Goal: Navigation & Orientation: Find specific page/section

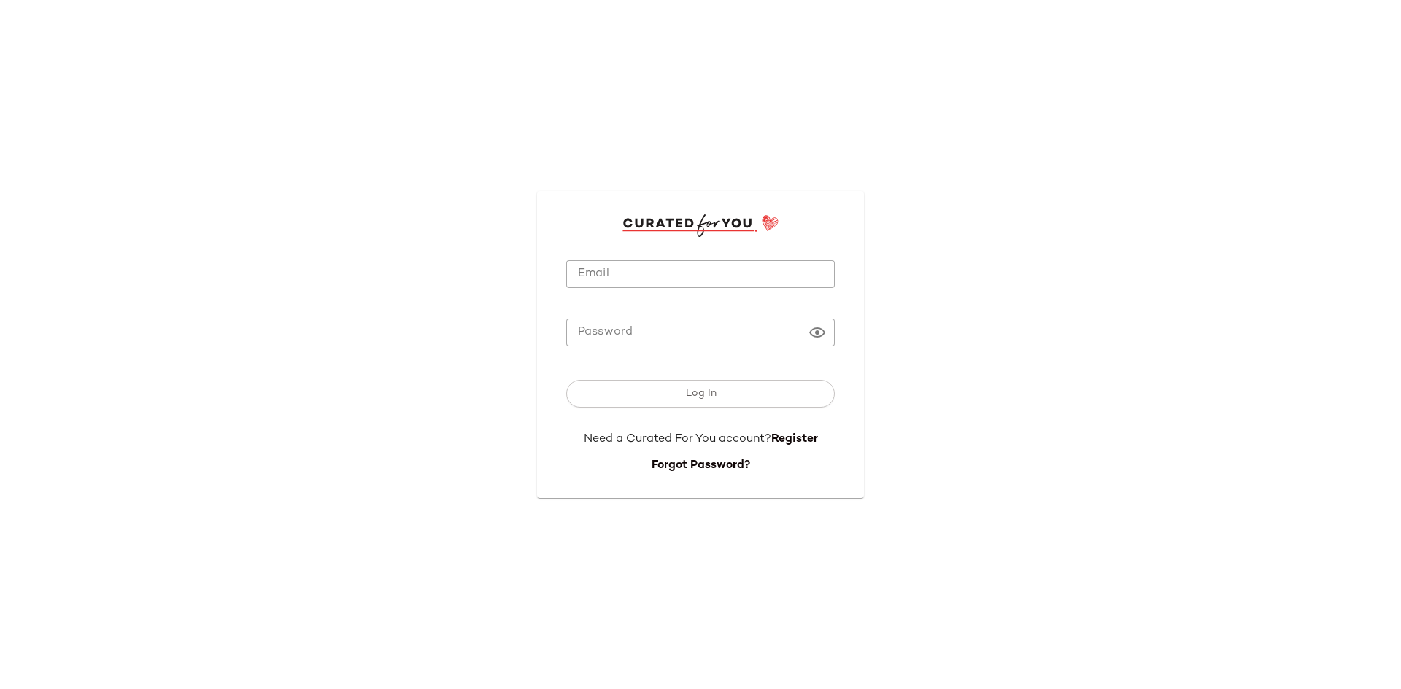
type input "**********"
click at [602, 288] on input "**********" at bounding box center [700, 274] width 268 height 28
click at [480, 336] on div "**********" at bounding box center [700, 344] width 1401 height 689
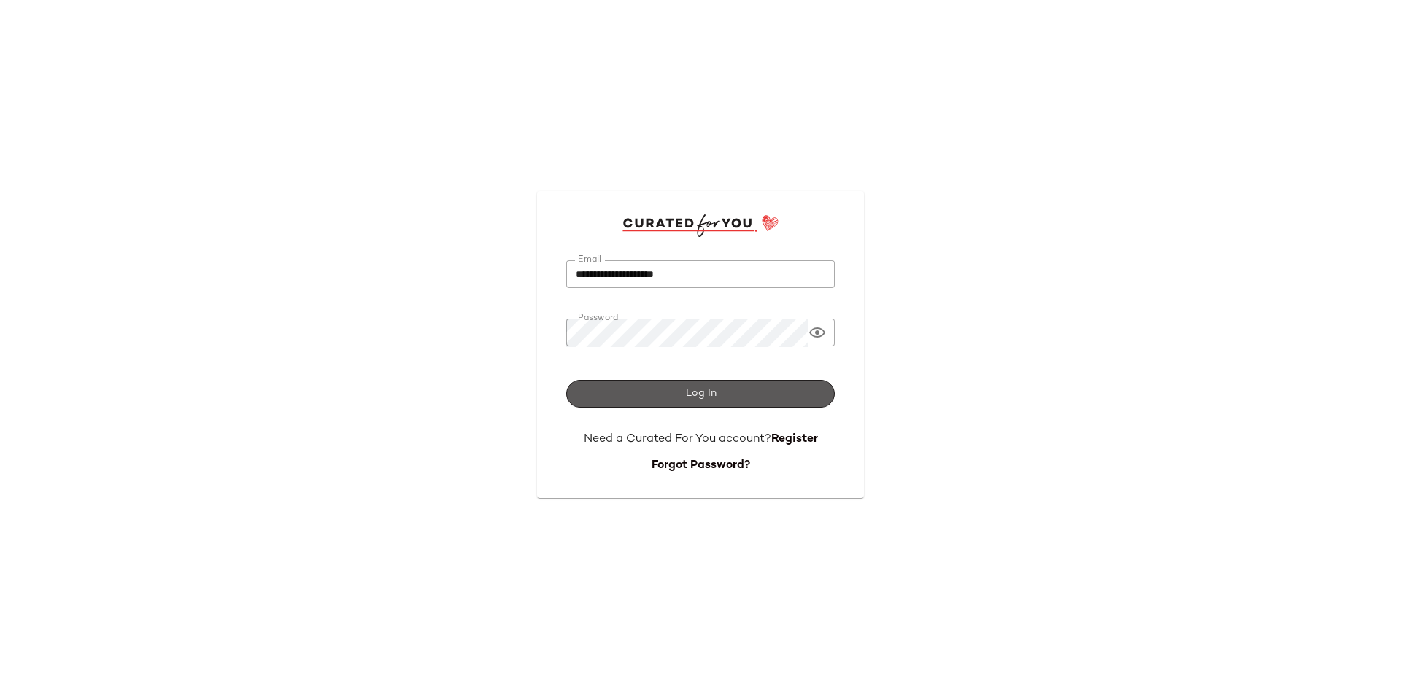
click at [612, 390] on button "Log In" at bounding box center [700, 394] width 268 height 28
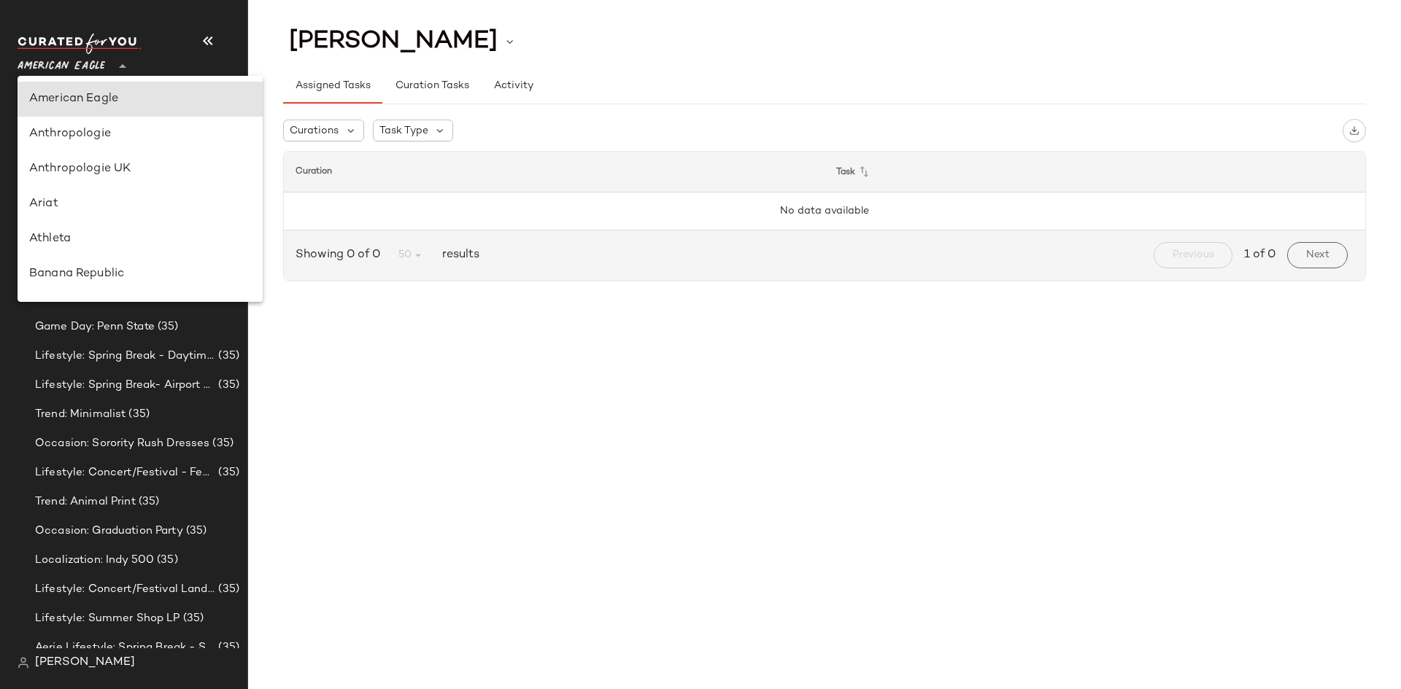
click at [79, 66] on span "American Eagle" at bounding box center [62, 63] width 88 height 26
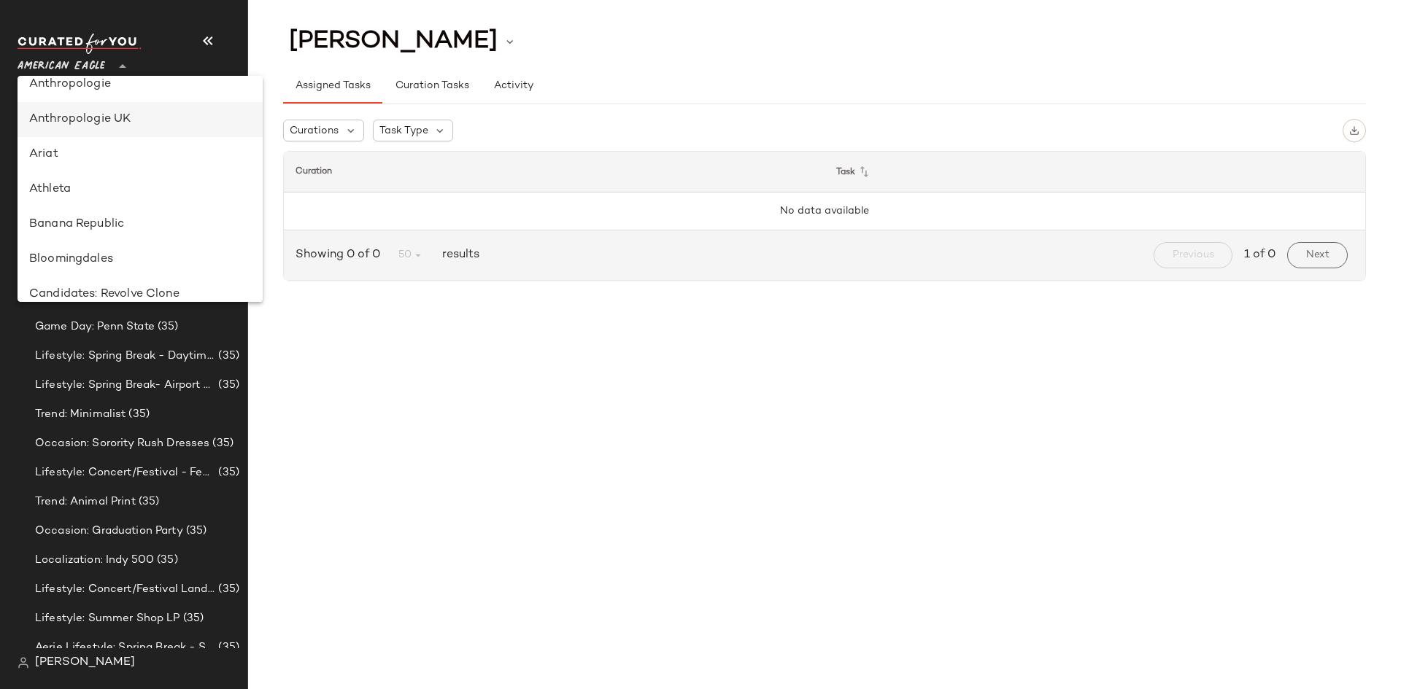
scroll to position [73, 0]
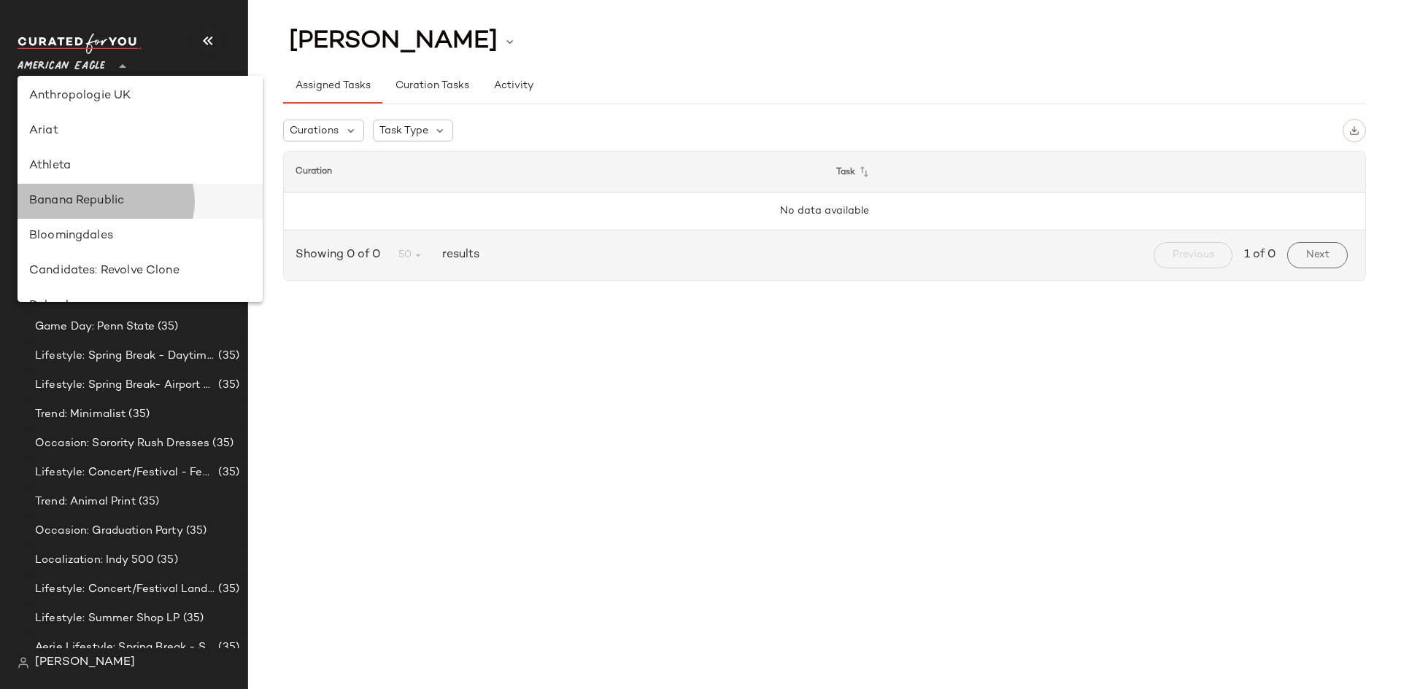
click at [87, 203] on div "Banana Republic" at bounding box center [140, 202] width 222 height 18
type input "**"
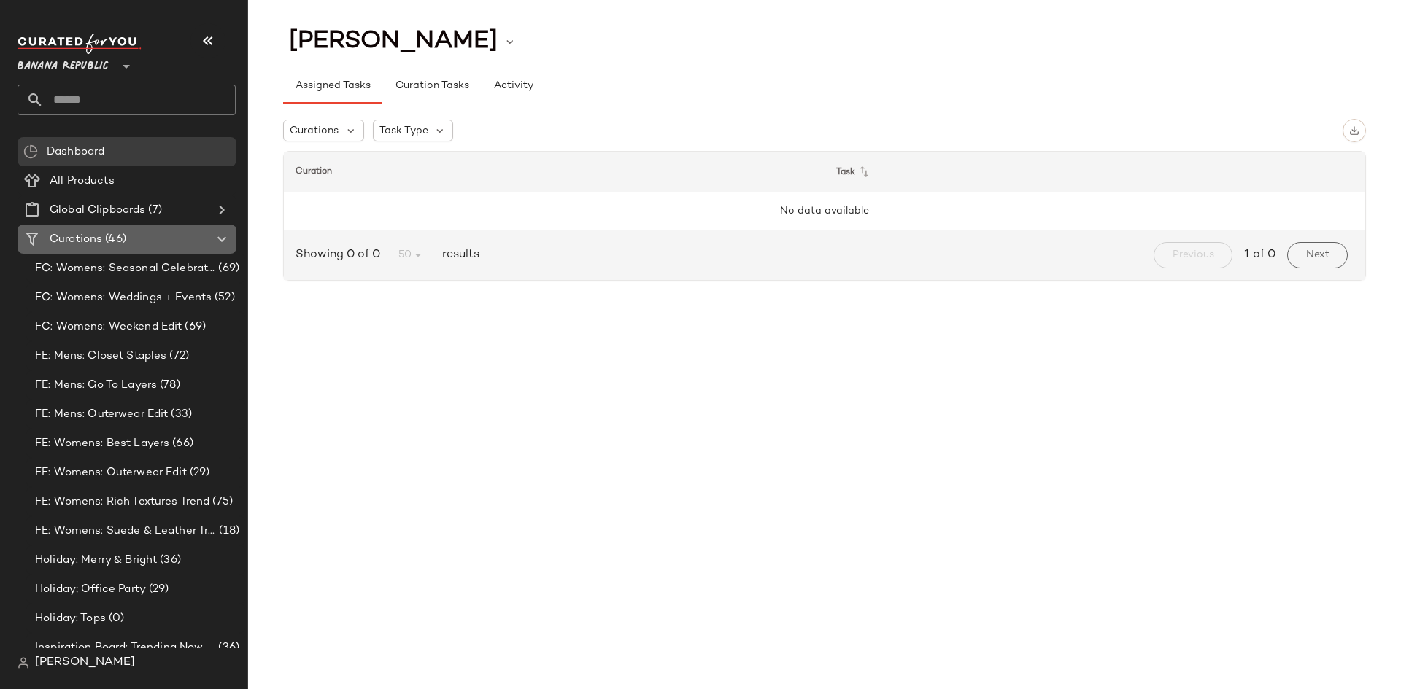
click at [104, 239] on span "(46)" at bounding box center [114, 239] width 24 height 17
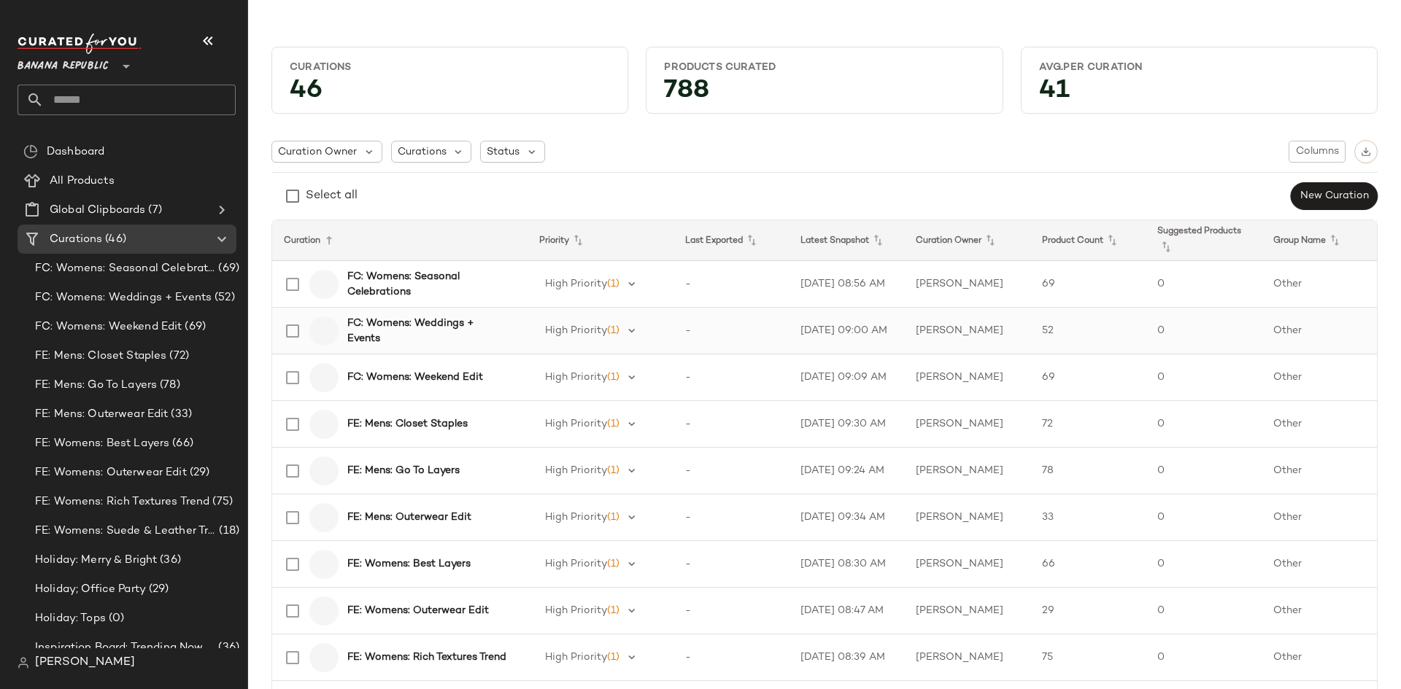
click at [421, 336] on b "FC: Womens: Weddings + Events" at bounding box center [428, 331] width 163 height 31
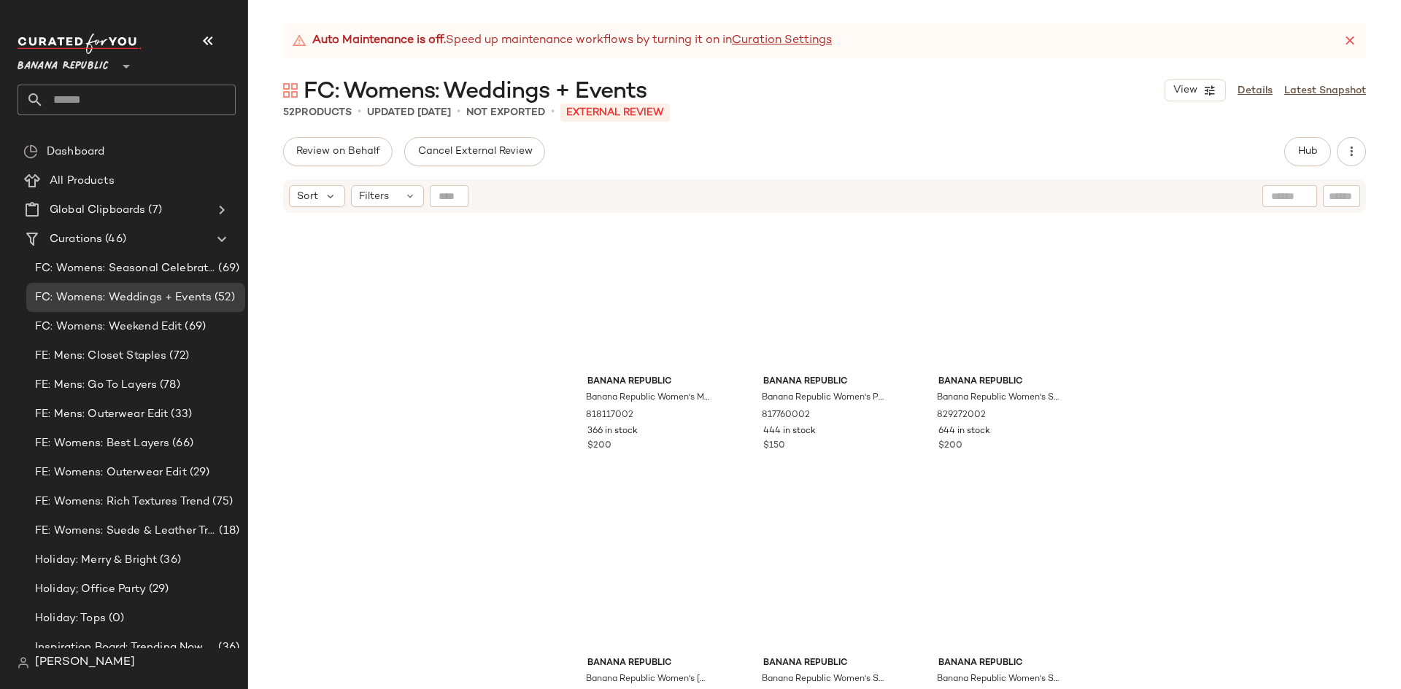
click at [1348, 39] on icon at bounding box center [1349, 41] width 15 height 15
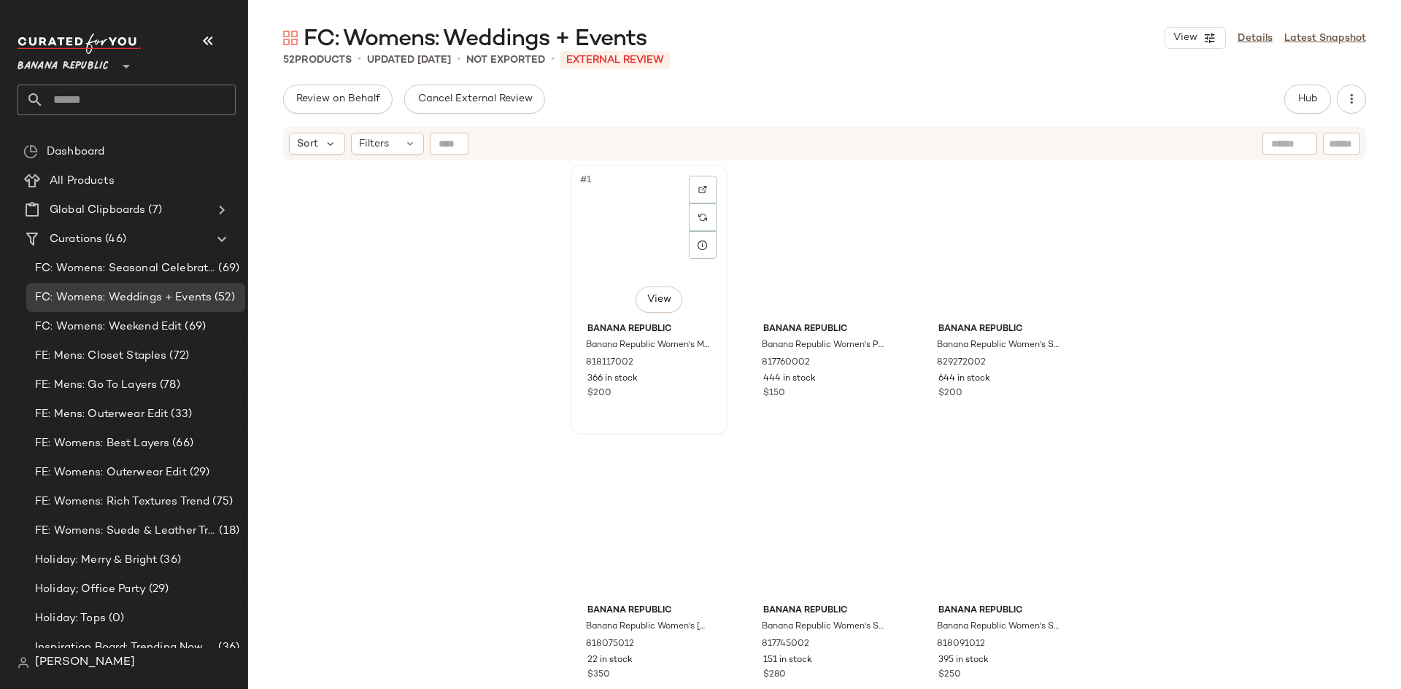
click at [654, 250] on div "#1 View" at bounding box center [649, 243] width 147 height 147
click at [822, 261] on div "#2 View" at bounding box center [824, 243] width 147 height 147
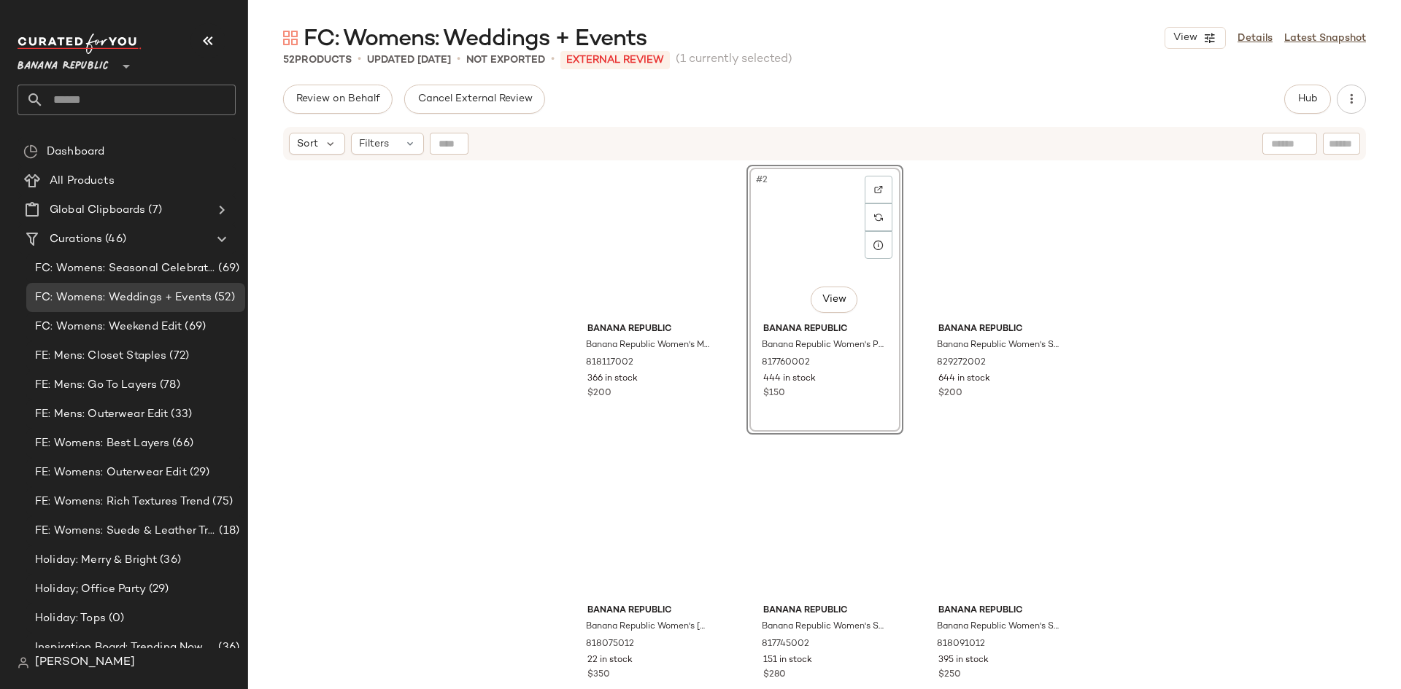
click at [614, 439] on div "Banana Republic Banana Republic Women's Matte Jersey Ruched Maxi Dress Jasper R…" at bounding box center [824, 445] width 508 height 561
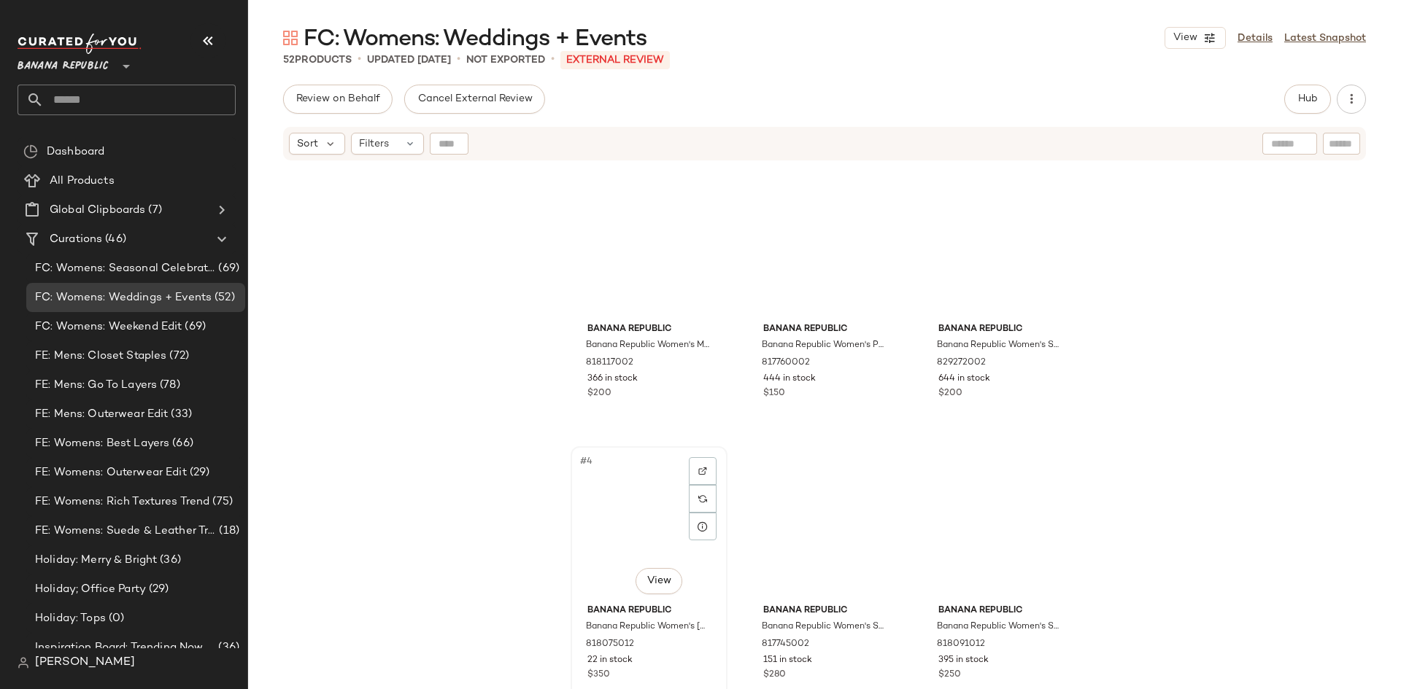
click at [605, 490] on div "#4 View" at bounding box center [649, 525] width 147 height 147
click at [603, 250] on div "#1 View" at bounding box center [649, 243] width 147 height 147
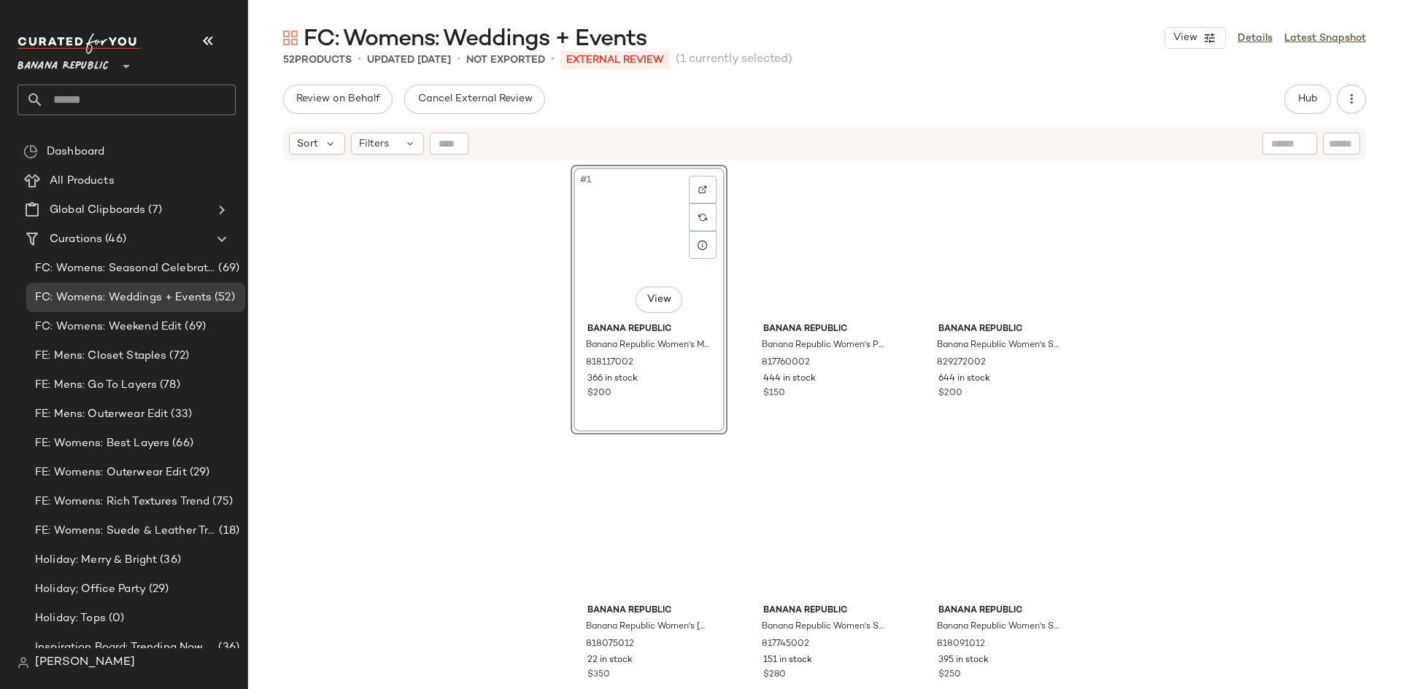
click at [465, 287] on div "#1 View Banana Republic Banana Republic Women's Matte Jersey Ruched Maxi Dress …" at bounding box center [824, 444] width 1153 height 564
click at [594, 256] on div "#1 View" at bounding box center [649, 243] width 147 height 147
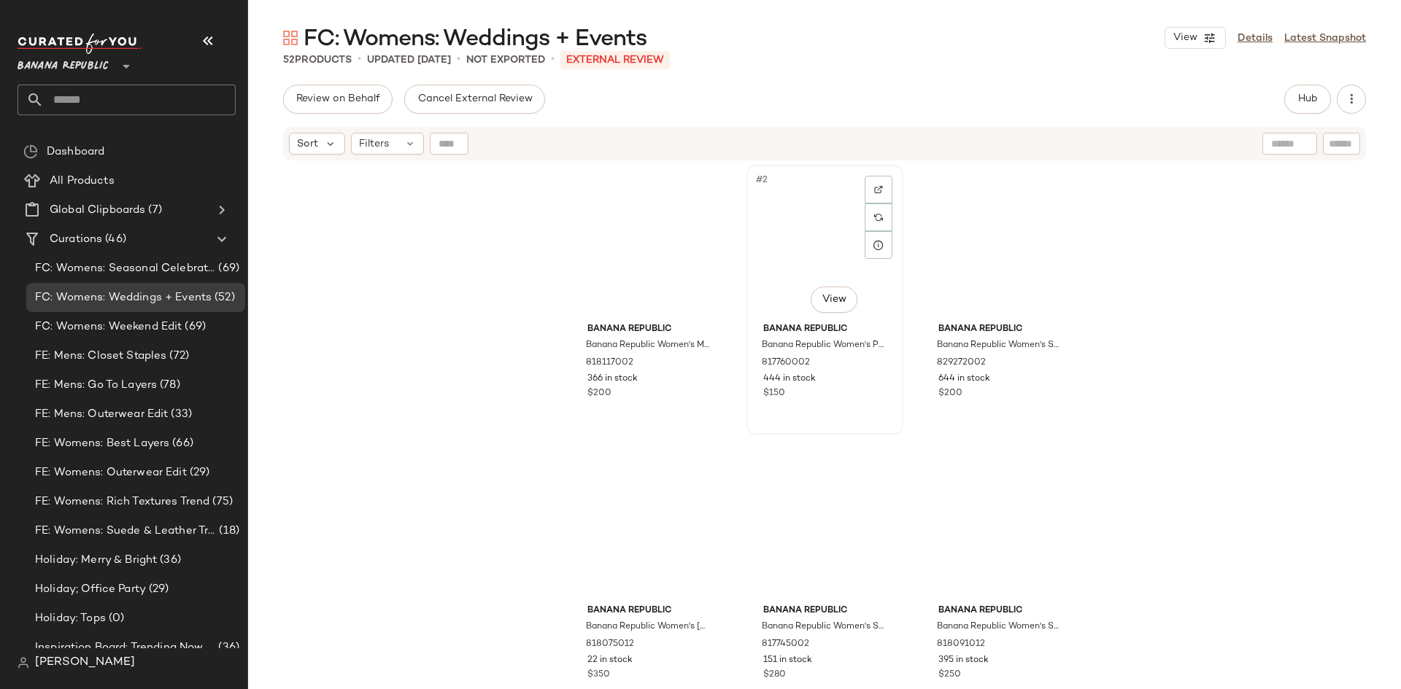
click at [800, 237] on div "#2 View" at bounding box center [824, 243] width 147 height 147
click at [958, 258] on div "#3 View" at bounding box center [999, 243] width 147 height 147
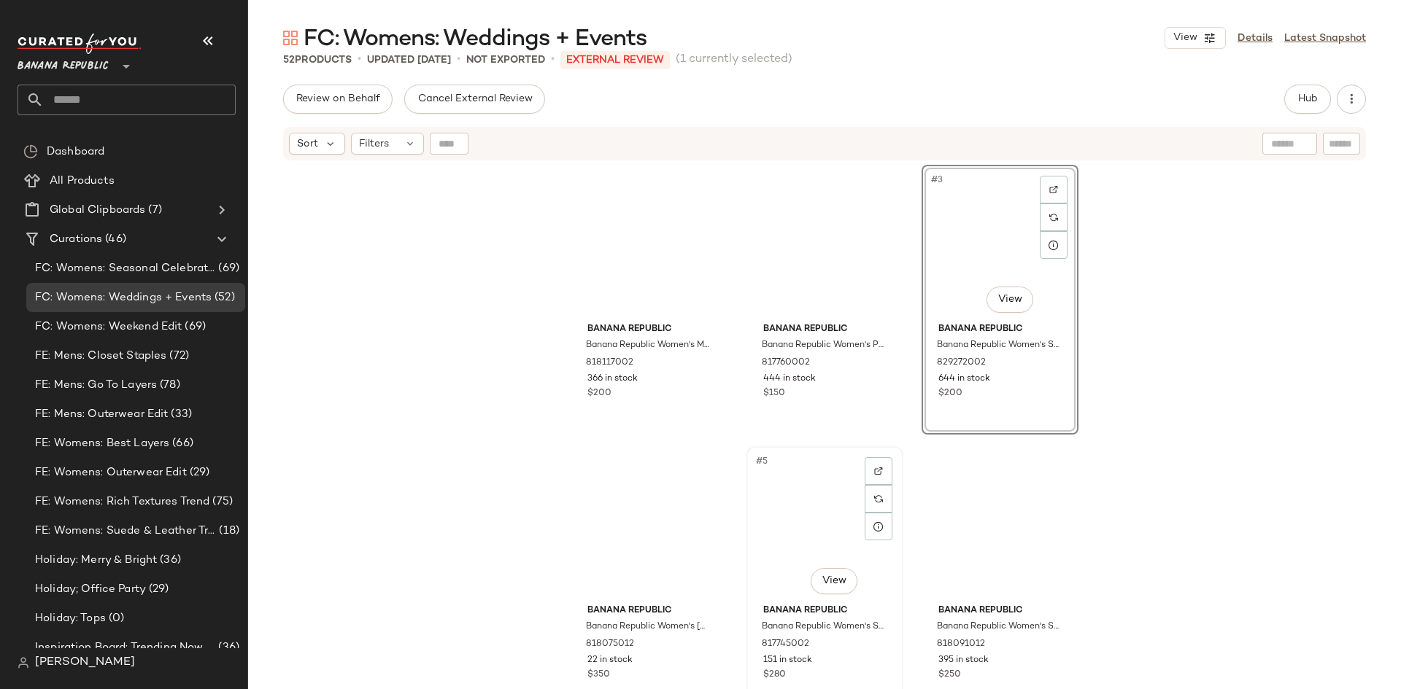
click at [813, 521] on div "#5 View" at bounding box center [824, 525] width 147 height 147
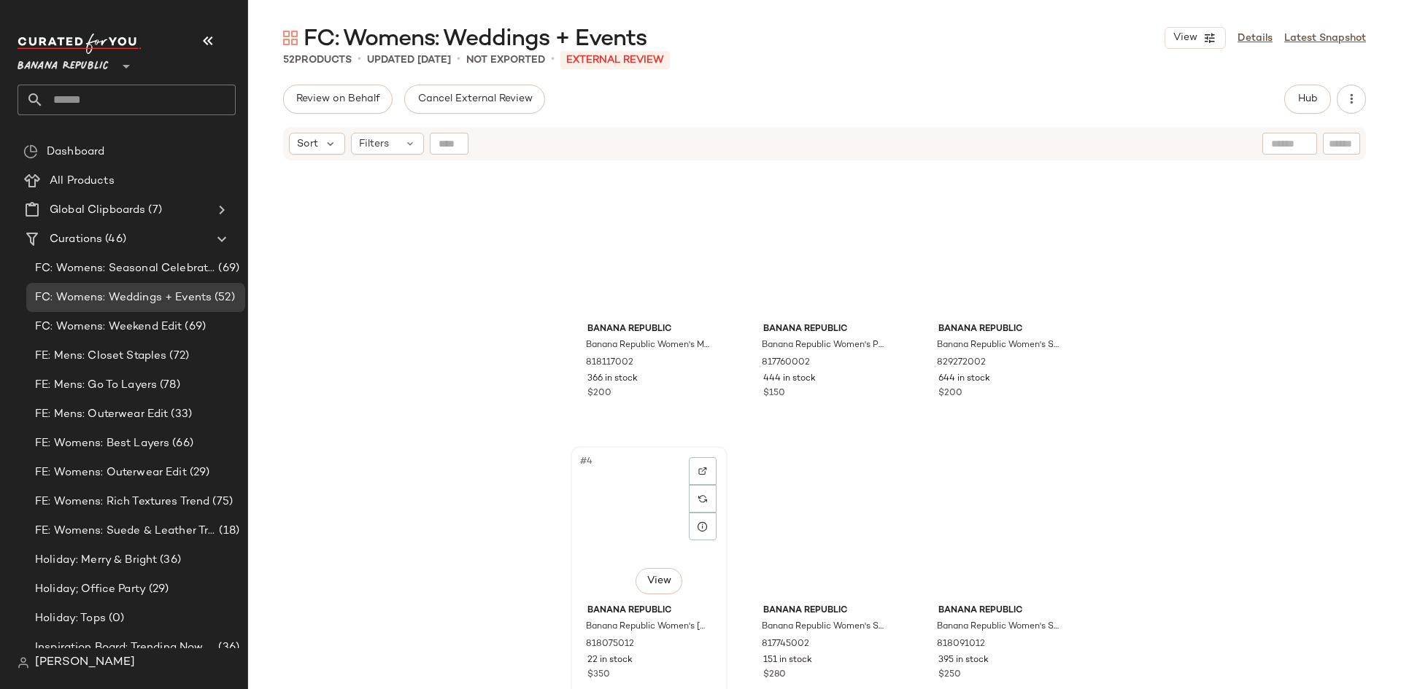
click at [620, 527] on div "#4 View" at bounding box center [649, 525] width 147 height 147
click at [608, 273] on div "#1 View" at bounding box center [649, 243] width 147 height 147
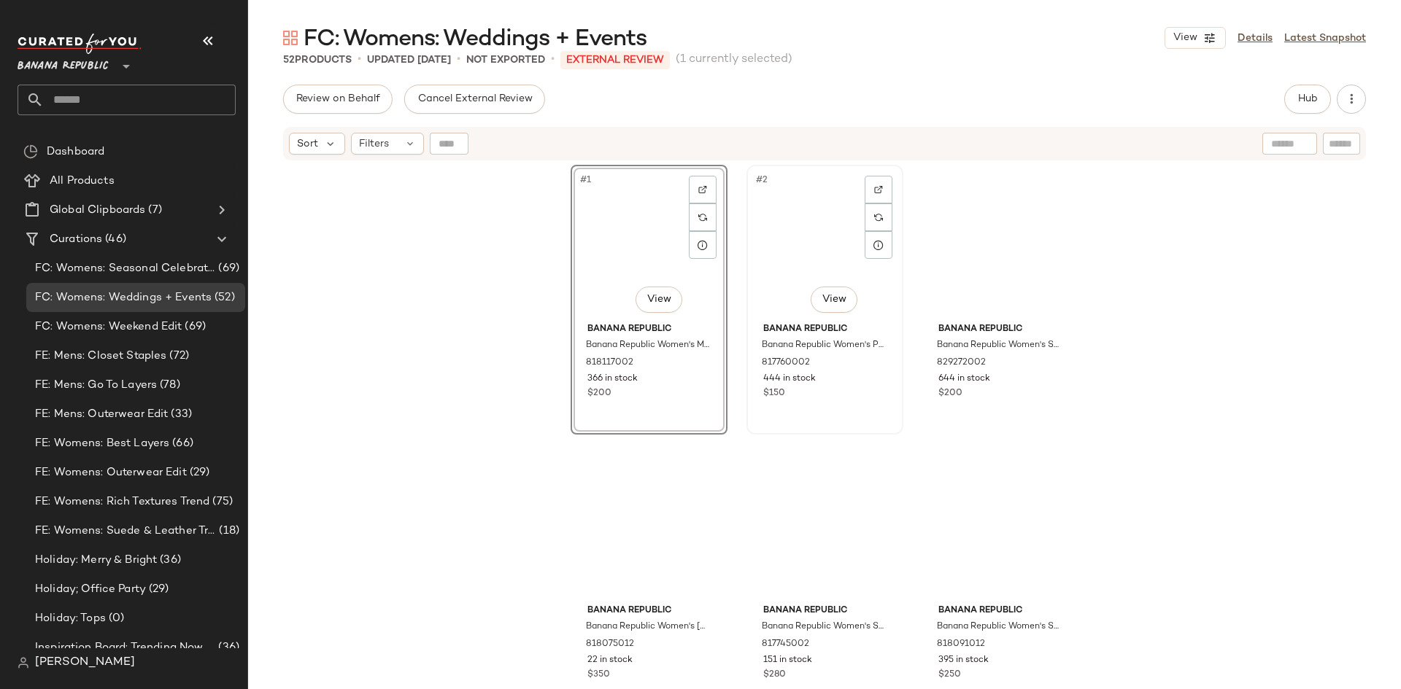
click at [770, 256] on div "#2 View" at bounding box center [824, 243] width 147 height 147
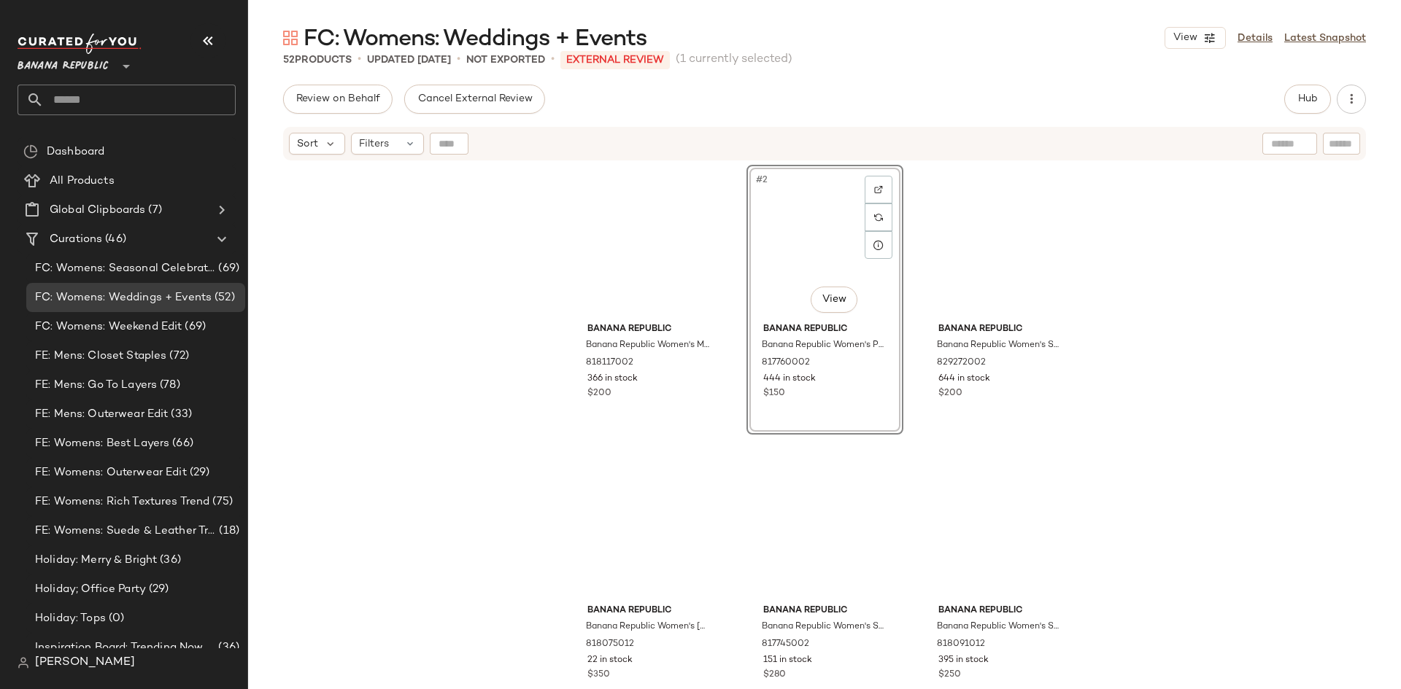
click at [387, 443] on div "Banana Republic Banana Republic Women's Matte Jersey Ruched Maxi Dress Jasper R…" at bounding box center [824, 444] width 1153 height 564
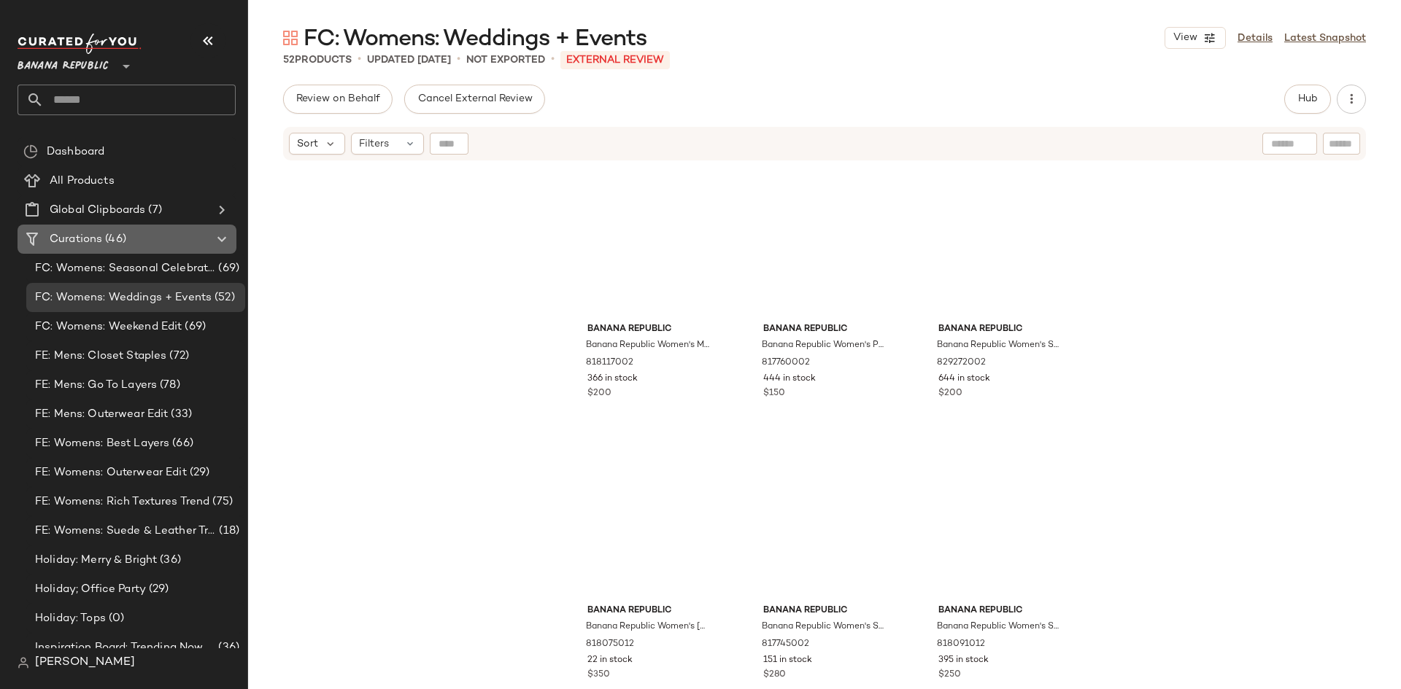
click at [110, 245] on span "(46)" at bounding box center [114, 239] width 24 height 17
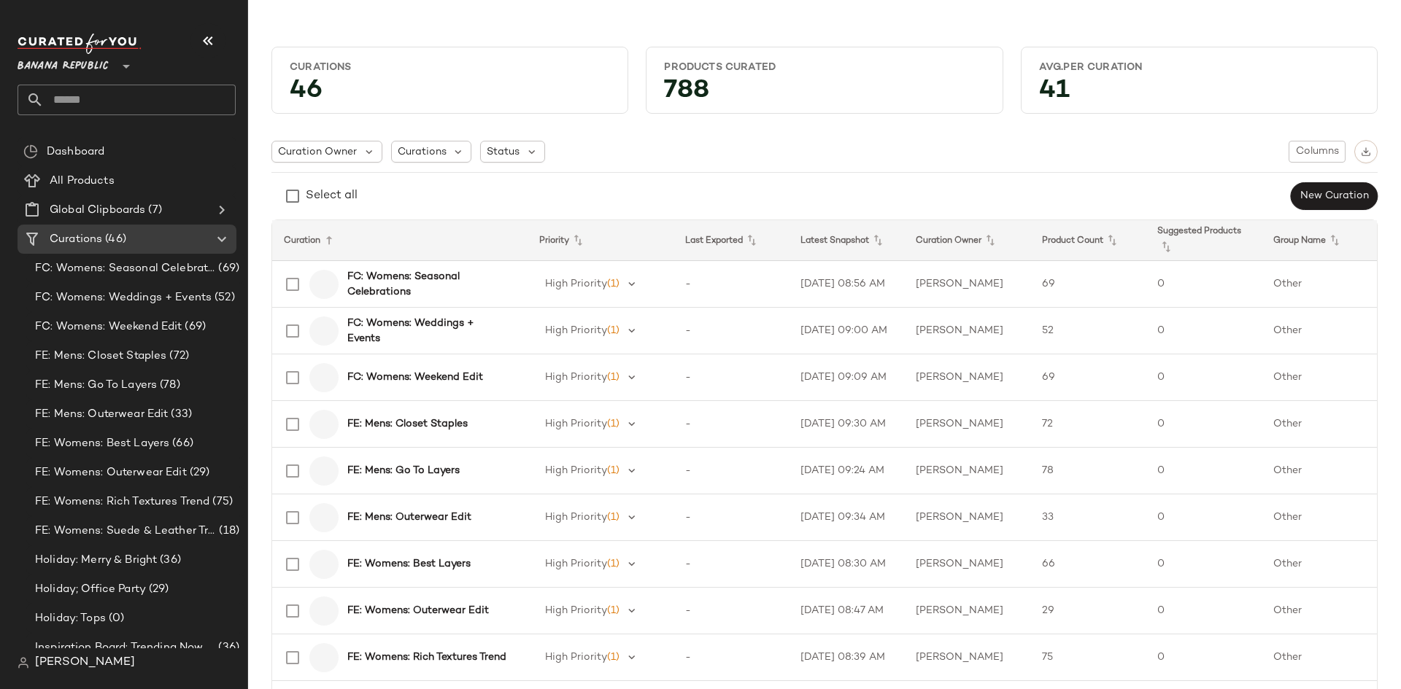
click at [58, 60] on span "Banana Republic" at bounding box center [63, 63] width 91 height 26
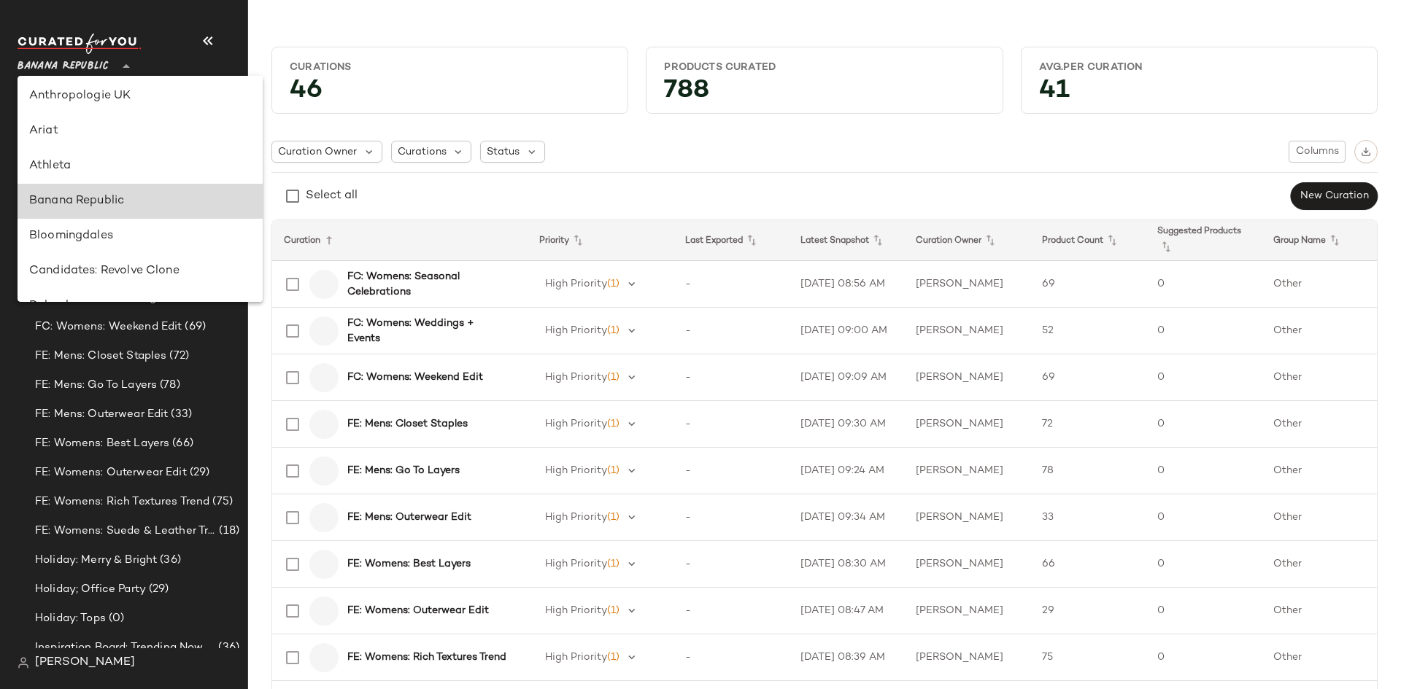
scroll to position [219, 0]
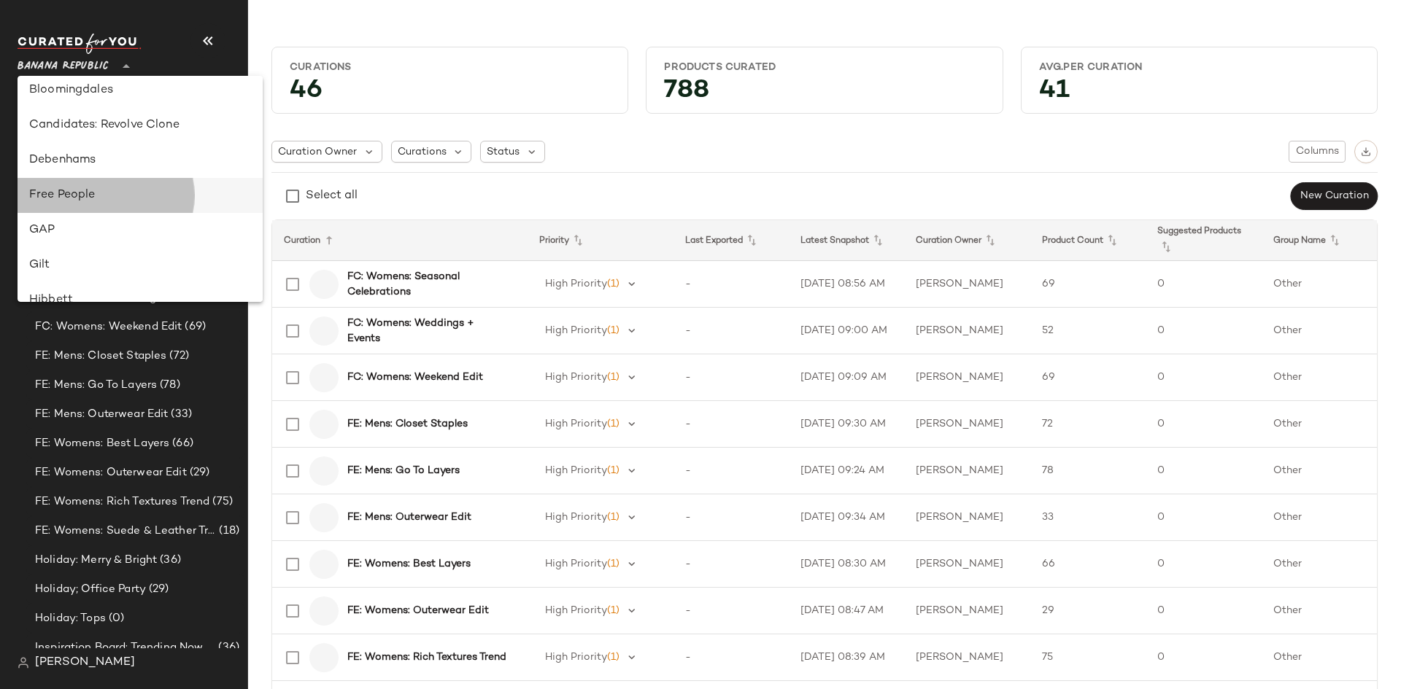
click at [74, 196] on div "Free People" at bounding box center [140, 196] width 222 height 18
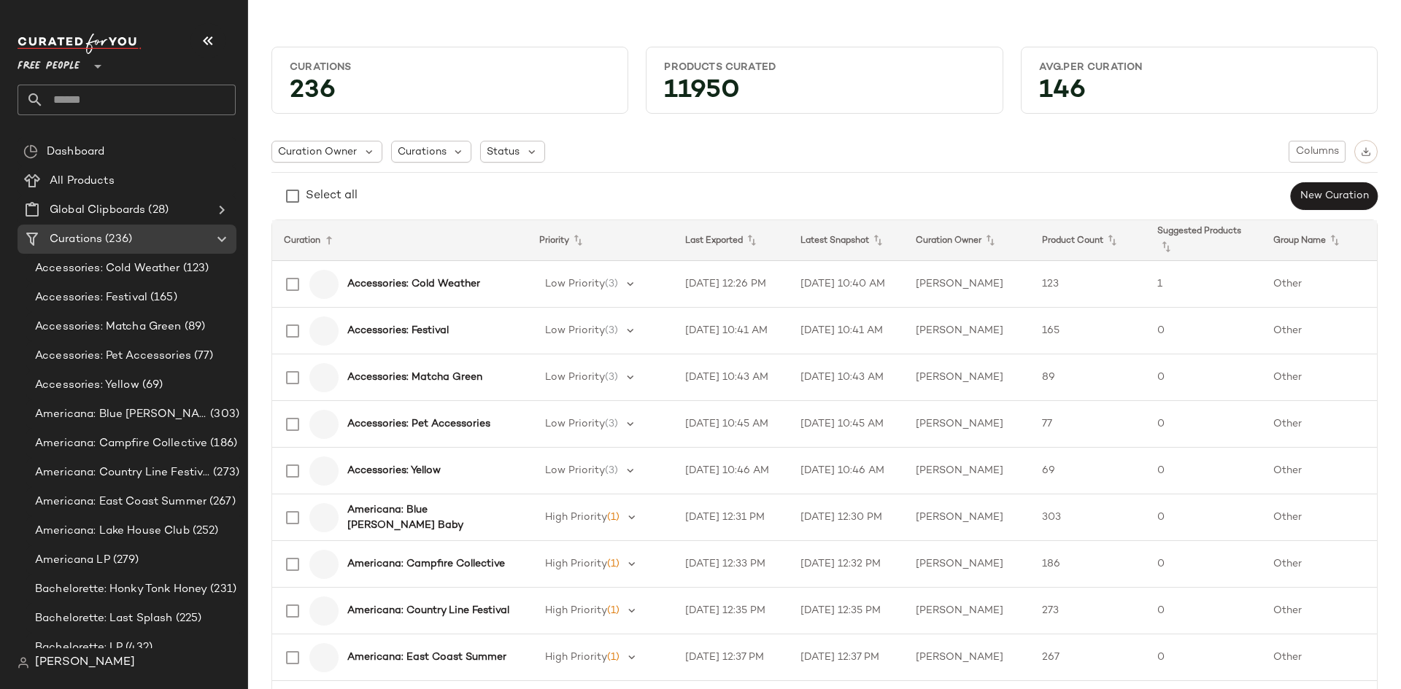
click at [58, 64] on span "Free People" at bounding box center [49, 63] width 63 height 26
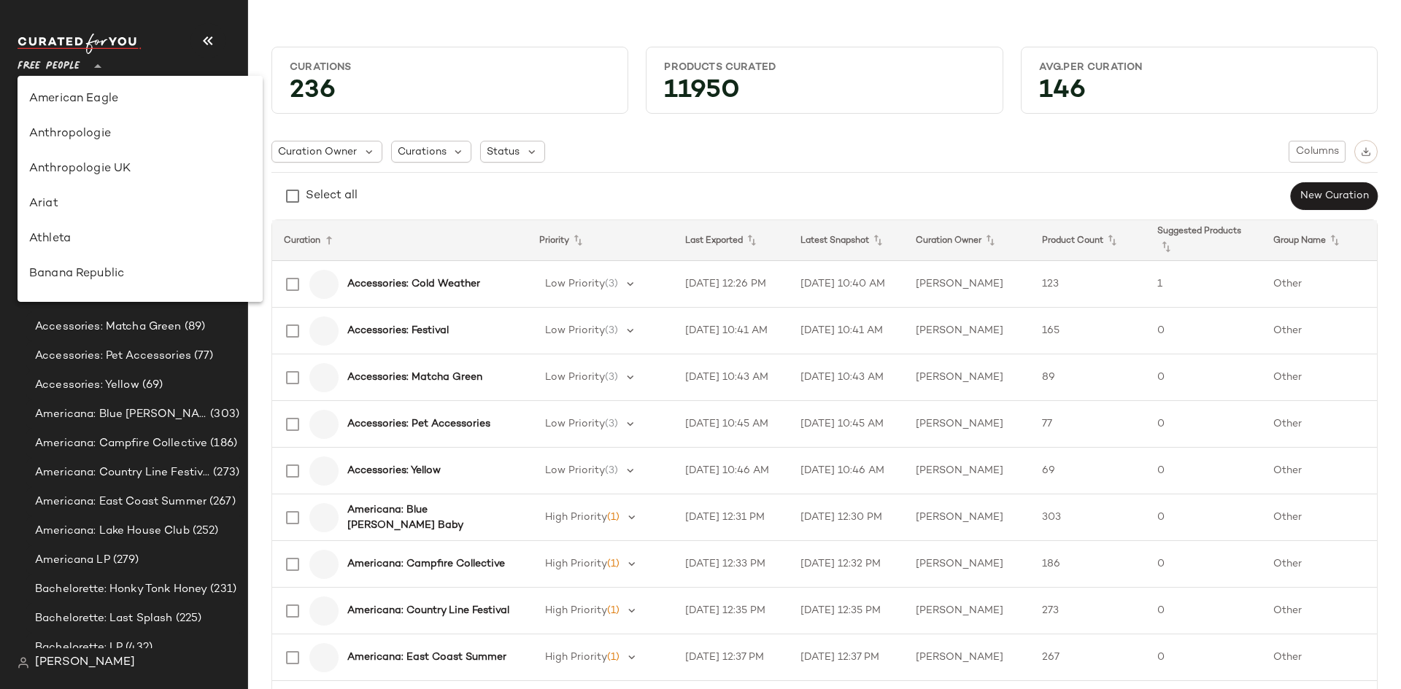
scroll to position [315, 0]
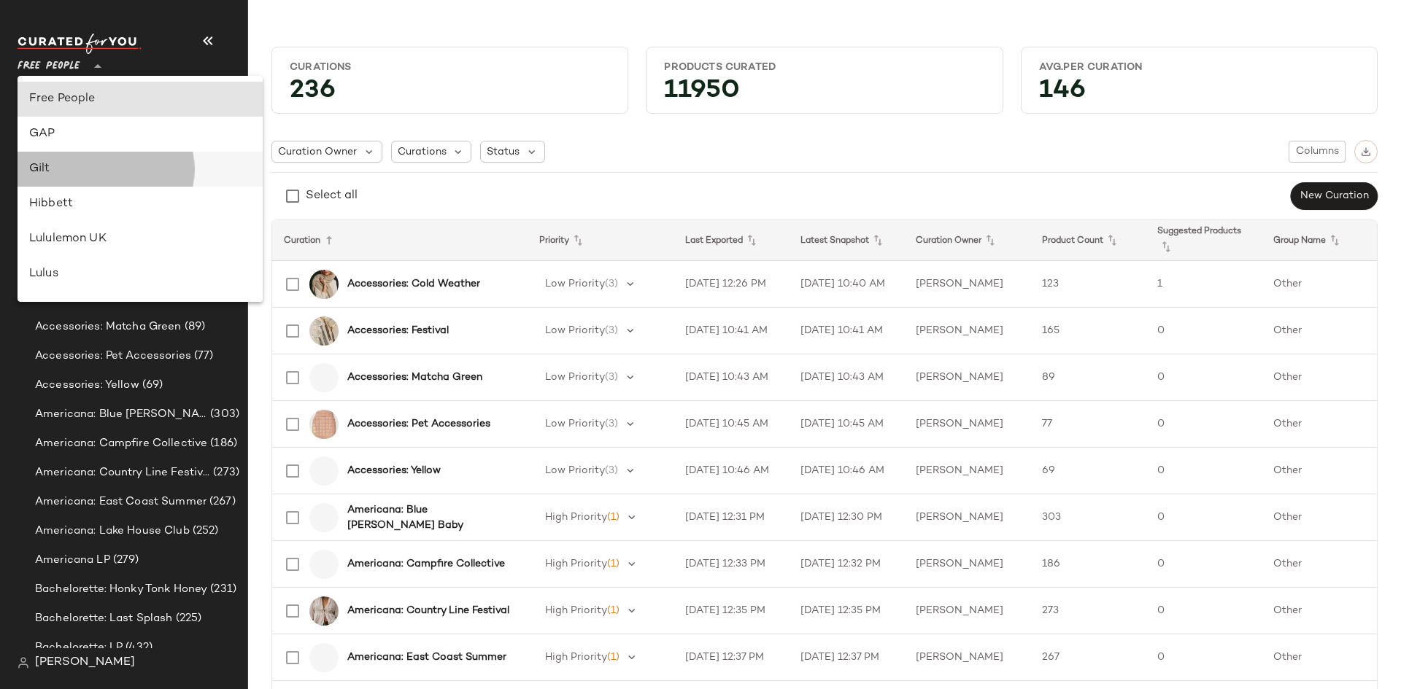
click at [72, 177] on div "Gilt" at bounding box center [140, 169] width 222 height 18
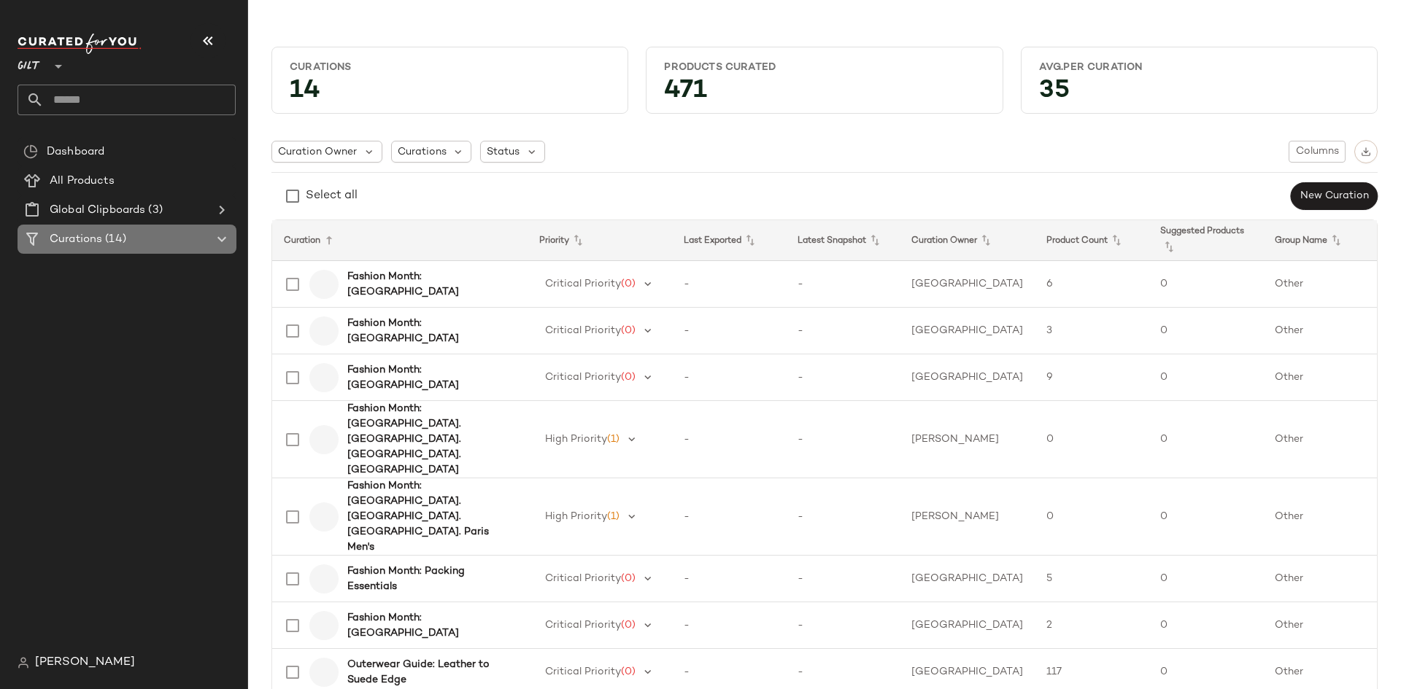
click at [217, 244] on icon at bounding box center [222, 240] width 18 height 18
click at [222, 244] on icon at bounding box center [222, 240] width 18 height 18
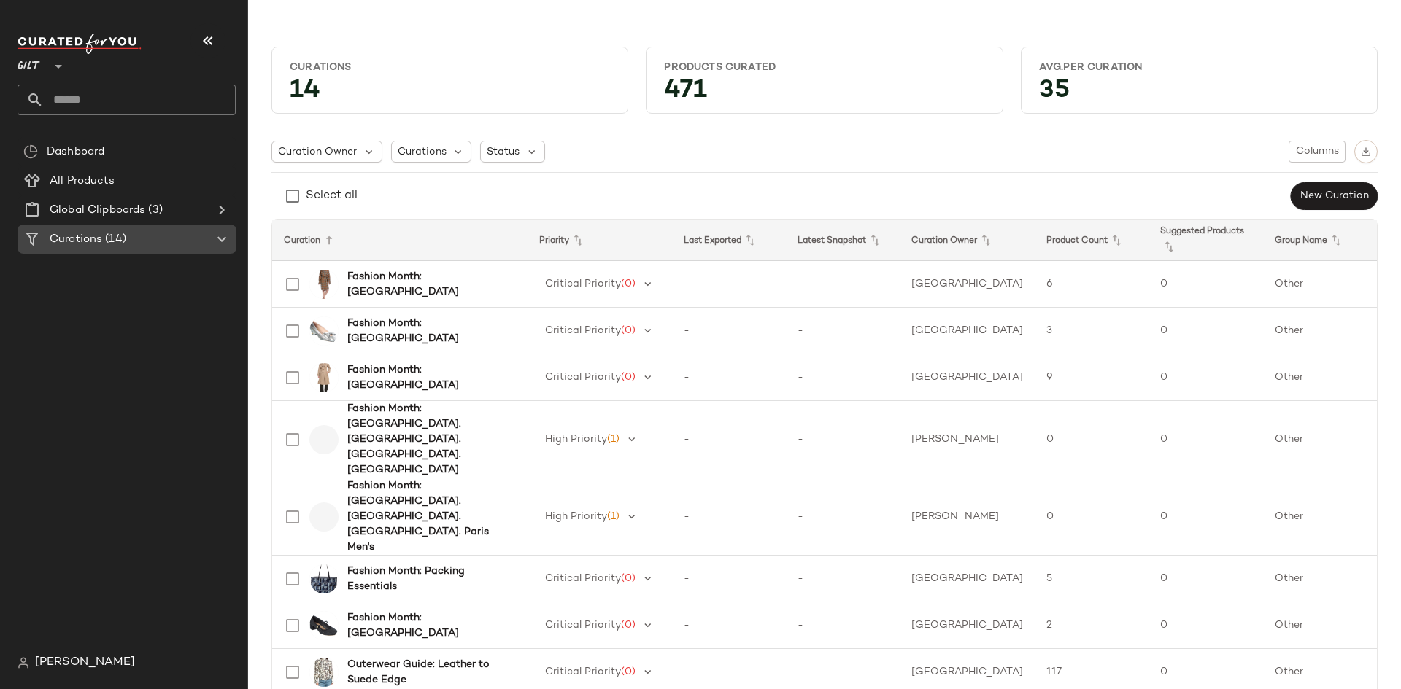
click at [222, 244] on icon at bounding box center [222, 240] width 18 height 18
click at [133, 367] on div "Dashboard All Products Global Clipboards (3) Curations (14)" at bounding box center [133, 392] width 230 height 511
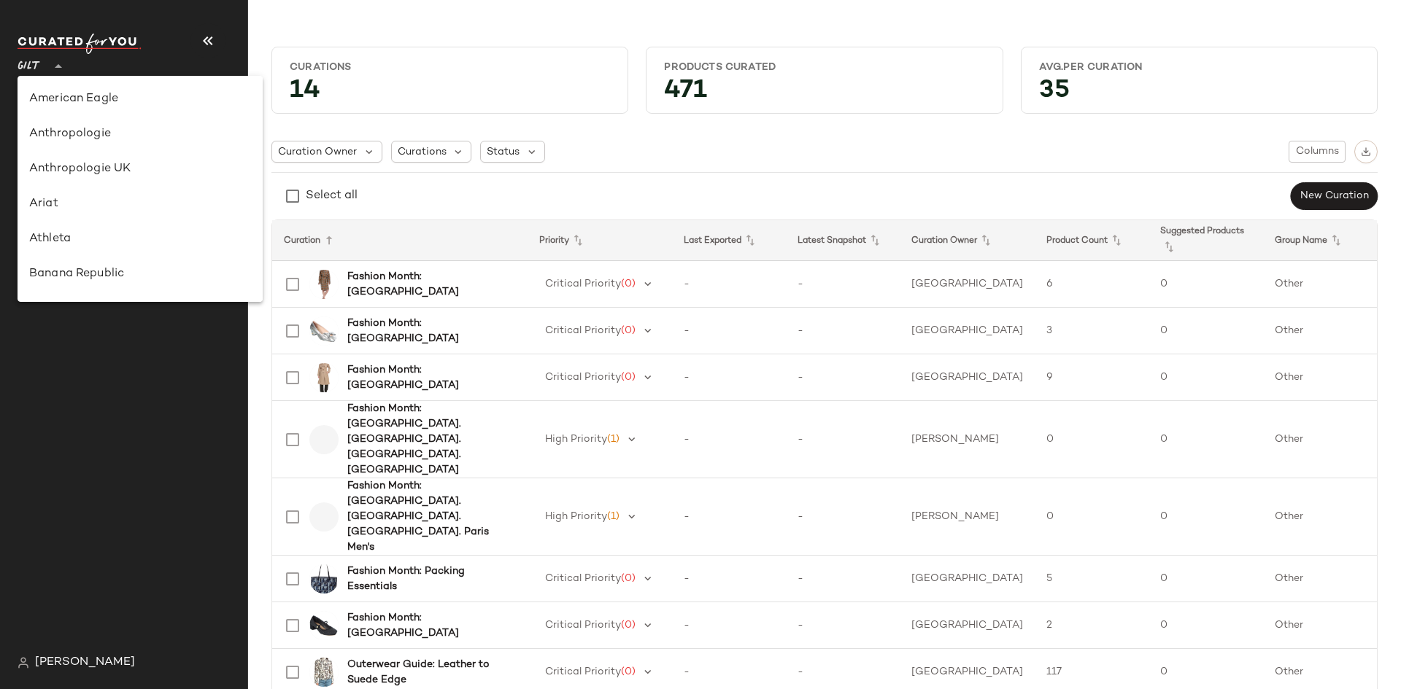
click at [37, 71] on span "Gilt" at bounding box center [29, 63] width 23 height 26
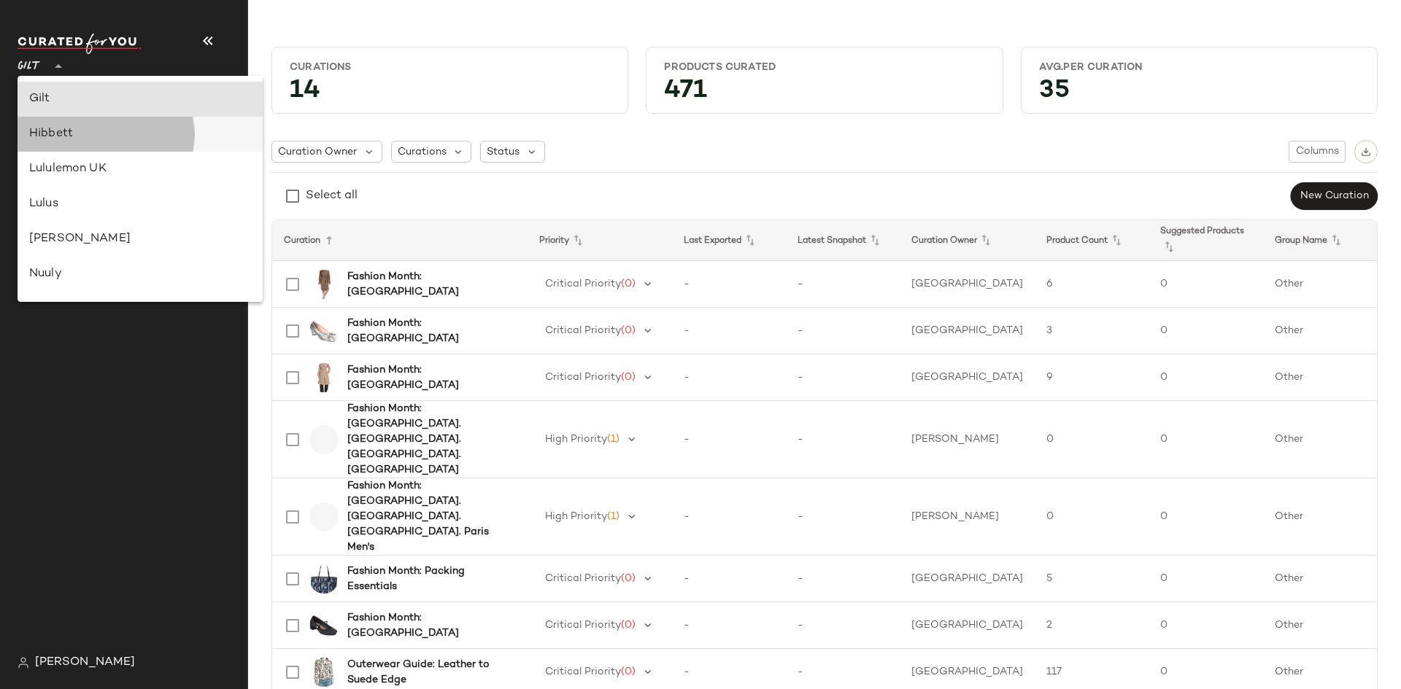
click at [70, 133] on div "Hibbett" at bounding box center [140, 134] width 222 height 18
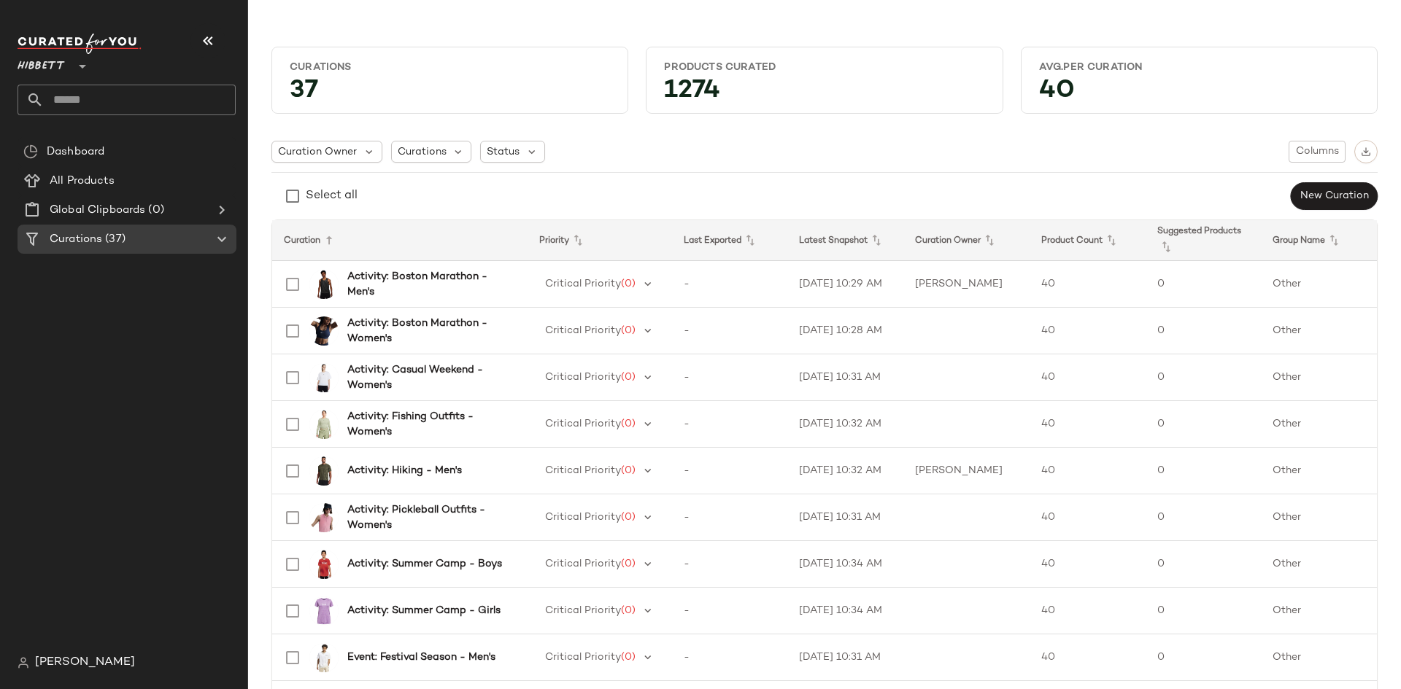
click at [41, 71] on span "Hibbett" at bounding box center [41, 63] width 47 height 26
click at [43, 71] on span "Hibbett" at bounding box center [41, 63] width 47 height 26
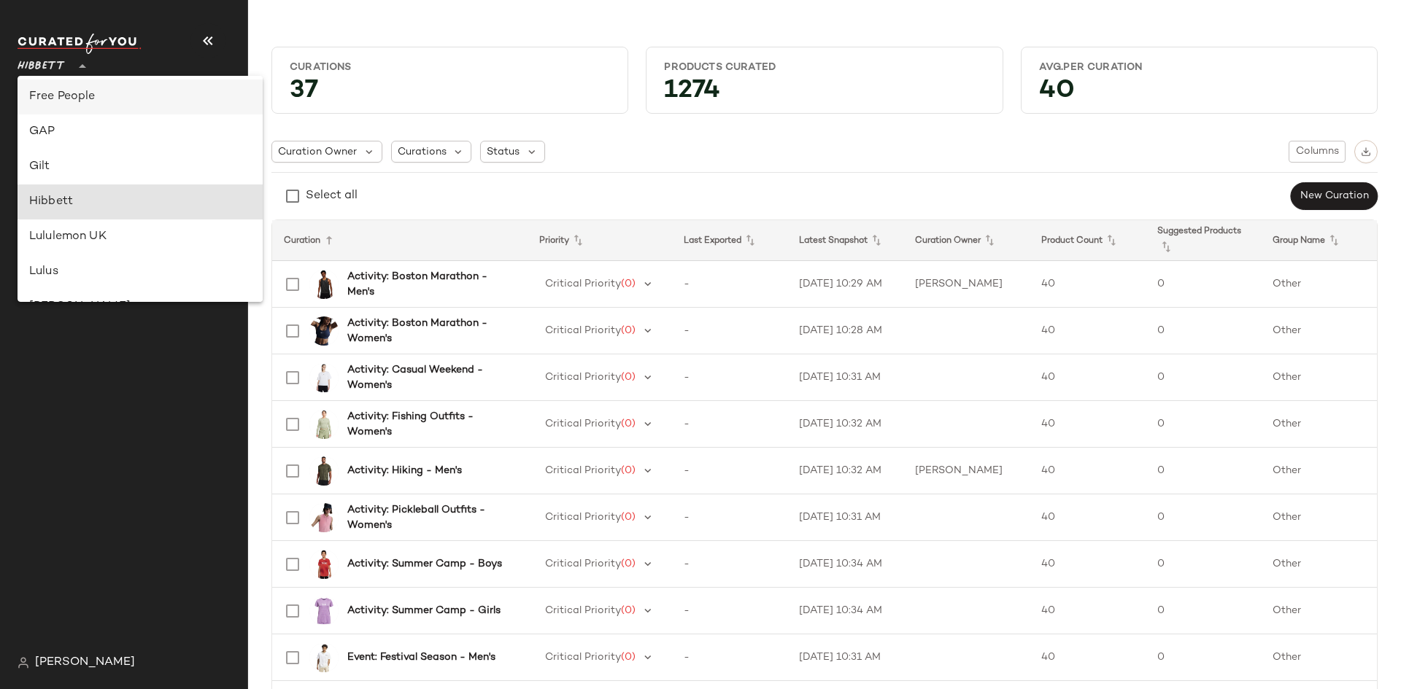
scroll to position [274, 0]
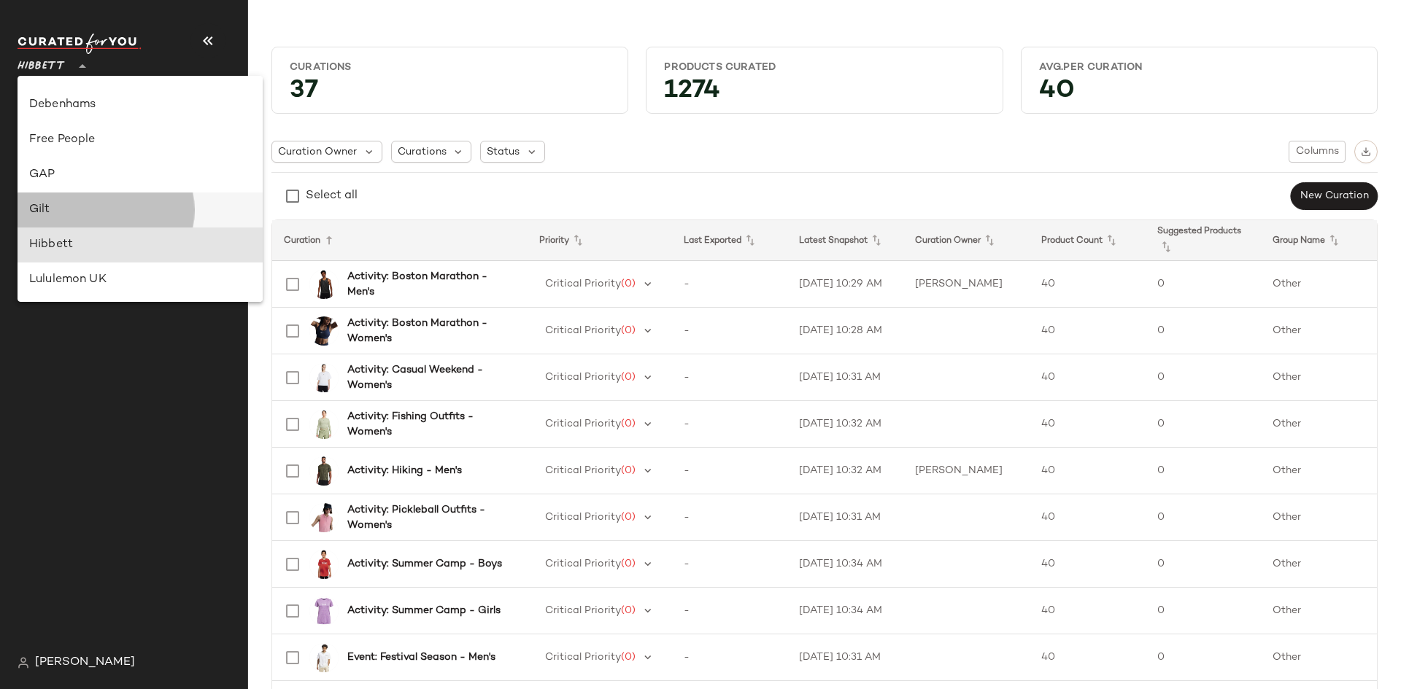
click at [68, 204] on div "Gilt" at bounding box center [140, 210] width 222 height 18
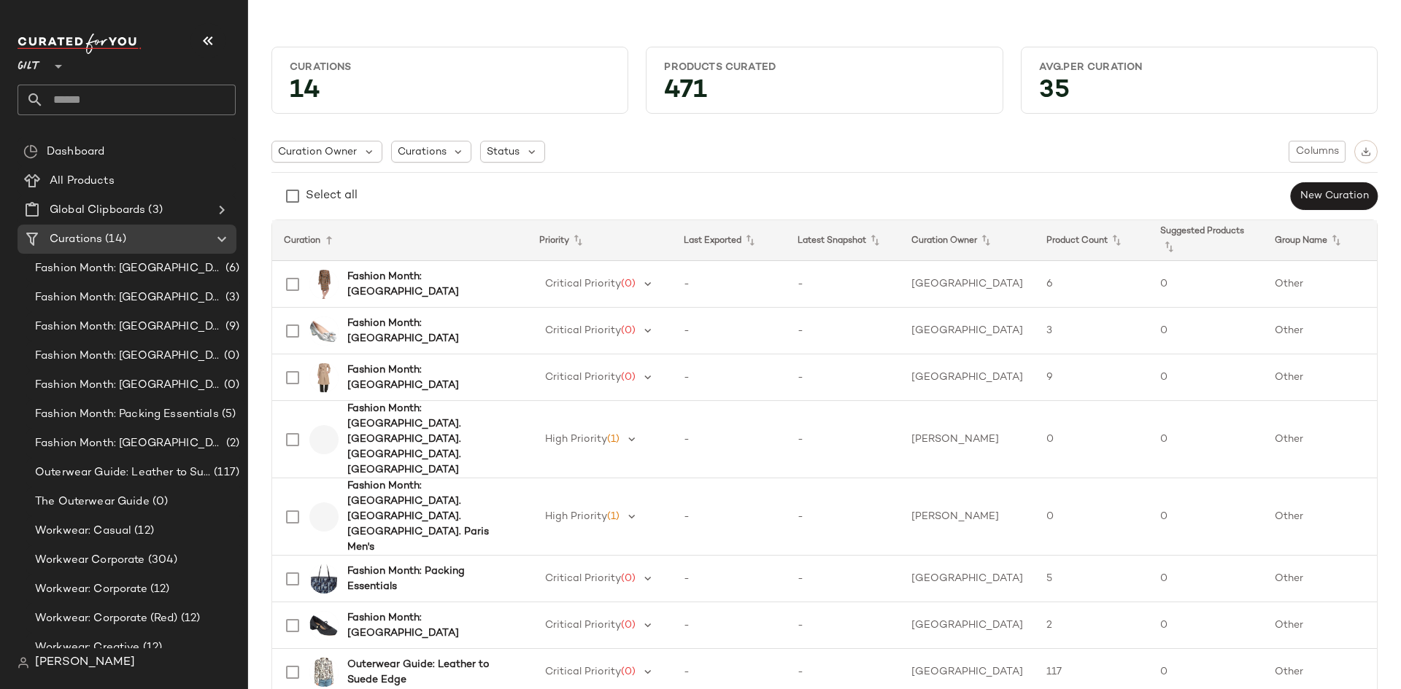
click at [50, 69] on icon at bounding box center [59, 67] width 18 height 18
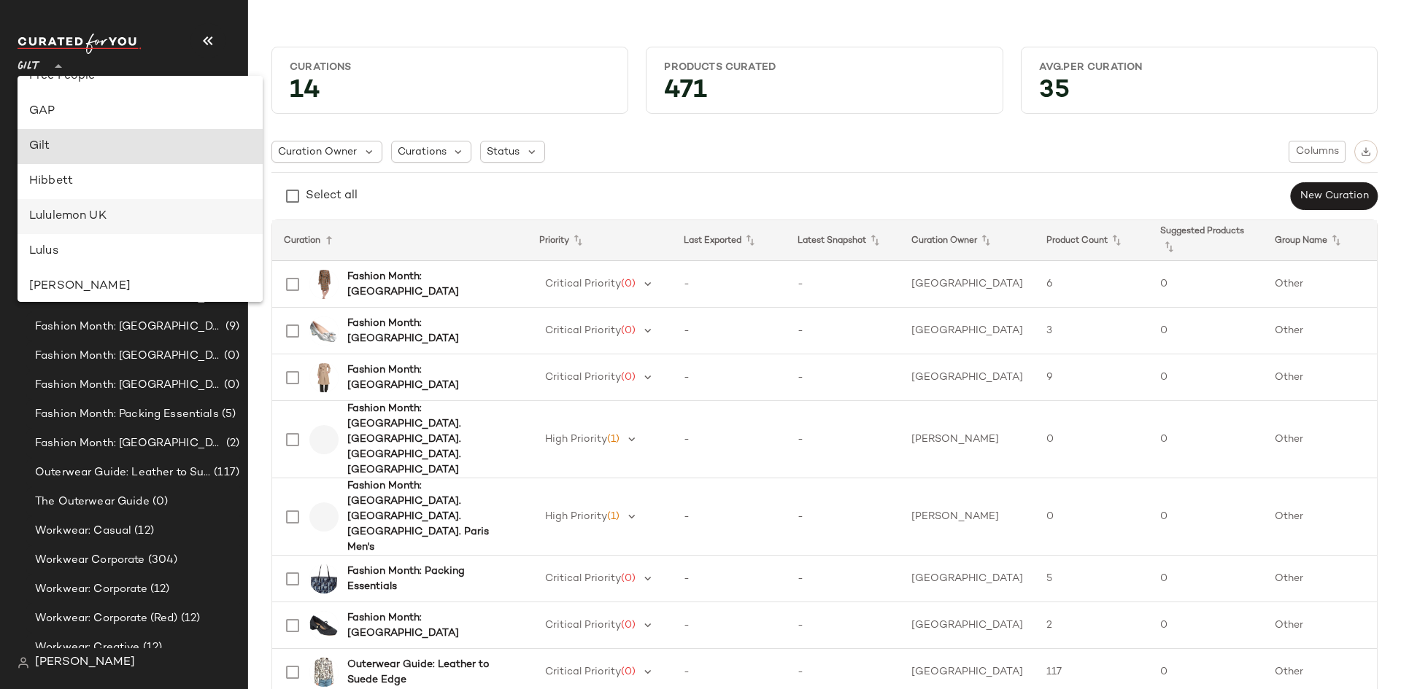
scroll to position [312, 0]
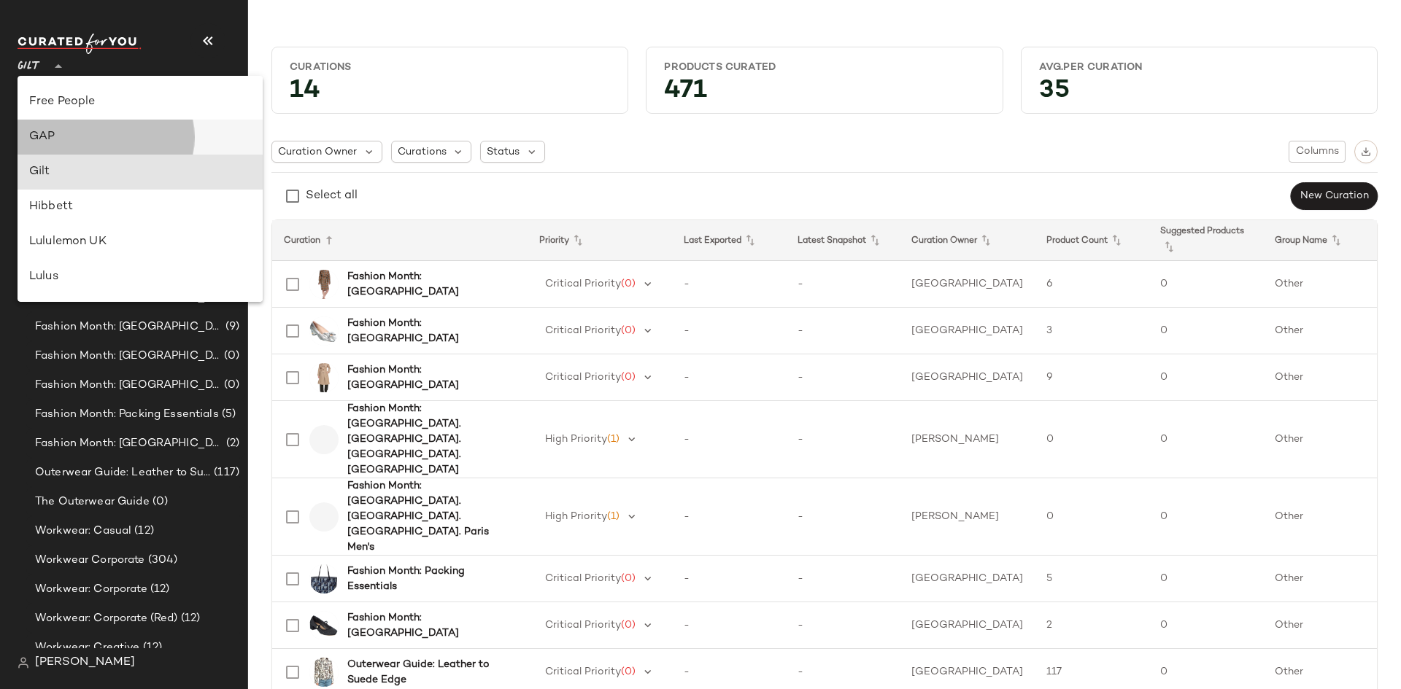
click at [58, 136] on div "GAP" at bounding box center [140, 137] width 222 height 18
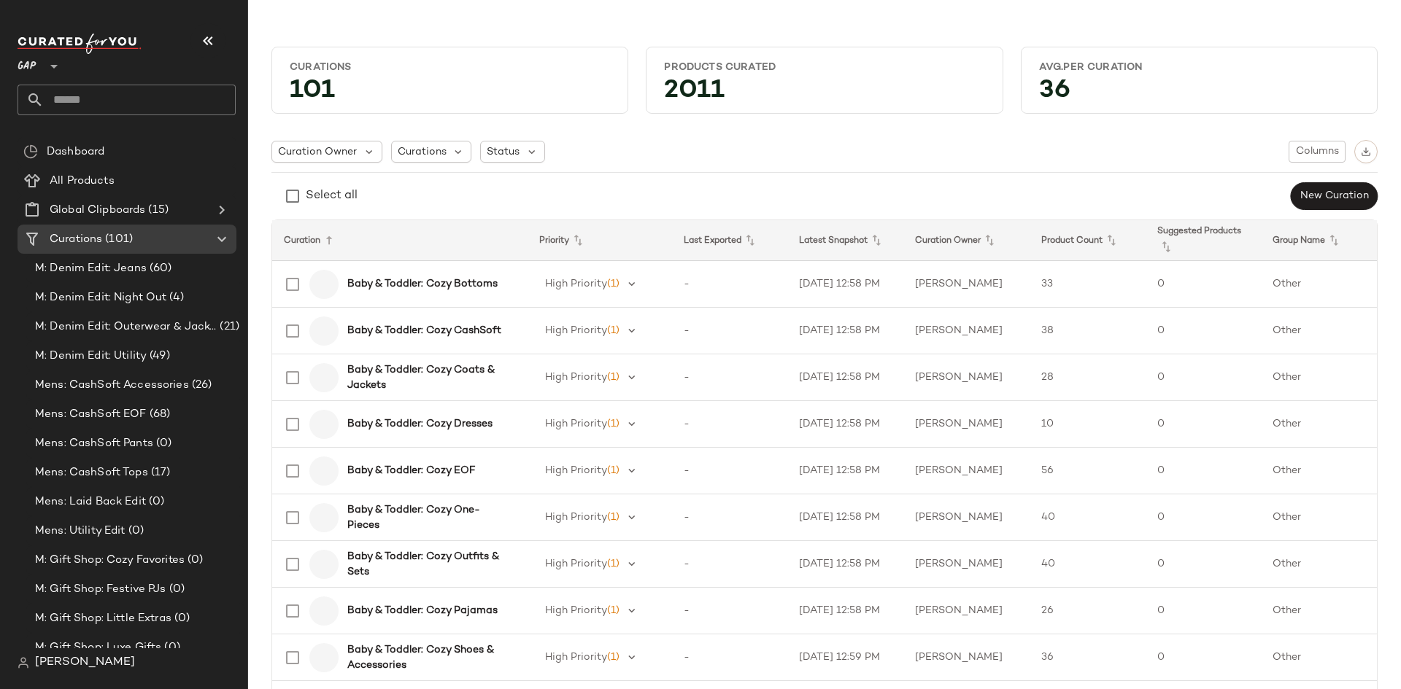
click at [36, 68] on div "GAP **" at bounding box center [30, 57] width 25 height 36
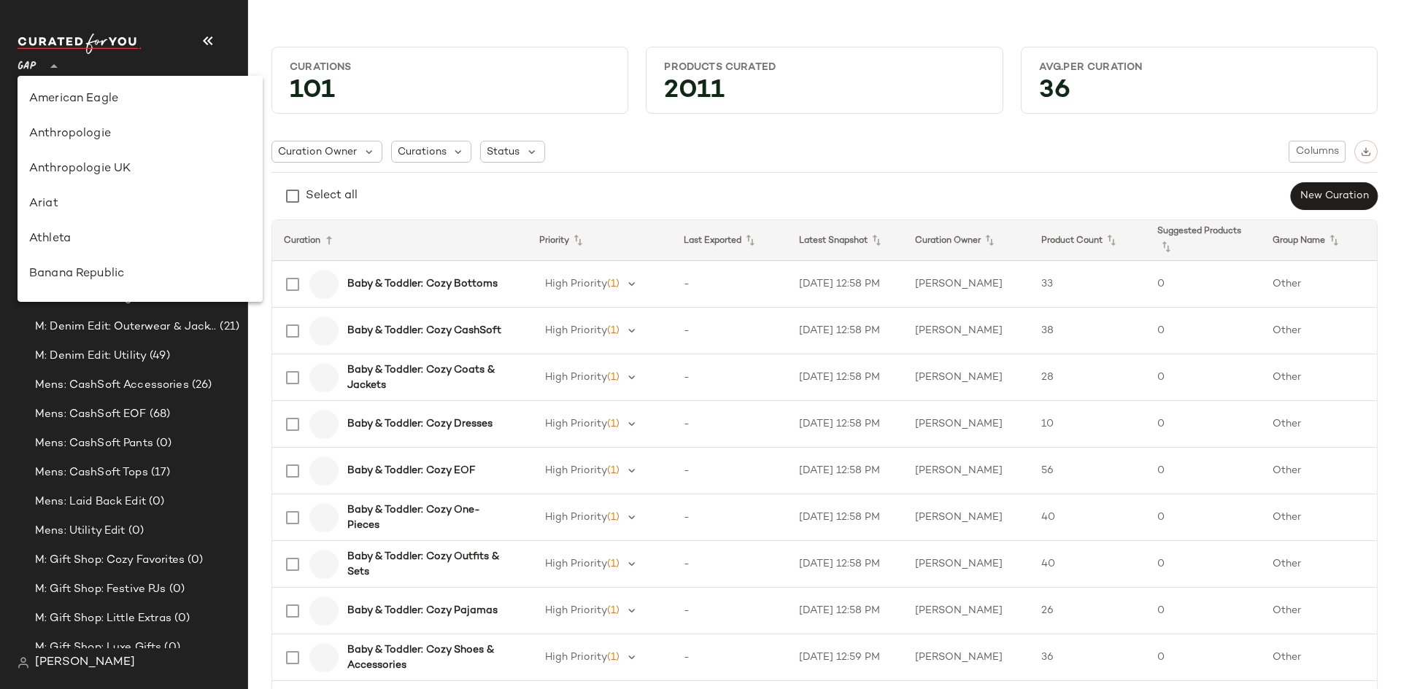
scroll to position [350, 0]
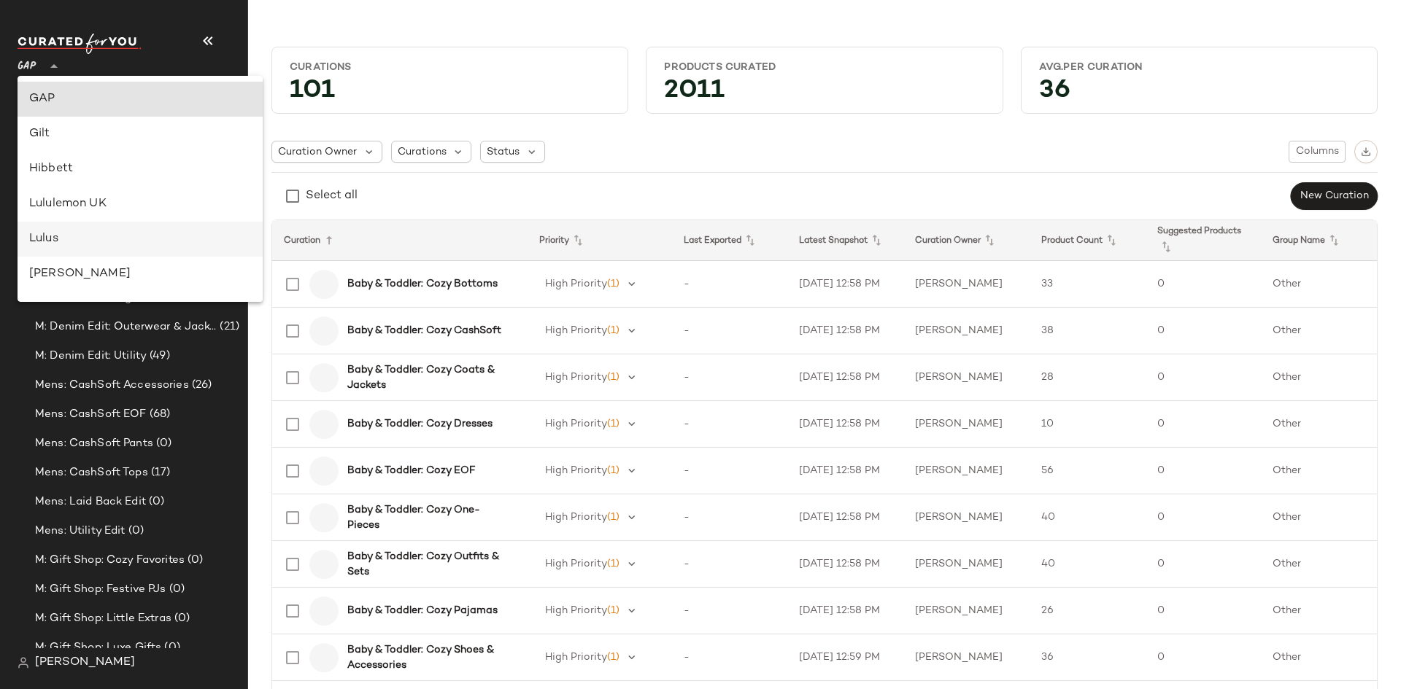
click at [78, 246] on div "Lulus" at bounding box center [140, 240] width 222 height 18
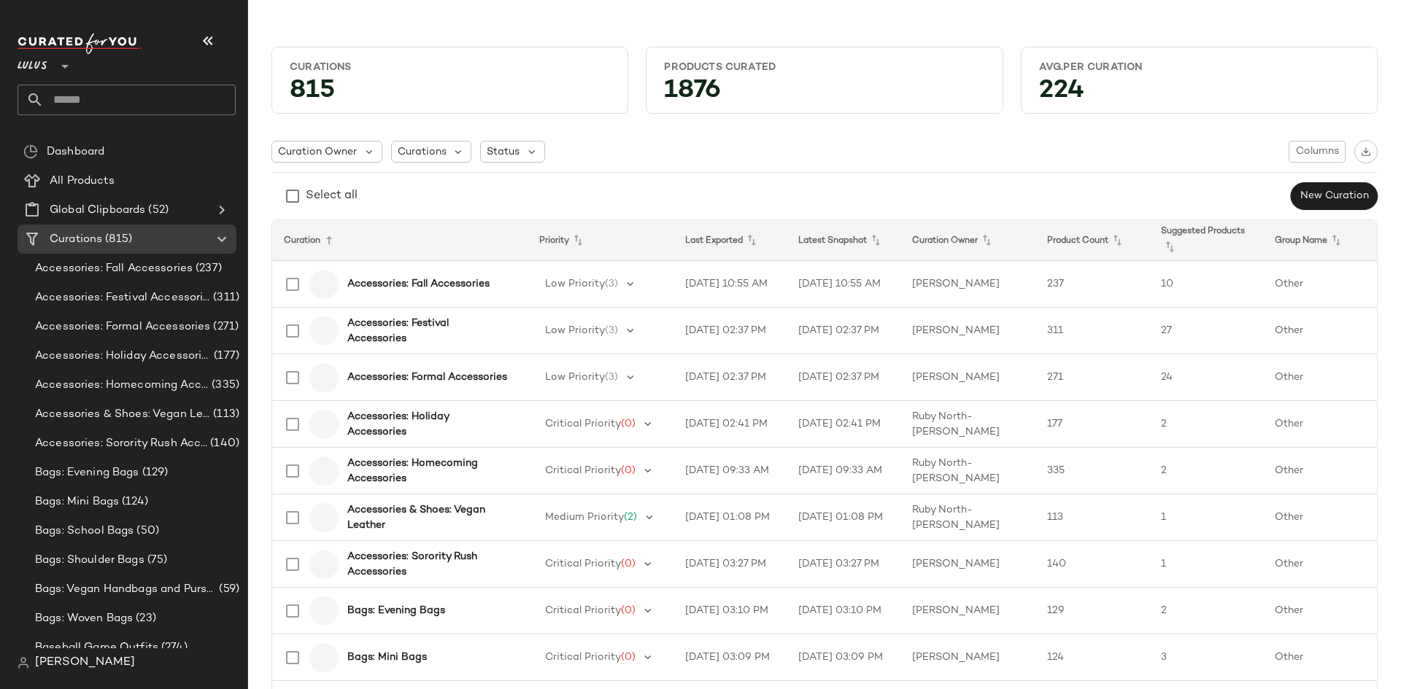
click at [47, 69] on div "Lulus **" at bounding box center [36, 57] width 36 height 36
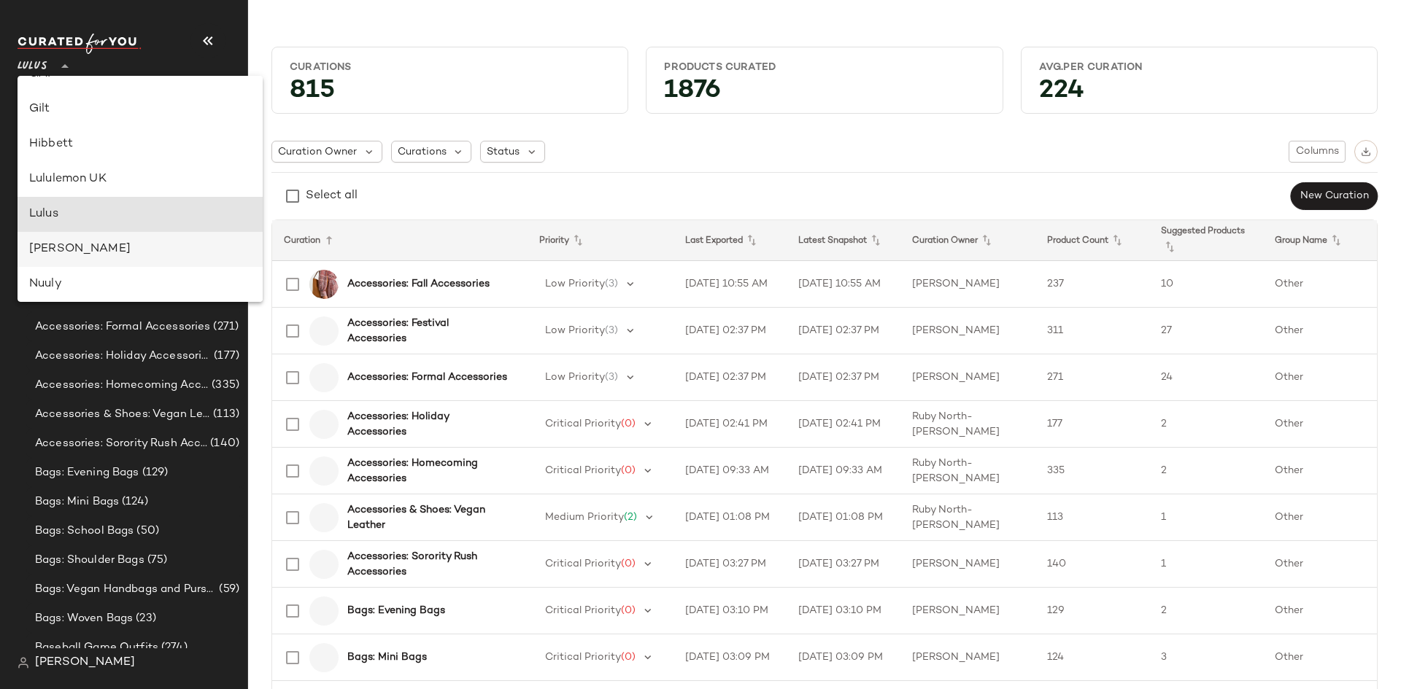
scroll to position [344, 0]
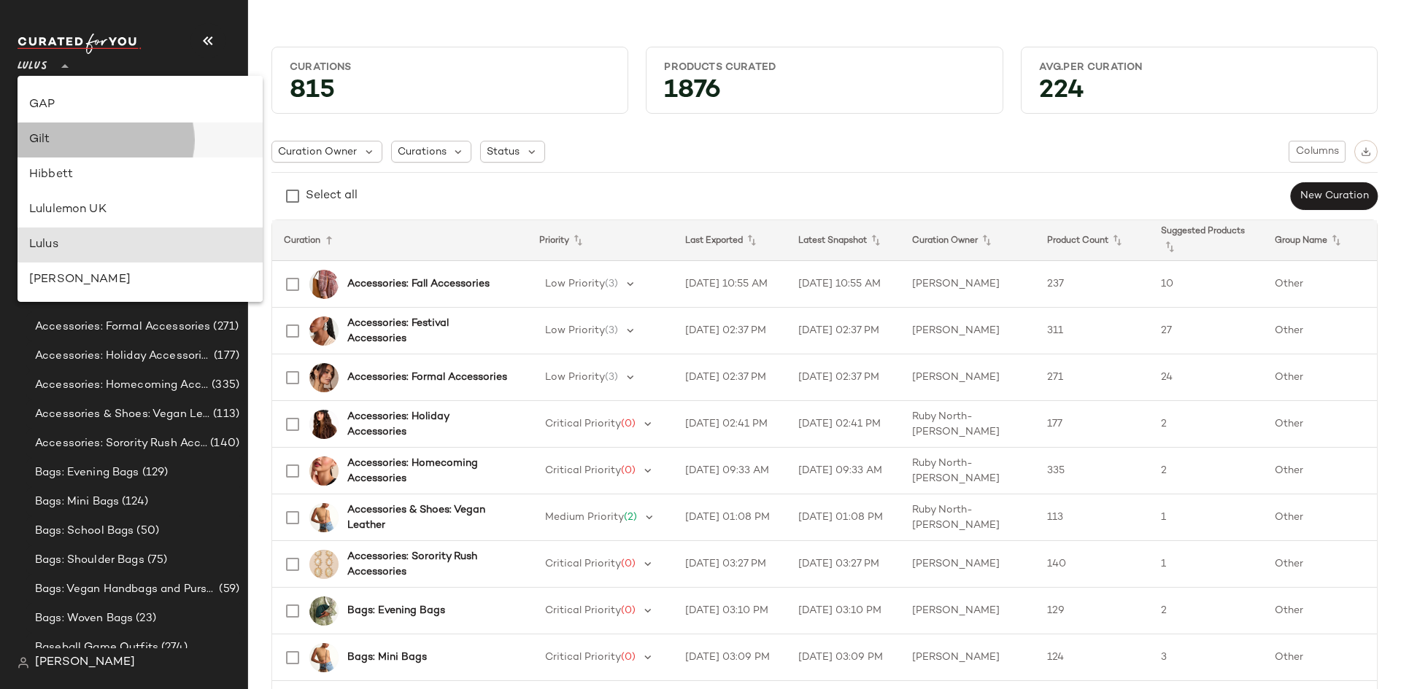
click at [70, 149] on div "Gilt" at bounding box center [140, 140] width 245 height 35
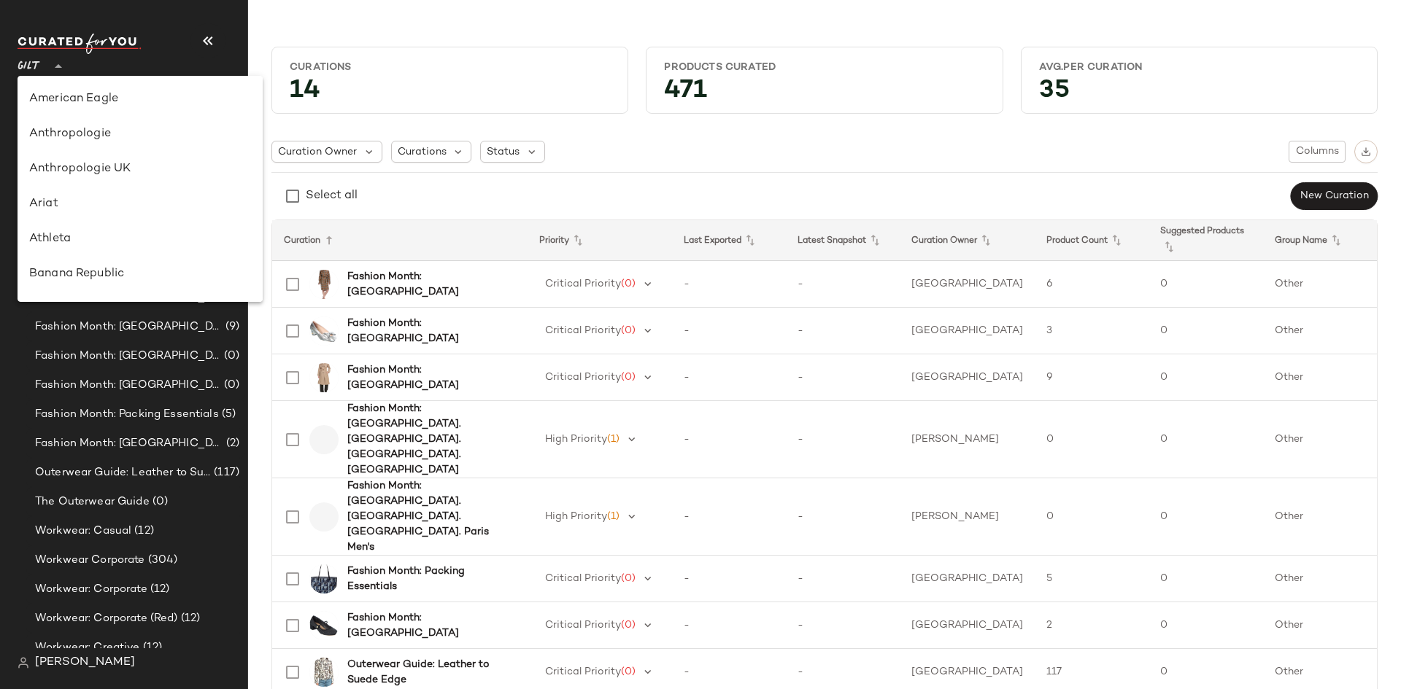
click at [21, 70] on span "Gilt" at bounding box center [29, 63] width 23 height 26
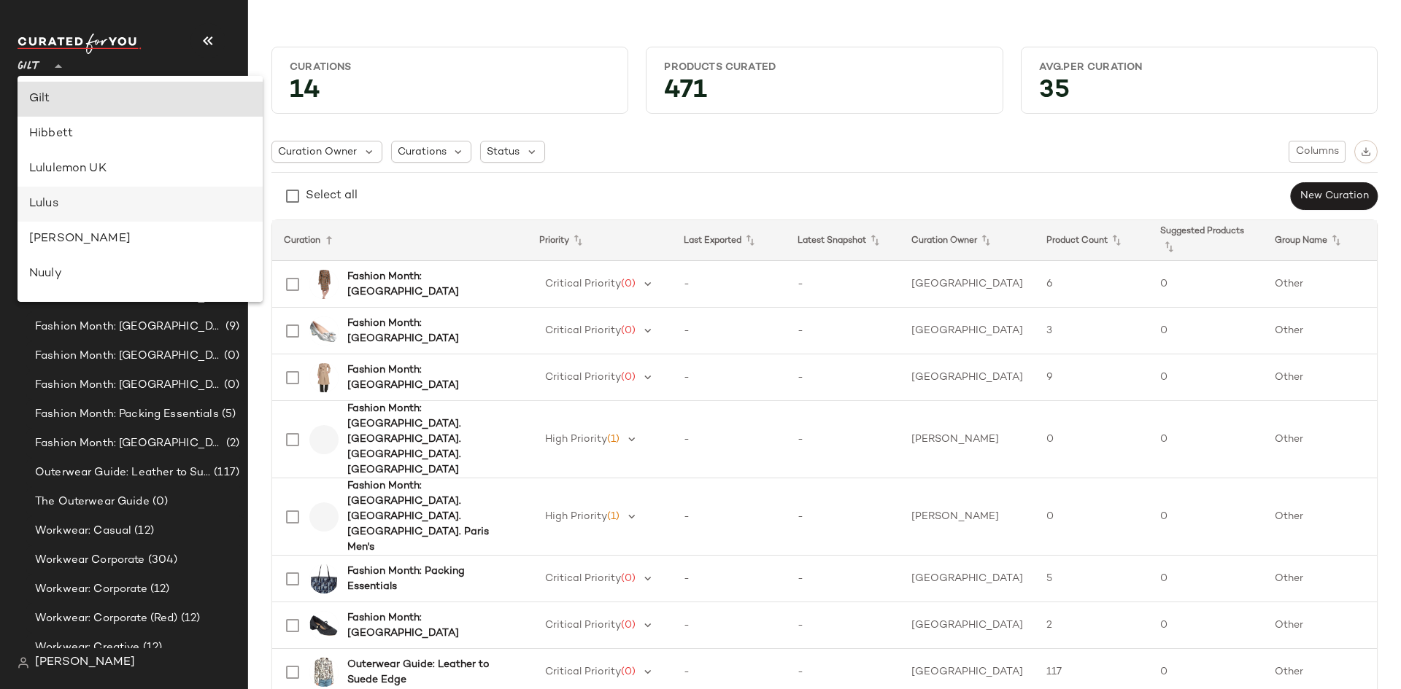
scroll to position [312, 0]
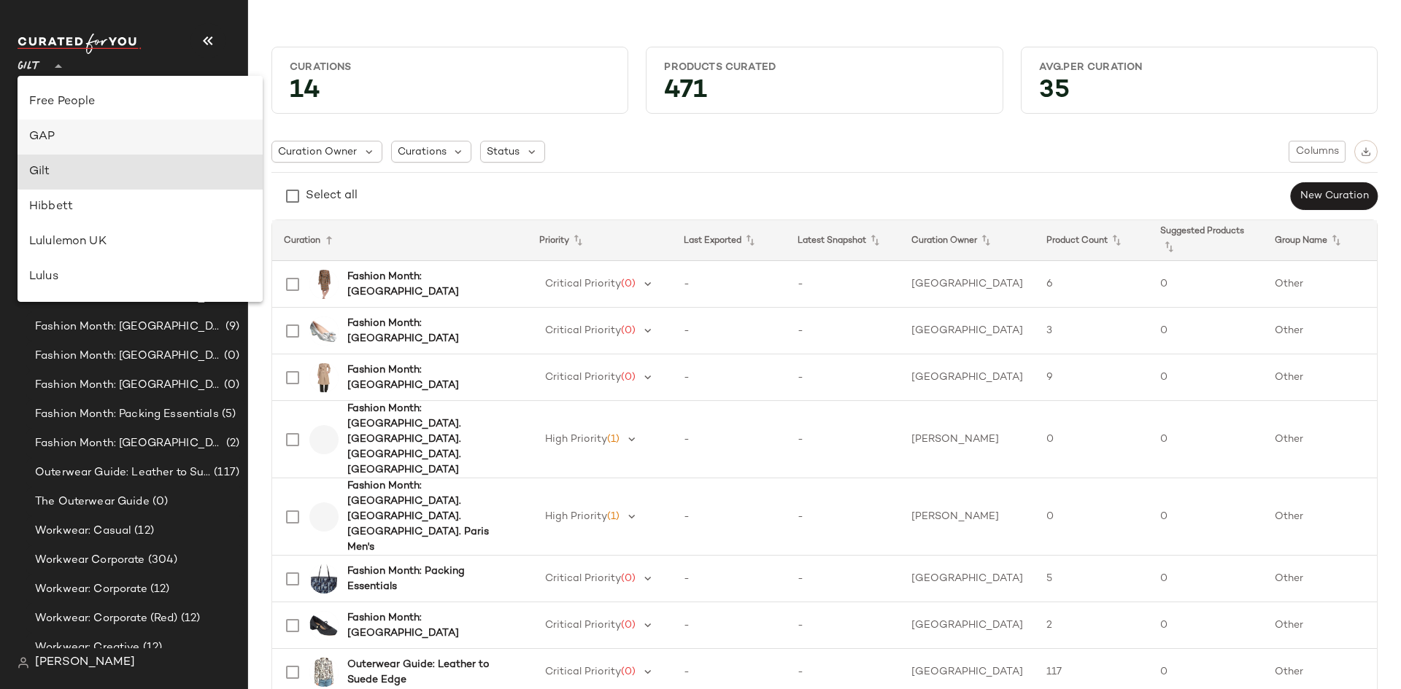
click at [77, 140] on div "GAP" at bounding box center [140, 137] width 222 height 18
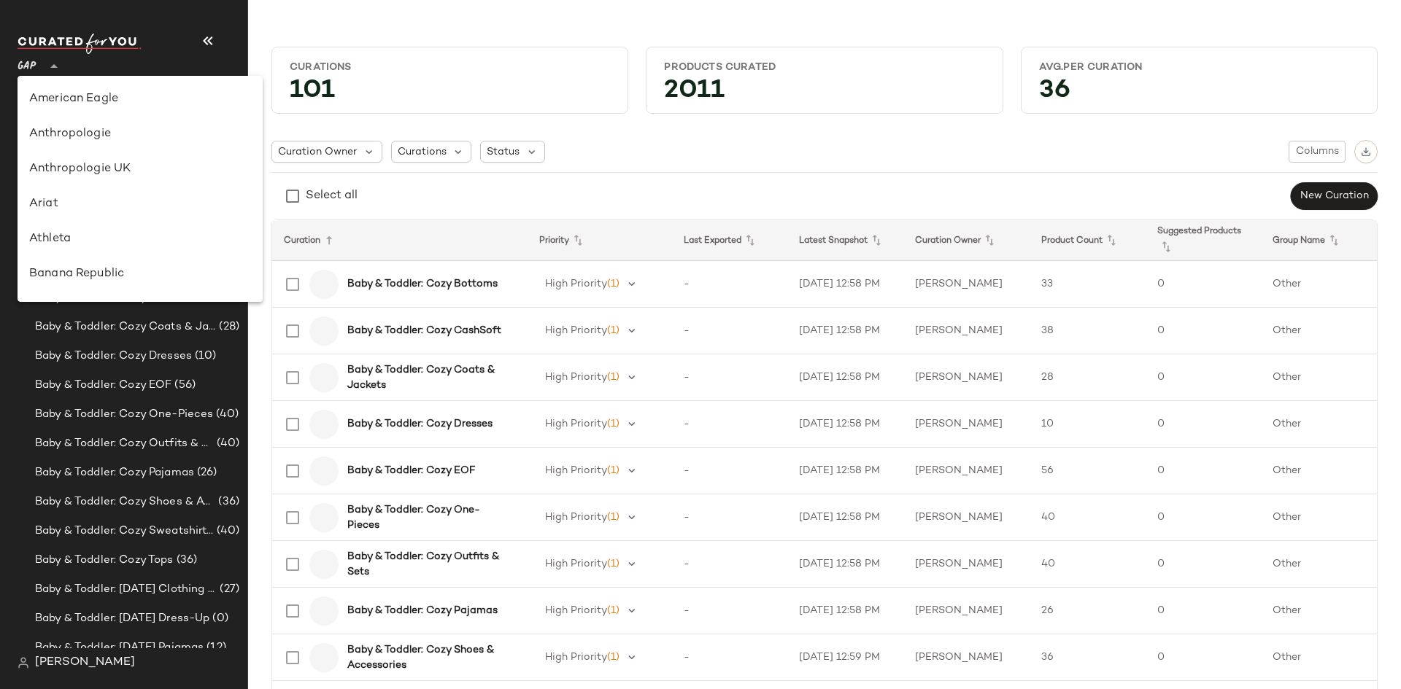
click at [26, 61] on span "GAP" at bounding box center [27, 63] width 19 height 26
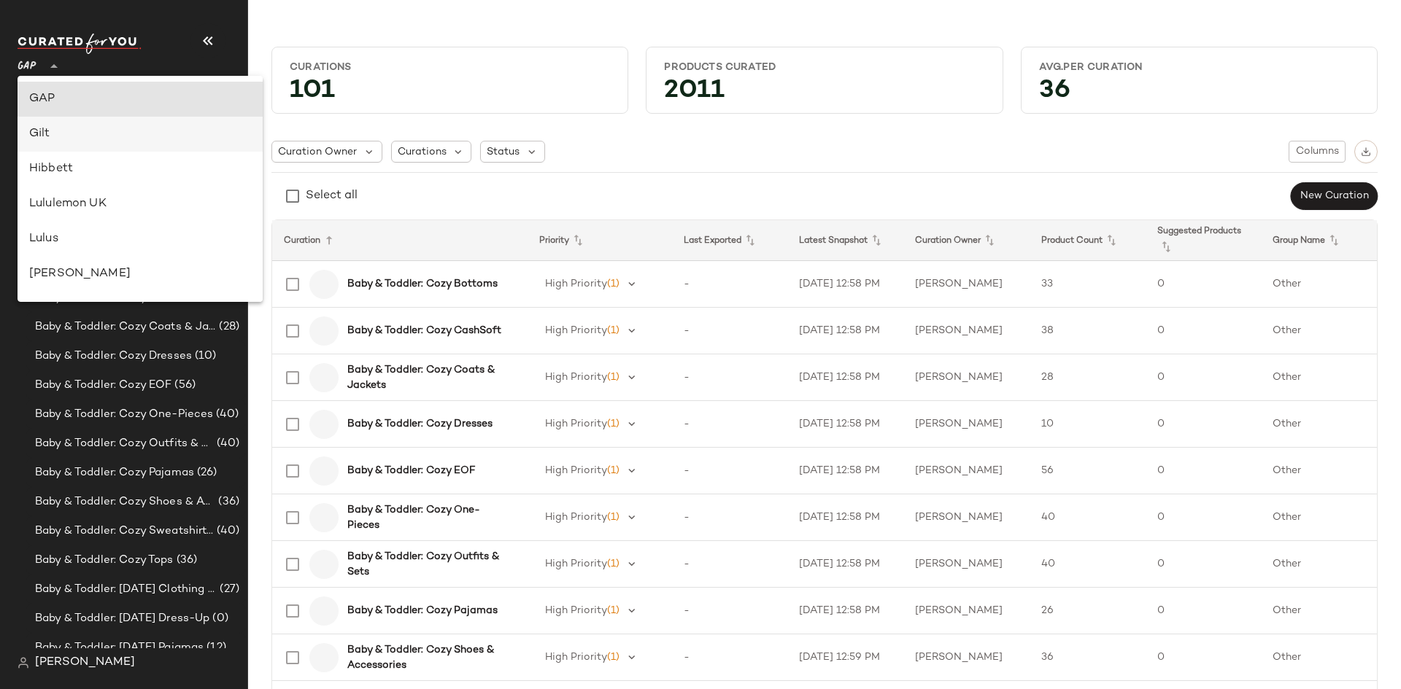
click at [63, 140] on div "Gilt" at bounding box center [140, 134] width 222 height 18
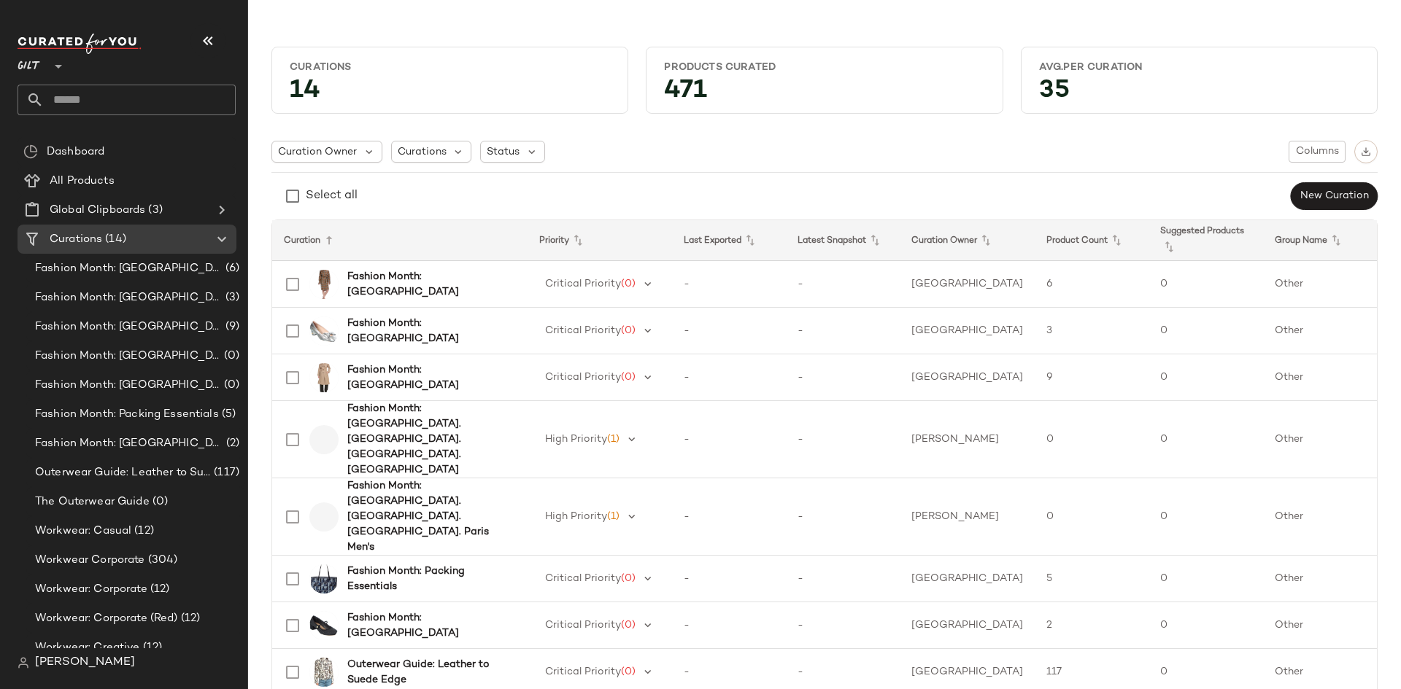
click at [29, 82] on div "Gilt **" at bounding box center [127, 75] width 218 height 82
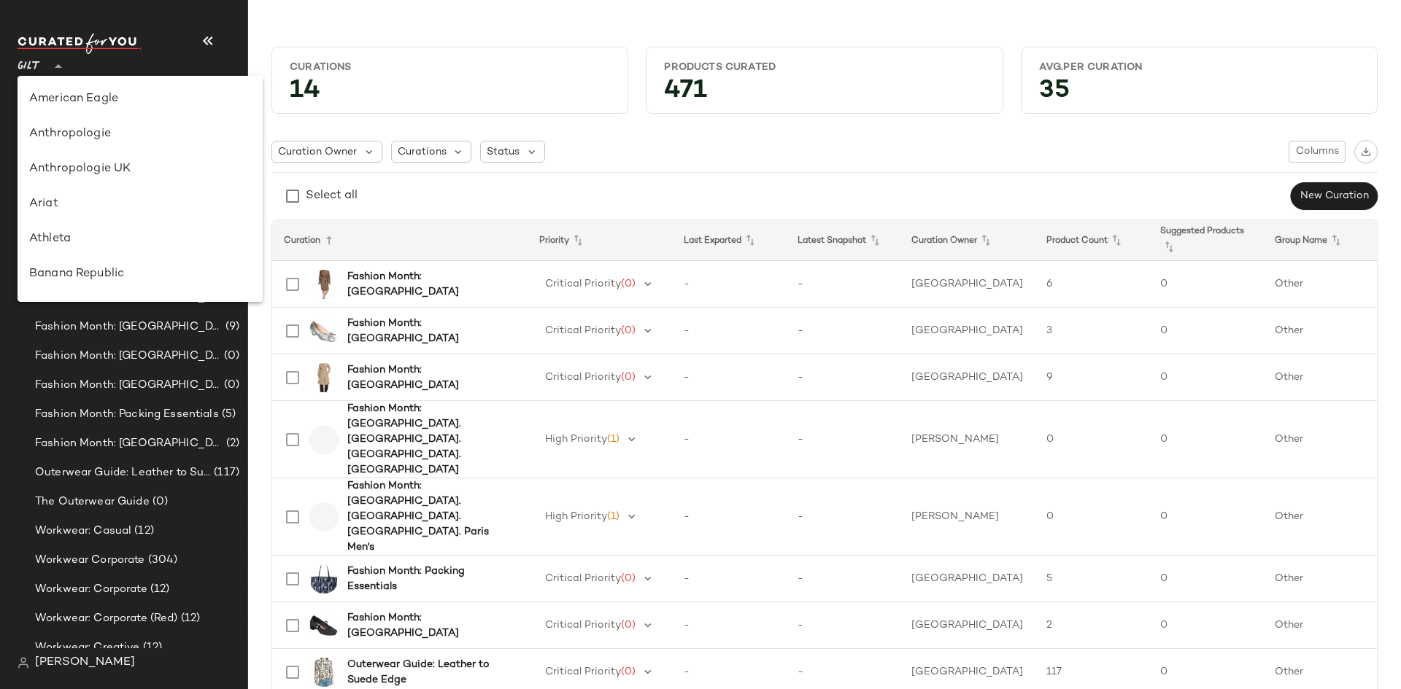
click at [32, 74] on span "Gilt" at bounding box center [29, 63] width 23 height 26
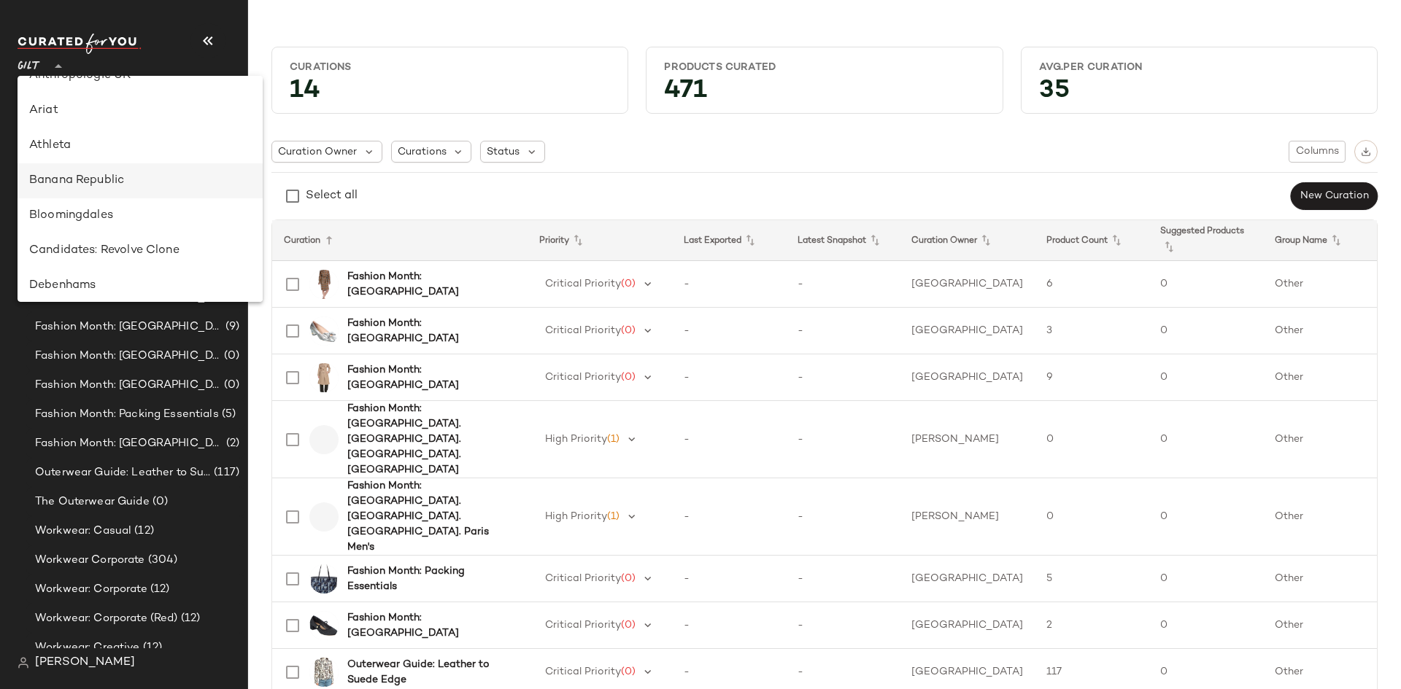
click at [90, 176] on div "Banana Republic" at bounding box center [140, 181] width 222 height 18
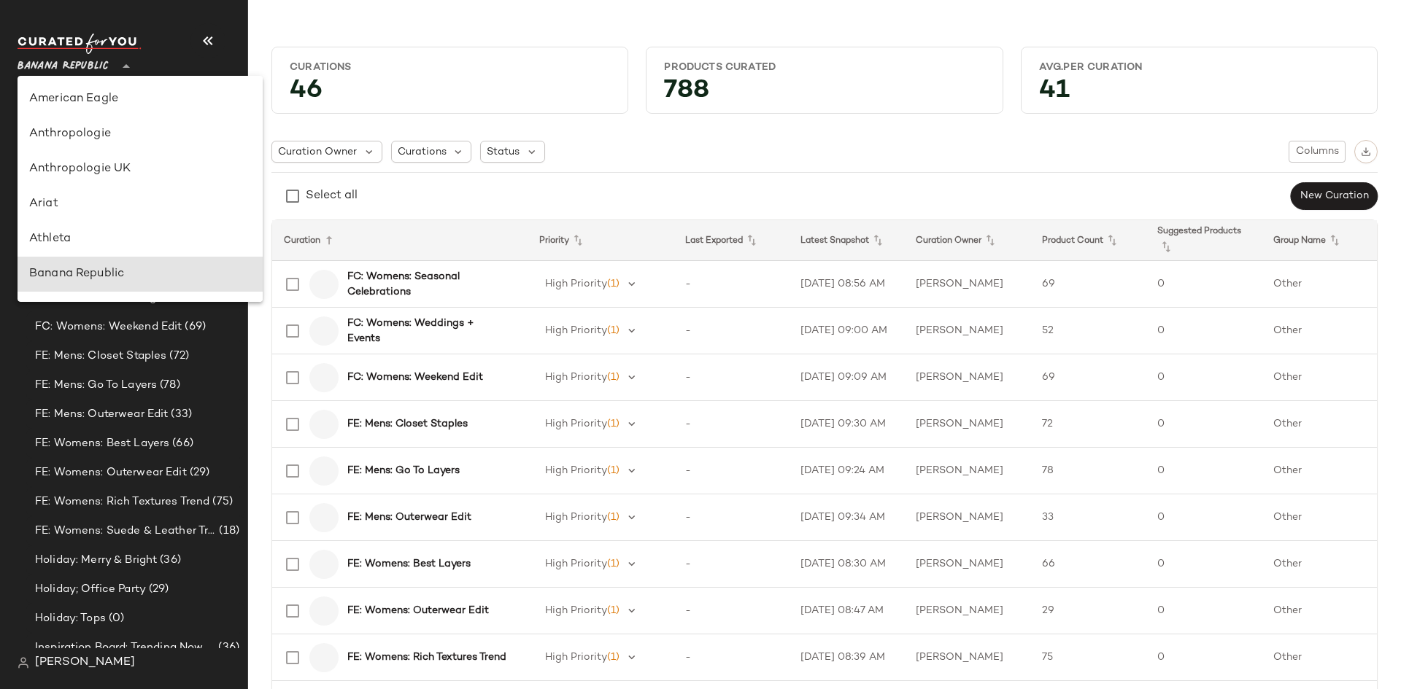
click at [51, 69] on span "Banana Republic" at bounding box center [63, 63] width 91 height 26
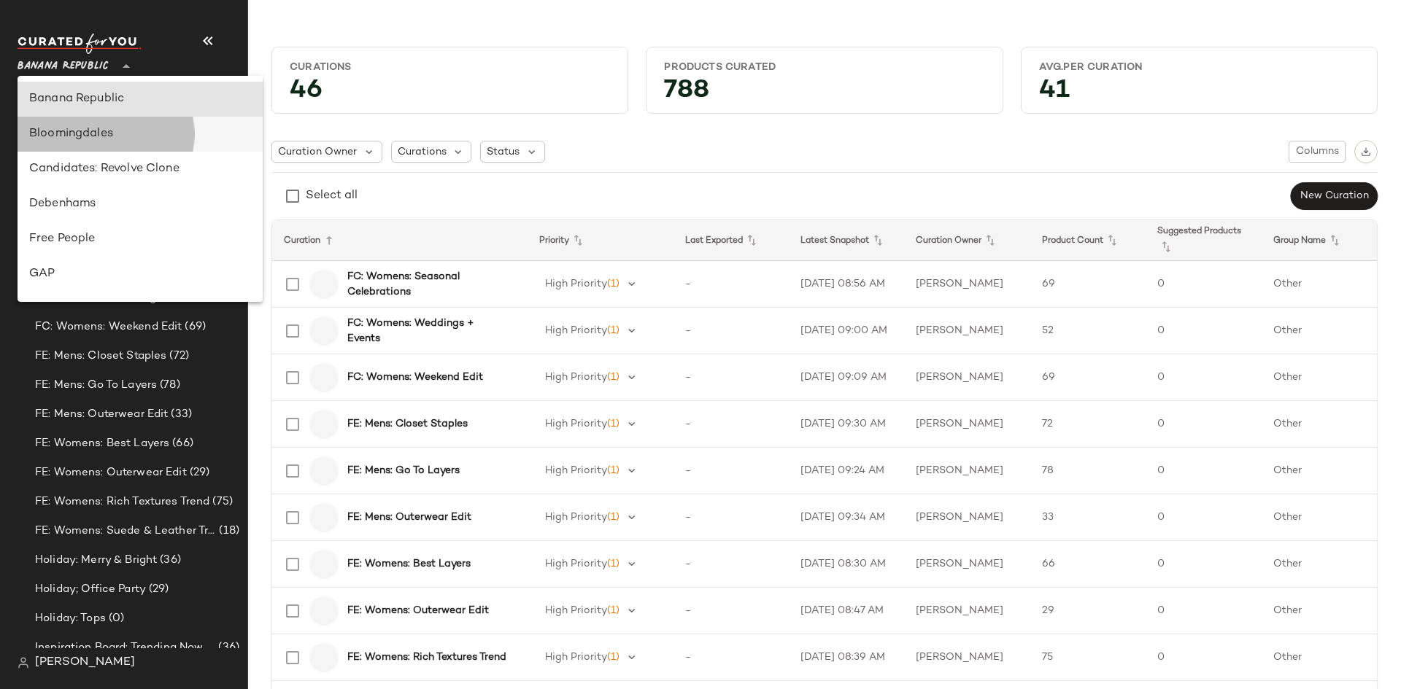
click at [87, 142] on div "Bloomingdales" at bounding box center [140, 134] width 222 height 18
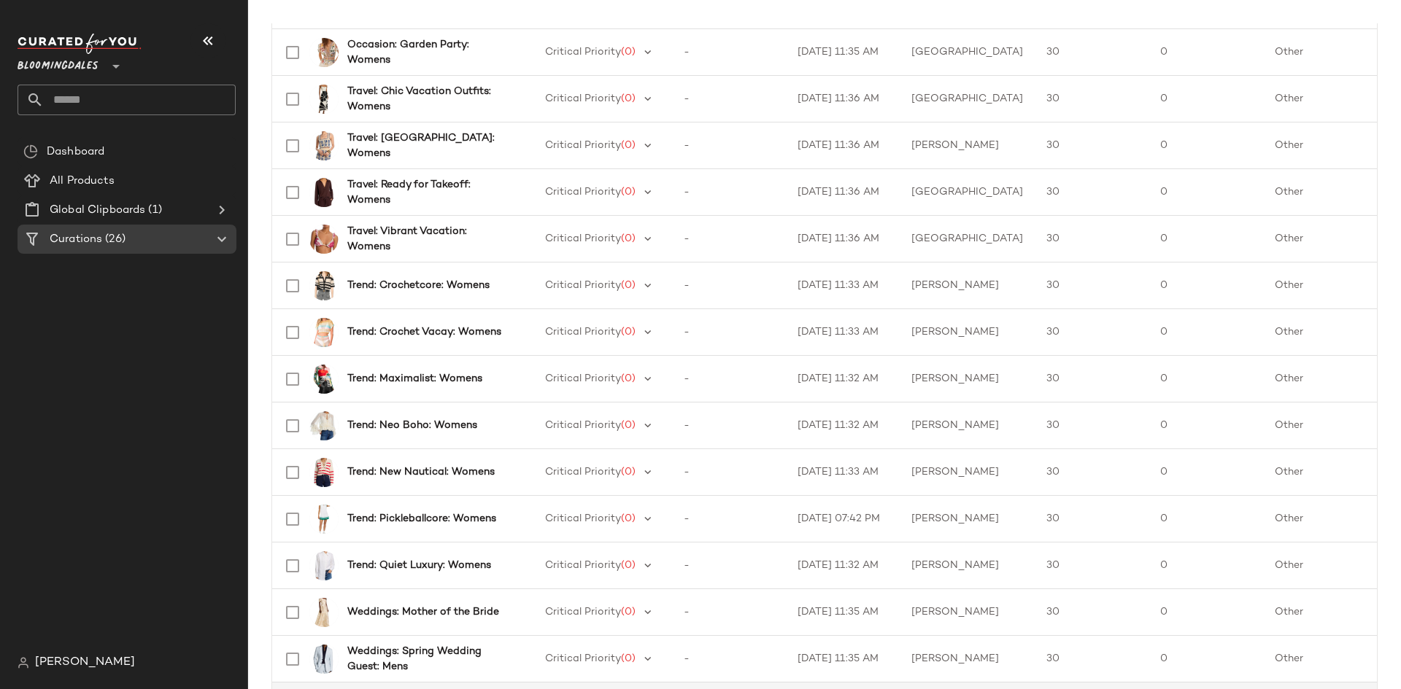
scroll to position [871, 0]
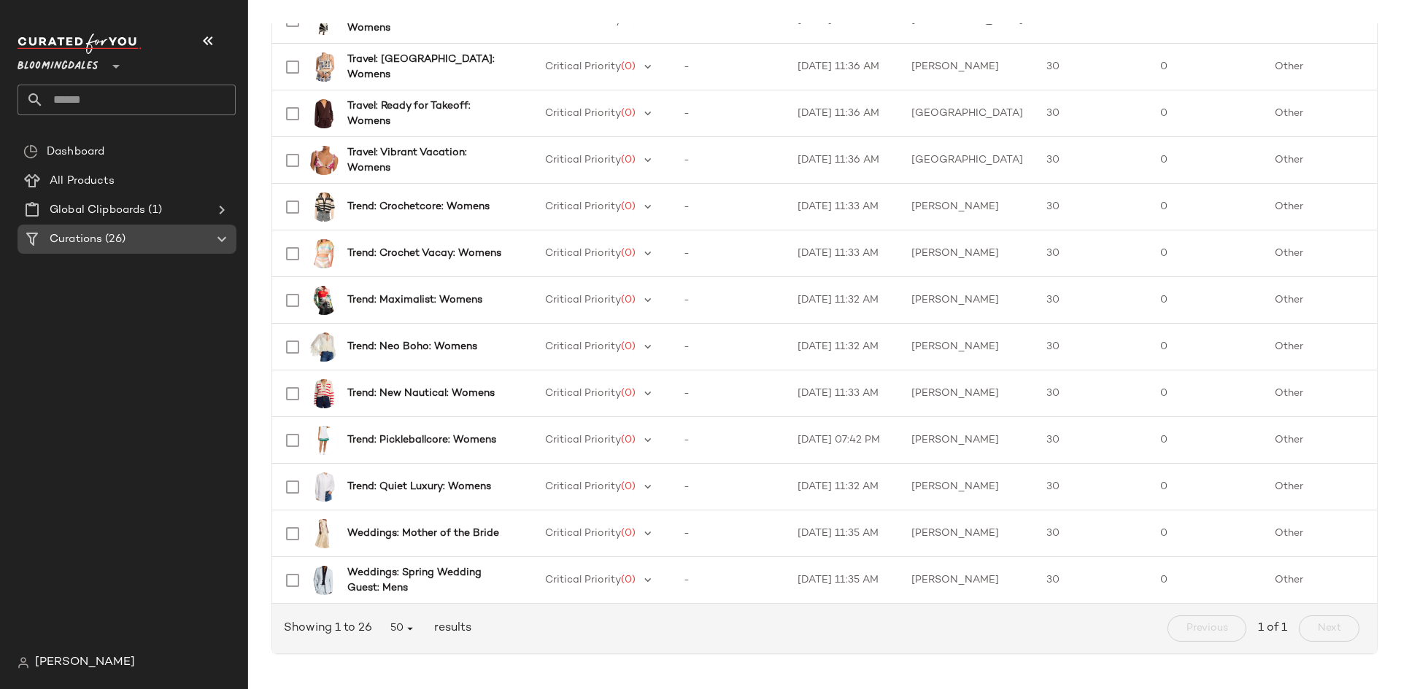
click at [214, 240] on icon at bounding box center [222, 240] width 18 height 18
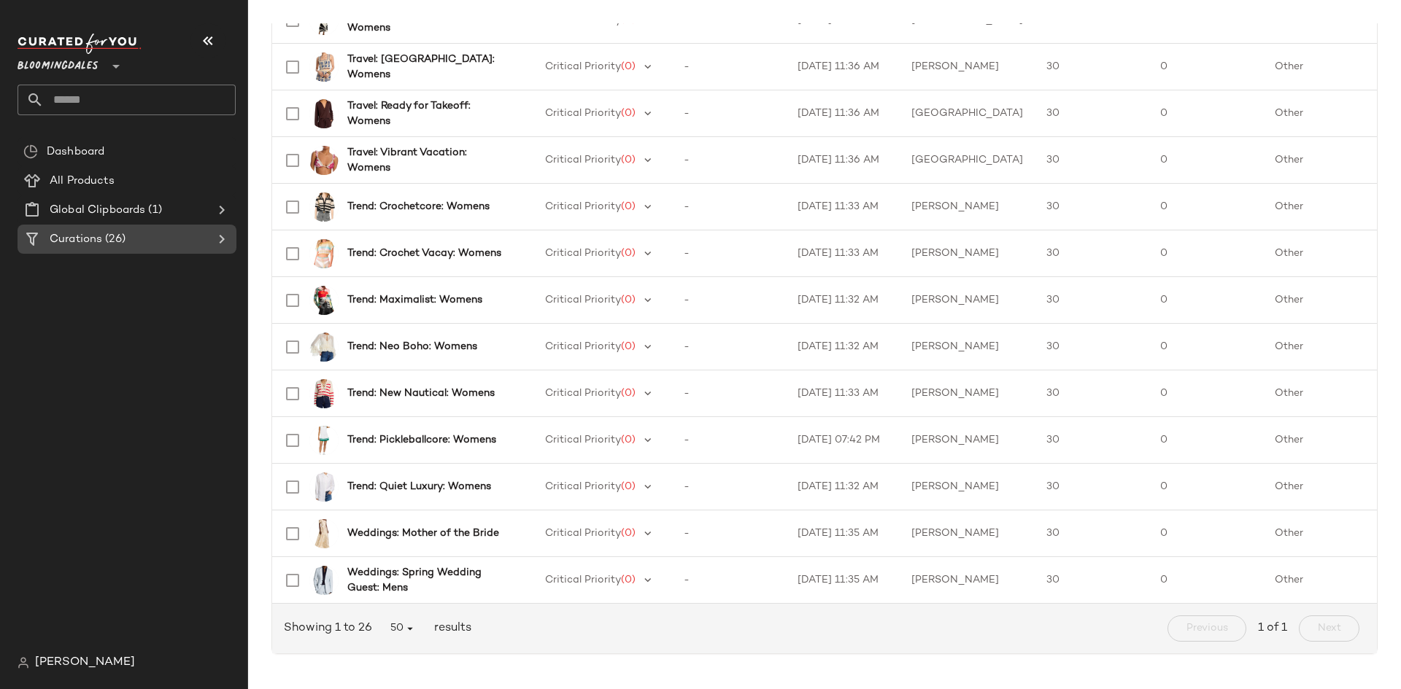
click at [214, 240] on icon at bounding box center [222, 240] width 18 height 18
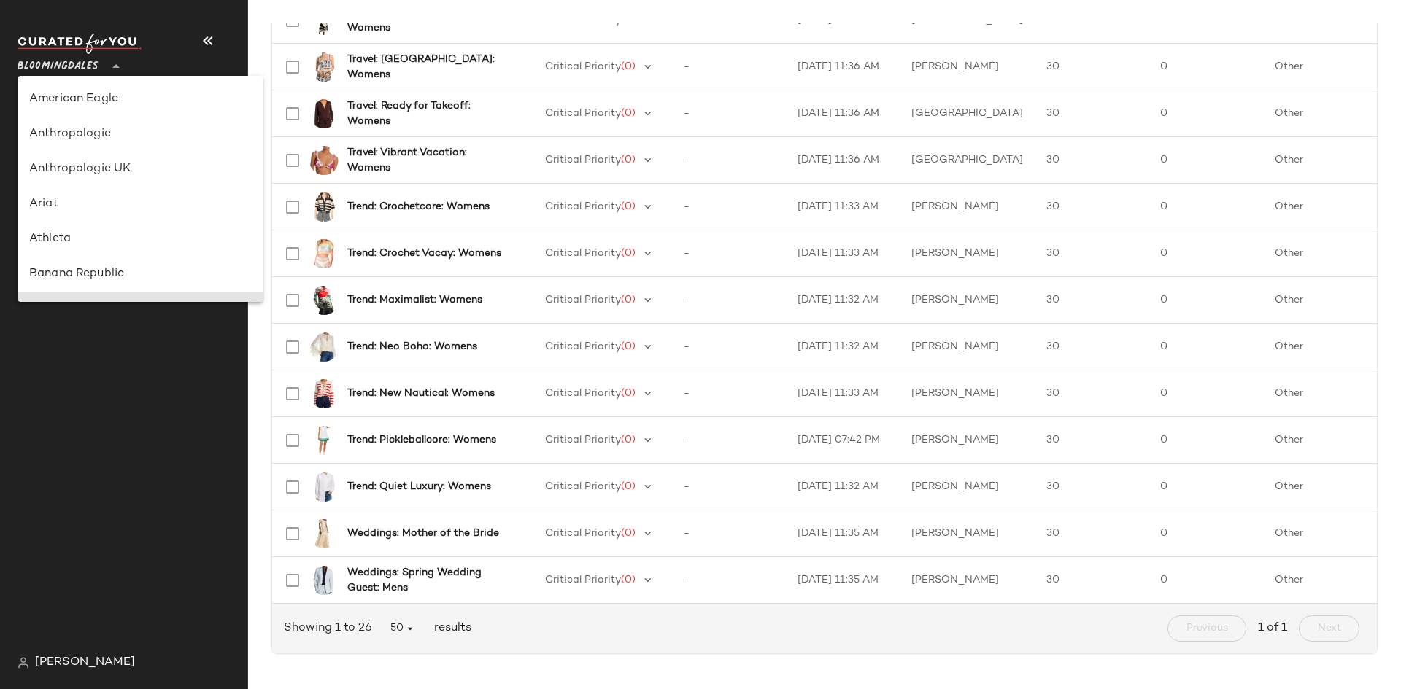
click at [88, 70] on span "Bloomingdales" at bounding box center [58, 63] width 81 height 26
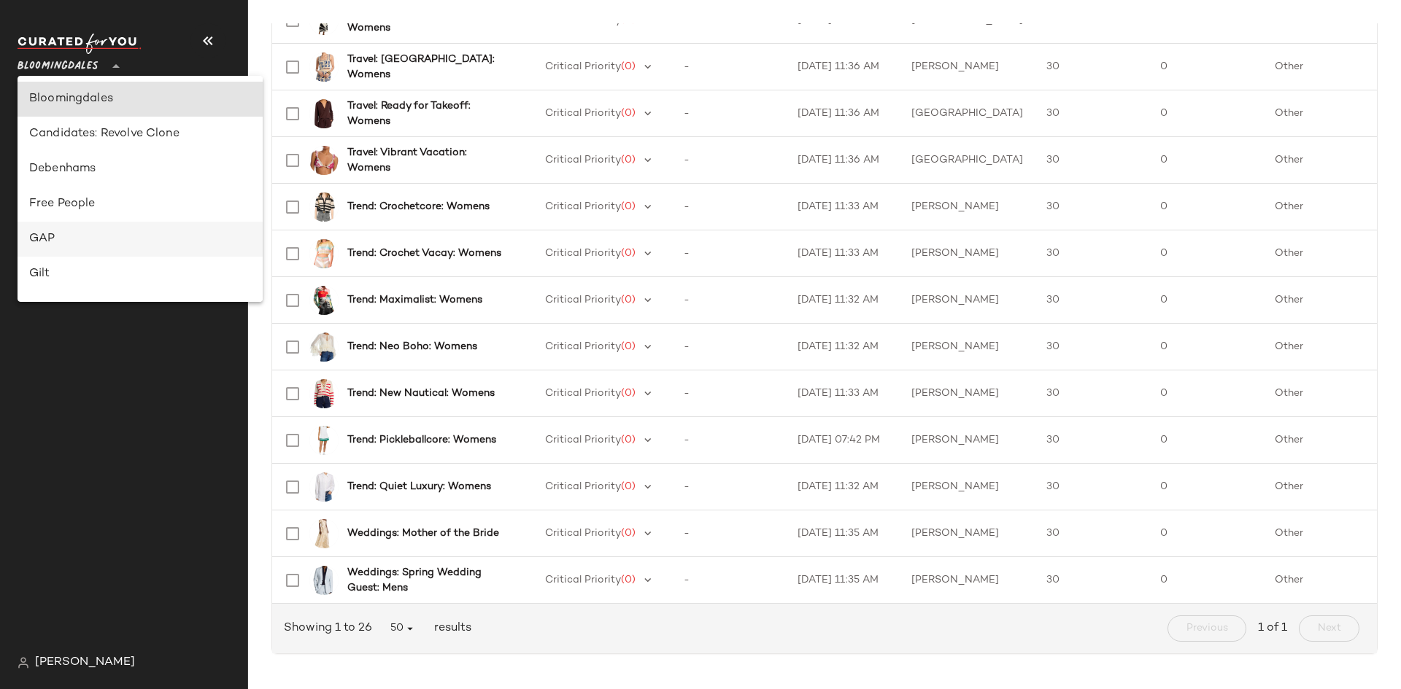
click at [69, 239] on div "GAP" at bounding box center [140, 240] width 222 height 18
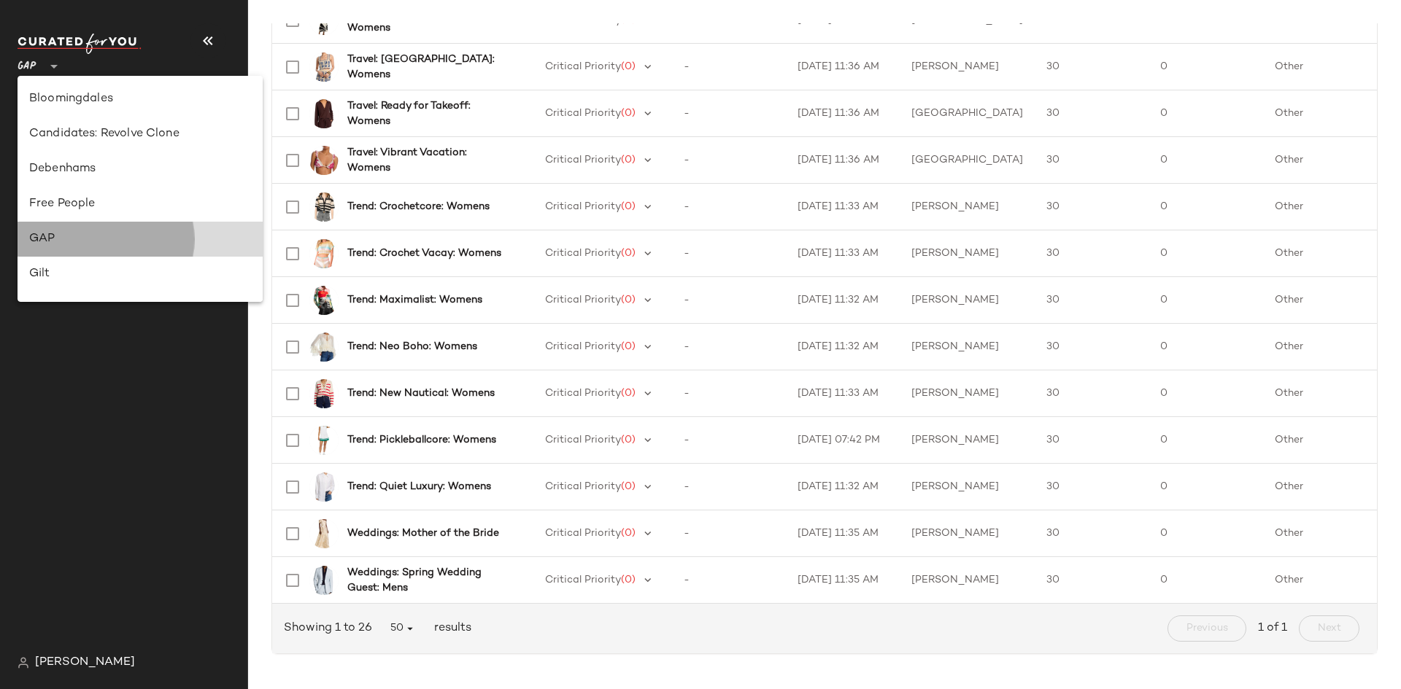
scroll to position [875, 0]
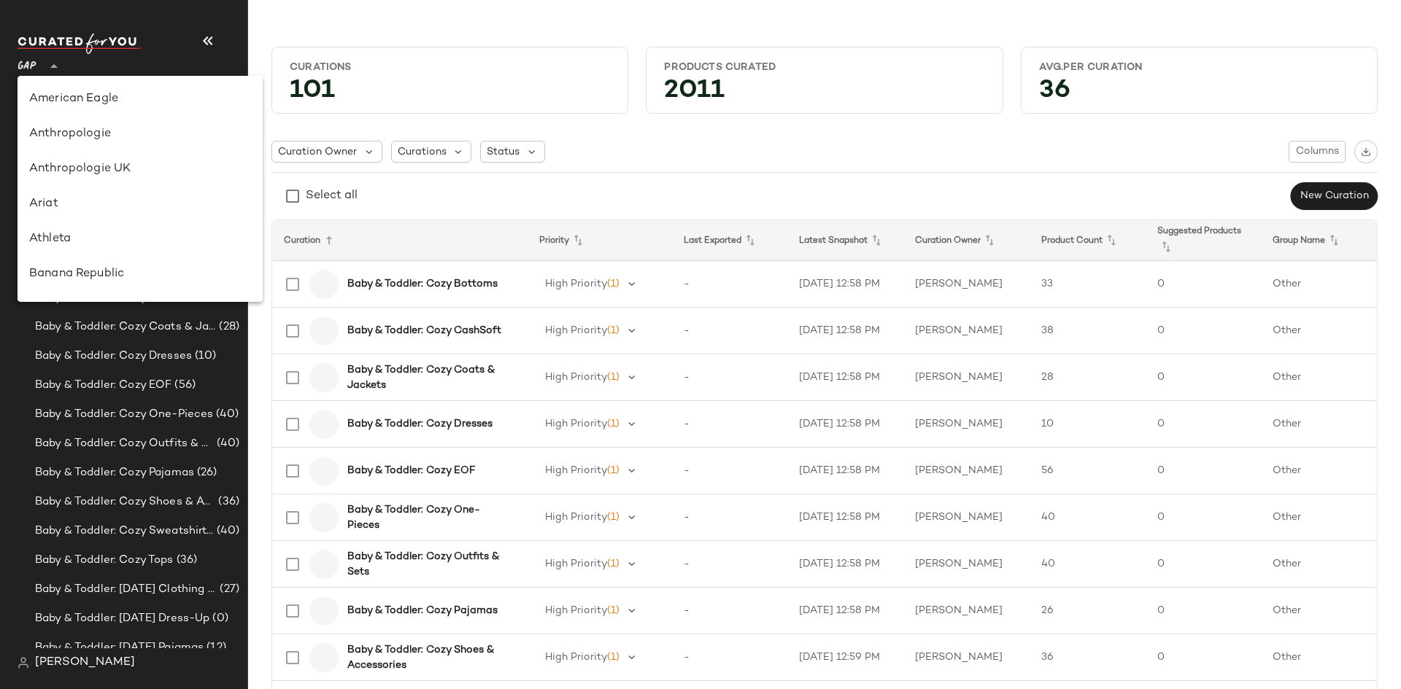
click at [25, 64] on span "GAP" at bounding box center [27, 63] width 19 height 26
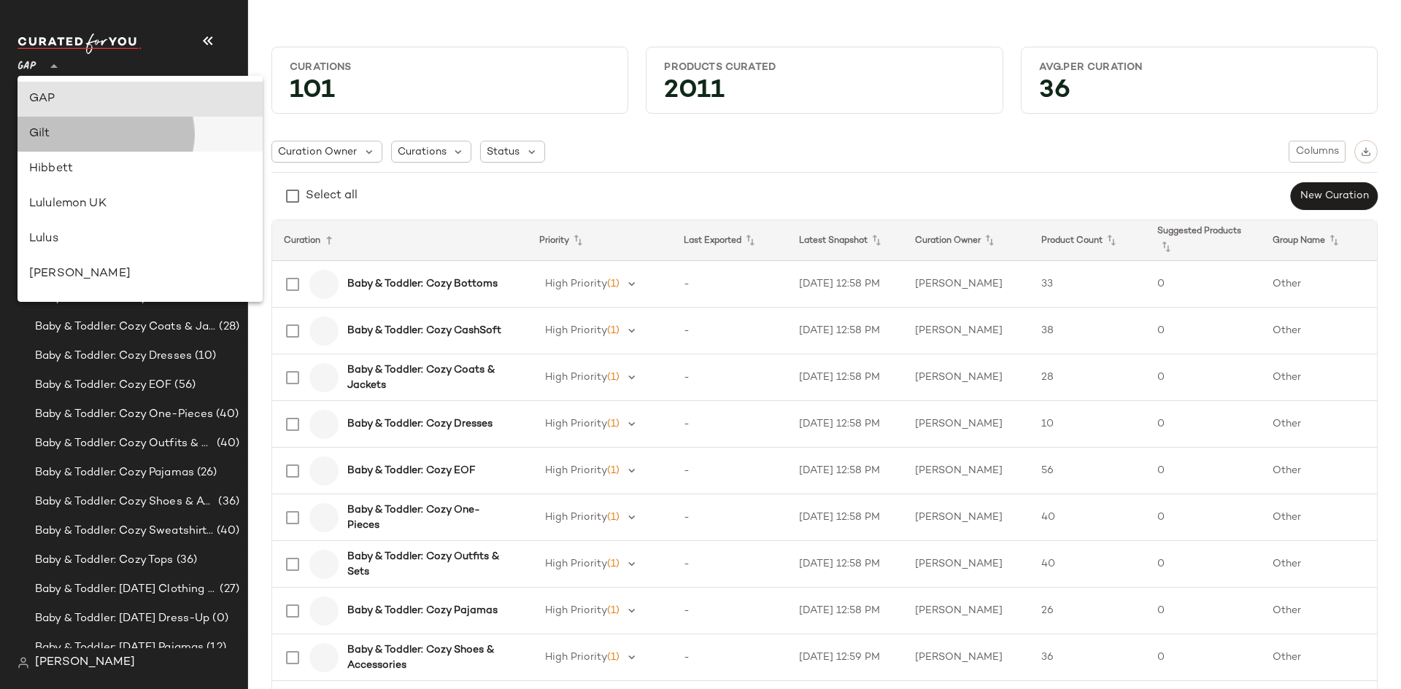
click at [57, 142] on div "Gilt" at bounding box center [140, 134] width 222 height 18
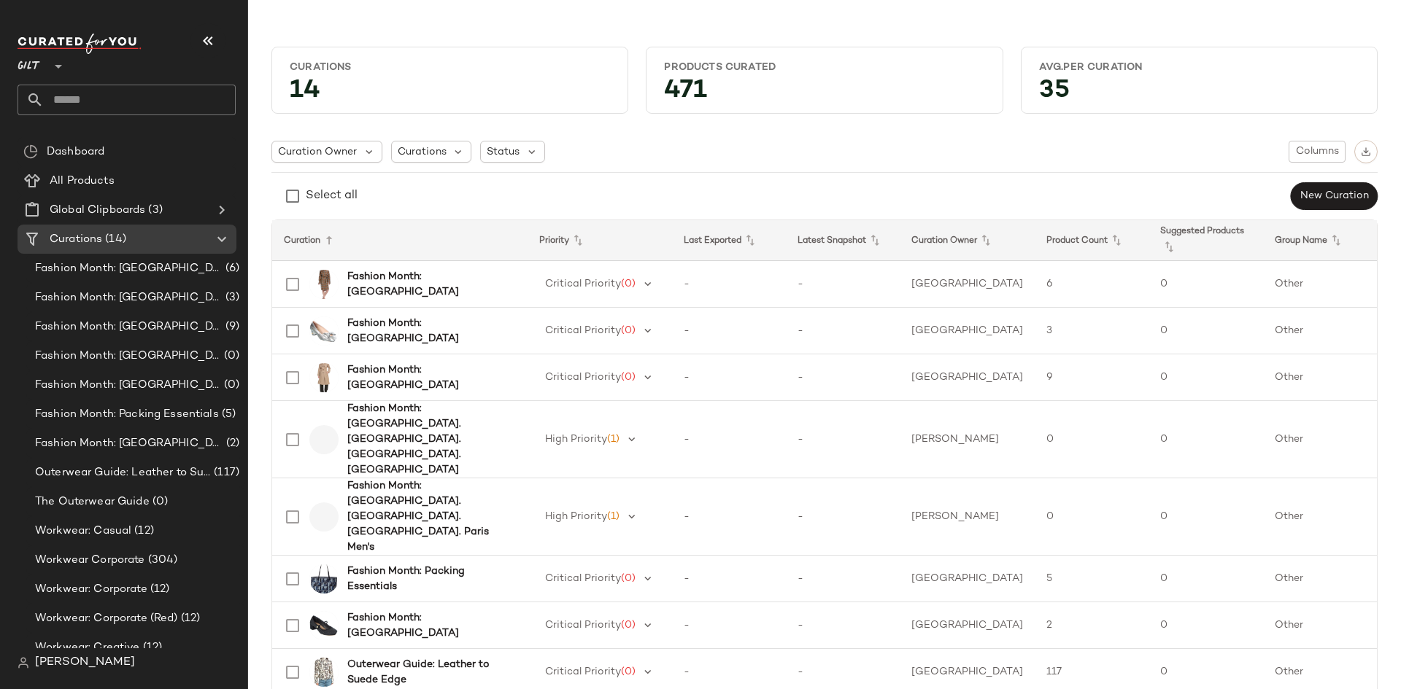
click at [28, 68] on span "Gilt" at bounding box center [29, 63] width 23 height 26
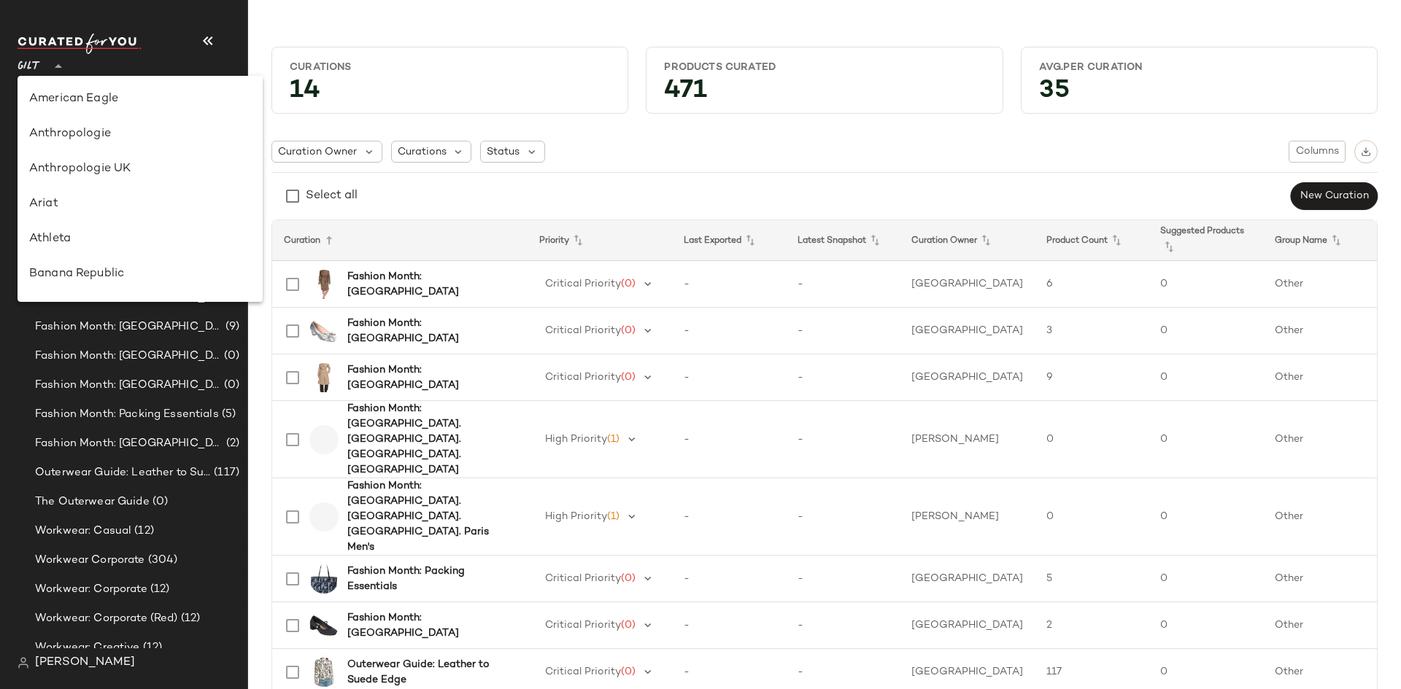
scroll to position [385, 0]
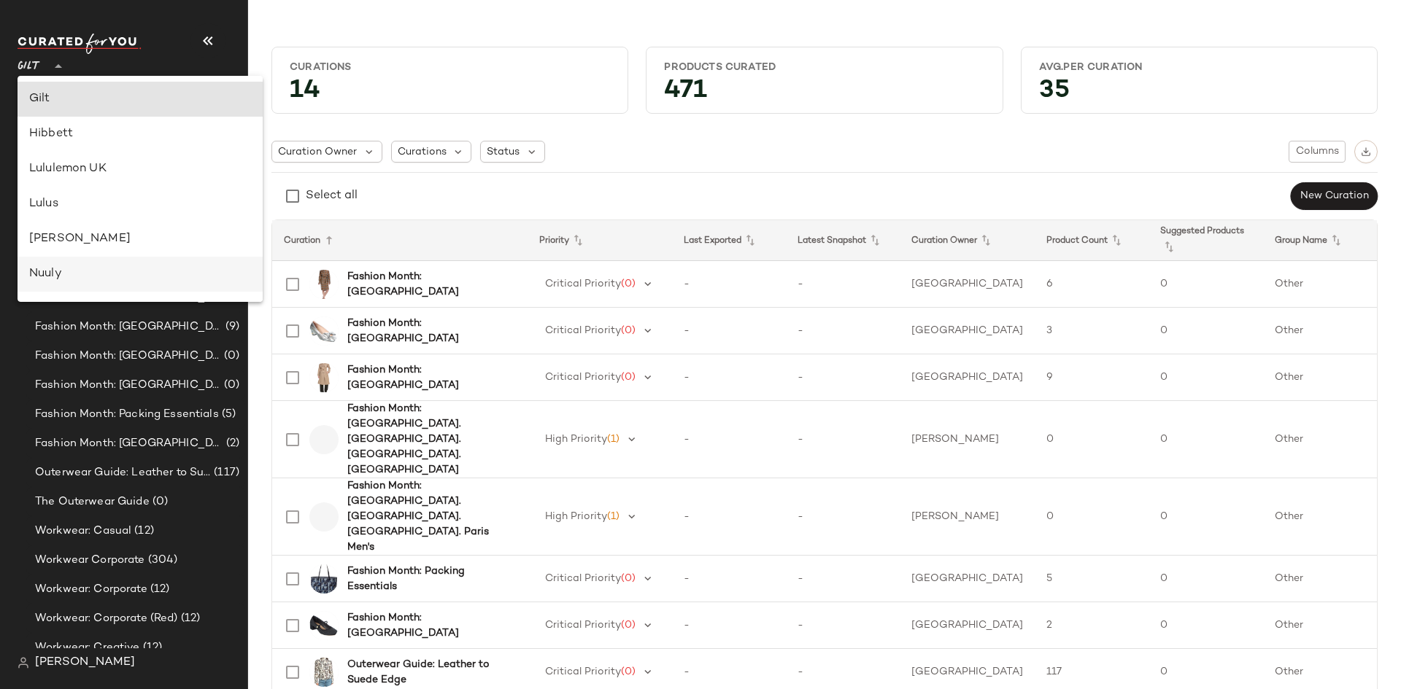
click at [54, 273] on div "Nuuly" at bounding box center [140, 275] width 222 height 18
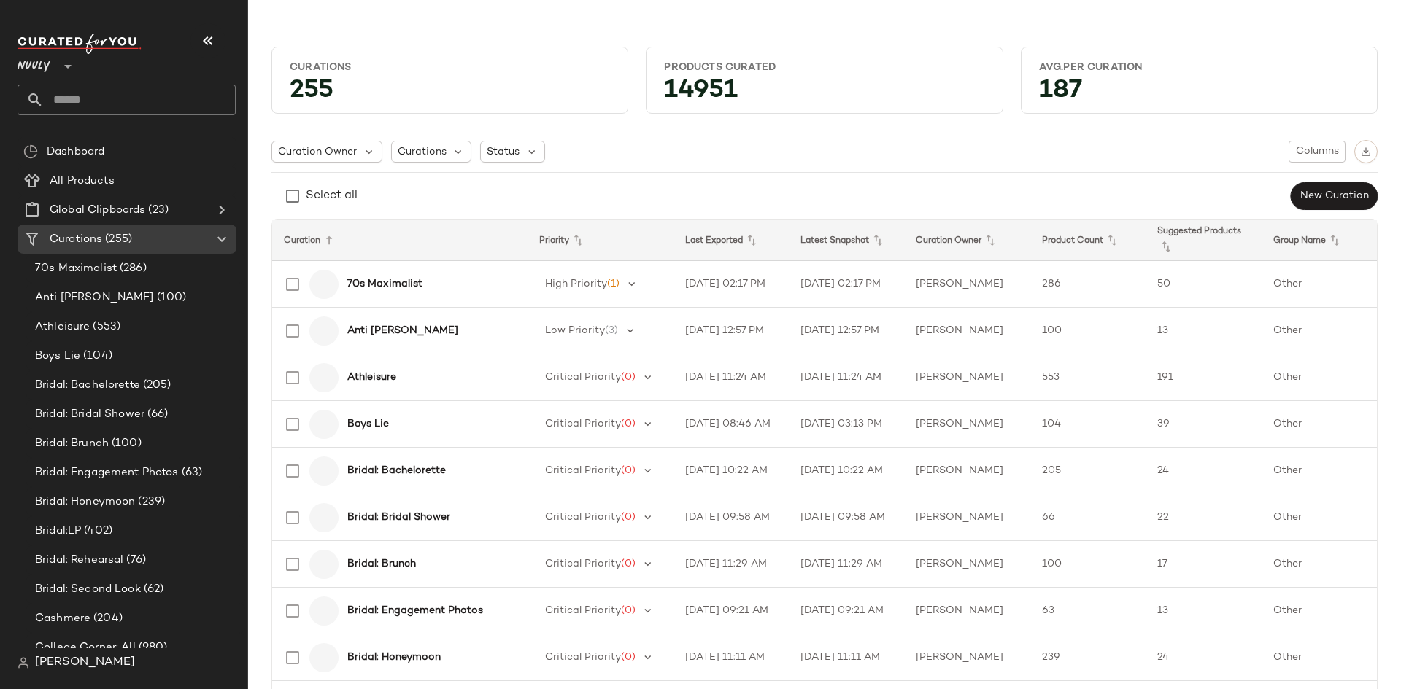
click at [36, 70] on span "Nuuly" at bounding box center [34, 63] width 33 height 26
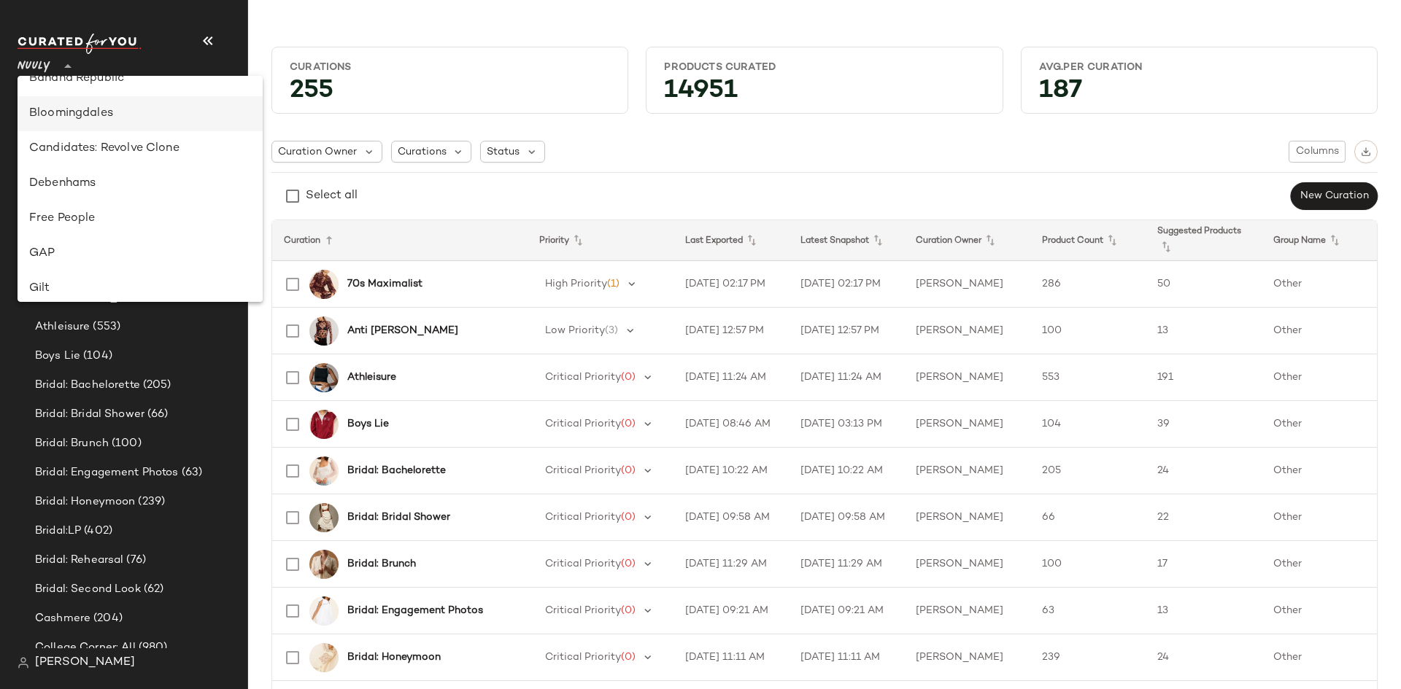
scroll to position [123, 0]
click at [77, 154] on div "Banana Republic" at bounding box center [140, 152] width 222 height 18
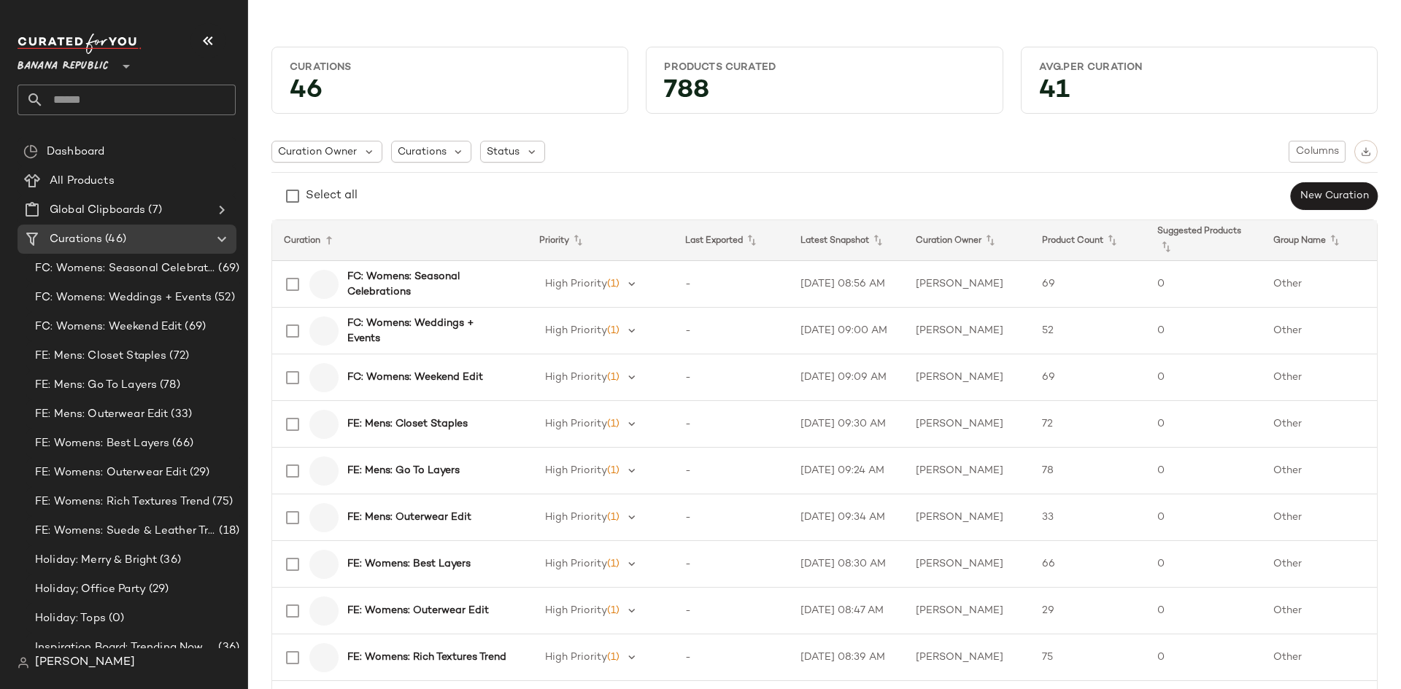
click at [82, 71] on span "Banana Republic" at bounding box center [63, 63] width 91 height 26
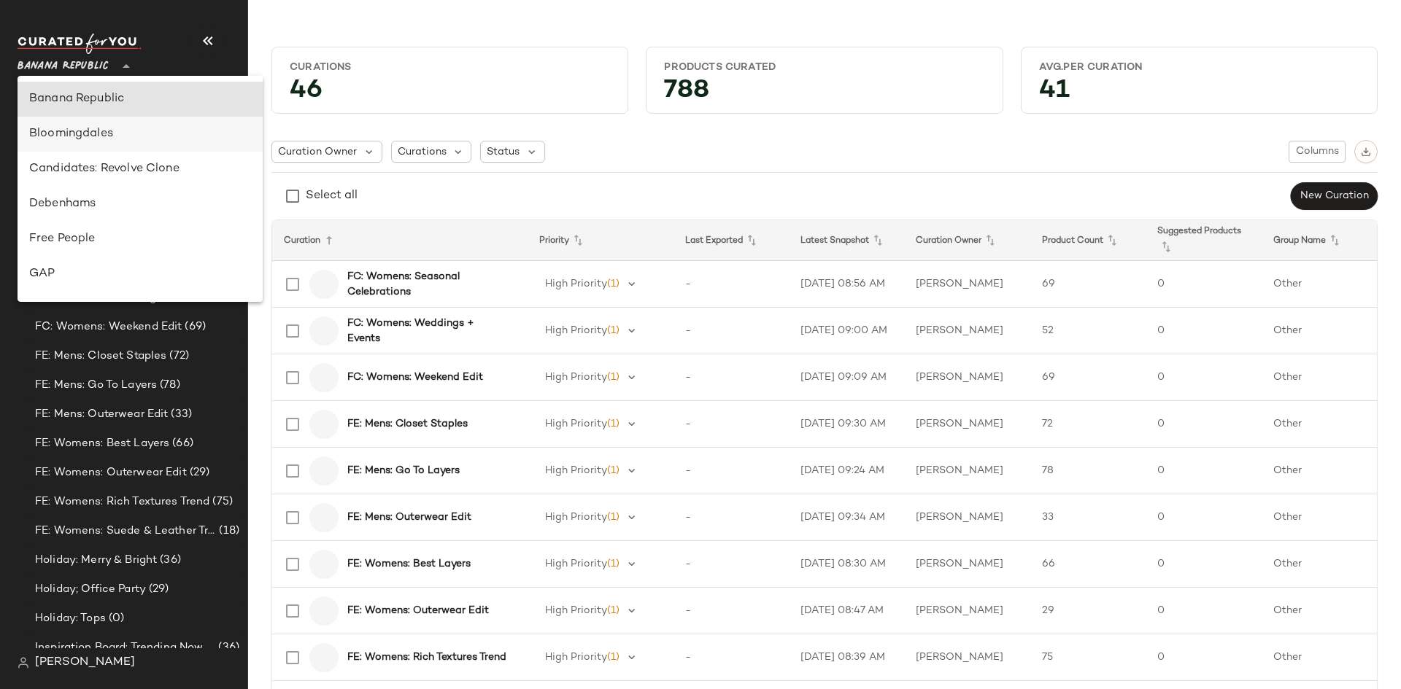
scroll to position [102, 0]
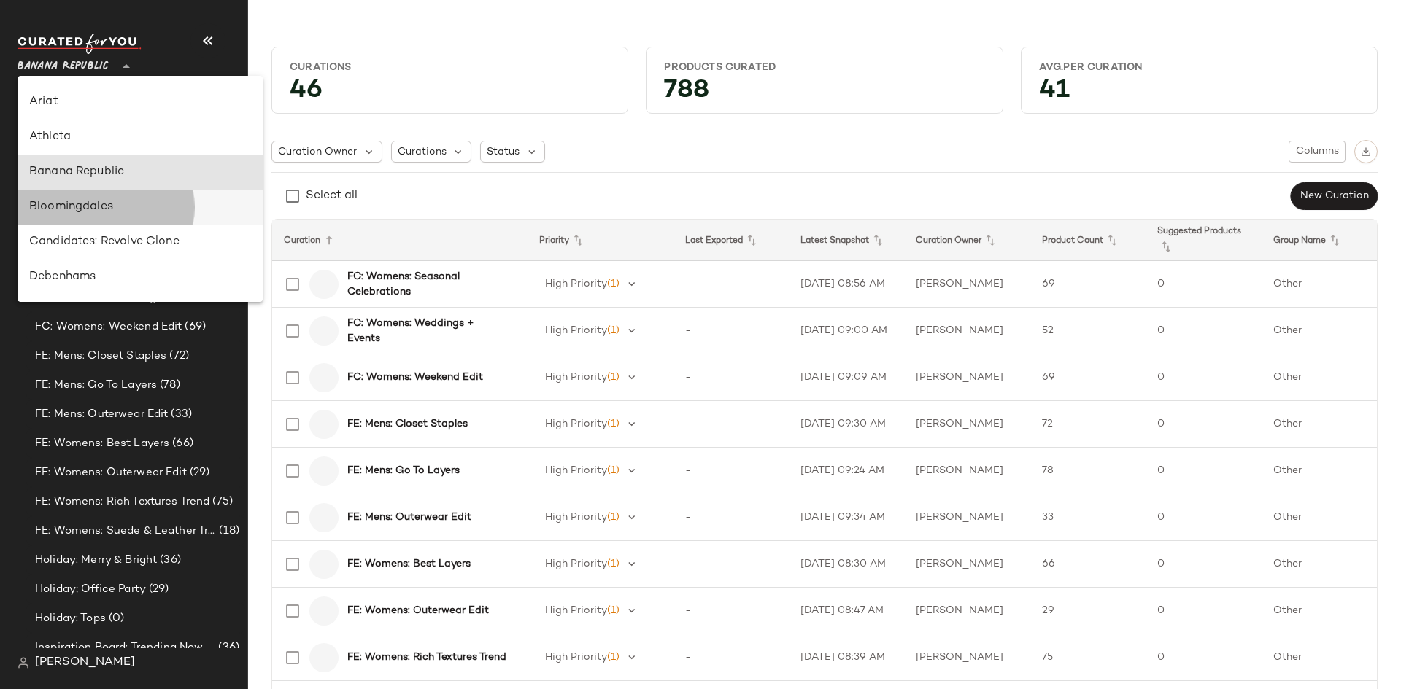
click at [88, 206] on div "Bloomingdales" at bounding box center [140, 207] width 222 height 18
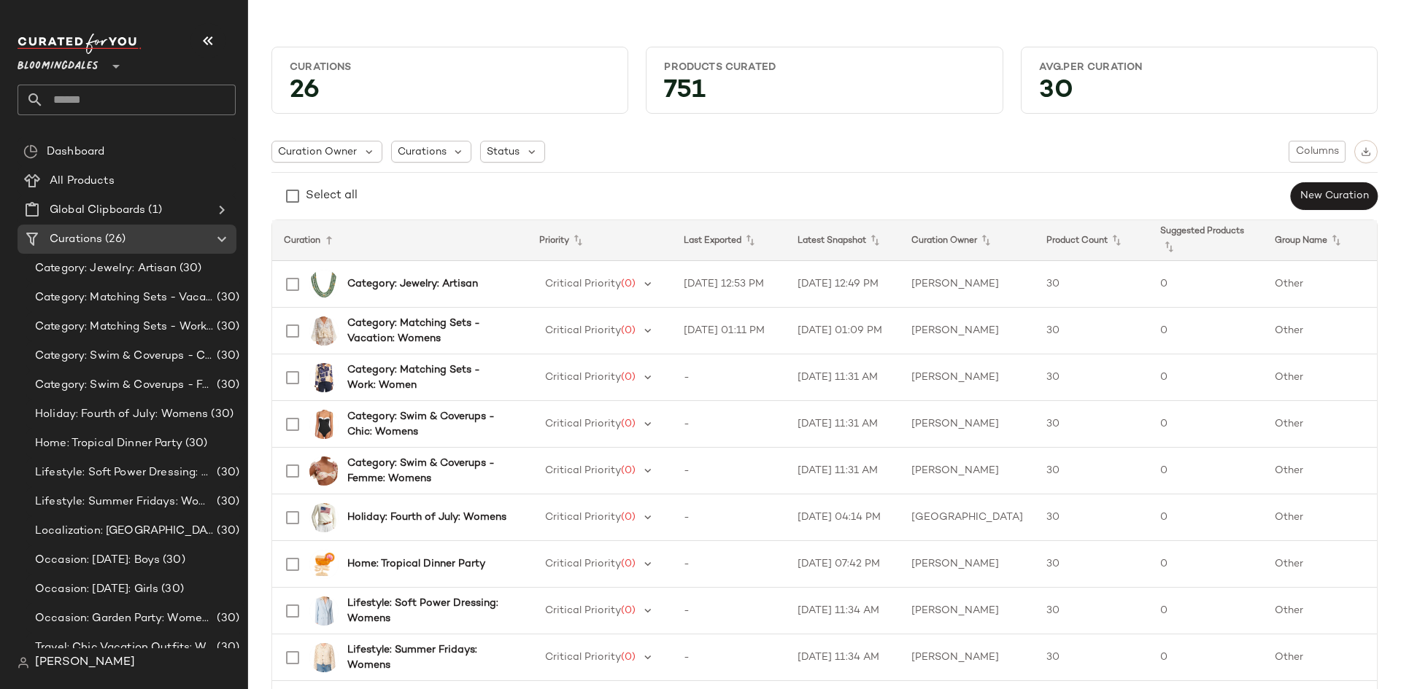
click at [82, 71] on span "Bloomingdales" at bounding box center [58, 63] width 81 height 26
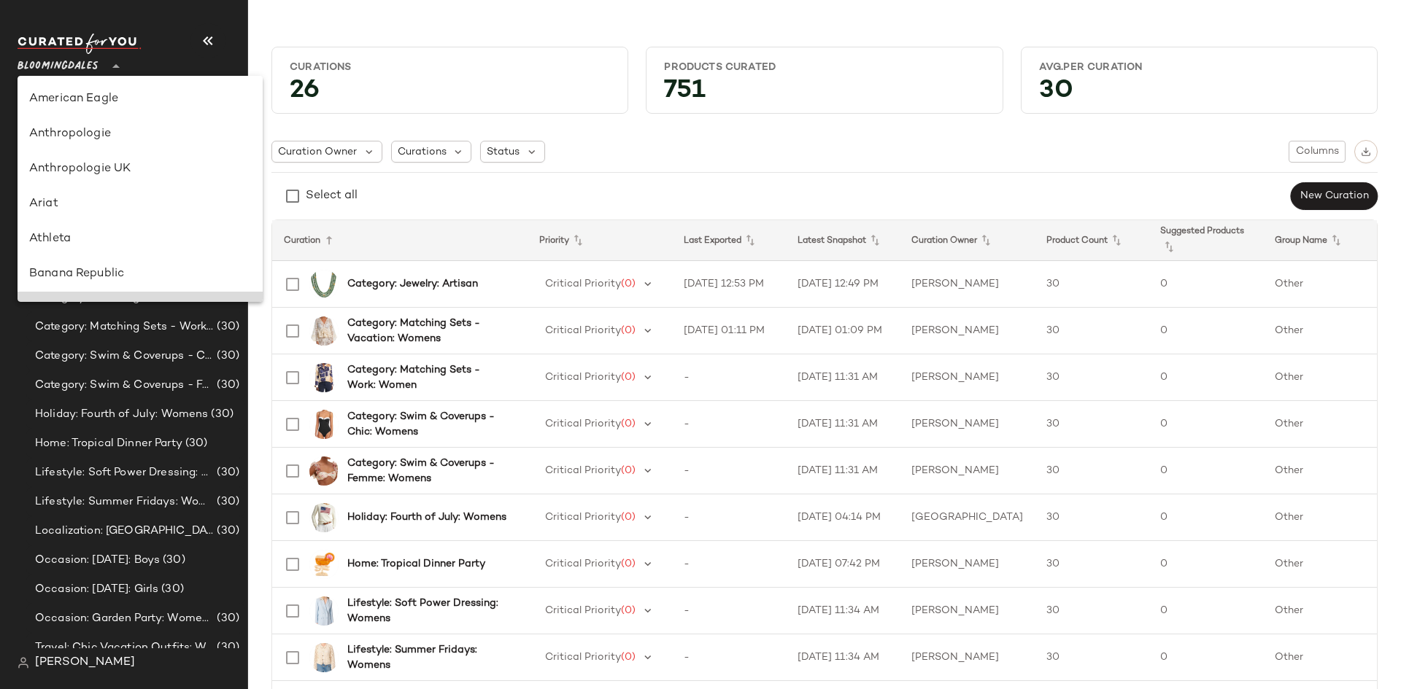
scroll to position [210, 0]
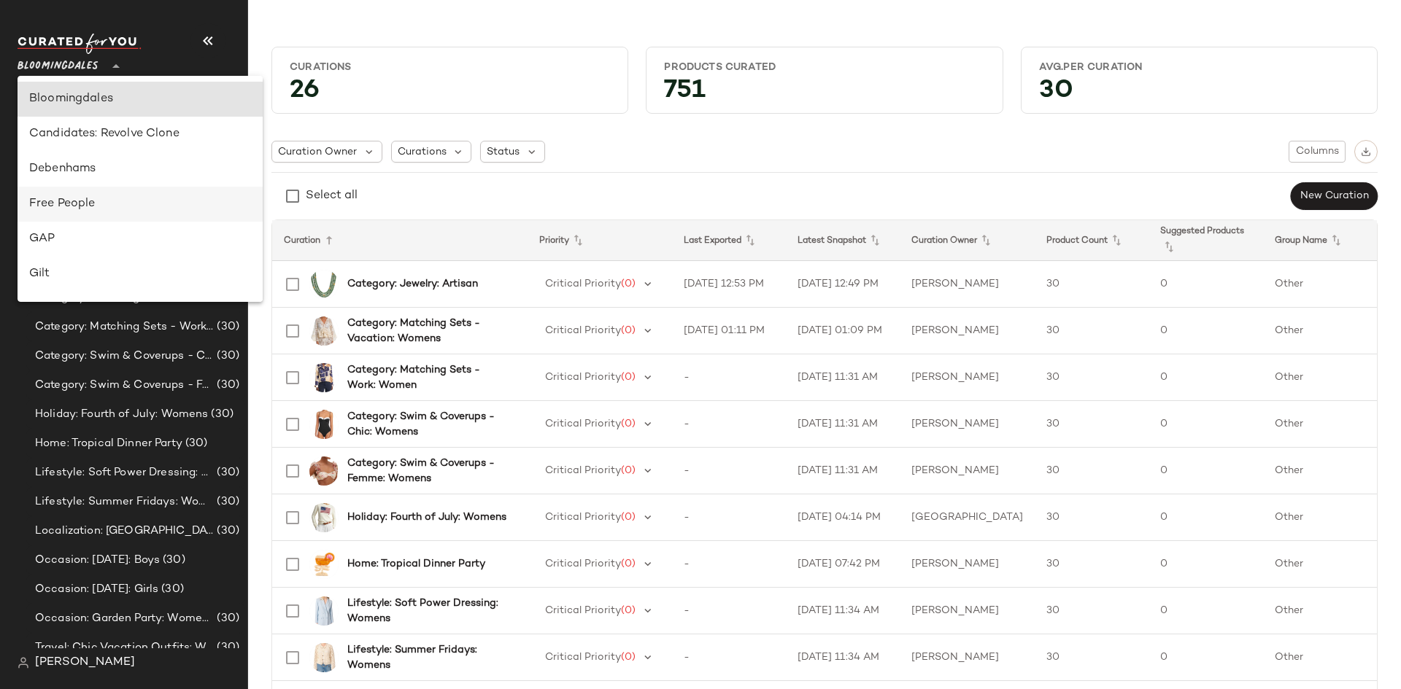
click at [85, 209] on div "Free People" at bounding box center [140, 205] width 222 height 18
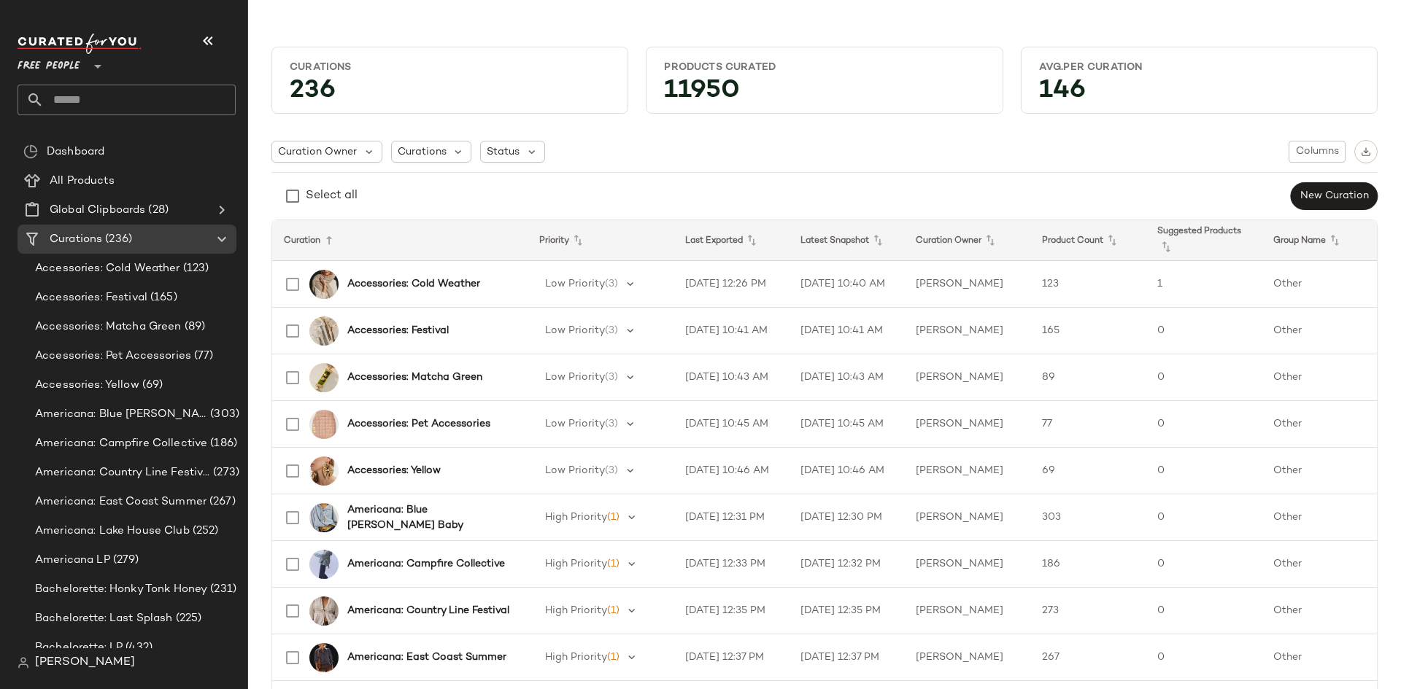
click at [68, 68] on span "Free People" at bounding box center [49, 63] width 63 height 26
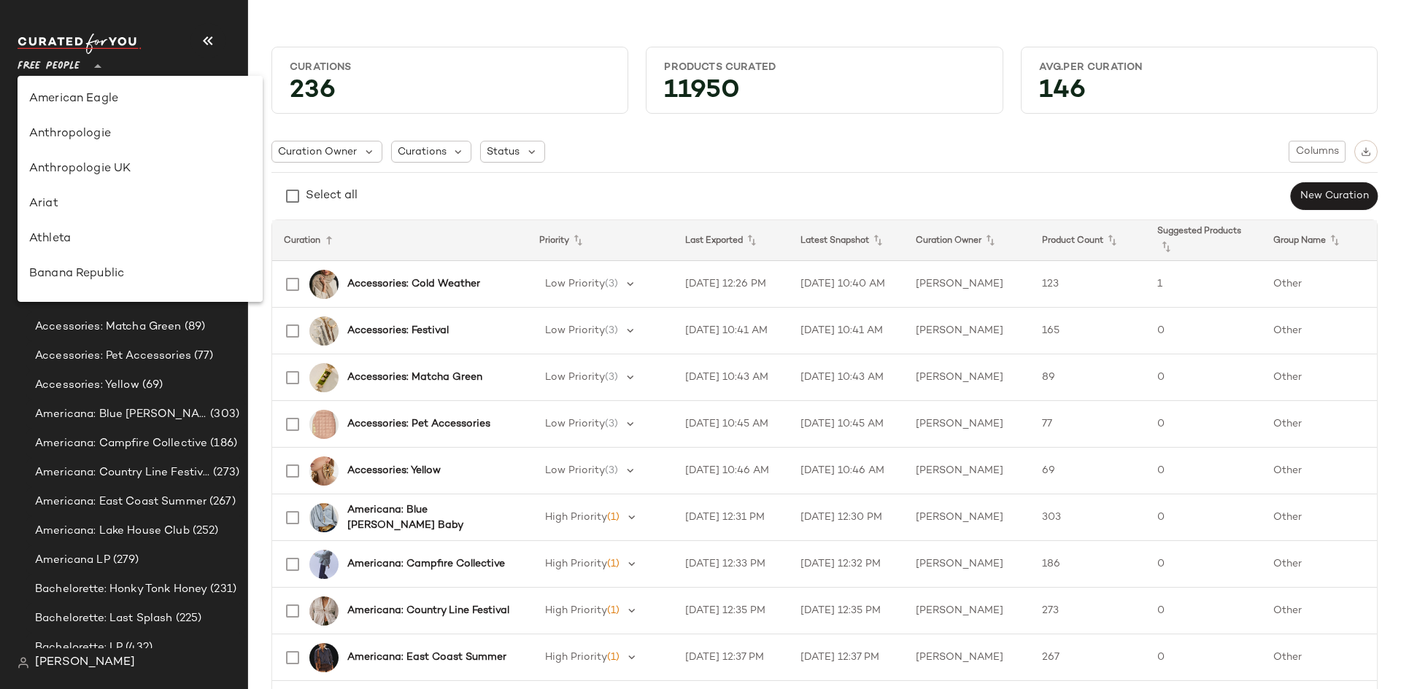
scroll to position [315, 0]
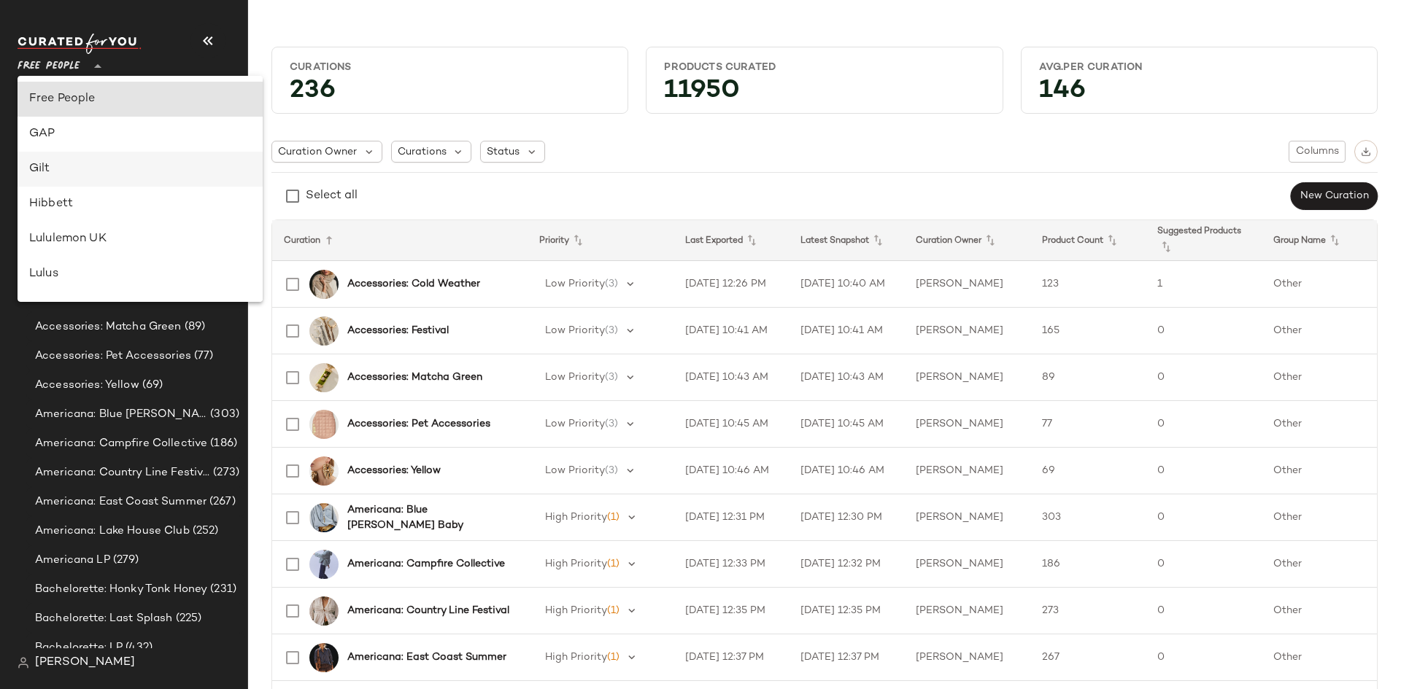
click at [77, 181] on div "Gilt" at bounding box center [140, 169] width 245 height 35
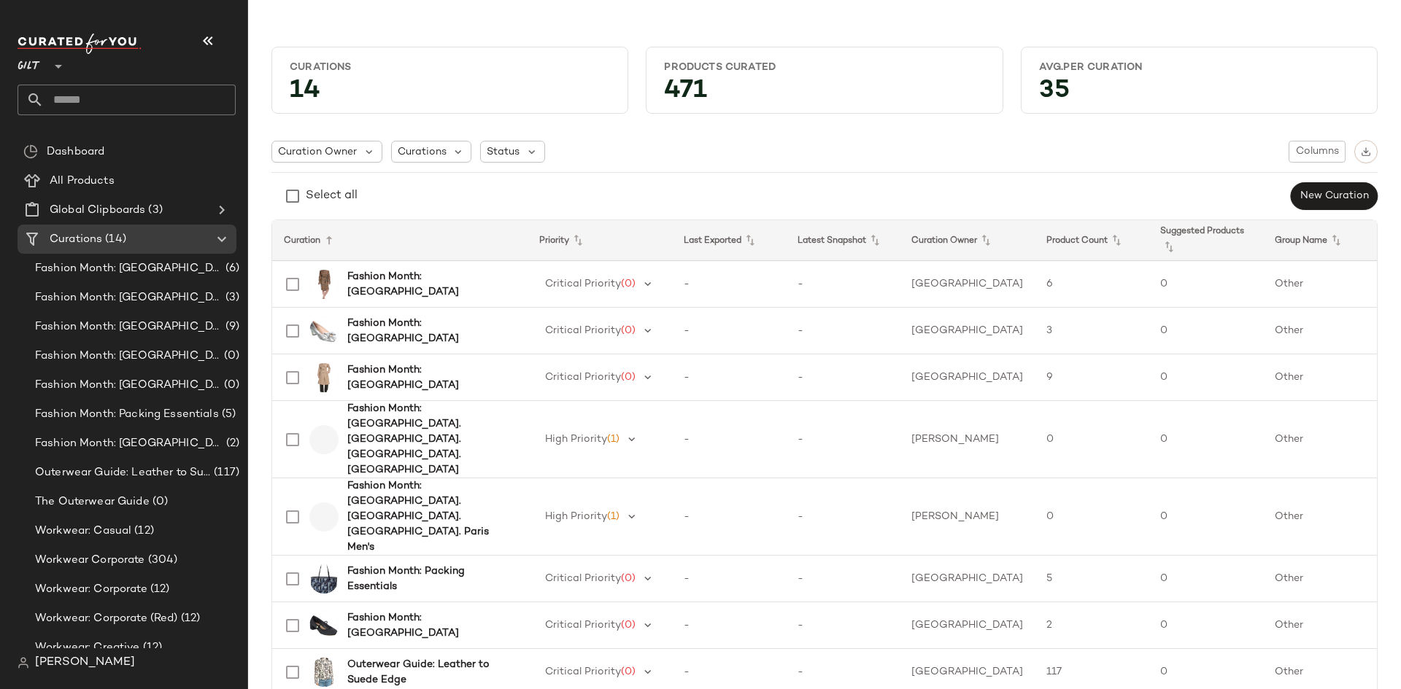
click at [47, 71] on div at bounding box center [57, 57] width 20 height 36
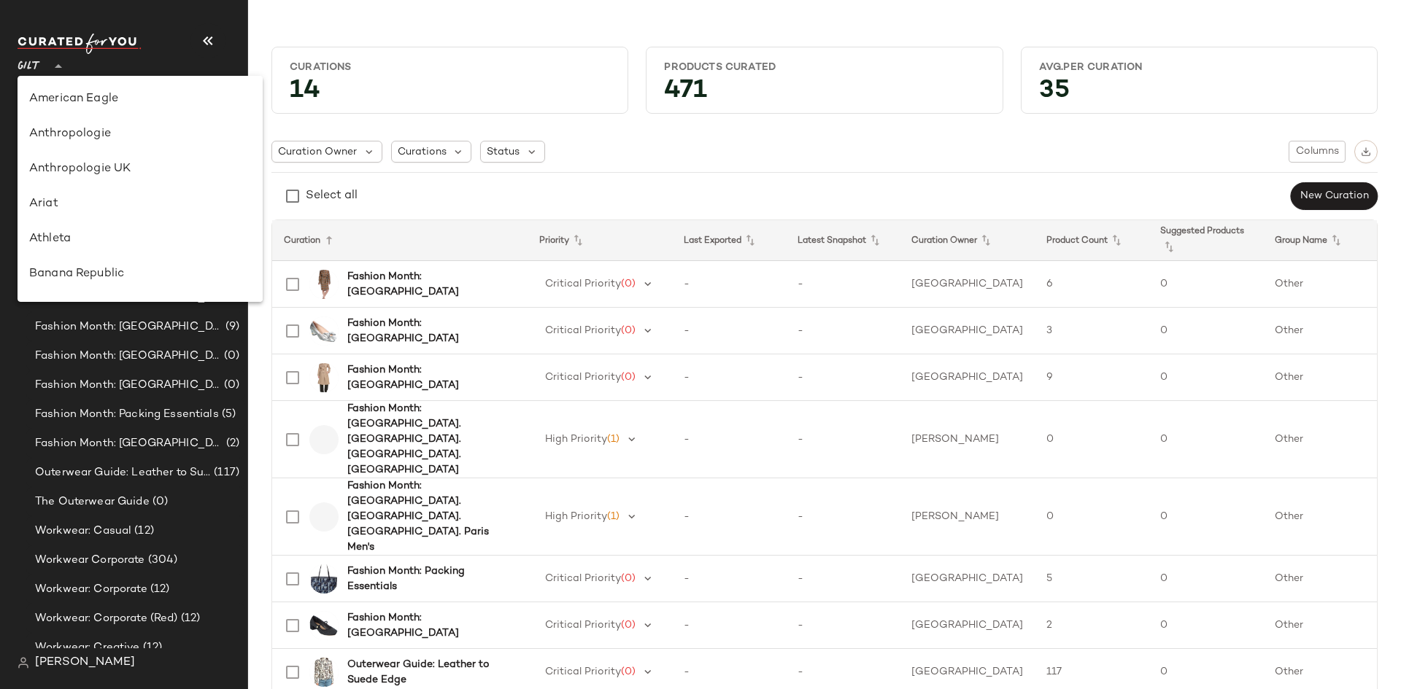
scroll to position [385, 0]
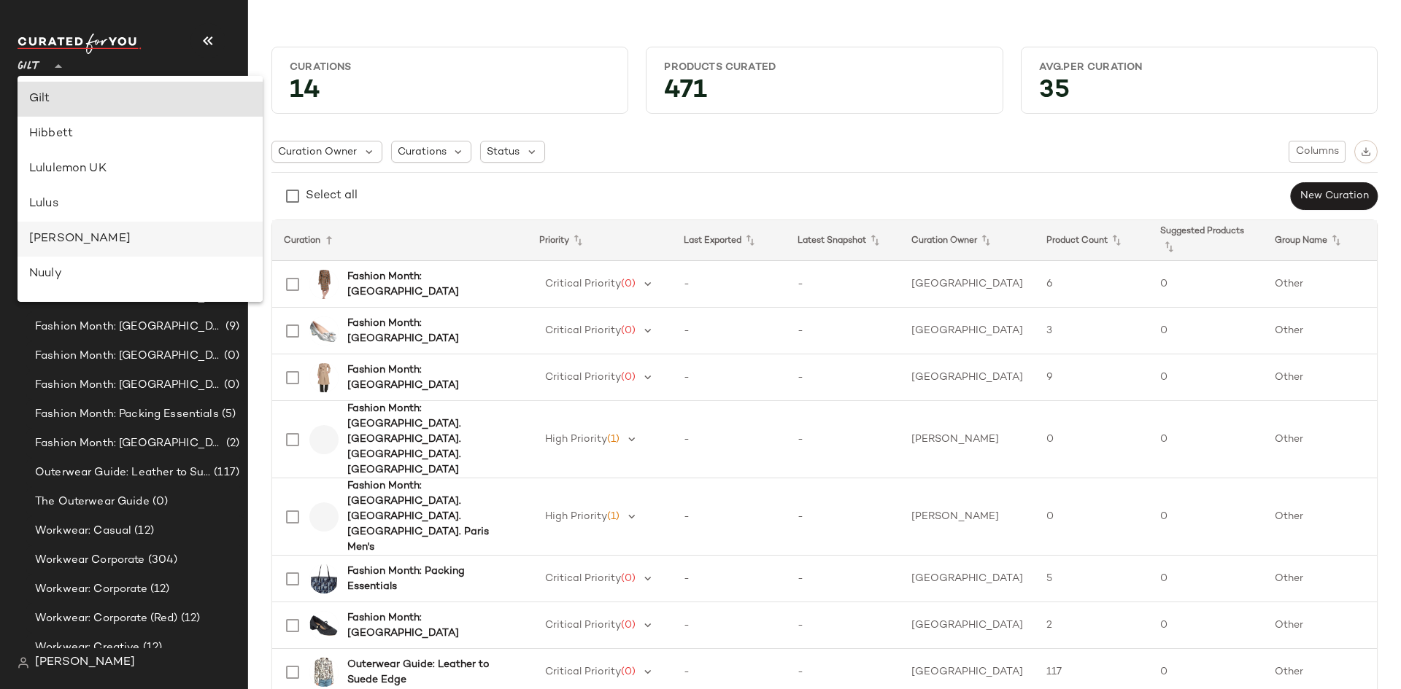
click at [71, 238] on div "Maurice" at bounding box center [140, 240] width 222 height 18
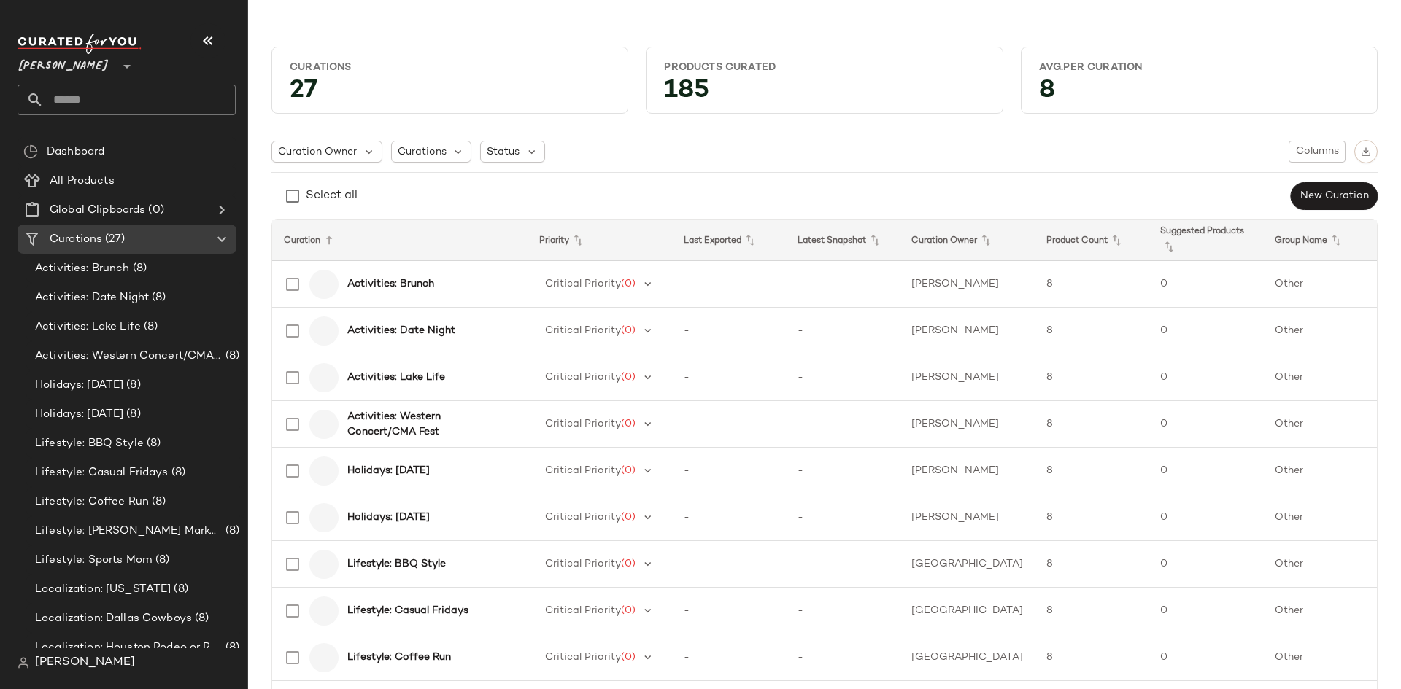
click at [118, 68] on icon at bounding box center [127, 67] width 18 height 18
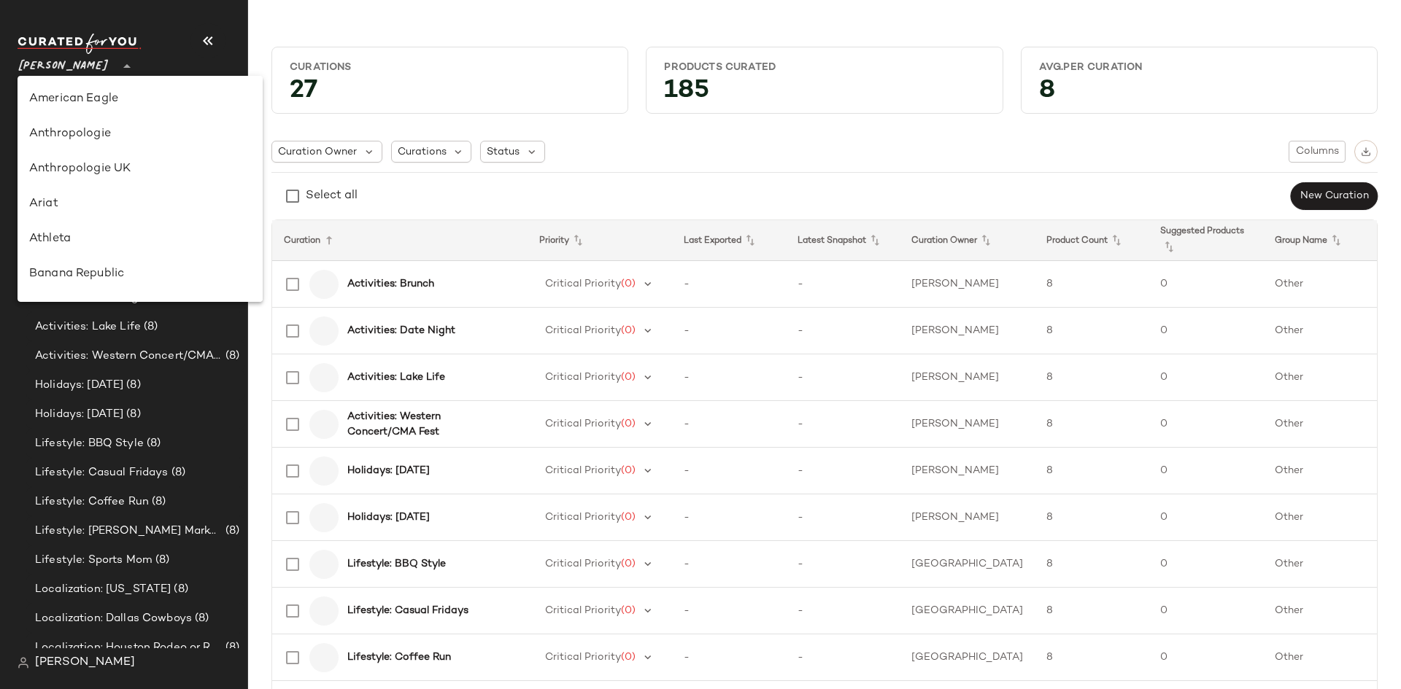
scroll to position [525, 0]
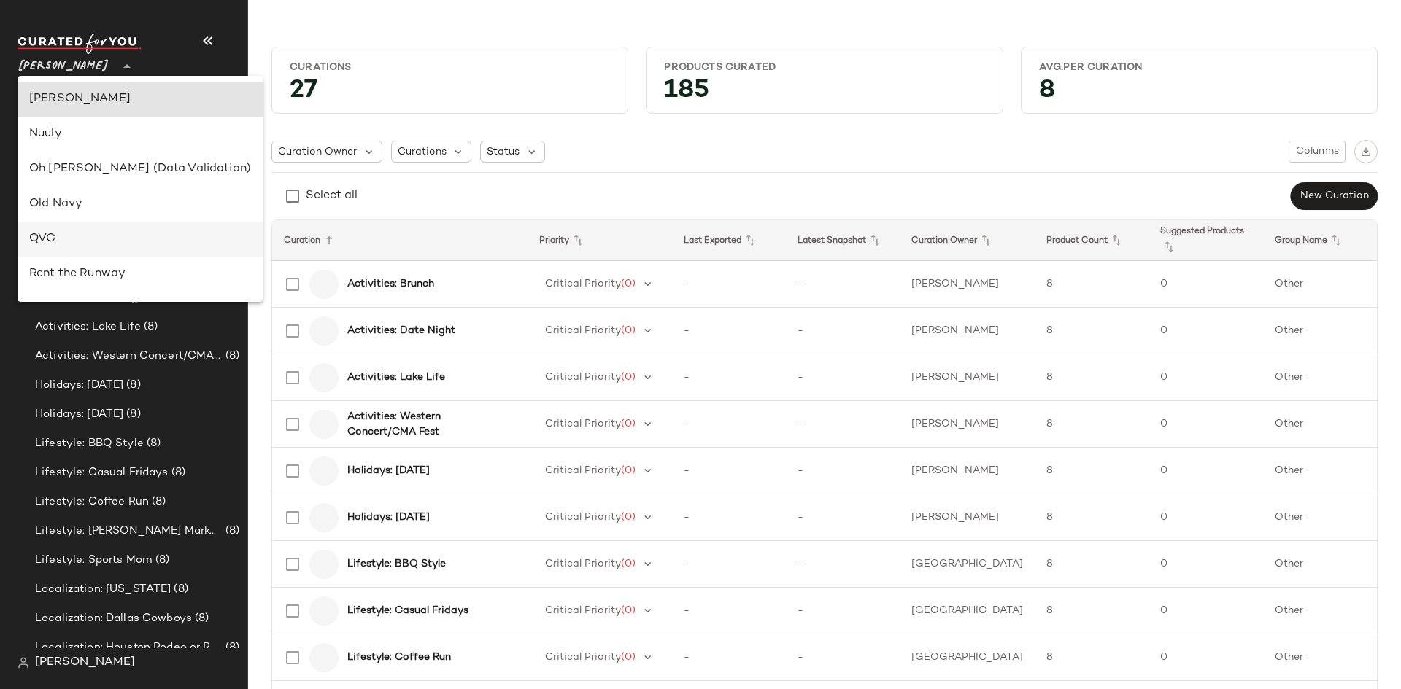
click at [69, 239] on div "QVC" at bounding box center [140, 240] width 222 height 18
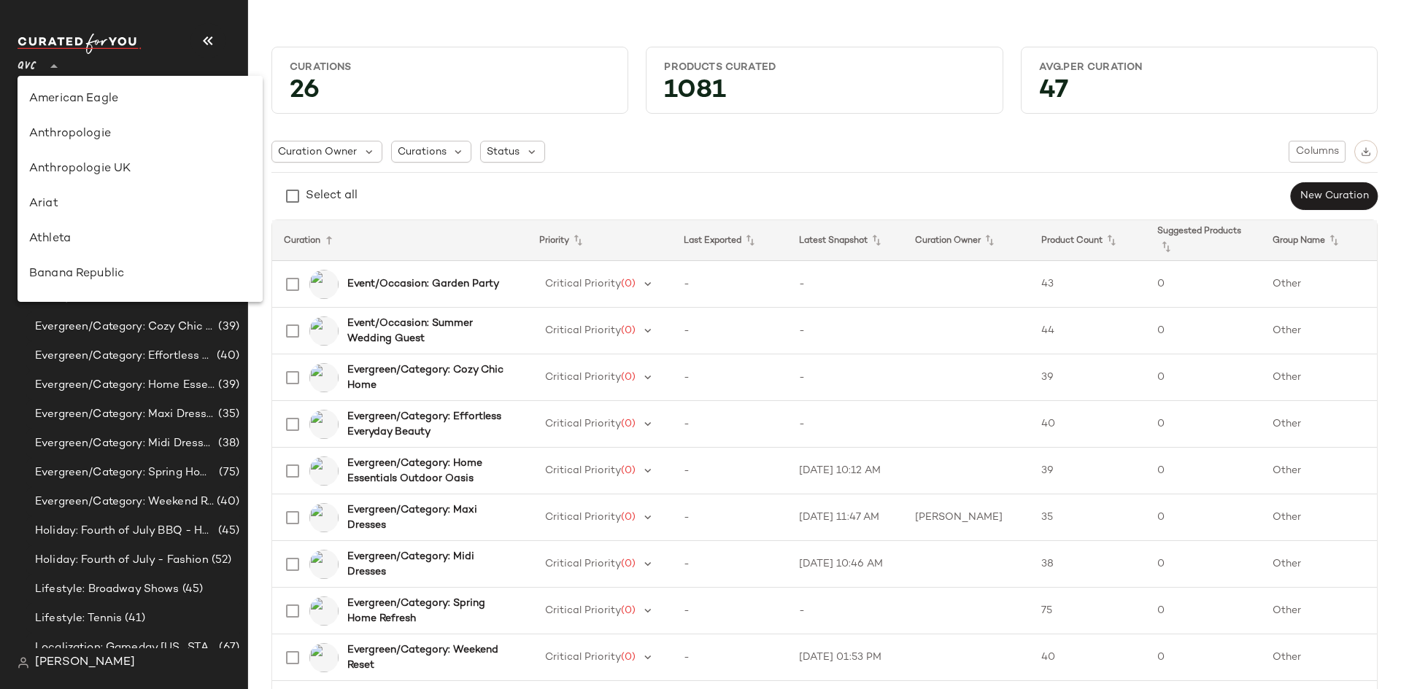
click at [45, 63] on icon at bounding box center [54, 67] width 18 height 18
click at [82, 118] on div "Gilt" at bounding box center [140, 111] width 222 height 18
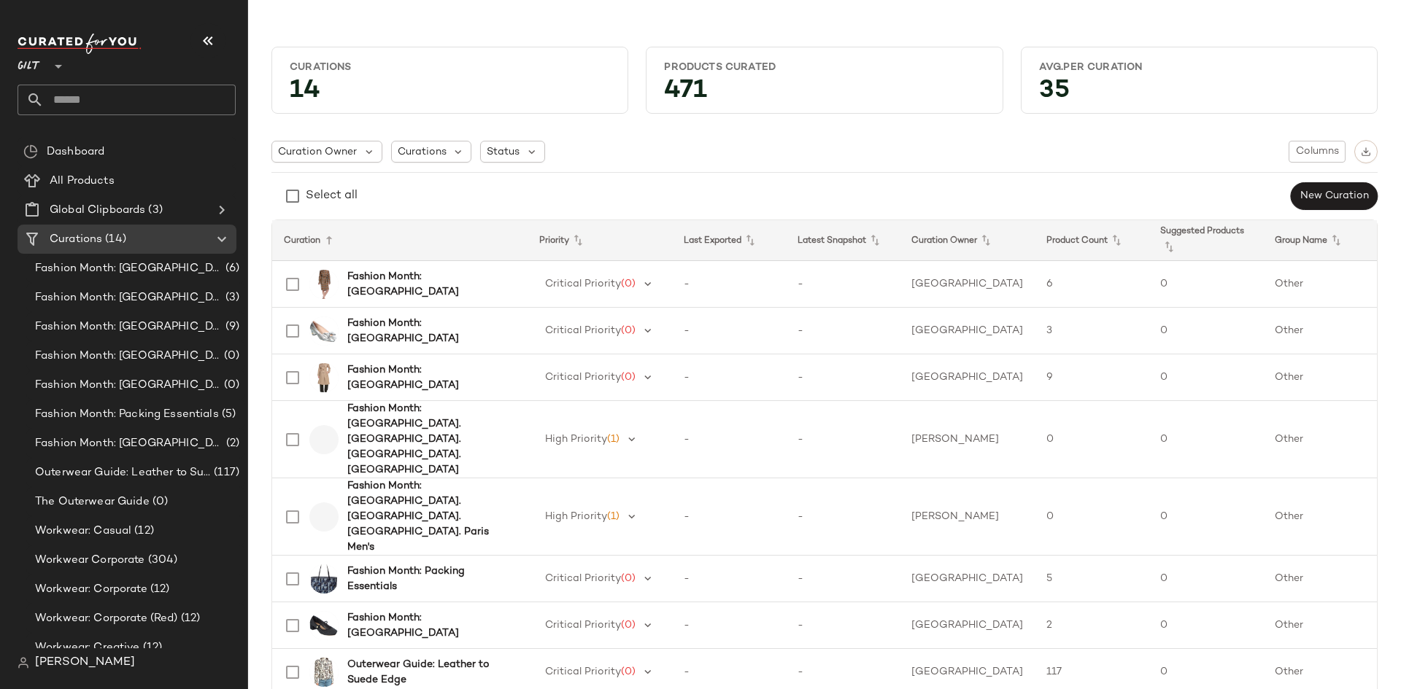
click at [36, 85] on div at bounding box center [35, 100] width 18 height 31
click at [31, 61] on span "Gilt" at bounding box center [29, 63] width 23 height 26
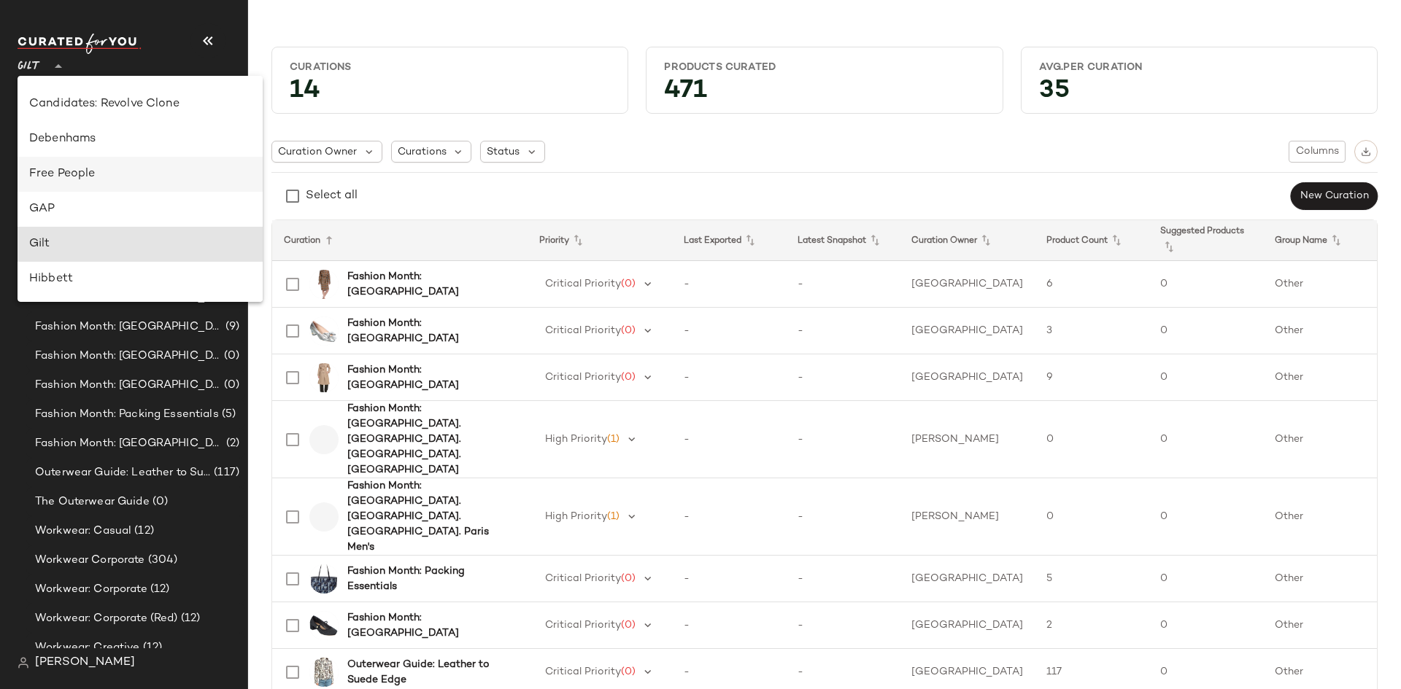
scroll to position [239, 0]
click at [81, 163] on div "Free People" at bounding box center [140, 175] width 245 height 35
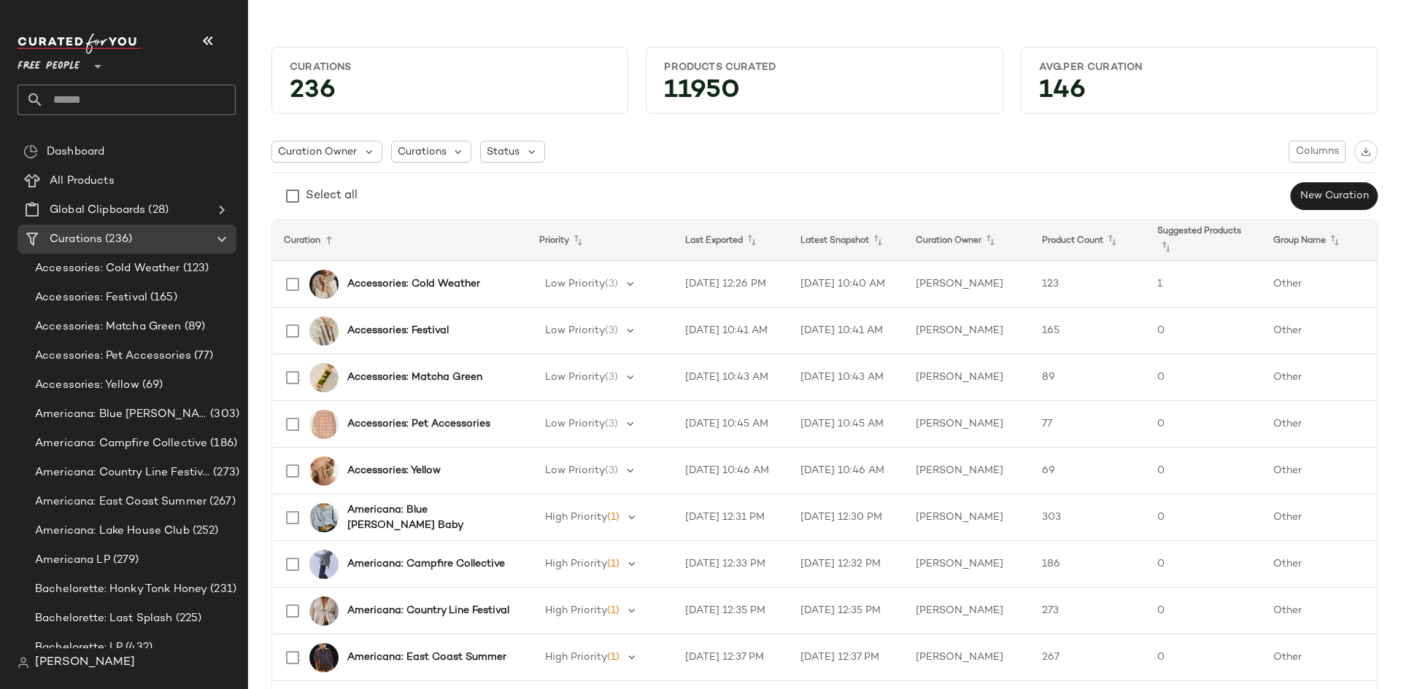
click at [60, 70] on span "Free People" at bounding box center [49, 63] width 63 height 26
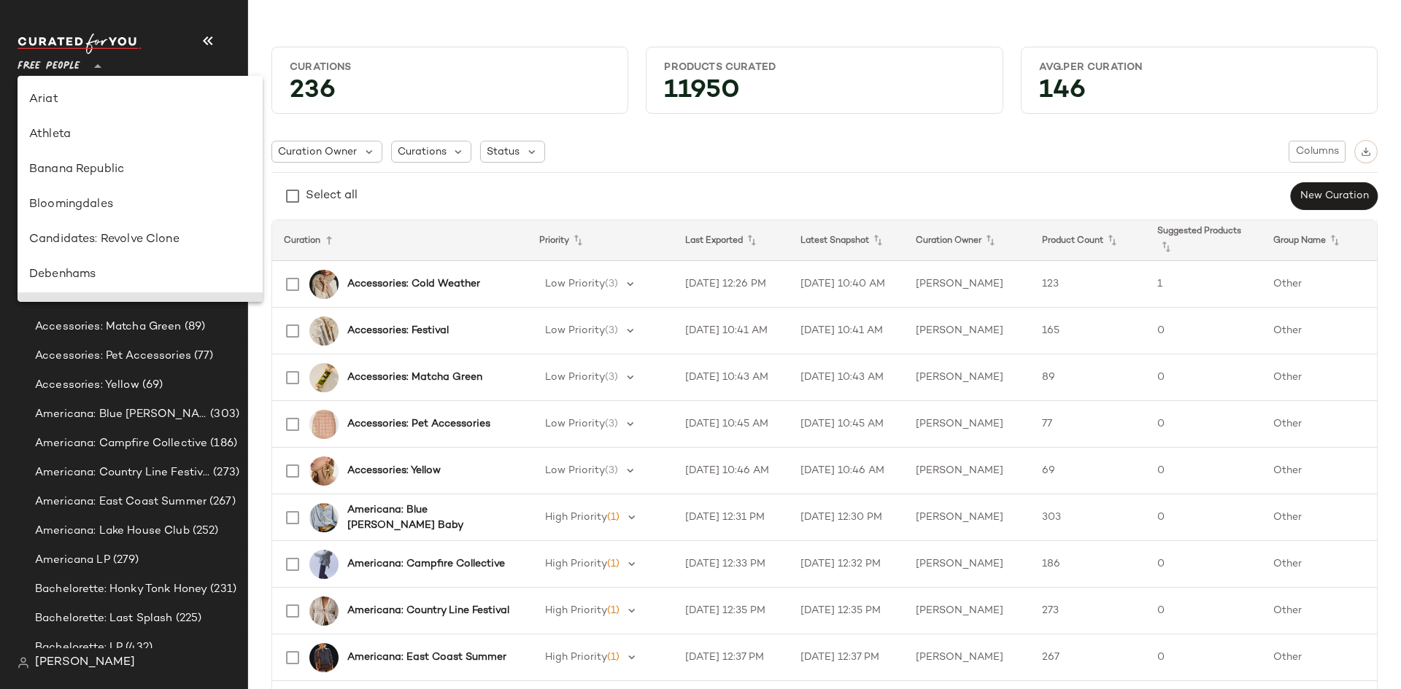
scroll to position [96, 0]
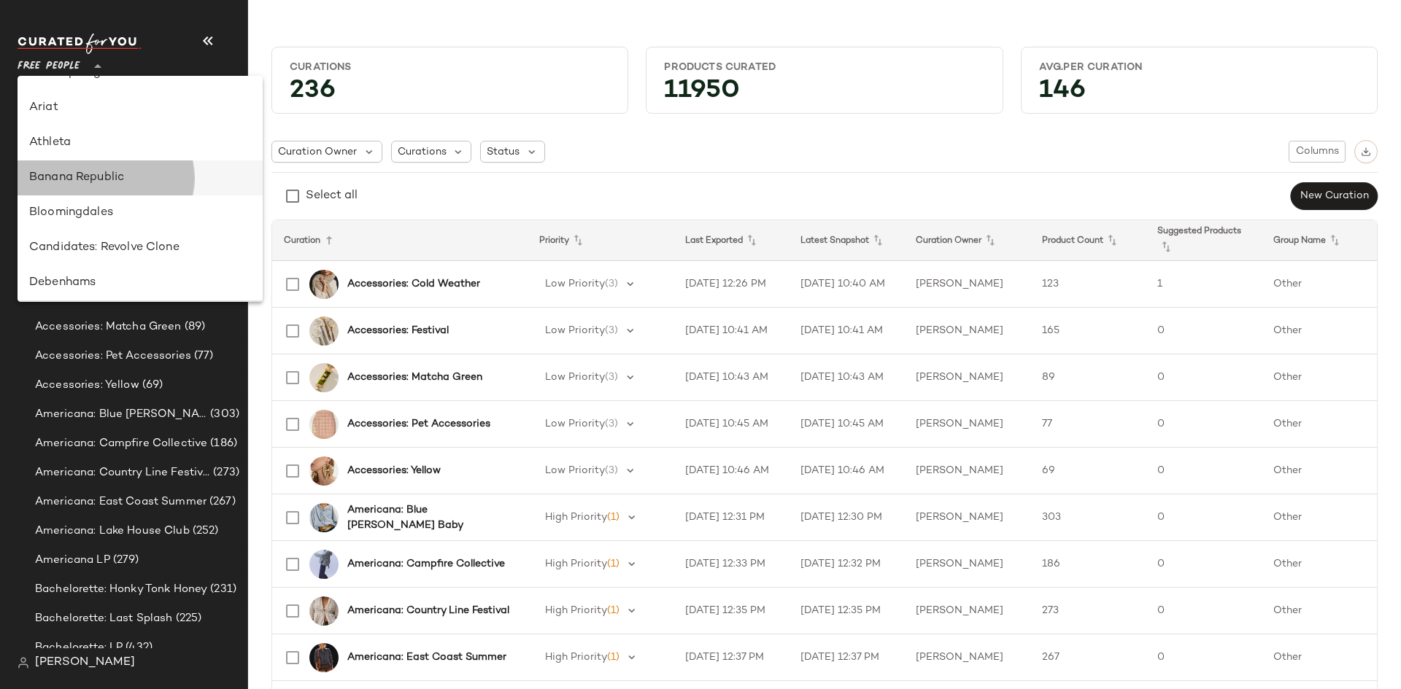
click at [68, 166] on div "Banana Republic" at bounding box center [140, 177] width 245 height 35
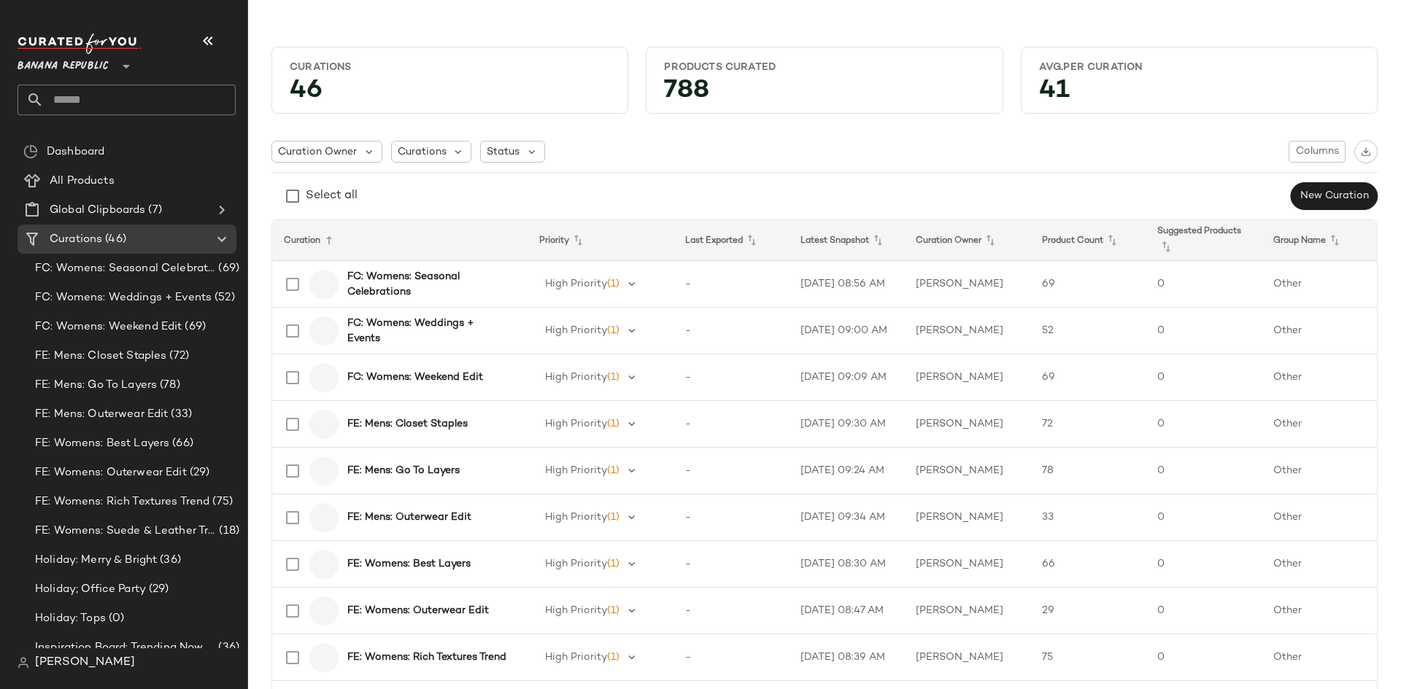
click at [51, 77] on div "Banana Republic **" at bounding box center [127, 75] width 218 height 82
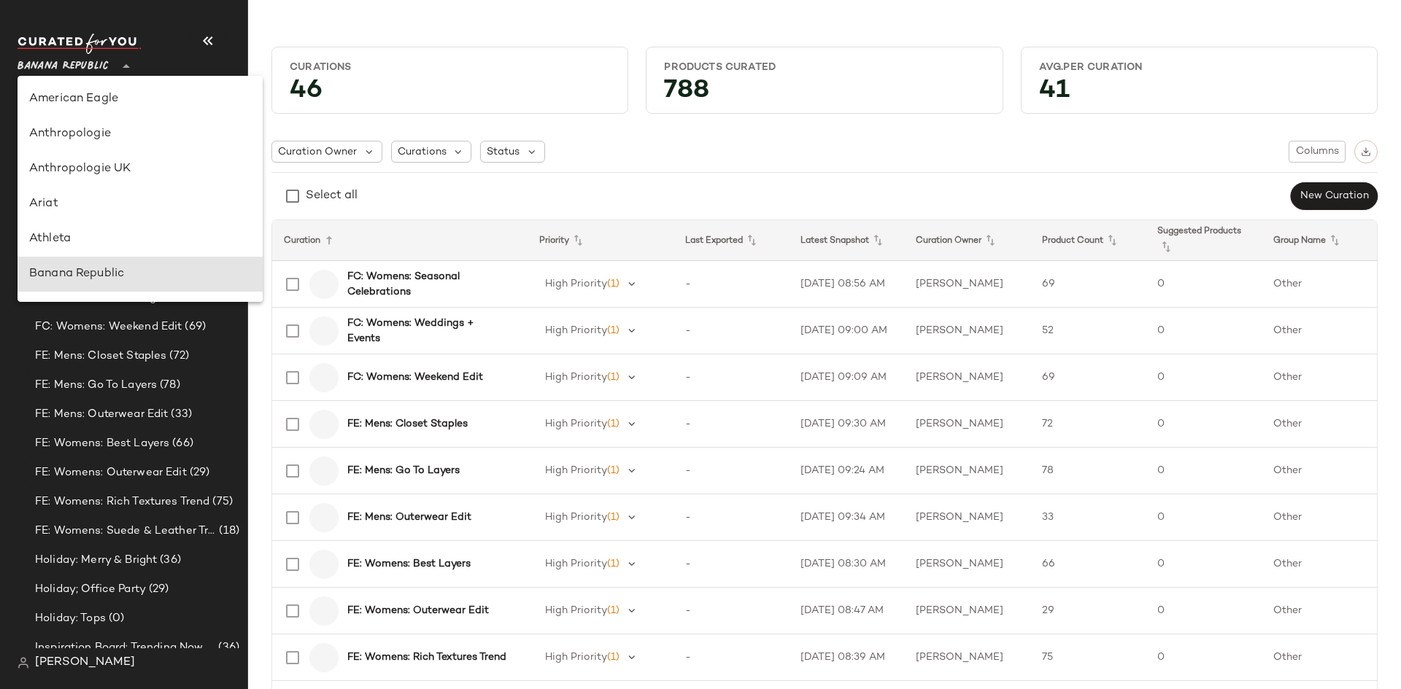
click at [48, 64] on span "Banana Republic" at bounding box center [63, 63] width 91 height 26
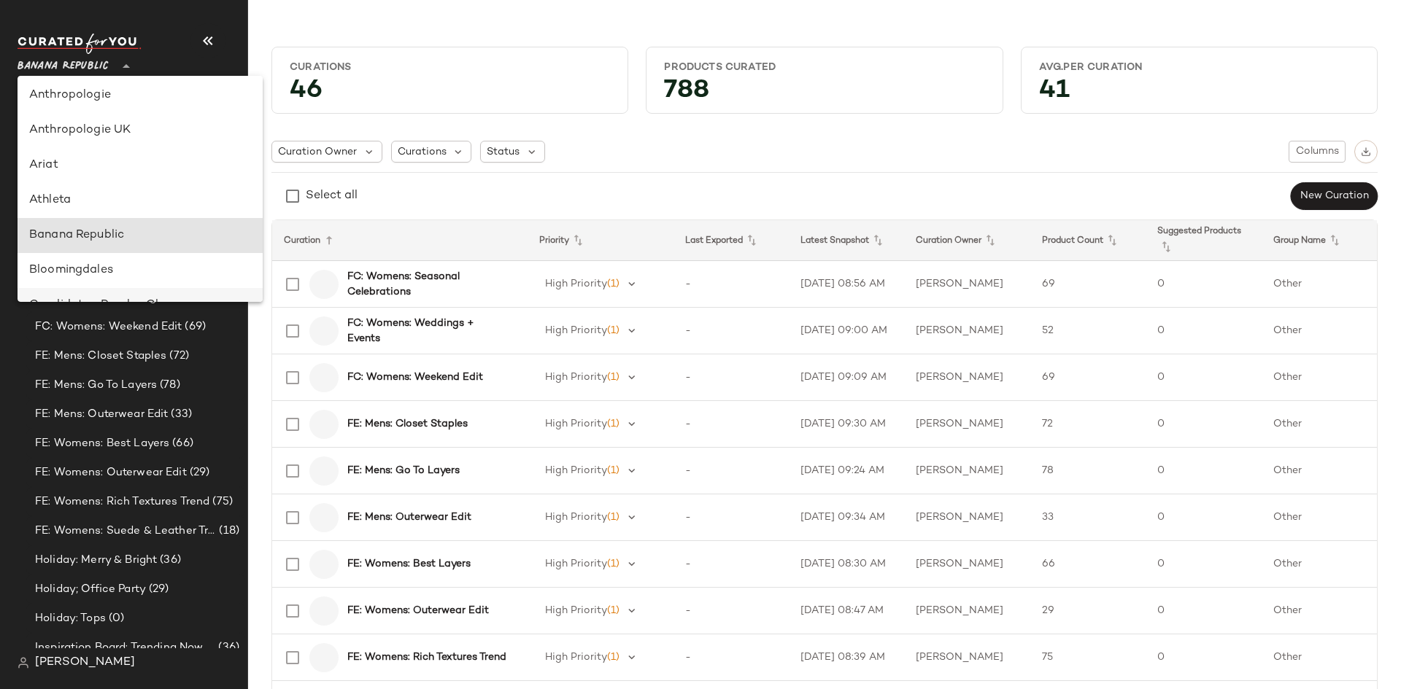
scroll to position [29, 0]
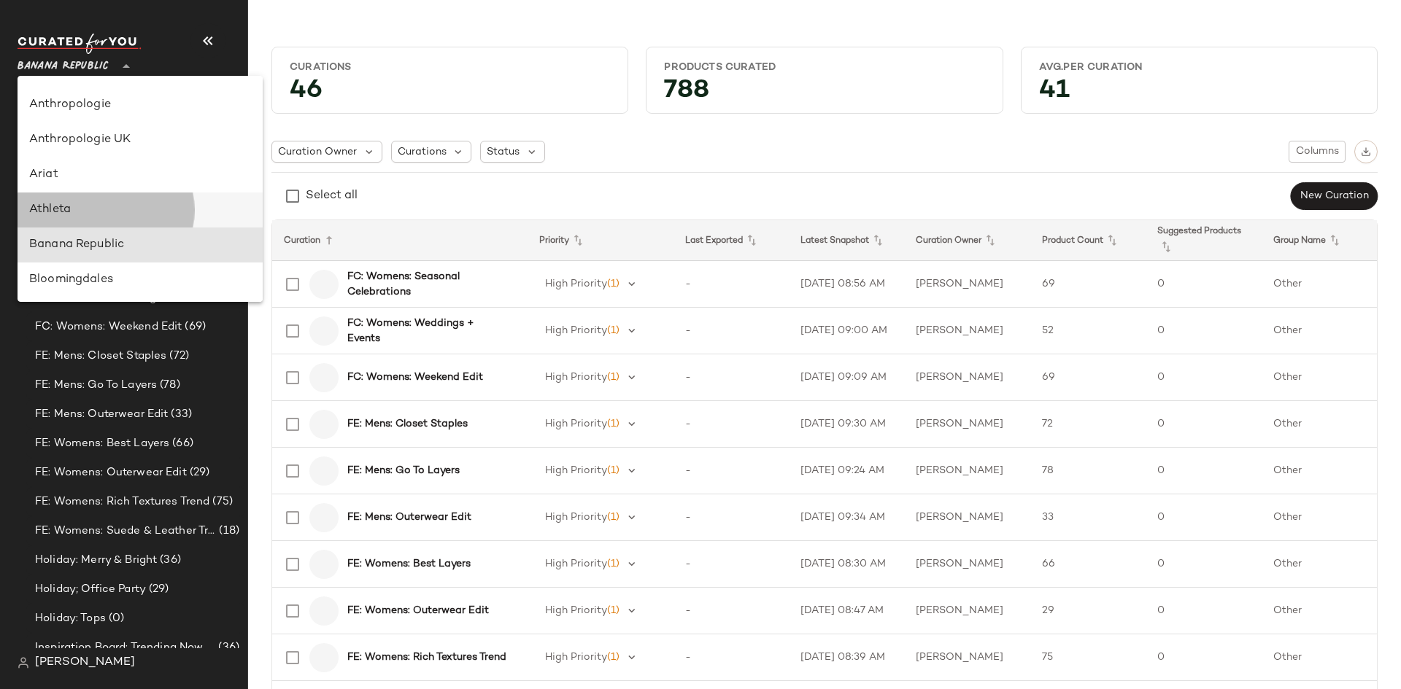
click at [54, 206] on div "Athleta" at bounding box center [140, 210] width 222 height 18
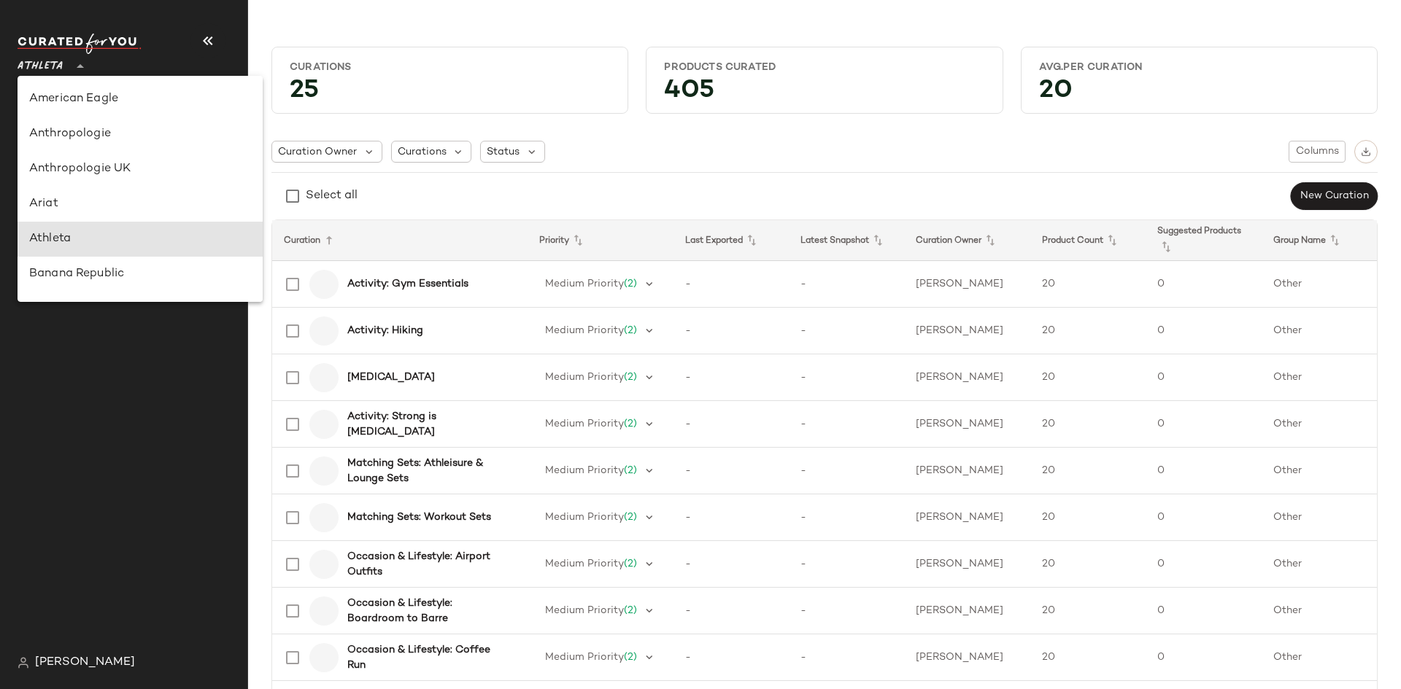
click at [53, 73] on span "Athleta" at bounding box center [40, 63] width 45 height 26
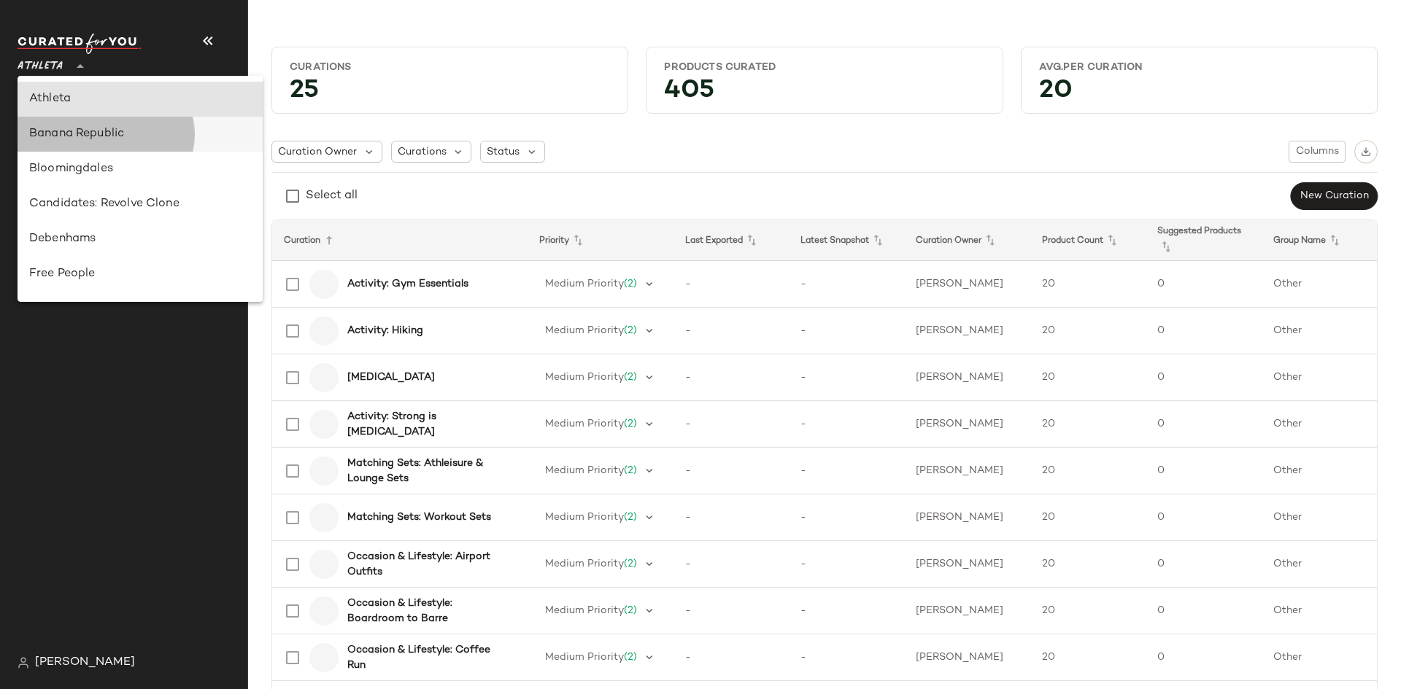
click at [61, 132] on div "Banana Republic" at bounding box center [140, 134] width 222 height 18
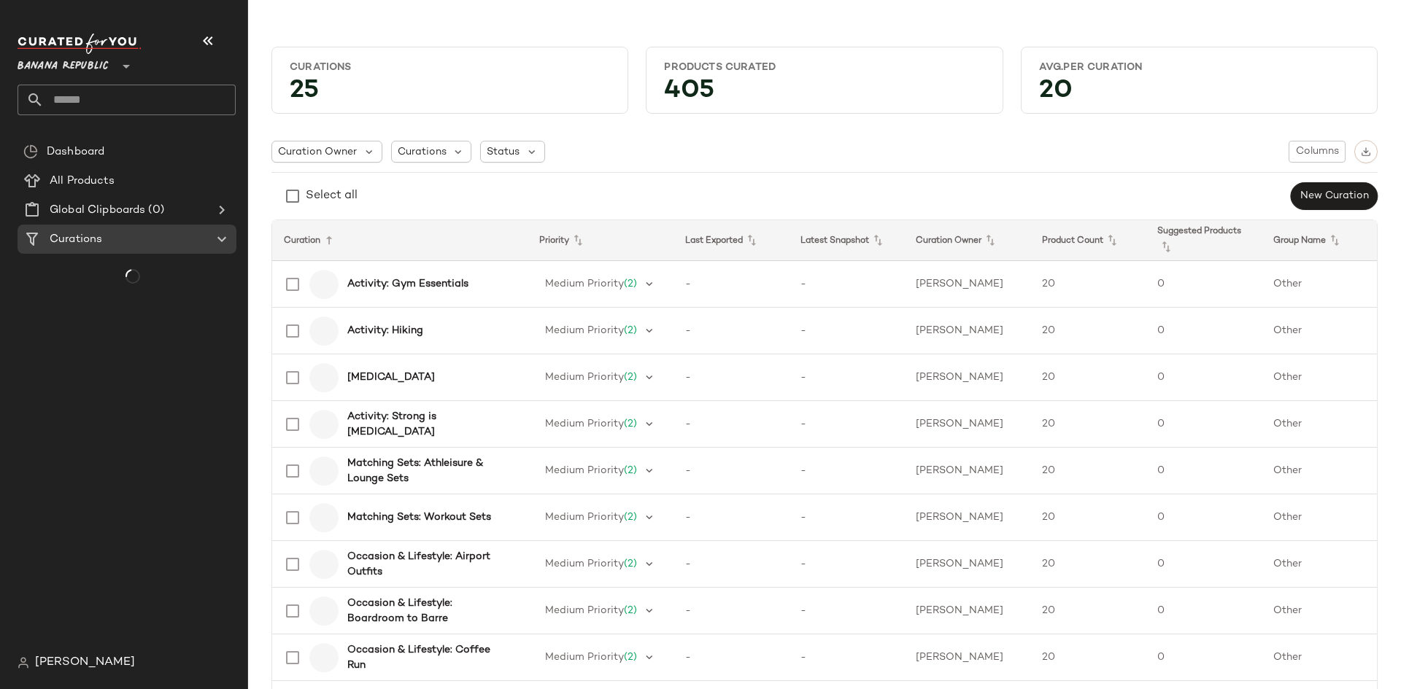
click at [60, 70] on span "Banana Republic" at bounding box center [63, 63] width 91 height 26
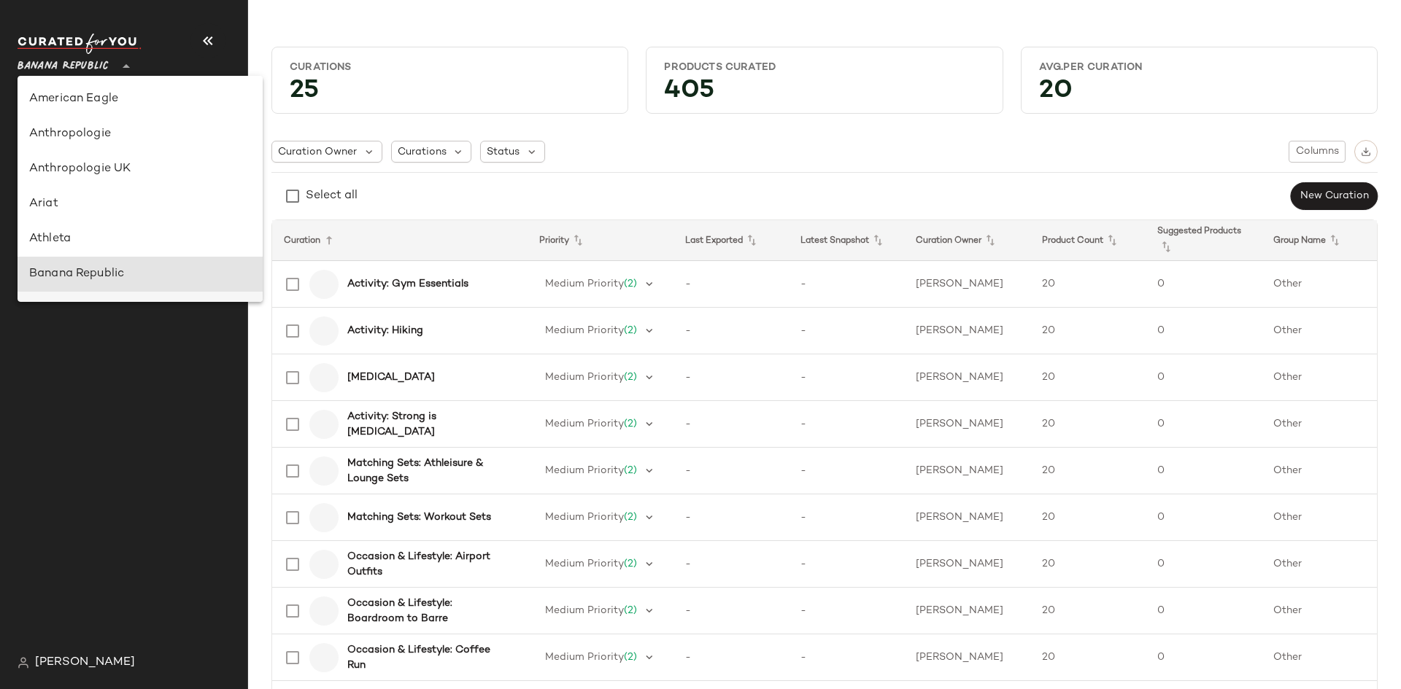
scroll to position [175, 0]
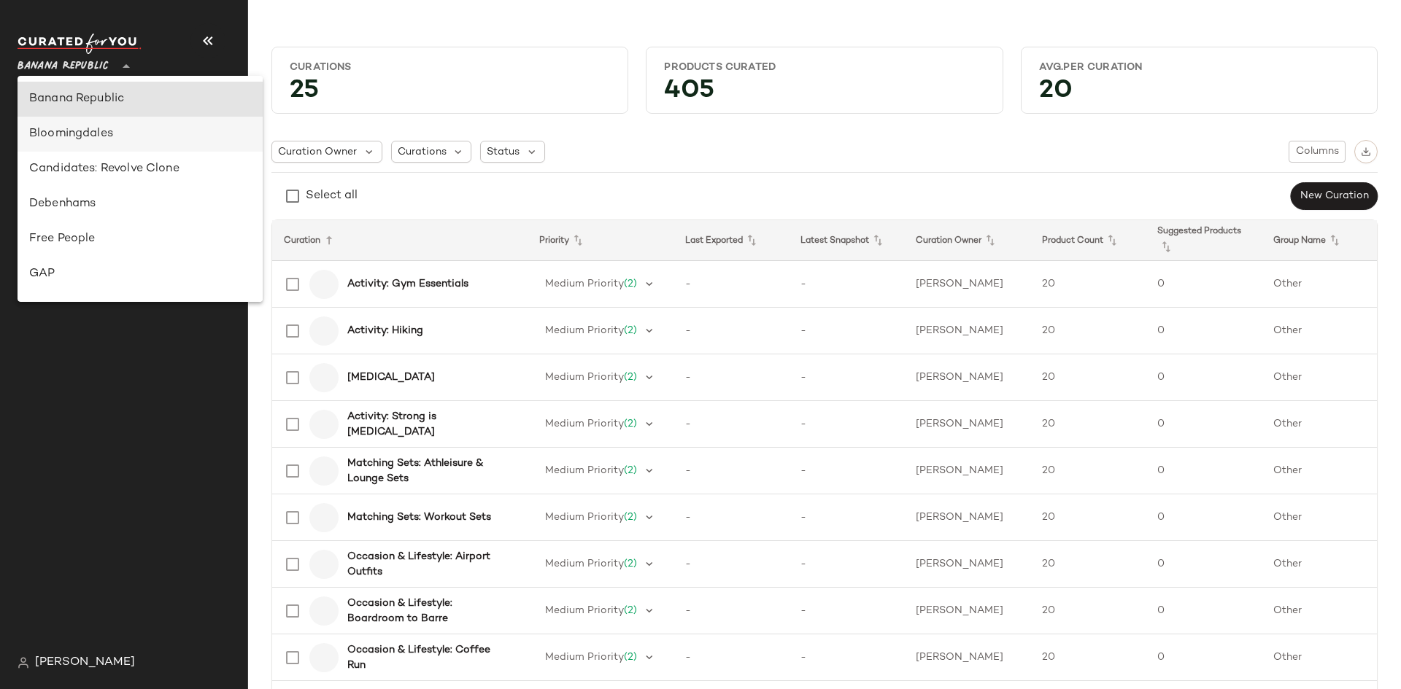
click at [50, 148] on div "Bloomingdales" at bounding box center [140, 134] width 245 height 35
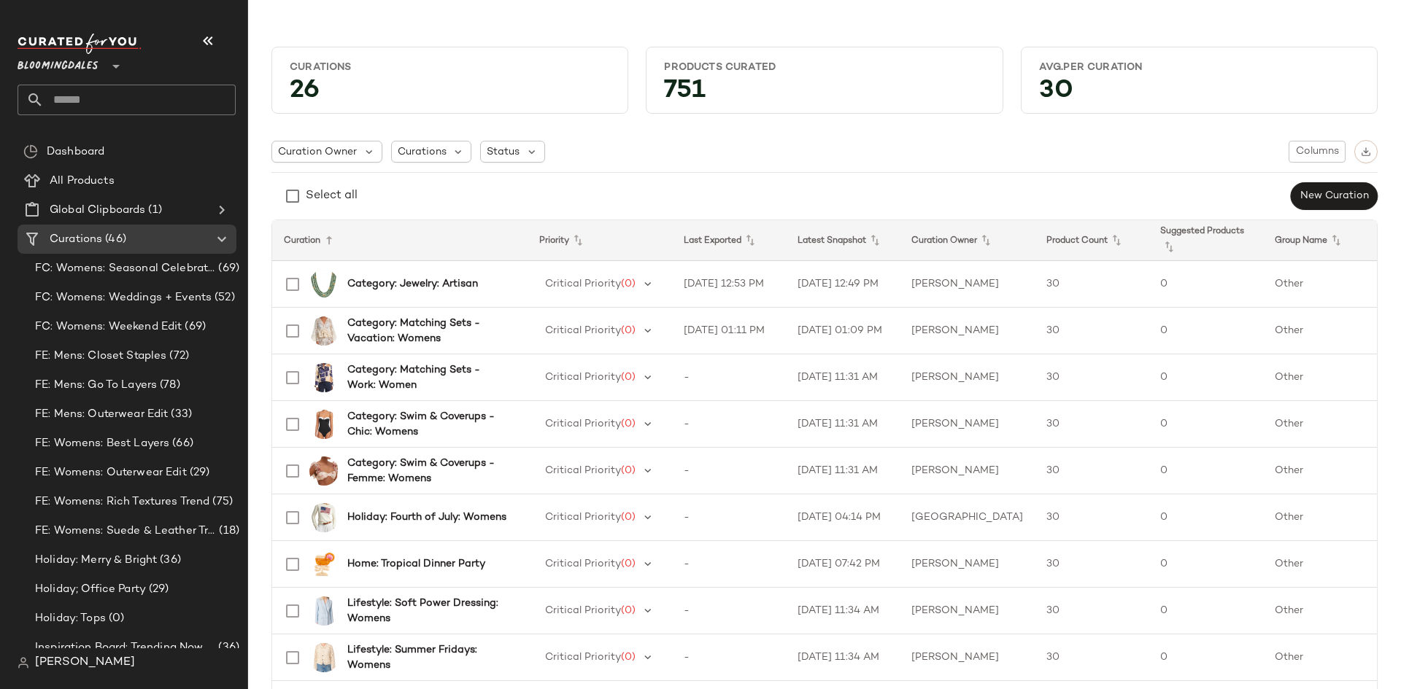
click at [104, 70] on div at bounding box center [114, 57] width 20 height 36
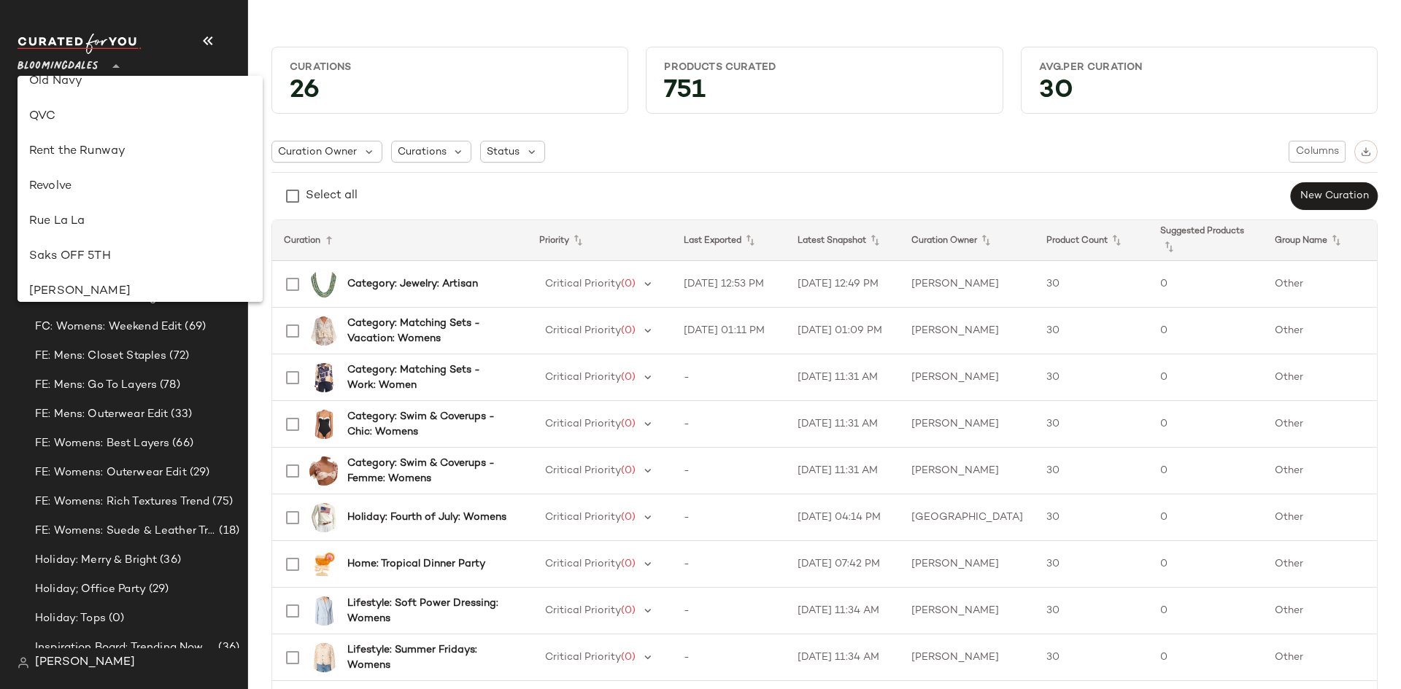
scroll to position [836, 0]
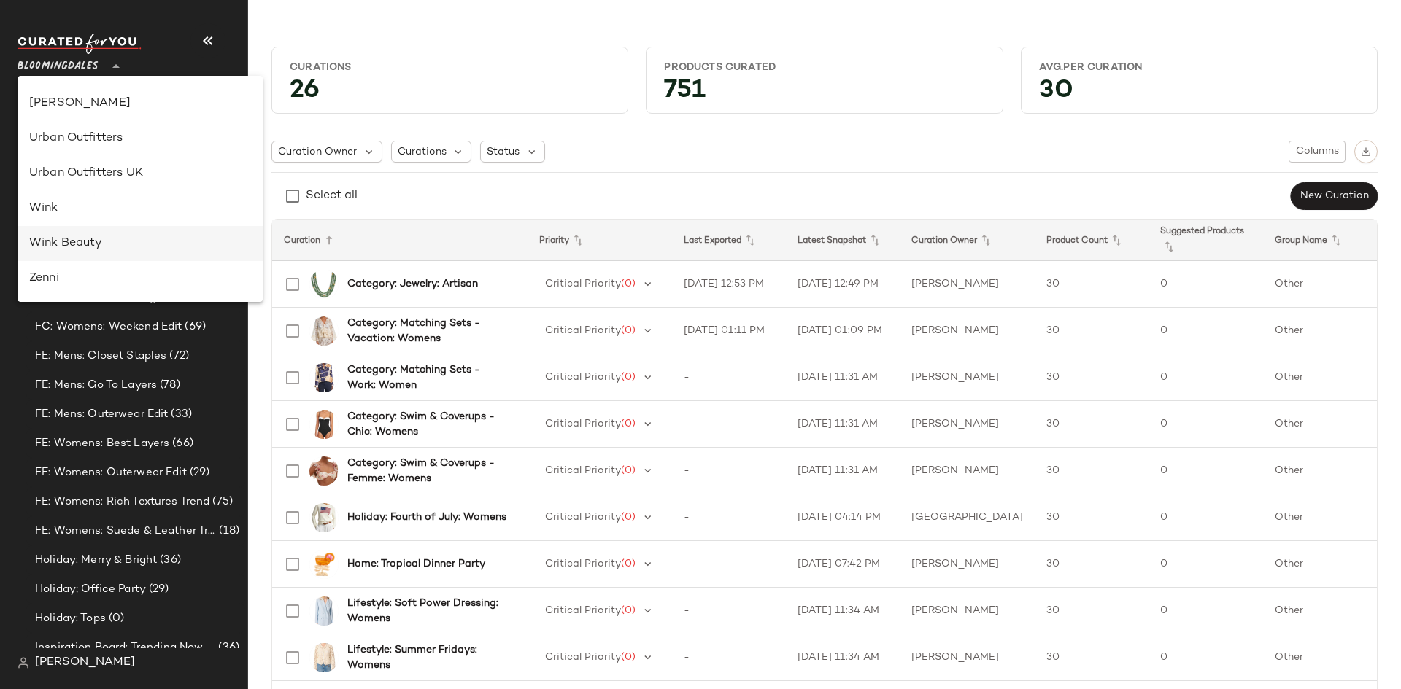
click at [81, 244] on div "Wink Beauty" at bounding box center [140, 244] width 222 height 18
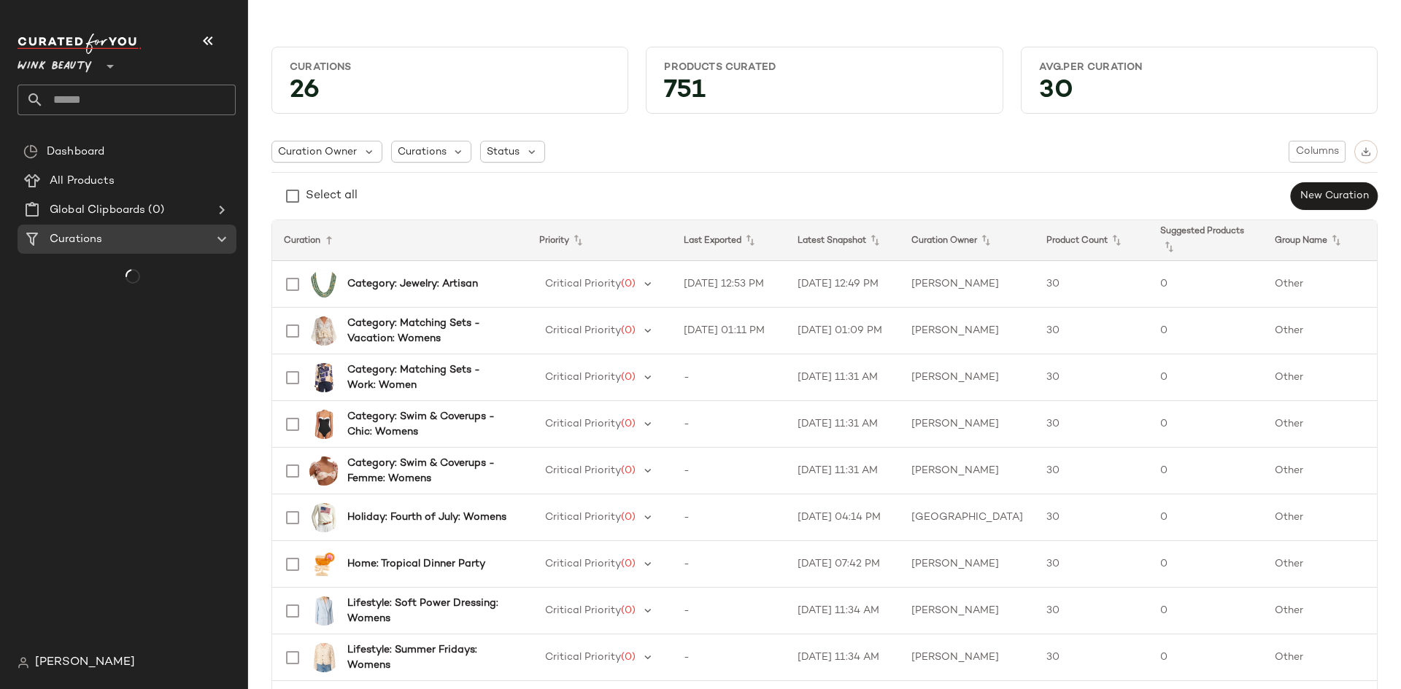
click at [70, 71] on span "Wink Beauty" at bounding box center [55, 63] width 75 height 26
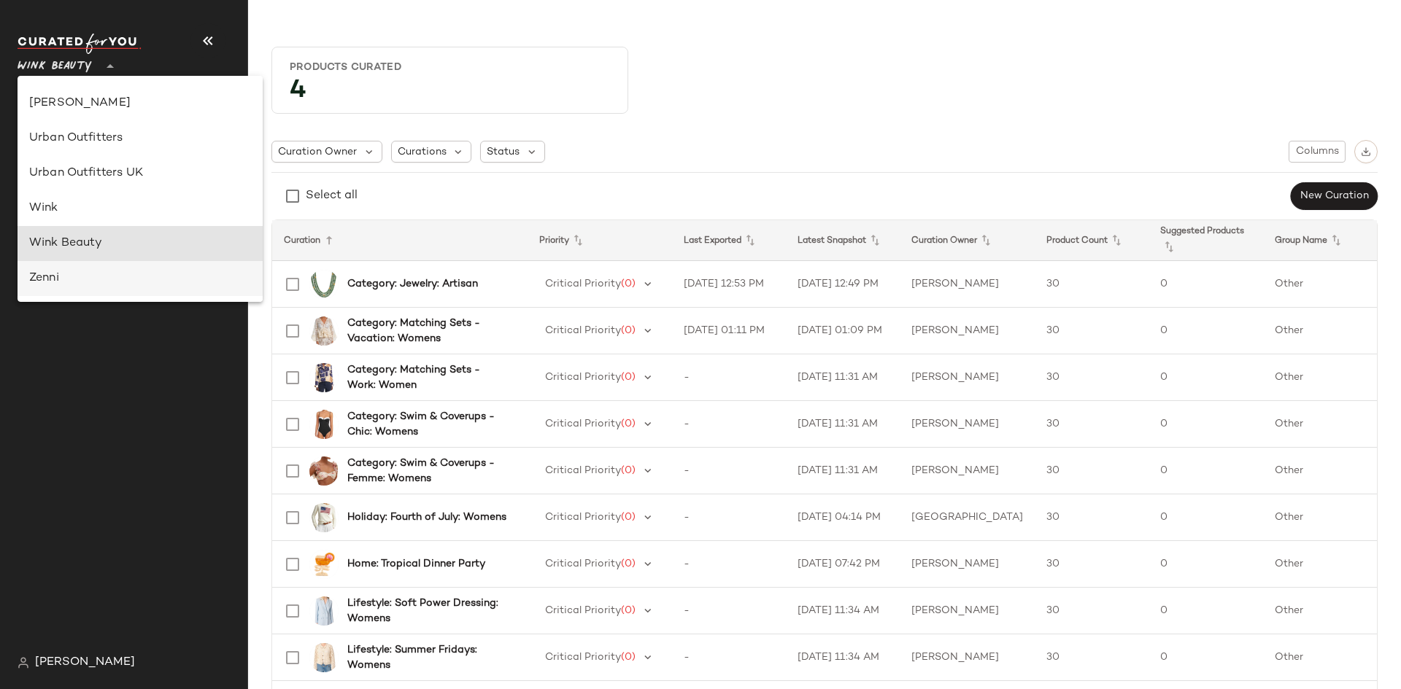
click at [64, 278] on div "Zenni" at bounding box center [140, 279] width 222 height 18
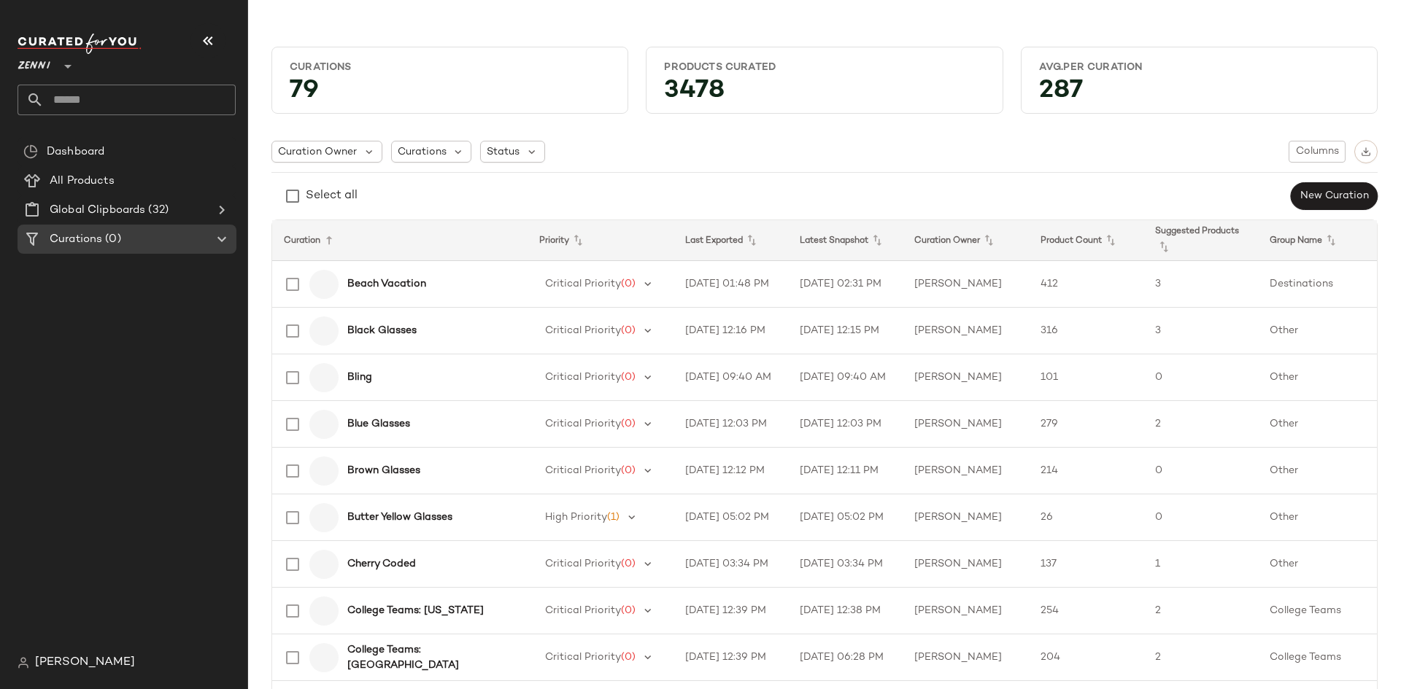
click at [31, 65] on span "Zenni" at bounding box center [34, 63] width 33 height 26
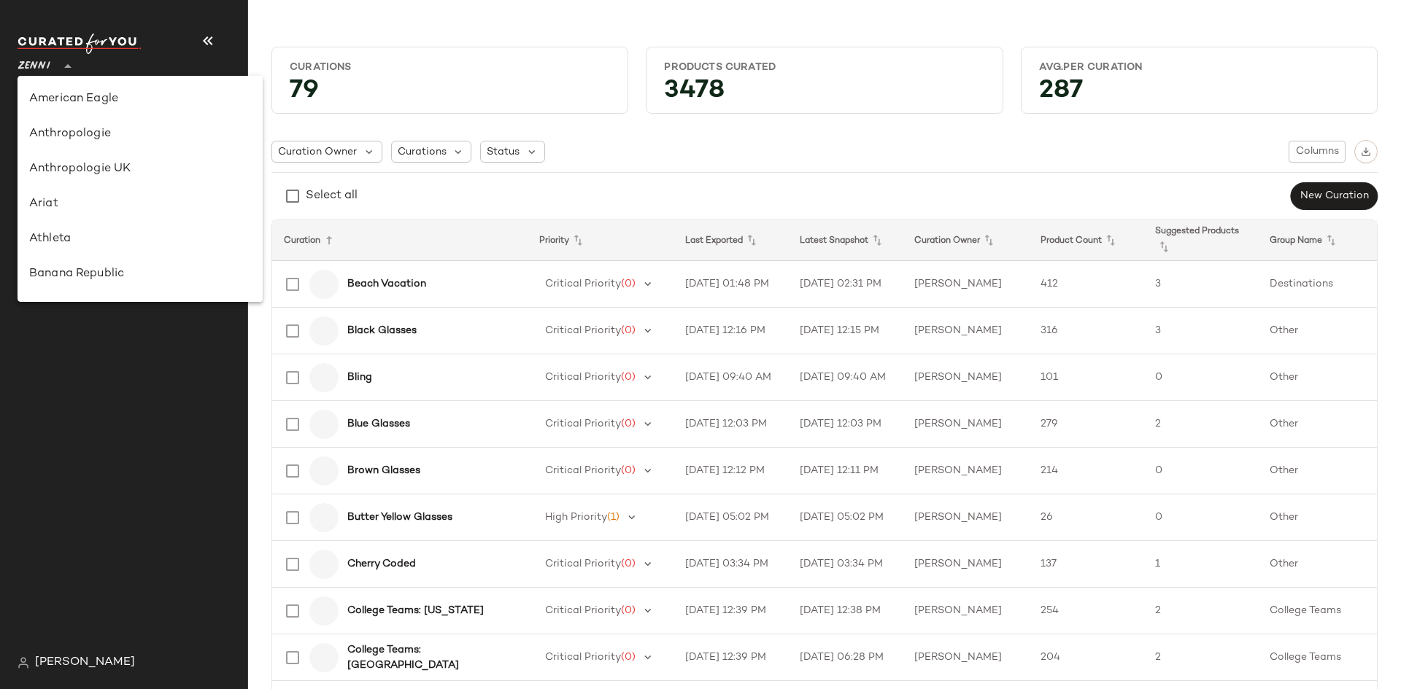
scroll to position [836, 0]
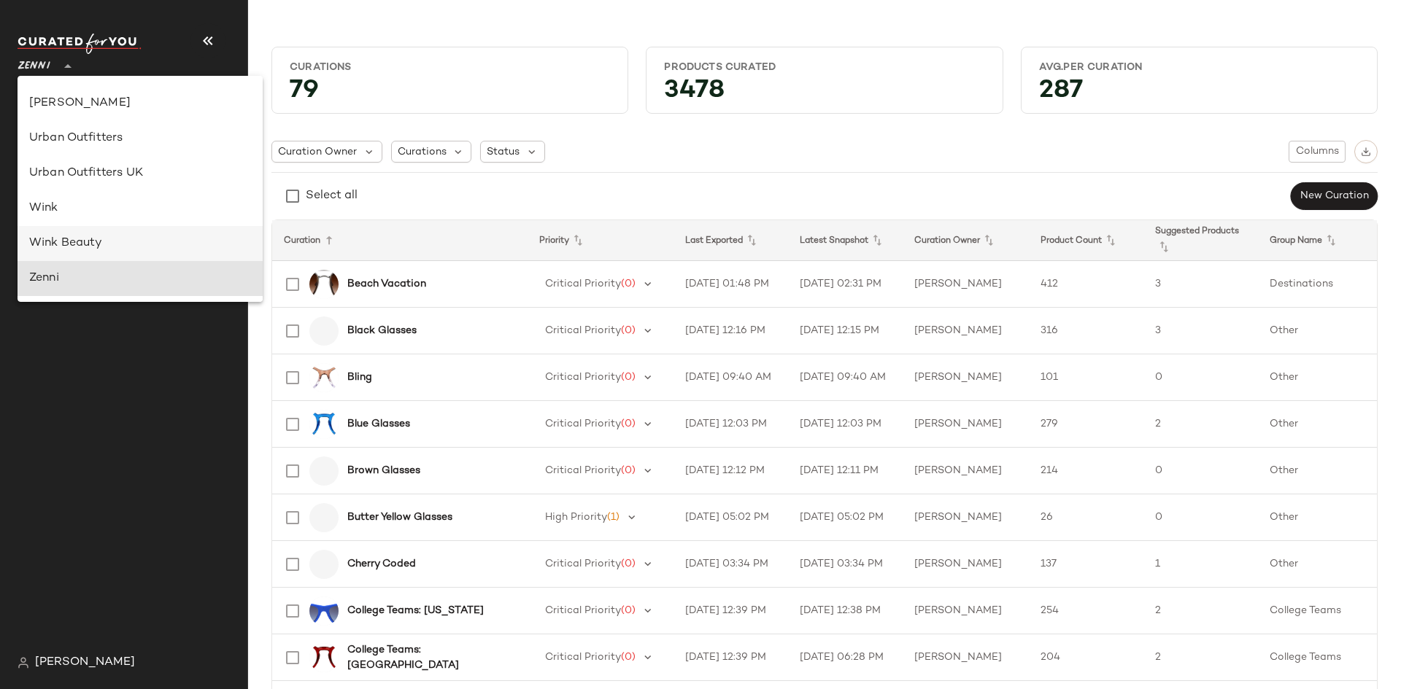
click at [66, 236] on div "Wink Beauty" at bounding box center [140, 244] width 222 height 18
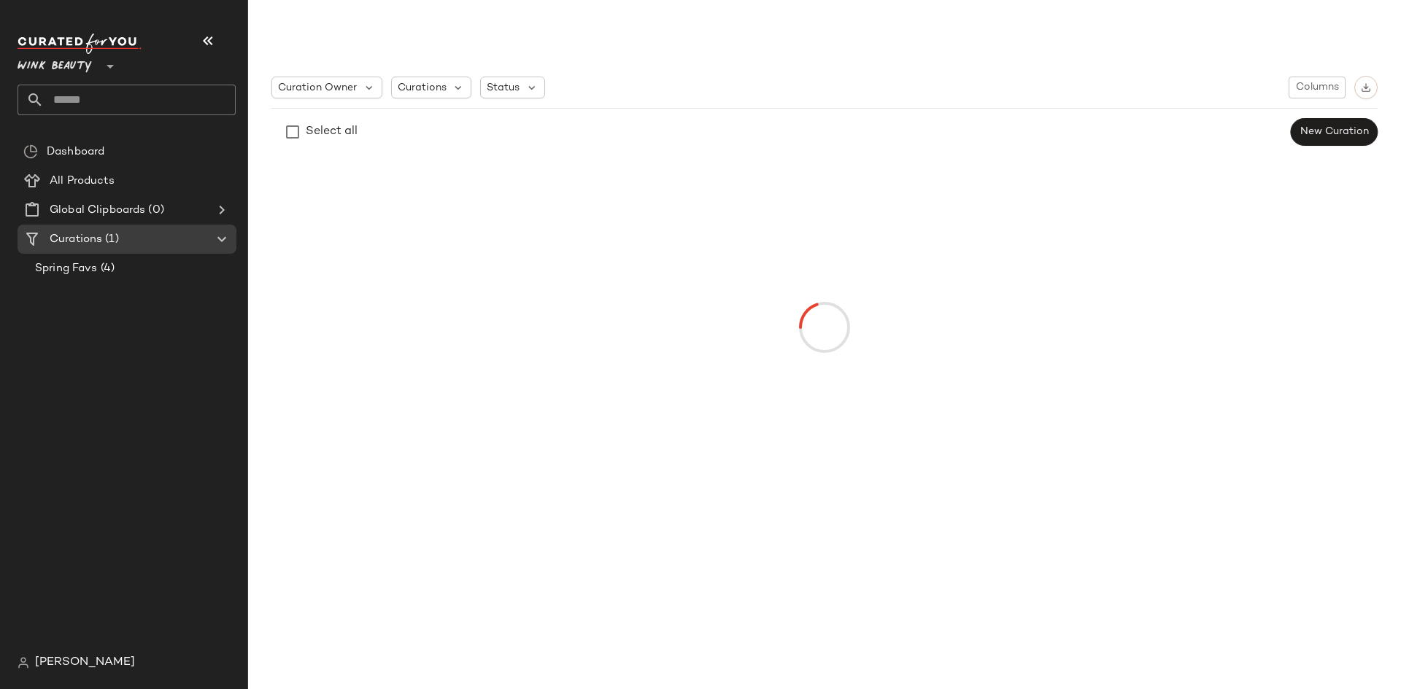
click at [63, 68] on span "Wink Beauty" at bounding box center [55, 63] width 75 height 26
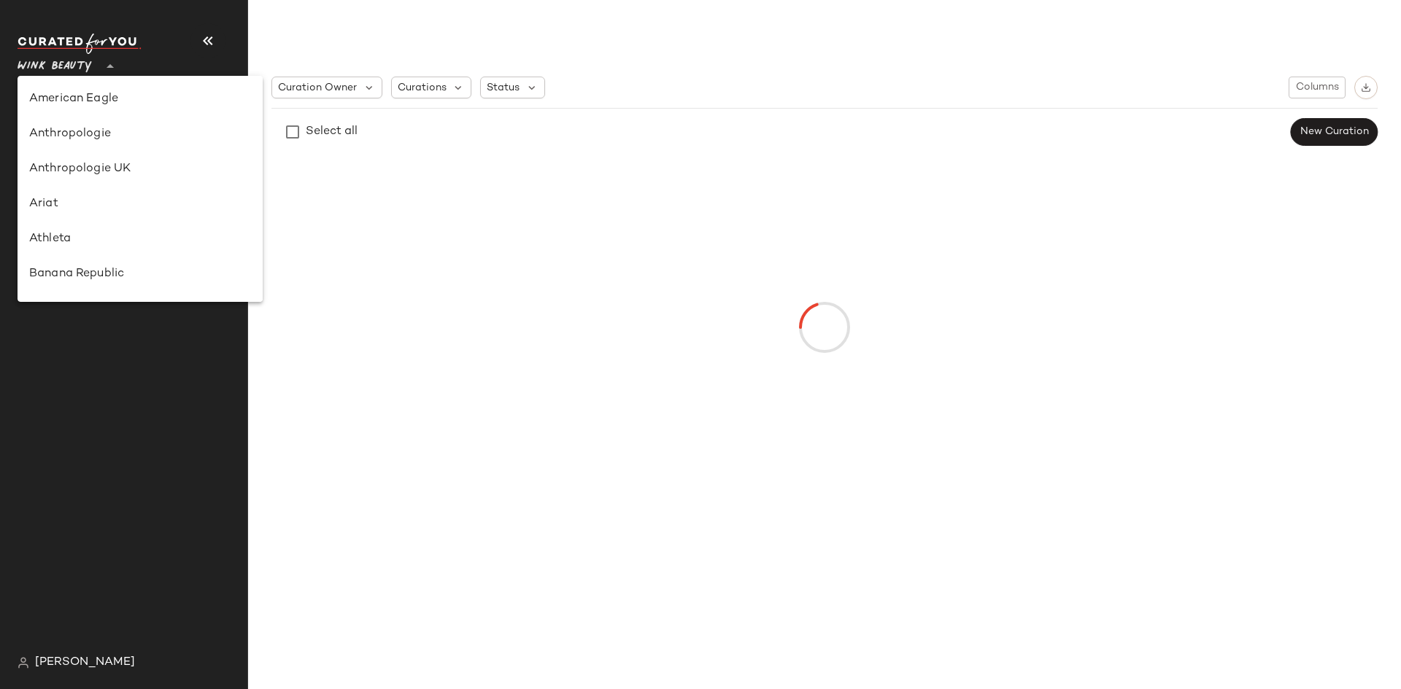
scroll to position [836, 0]
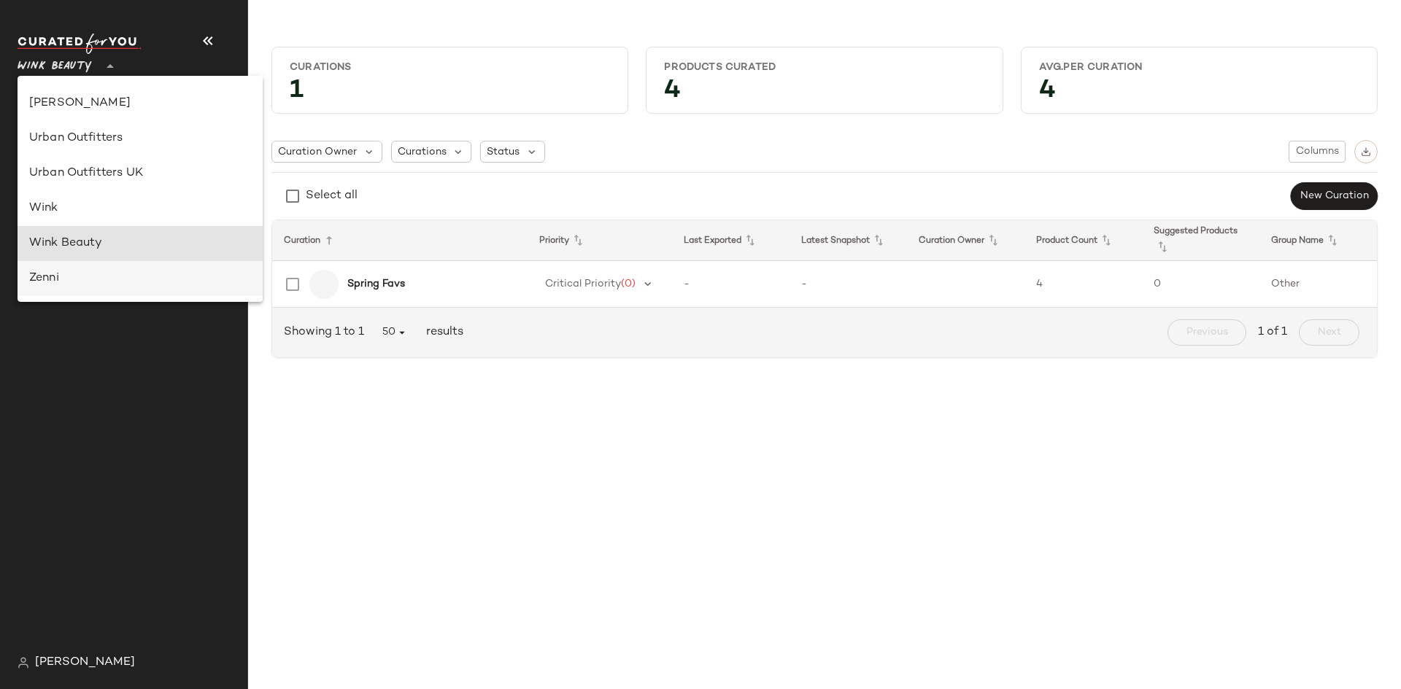
click at [58, 282] on div "Zenni" at bounding box center [140, 279] width 222 height 18
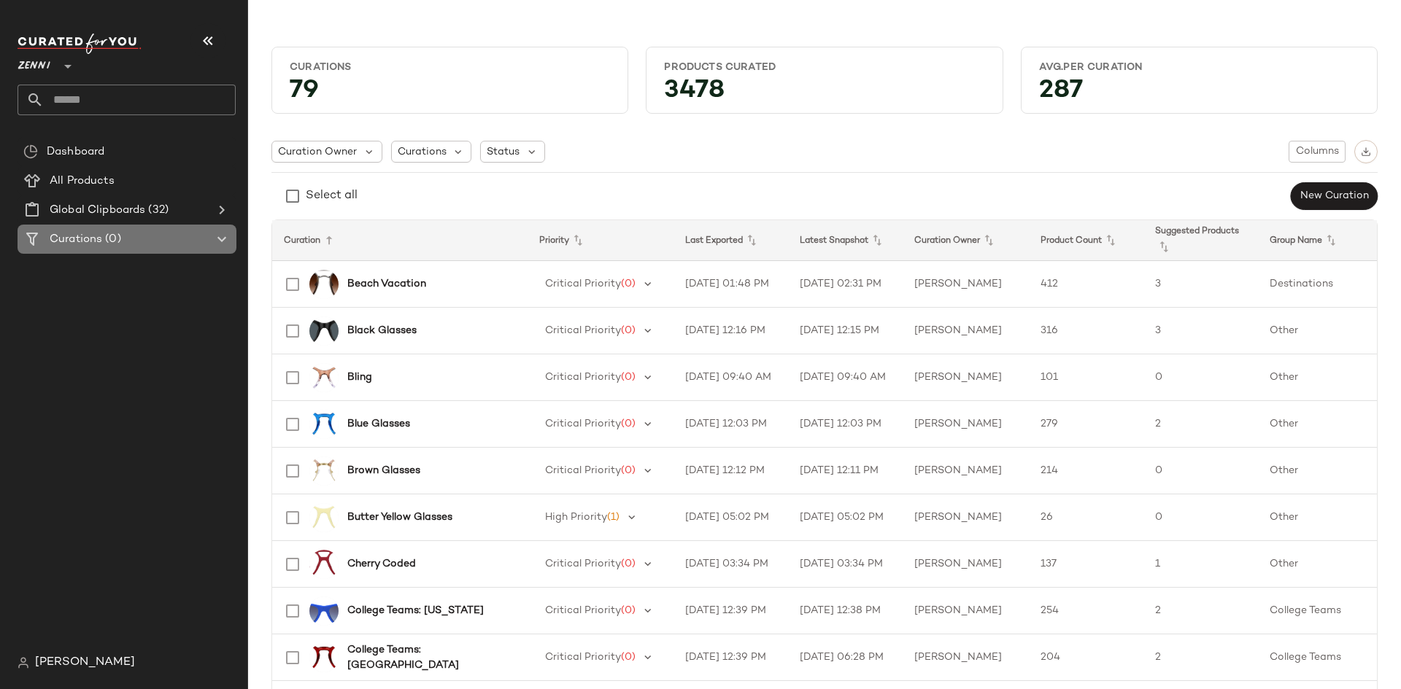
click at [209, 246] on div "Curations (0)" at bounding box center [127, 239] width 165 height 17
click at [39, 70] on span "Zenni" at bounding box center [34, 63] width 33 height 26
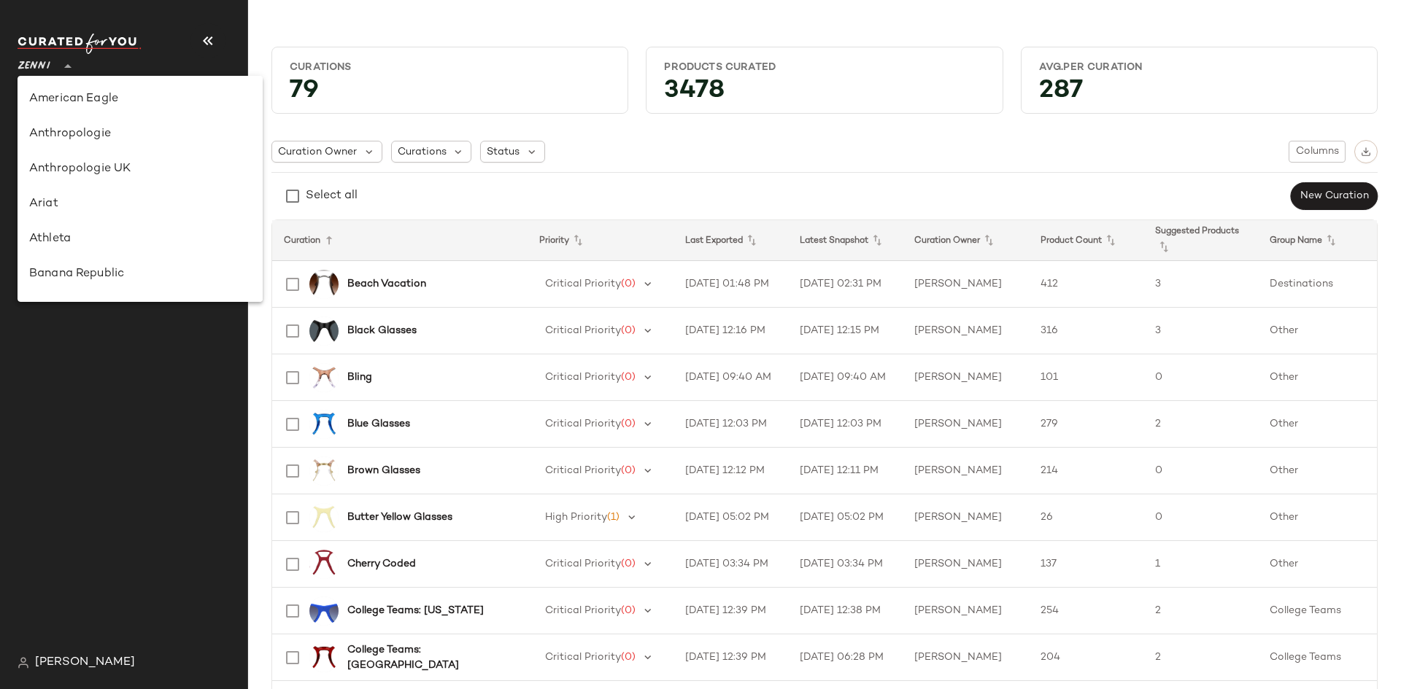
scroll to position [836, 0]
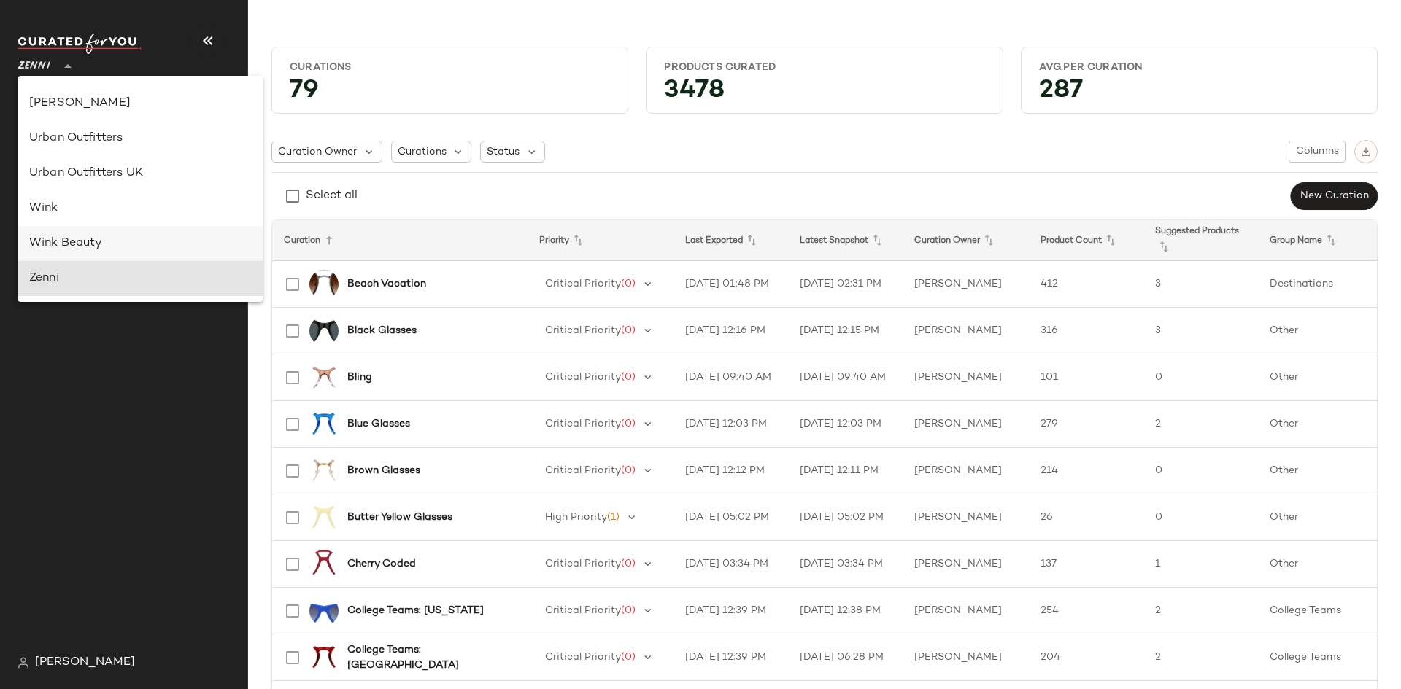
click at [77, 232] on div "Wink Beauty" at bounding box center [140, 243] width 245 height 35
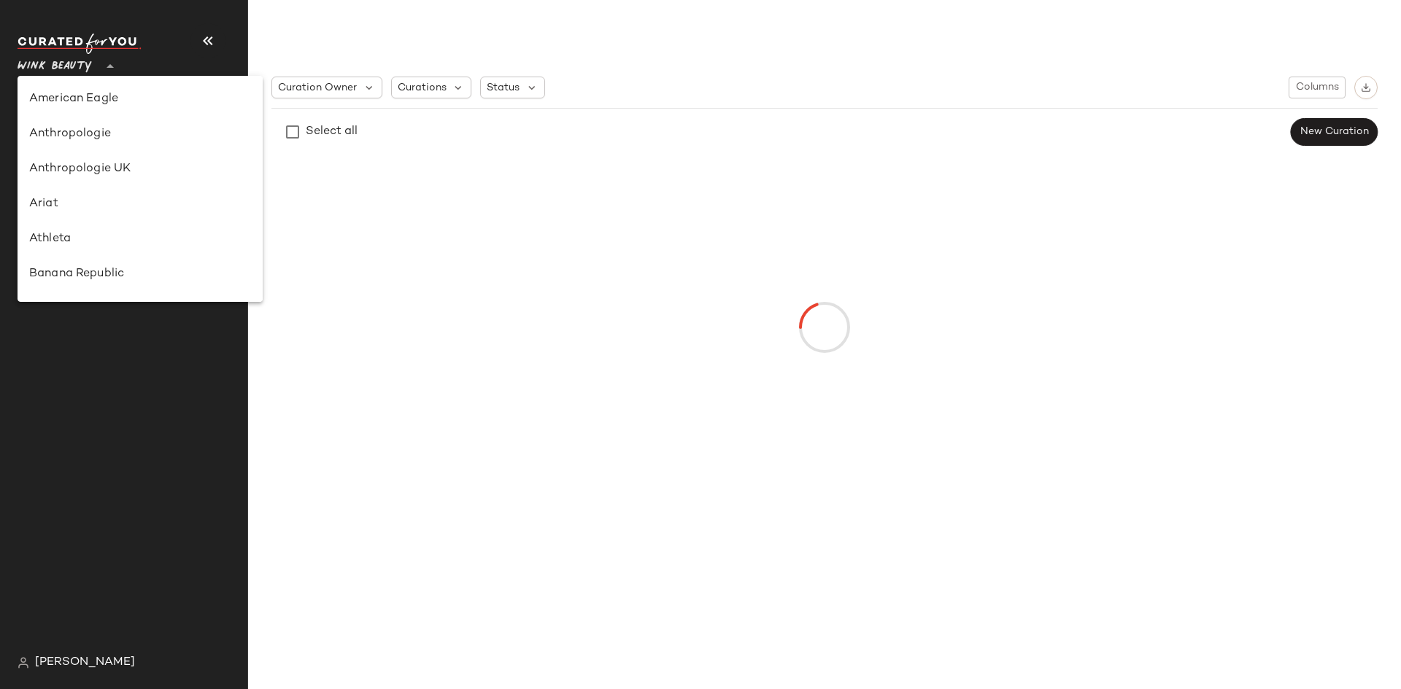
click at [74, 69] on span "Wink Beauty" at bounding box center [55, 63] width 75 height 26
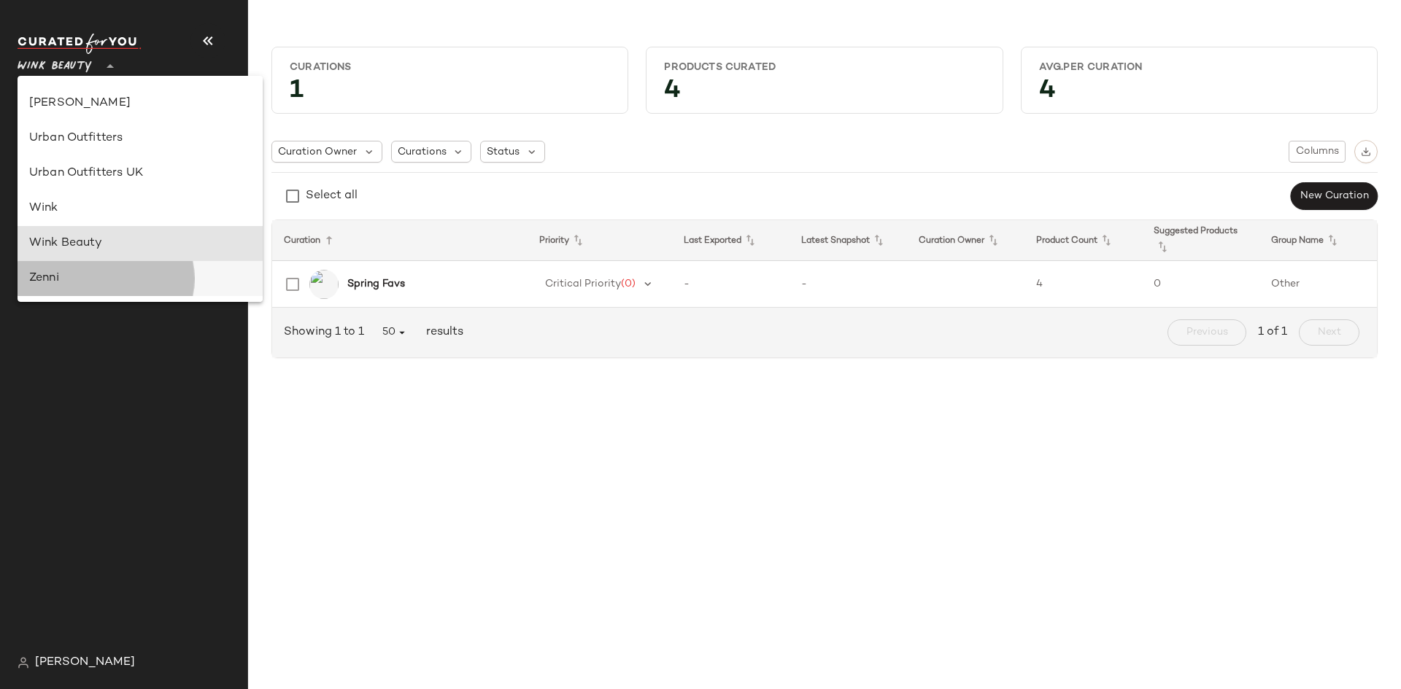
click at [98, 275] on div "Zenni" at bounding box center [140, 279] width 222 height 18
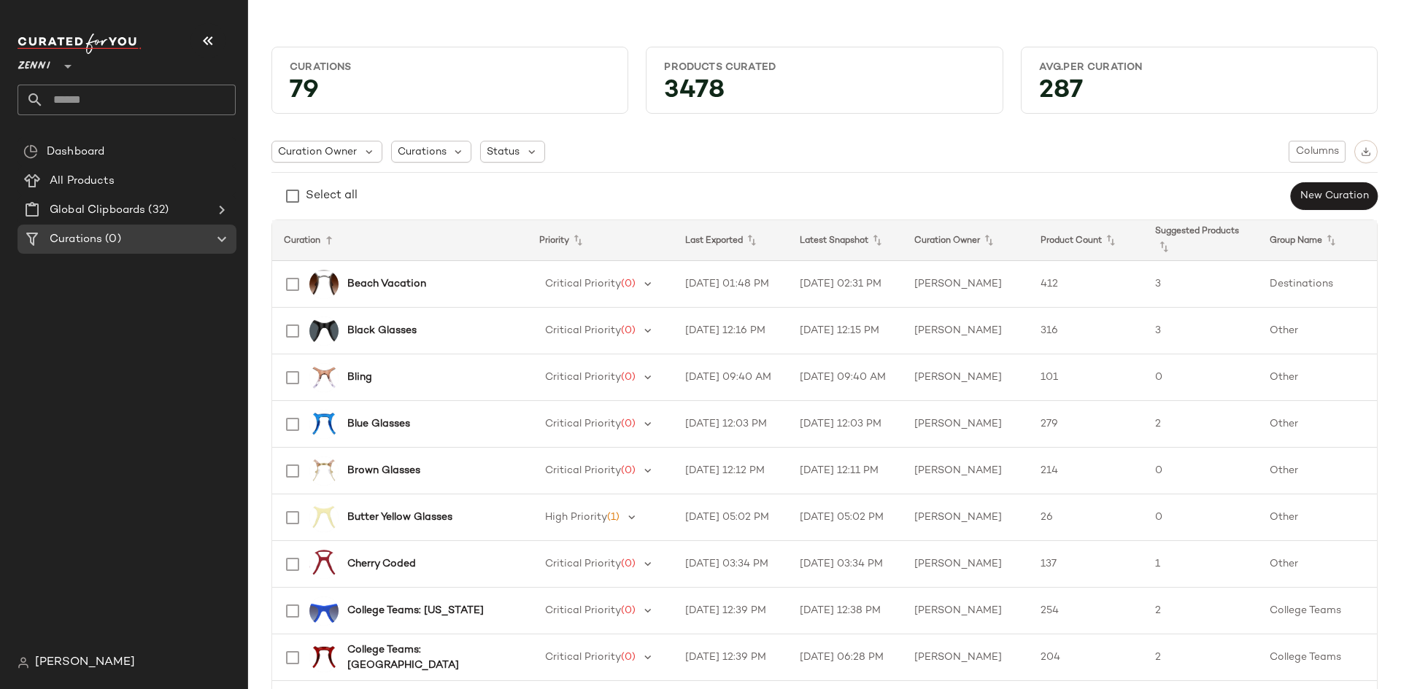
click at [44, 62] on span "Zenni" at bounding box center [34, 63] width 33 height 26
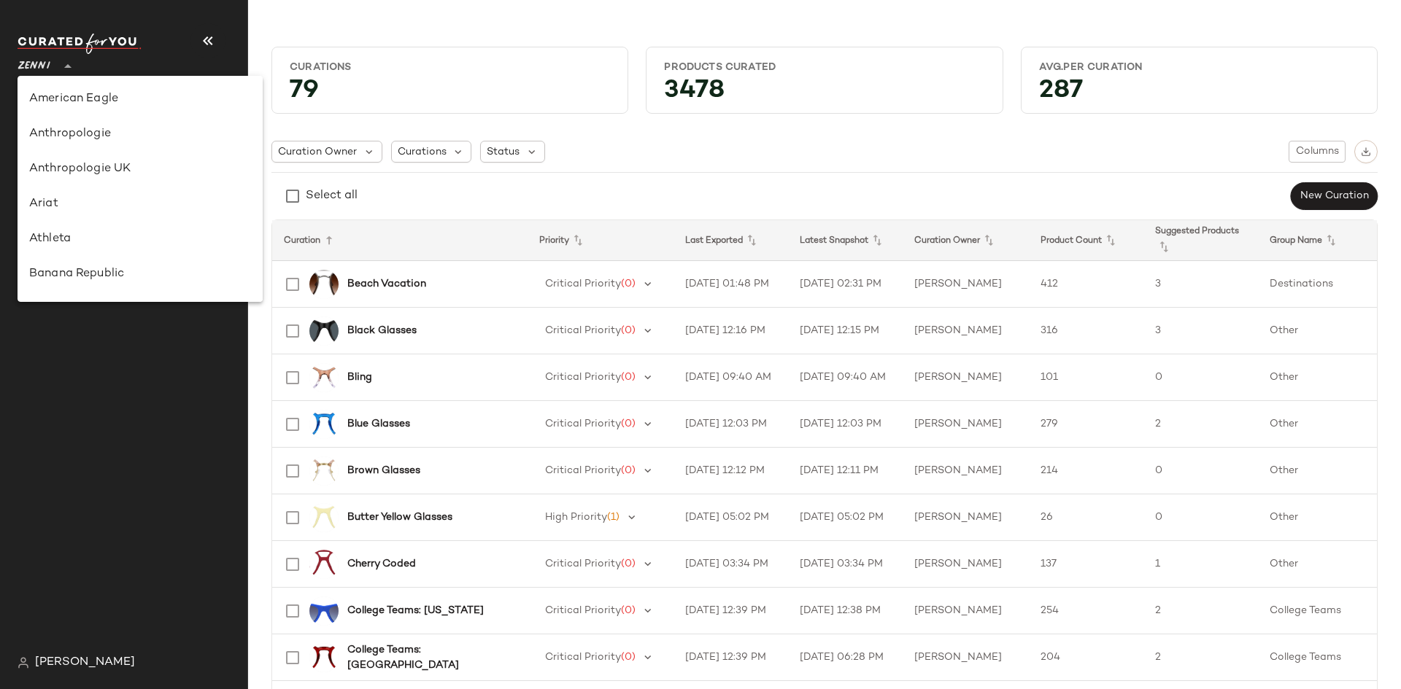
scroll to position [836, 0]
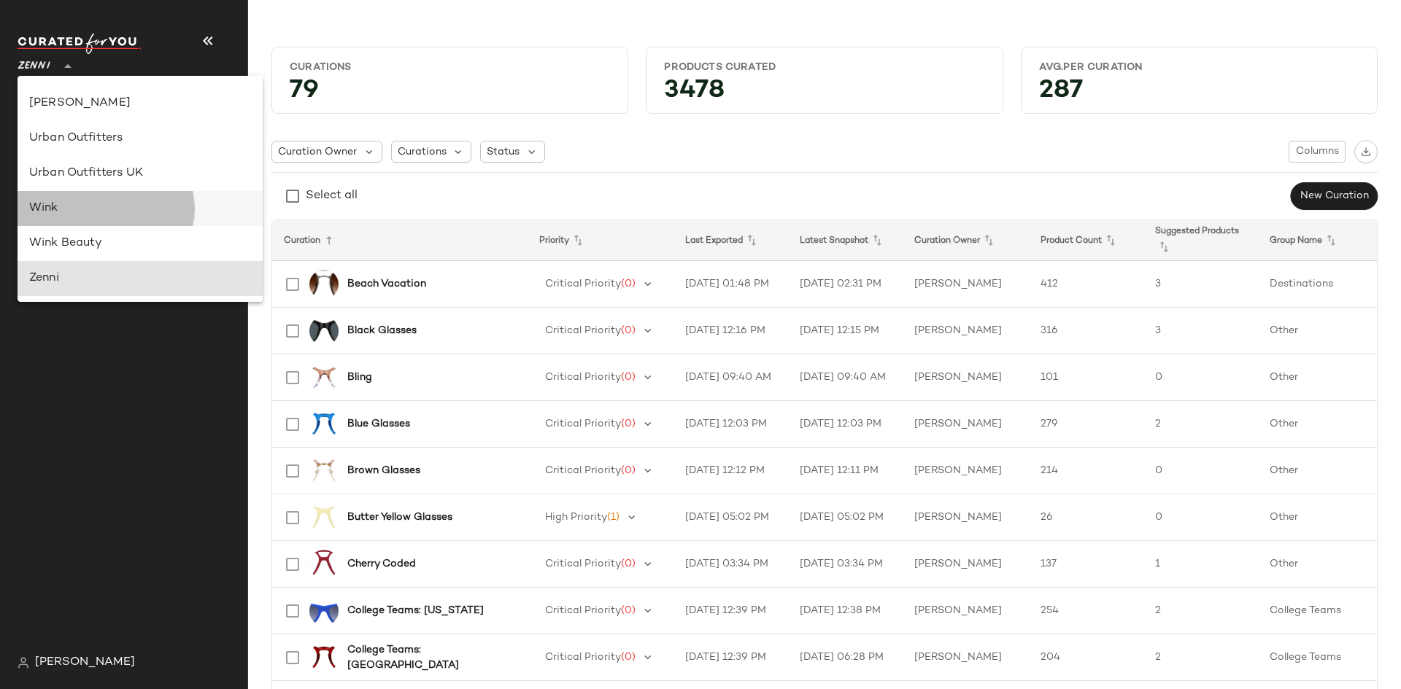
click at [71, 207] on div "Wink" at bounding box center [140, 209] width 222 height 18
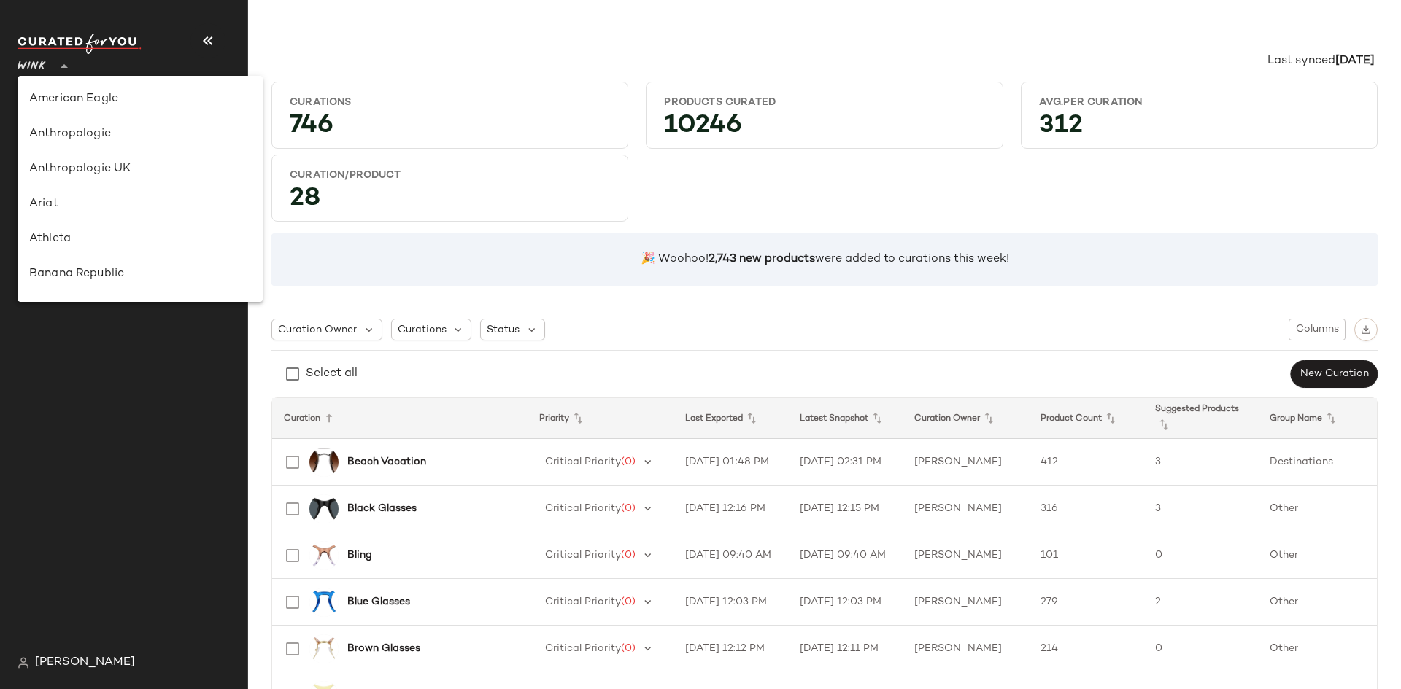
click at [45, 66] on span "Wink" at bounding box center [32, 63] width 29 height 26
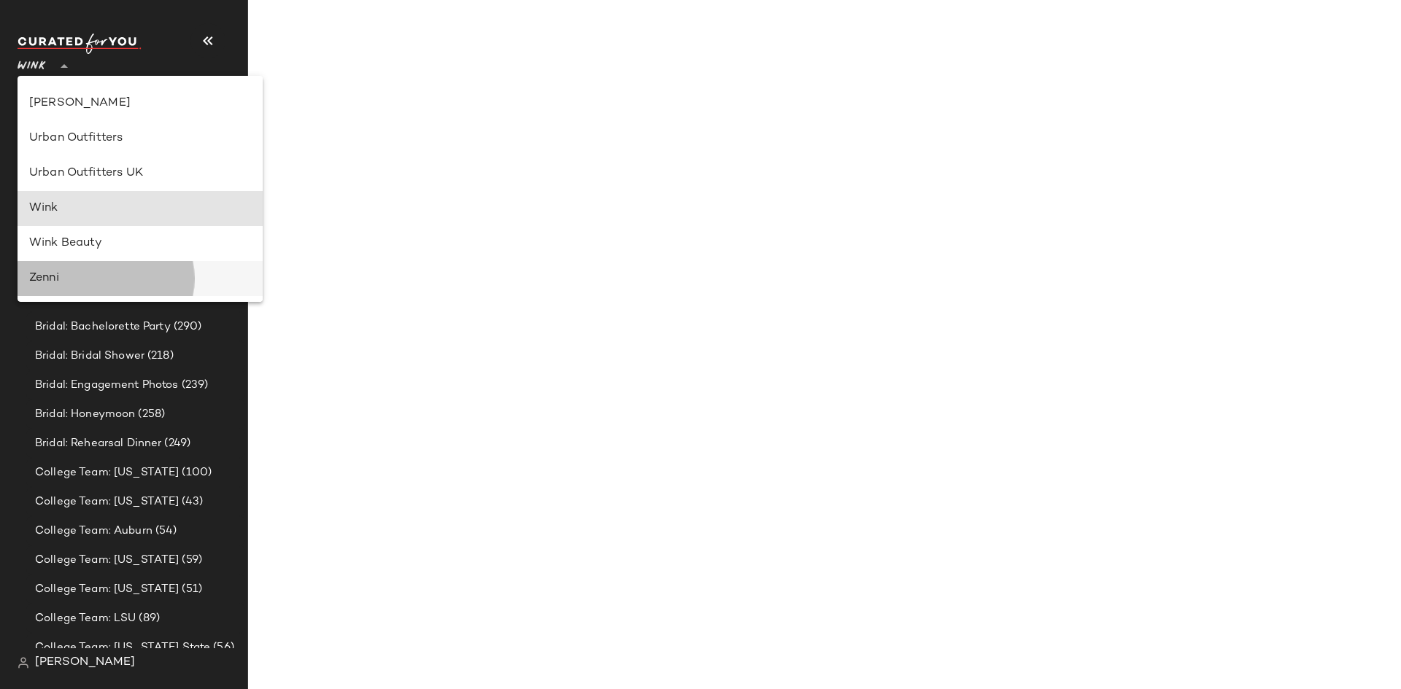
click at [64, 282] on div "Zenni" at bounding box center [140, 279] width 222 height 18
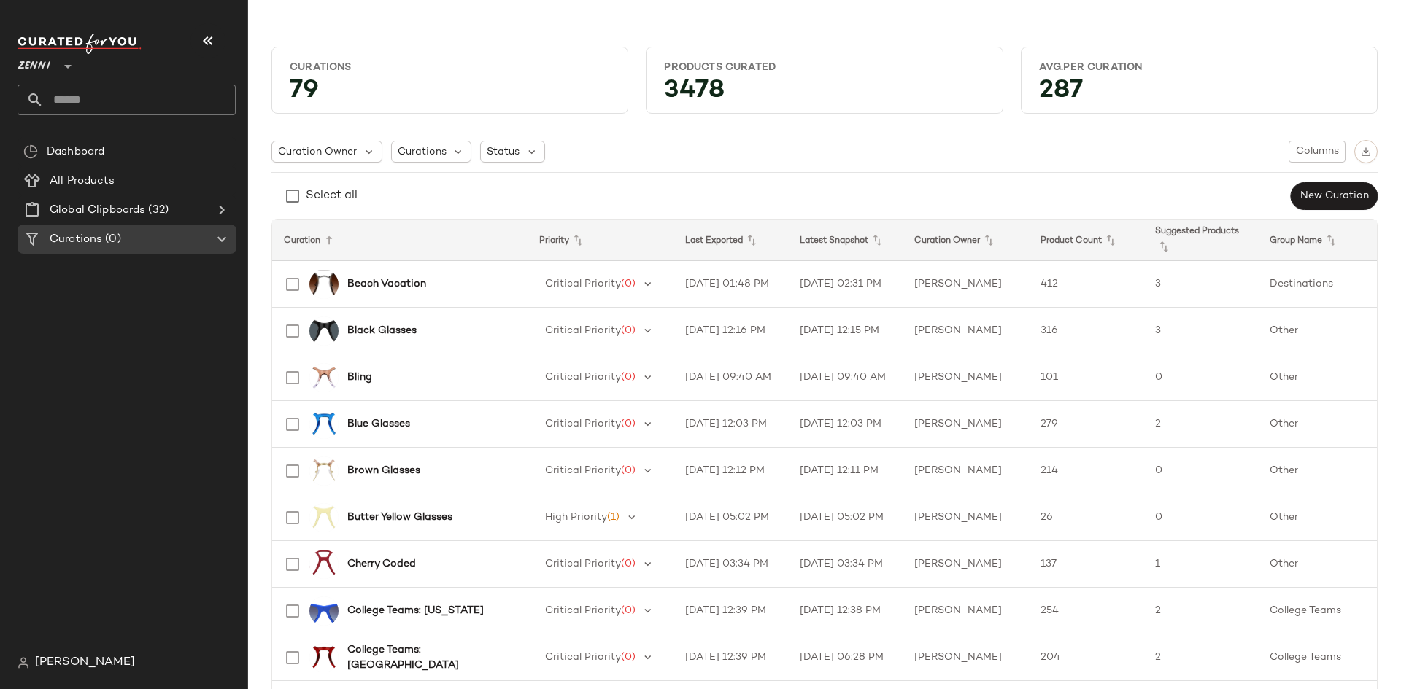
click at [47, 70] on span "Zenni" at bounding box center [34, 63] width 33 height 26
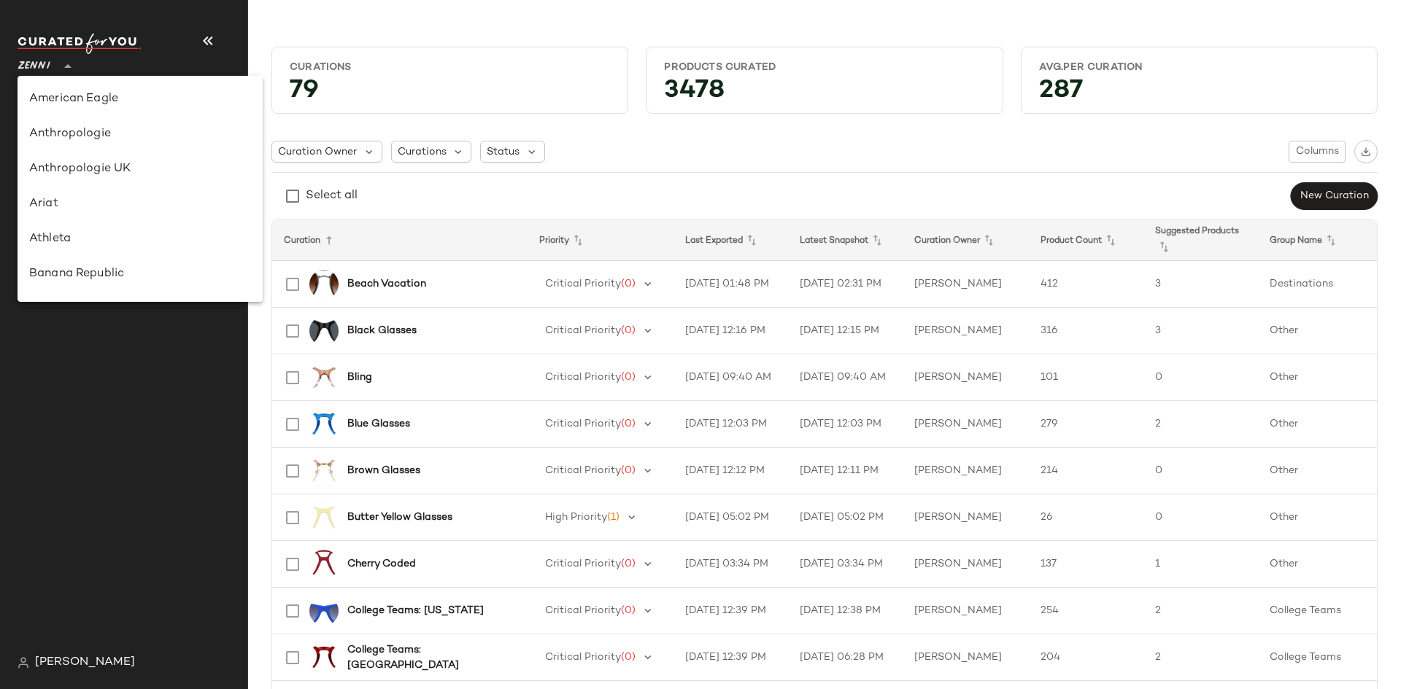
scroll to position [836, 0]
click at [69, 171] on div "Urban Outfitters UK" at bounding box center [140, 174] width 222 height 18
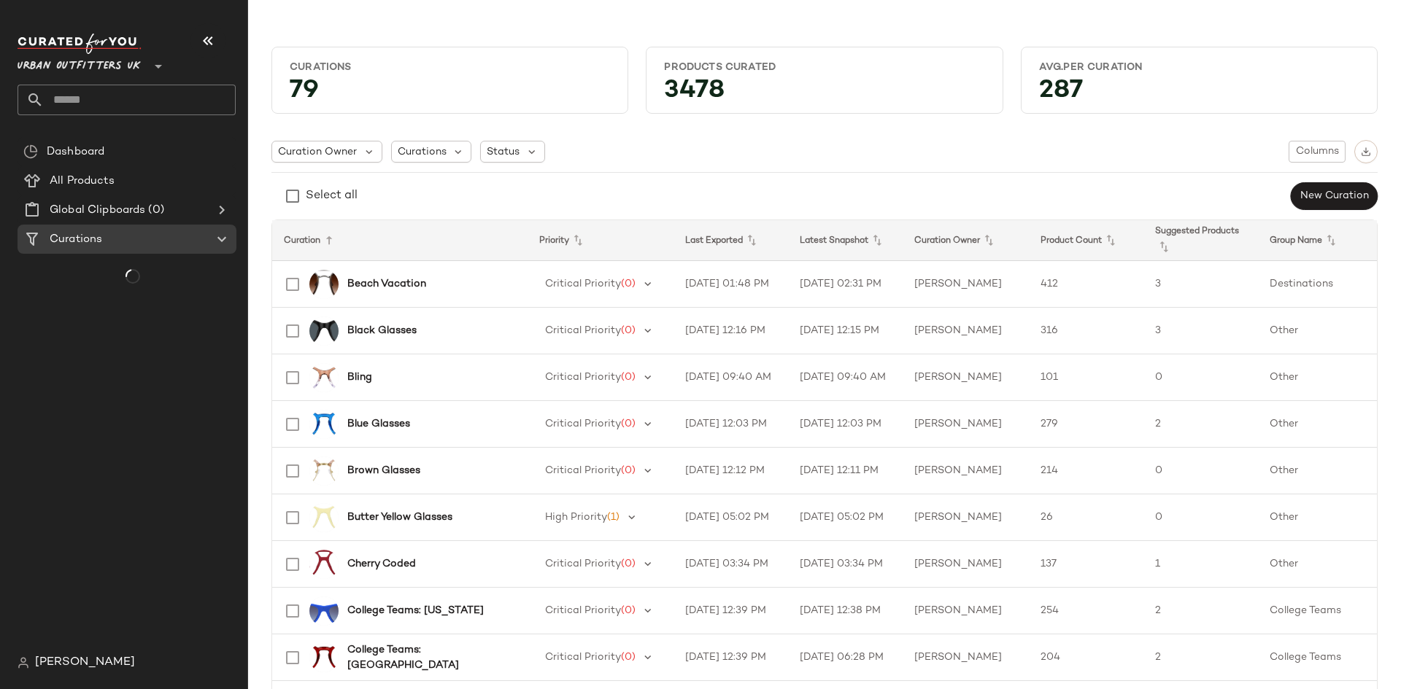
click at [47, 69] on span "Urban Outfitters UK" at bounding box center [79, 63] width 123 height 26
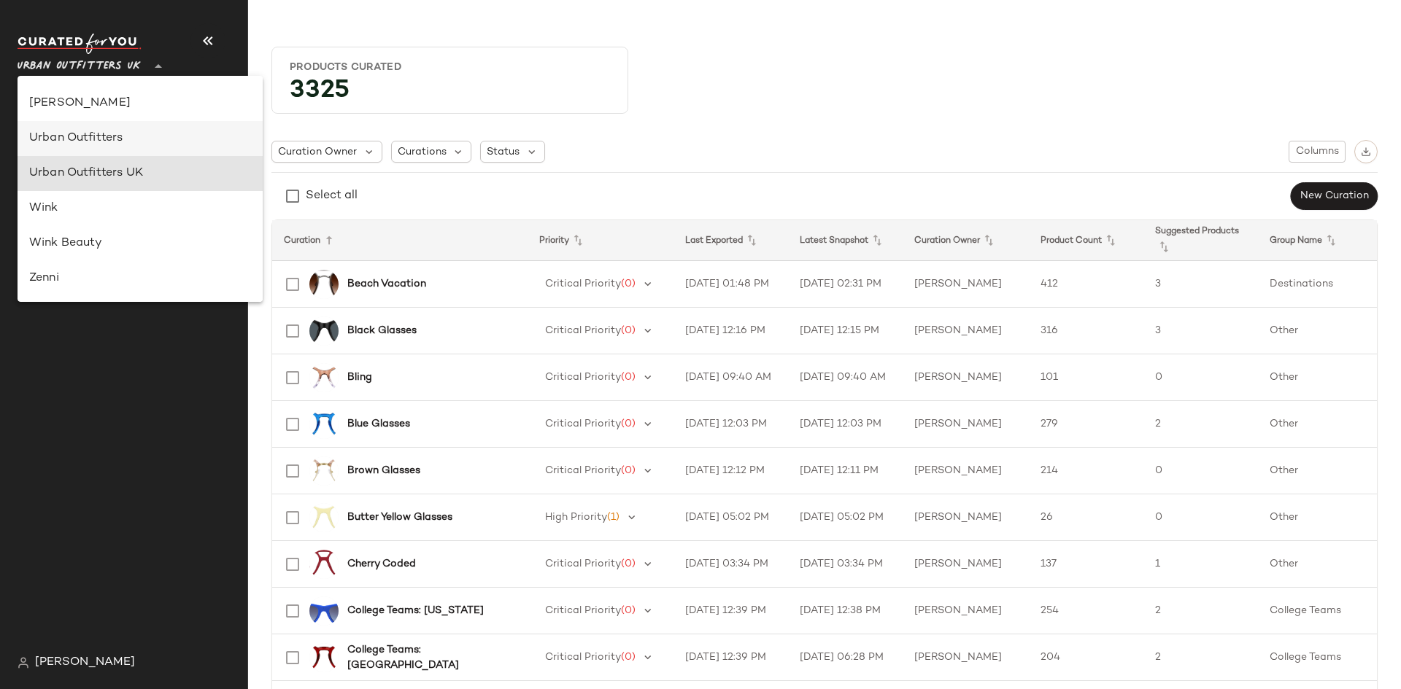
click at [57, 143] on div "Urban Outfitters" at bounding box center [140, 139] width 222 height 18
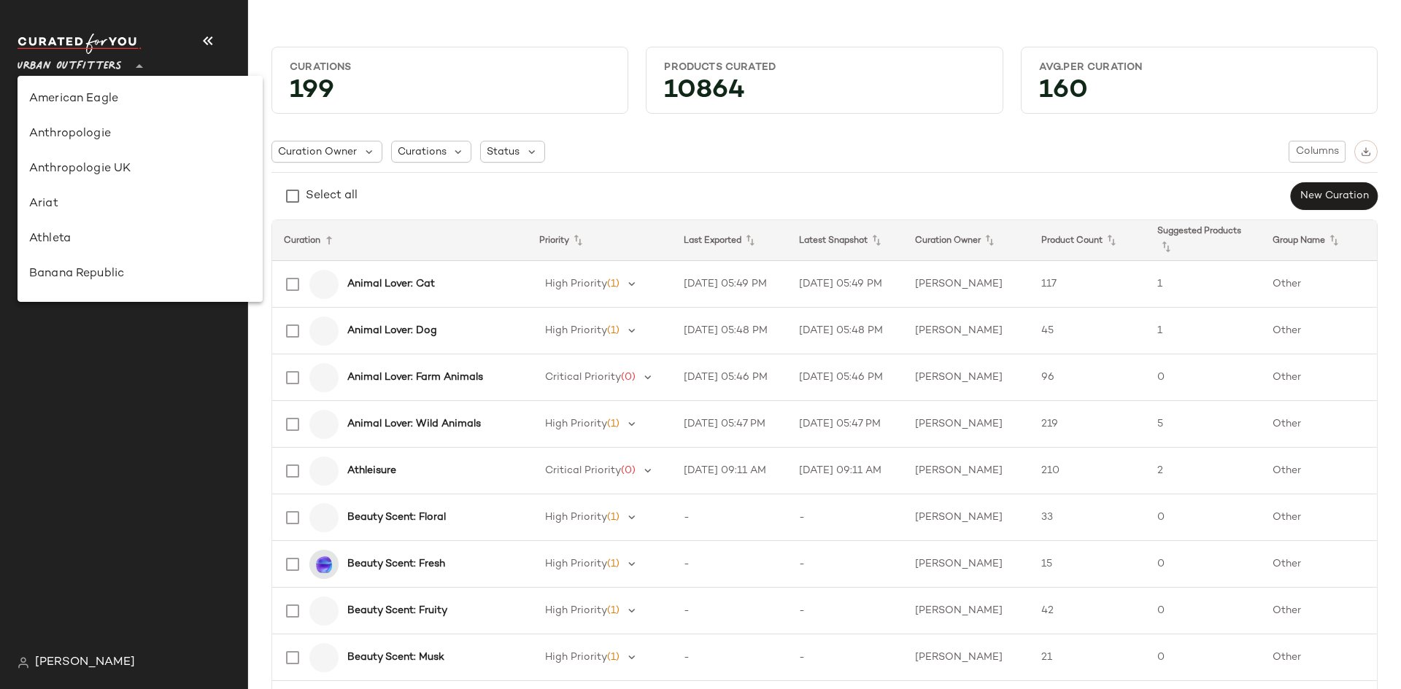
click at [99, 70] on span "Urban Outfitters" at bounding box center [70, 63] width 104 height 26
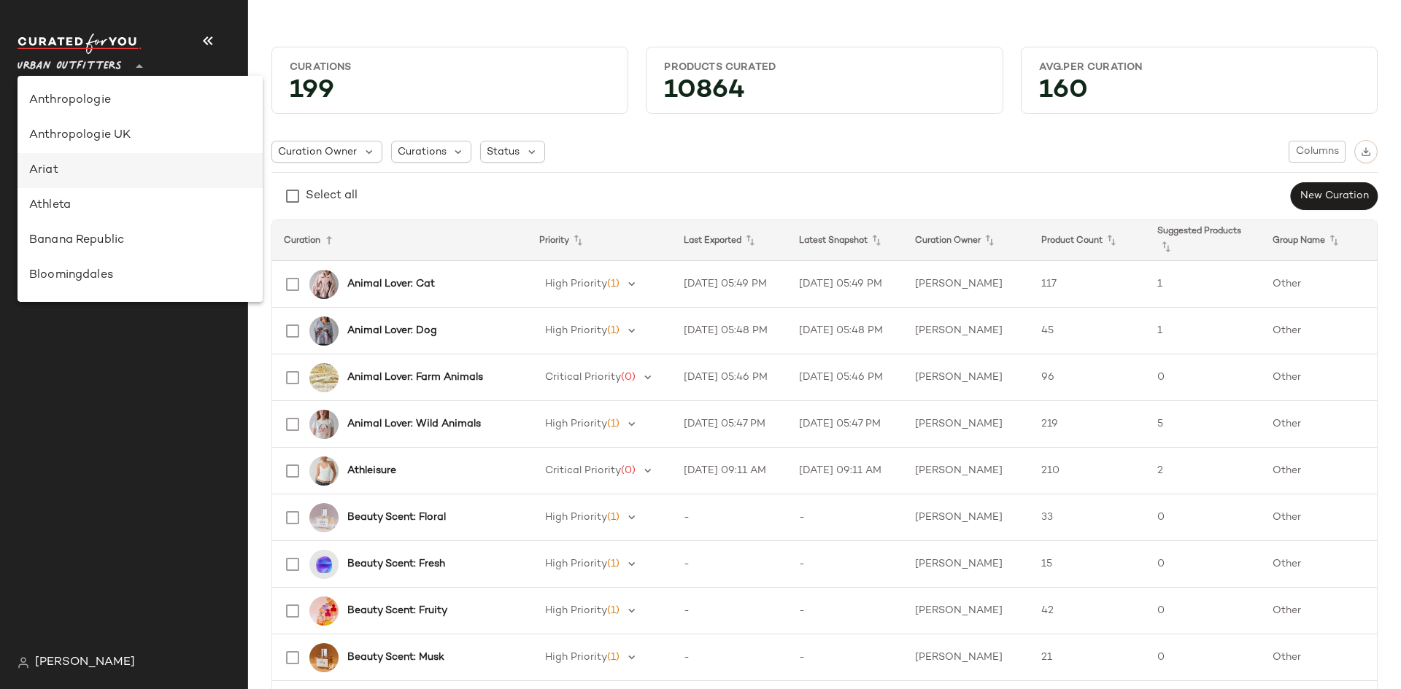
scroll to position [107, 0]
click at [84, 205] on div "Bloomingdales" at bounding box center [140, 203] width 222 height 18
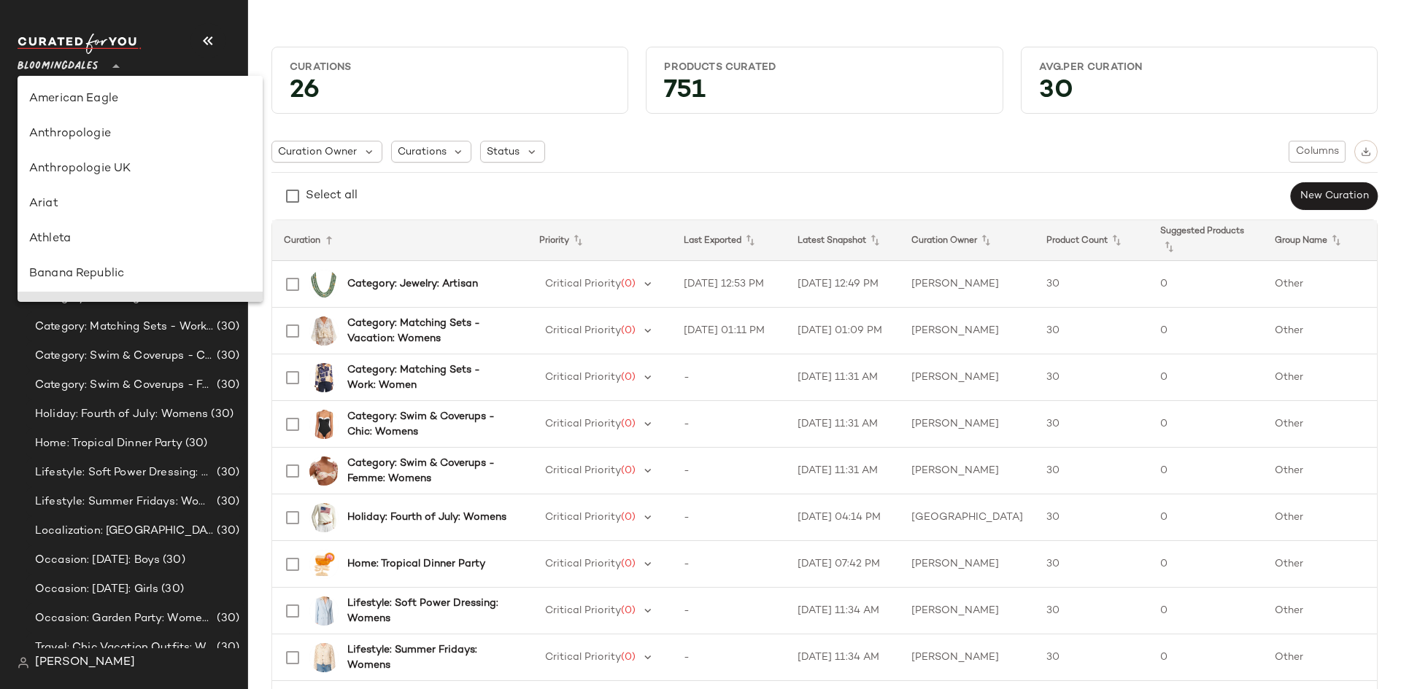
click at [83, 67] on span "Bloomingdales" at bounding box center [58, 63] width 81 height 26
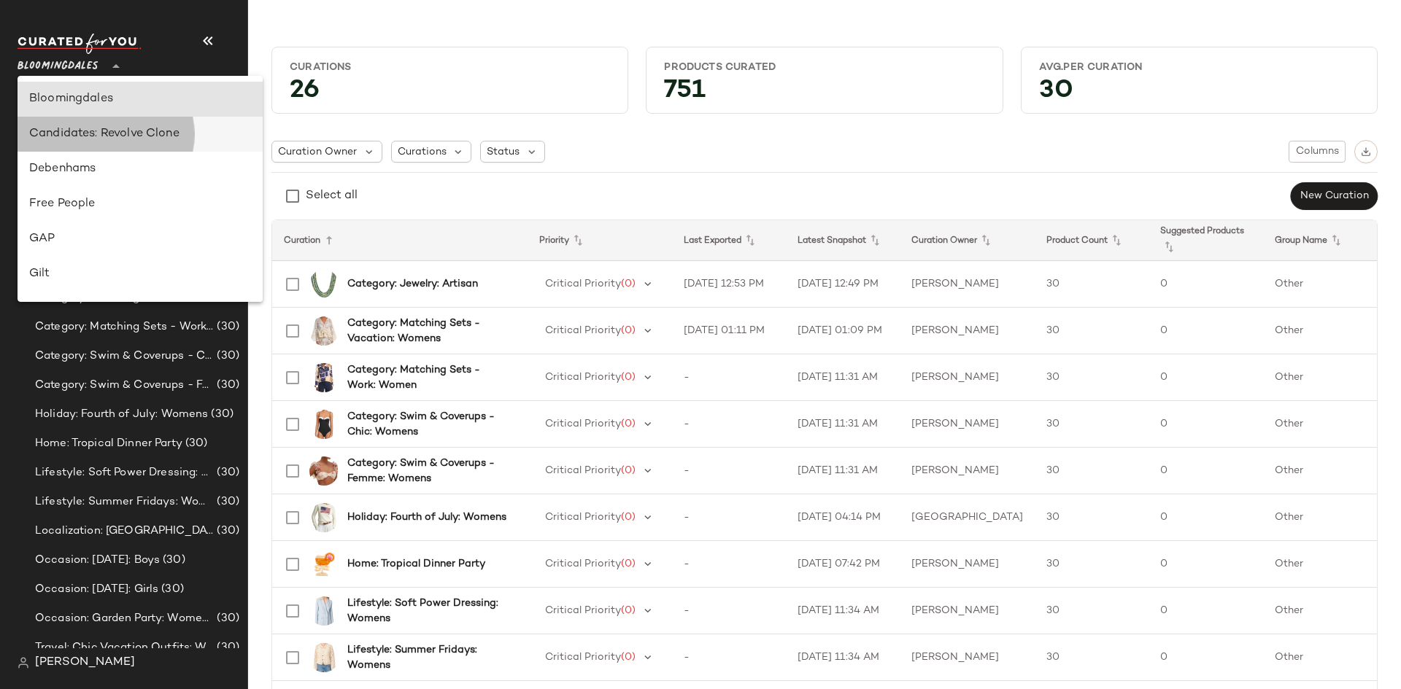
click at [70, 129] on div "Candidates: Revolve Clone" at bounding box center [140, 134] width 222 height 18
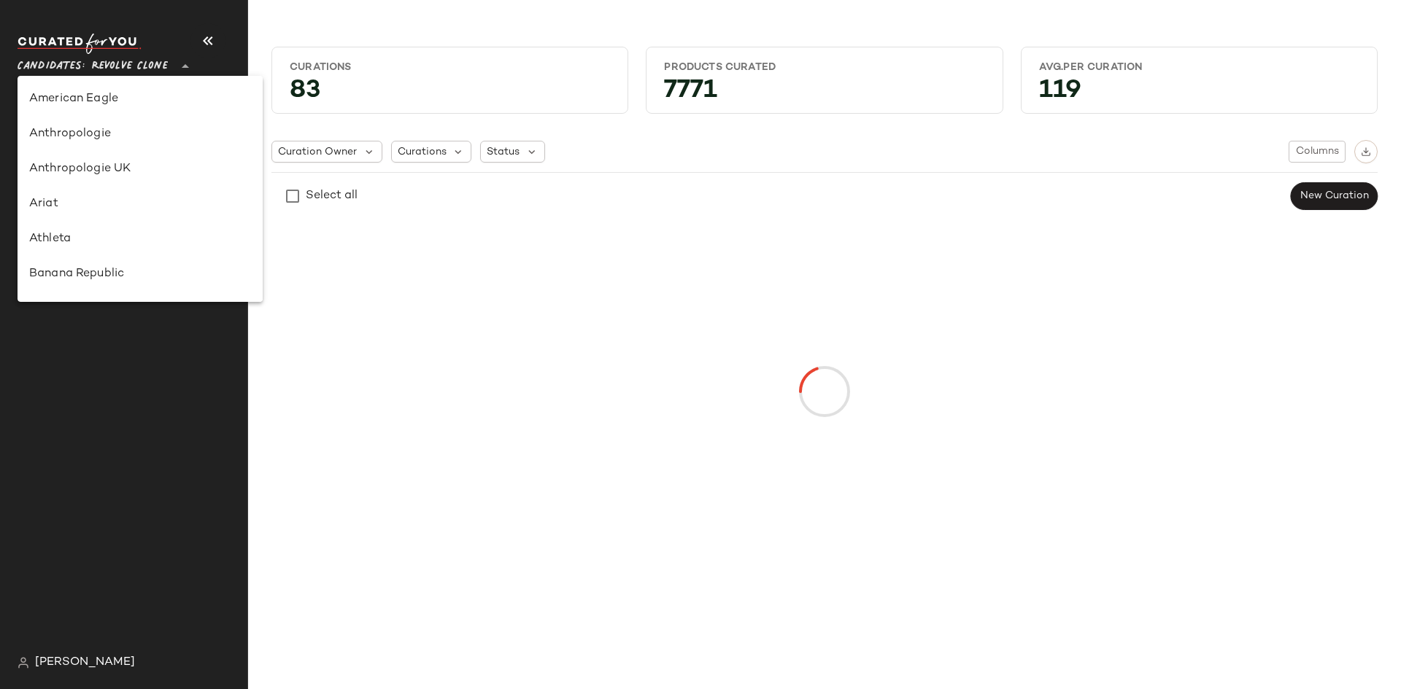
click at [111, 65] on span "Candidates: Revolve Clone" at bounding box center [93, 63] width 150 height 26
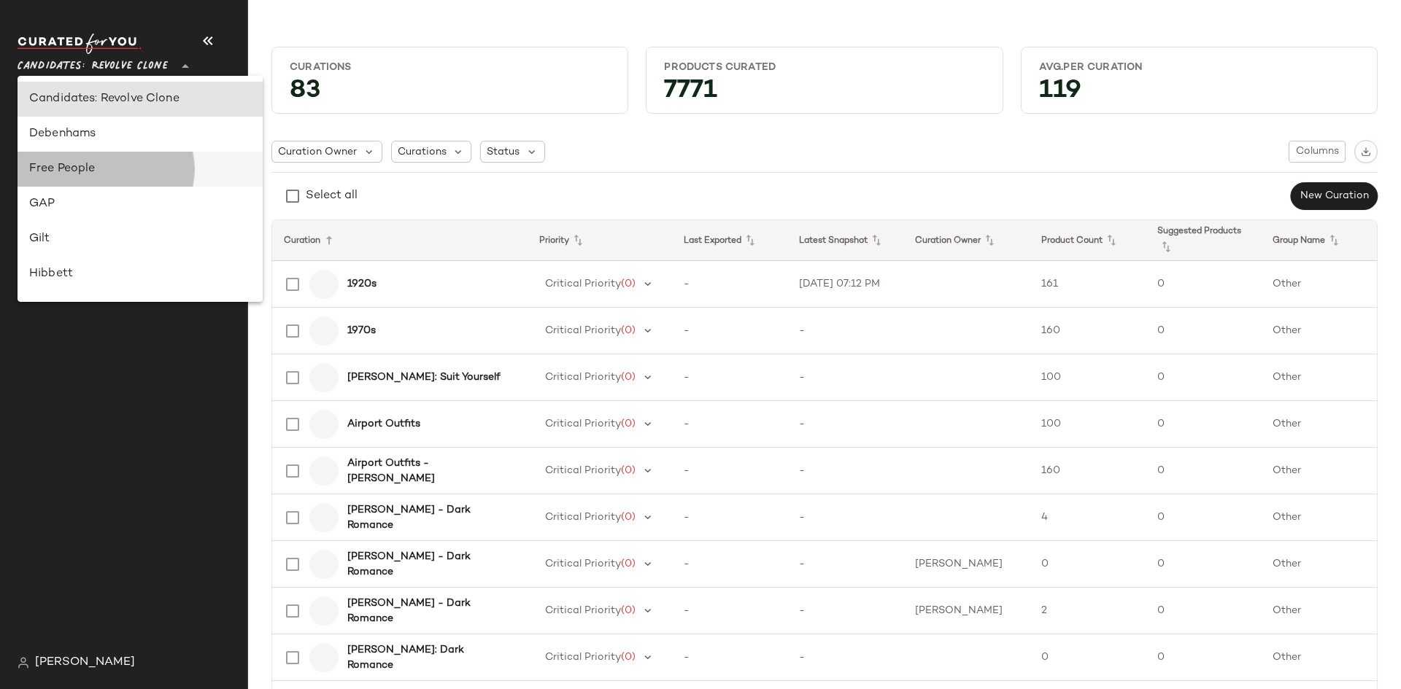
click at [78, 174] on div "Free People" at bounding box center [140, 169] width 222 height 18
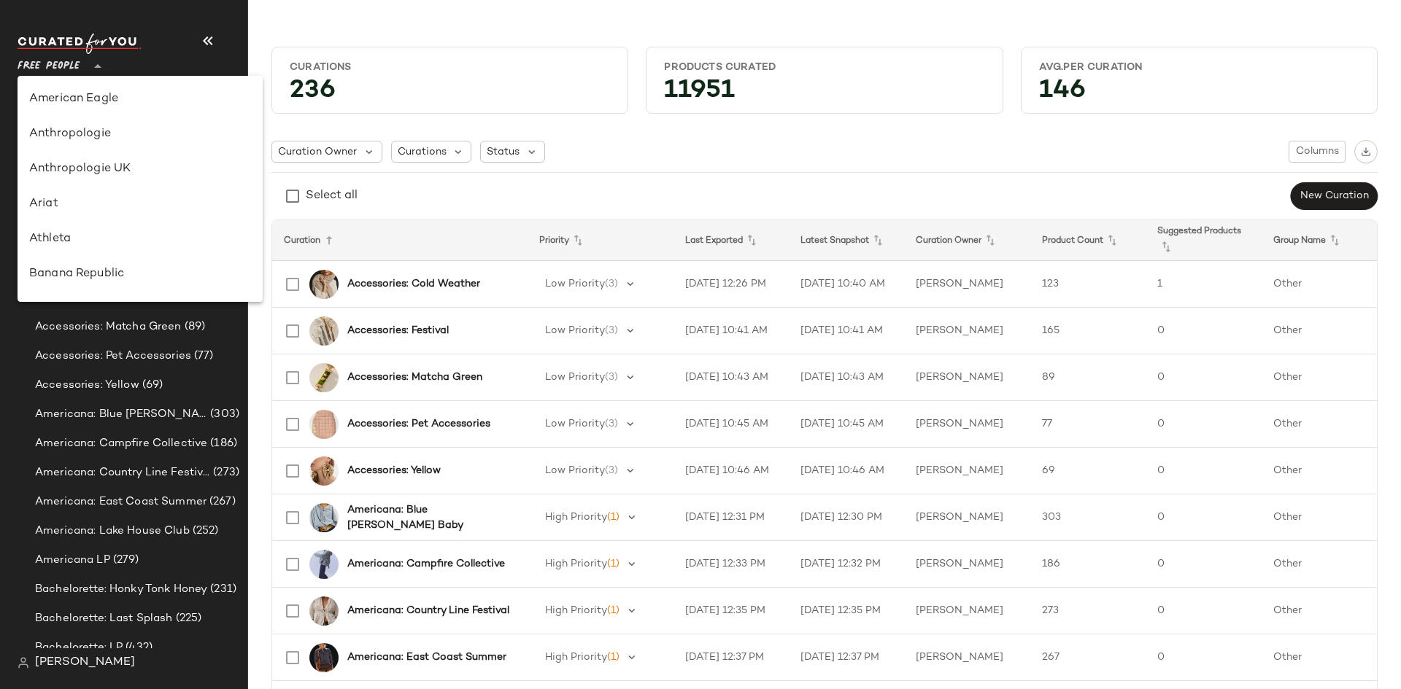
click at [60, 76] on span "Free People" at bounding box center [49, 63] width 63 height 26
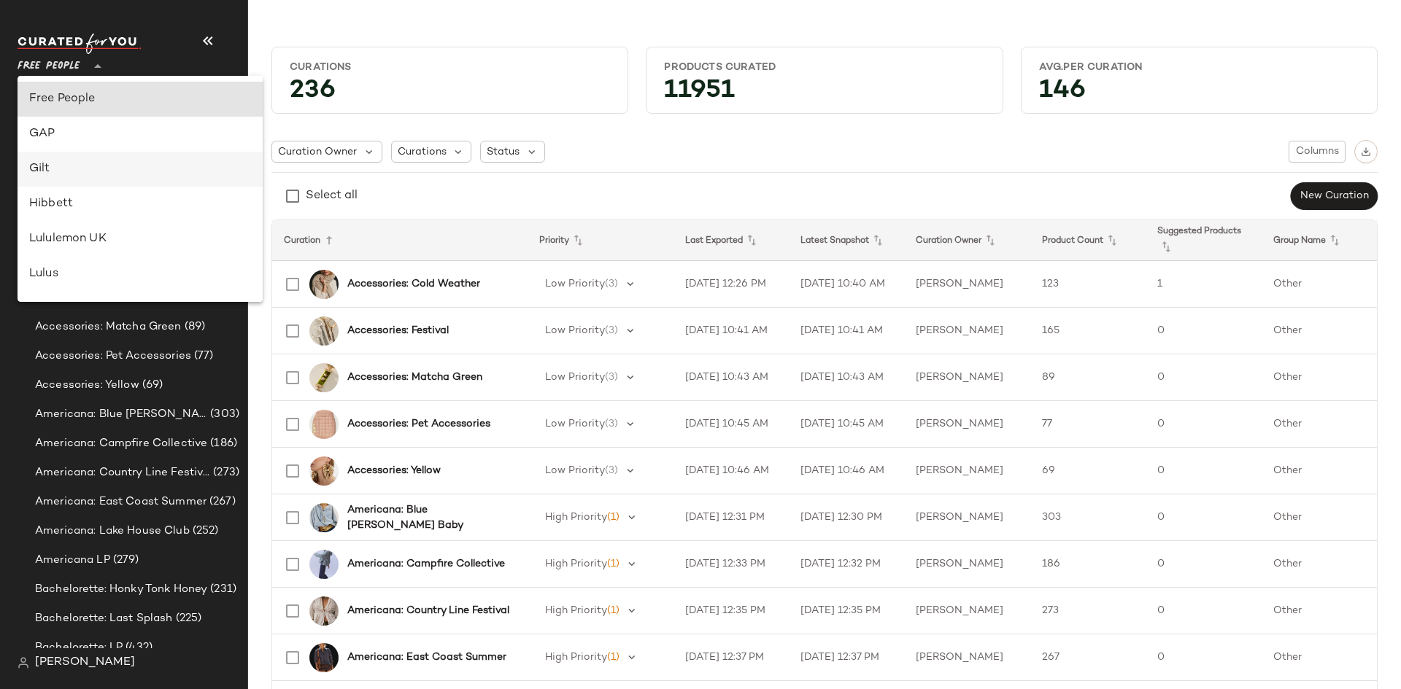
click at [62, 165] on div "Gilt" at bounding box center [140, 169] width 222 height 18
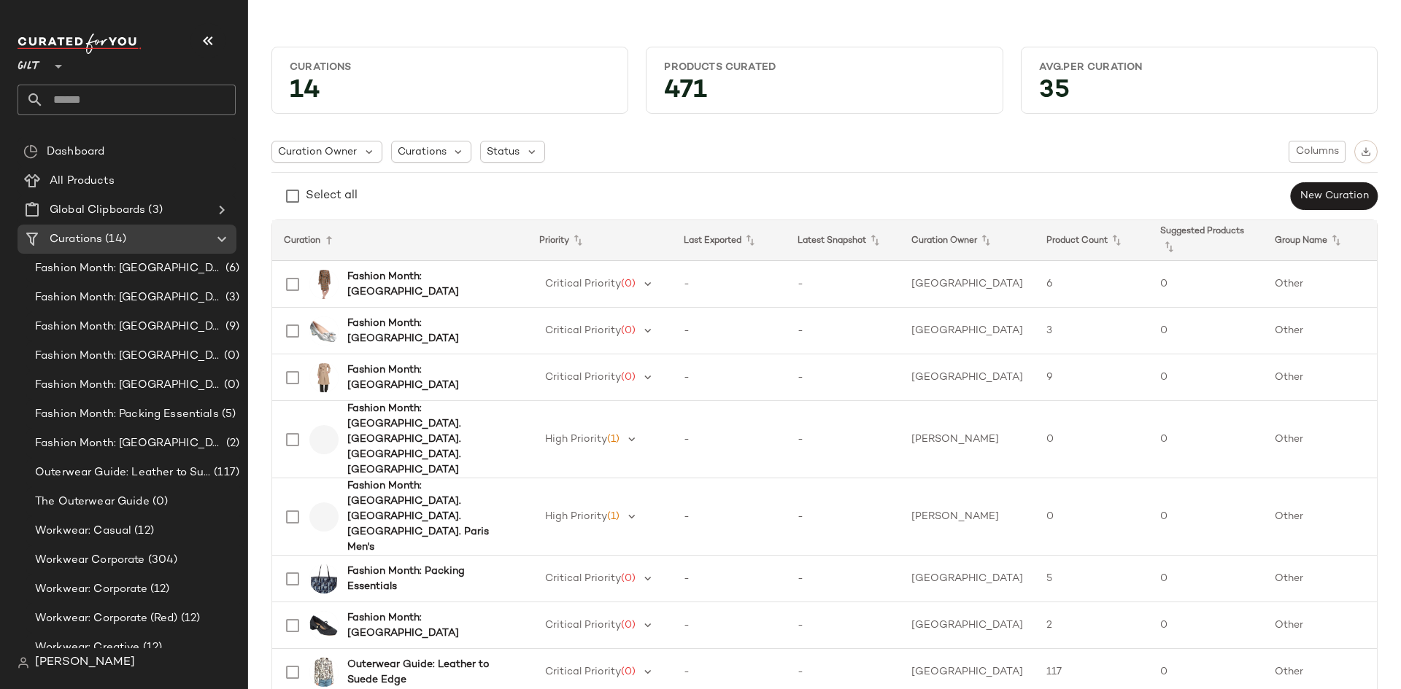
click at [37, 73] on span "Gilt" at bounding box center [29, 63] width 23 height 26
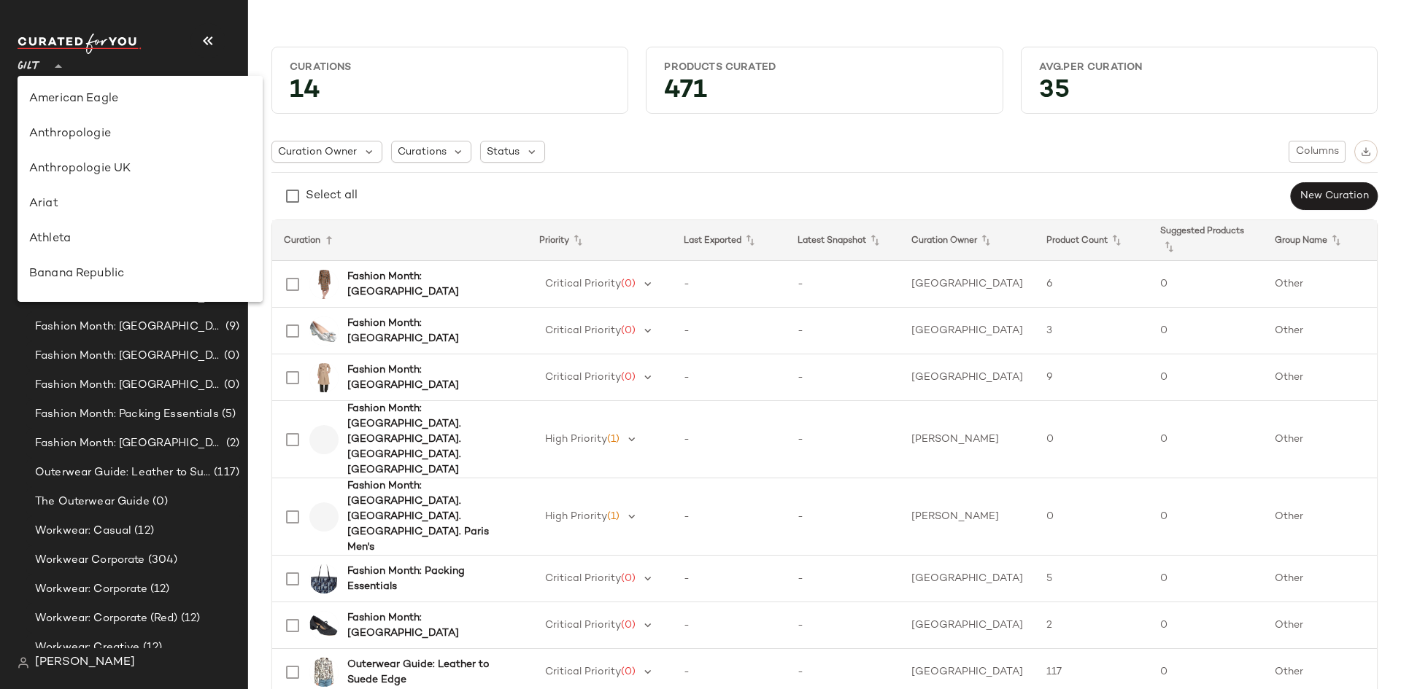
scroll to position [385, 0]
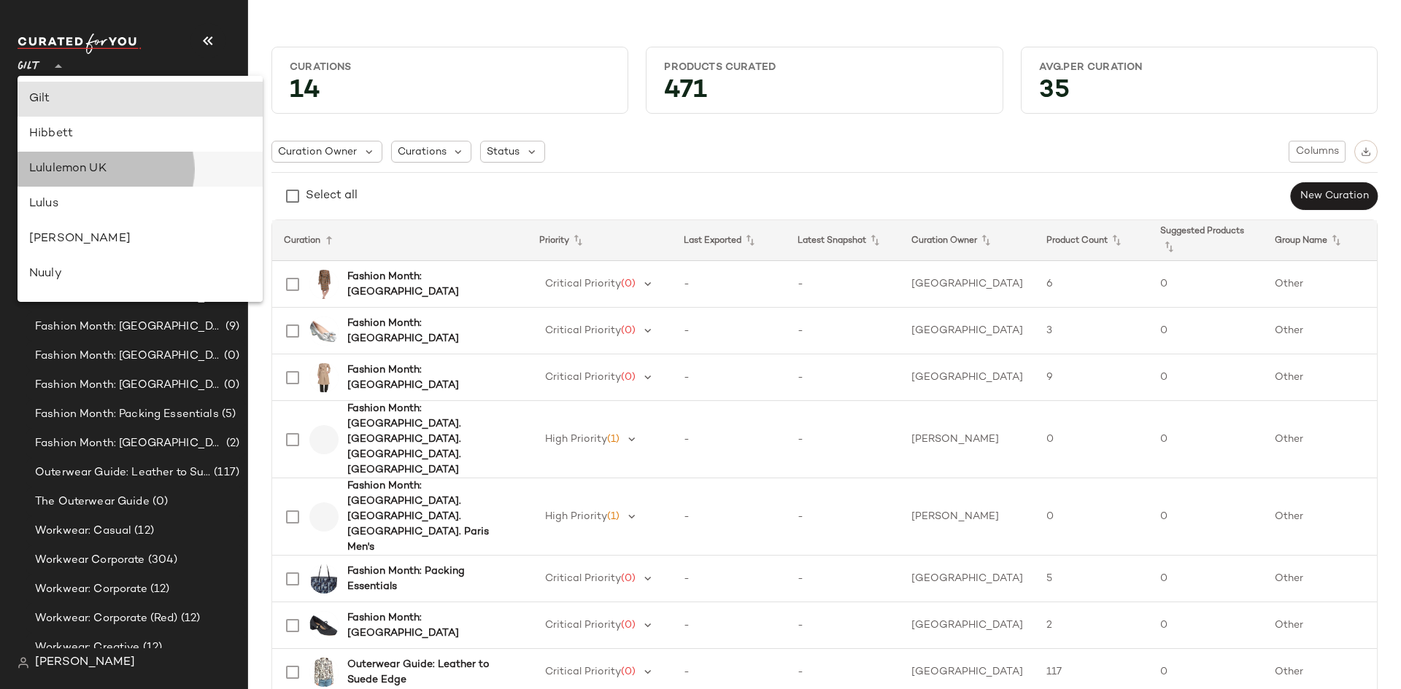
click at [63, 157] on div "Lululemon UK" at bounding box center [140, 169] width 245 height 35
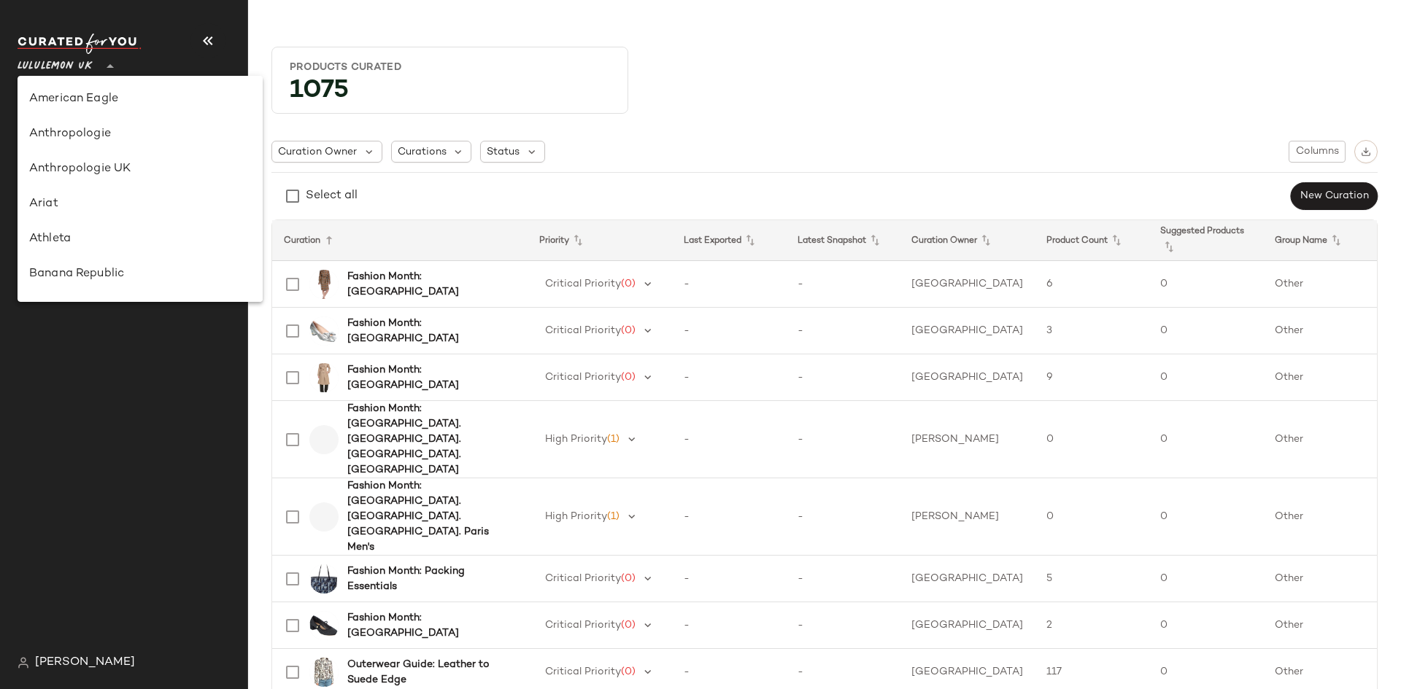
click at [59, 69] on span "Lululemon UK" at bounding box center [55, 63] width 75 height 26
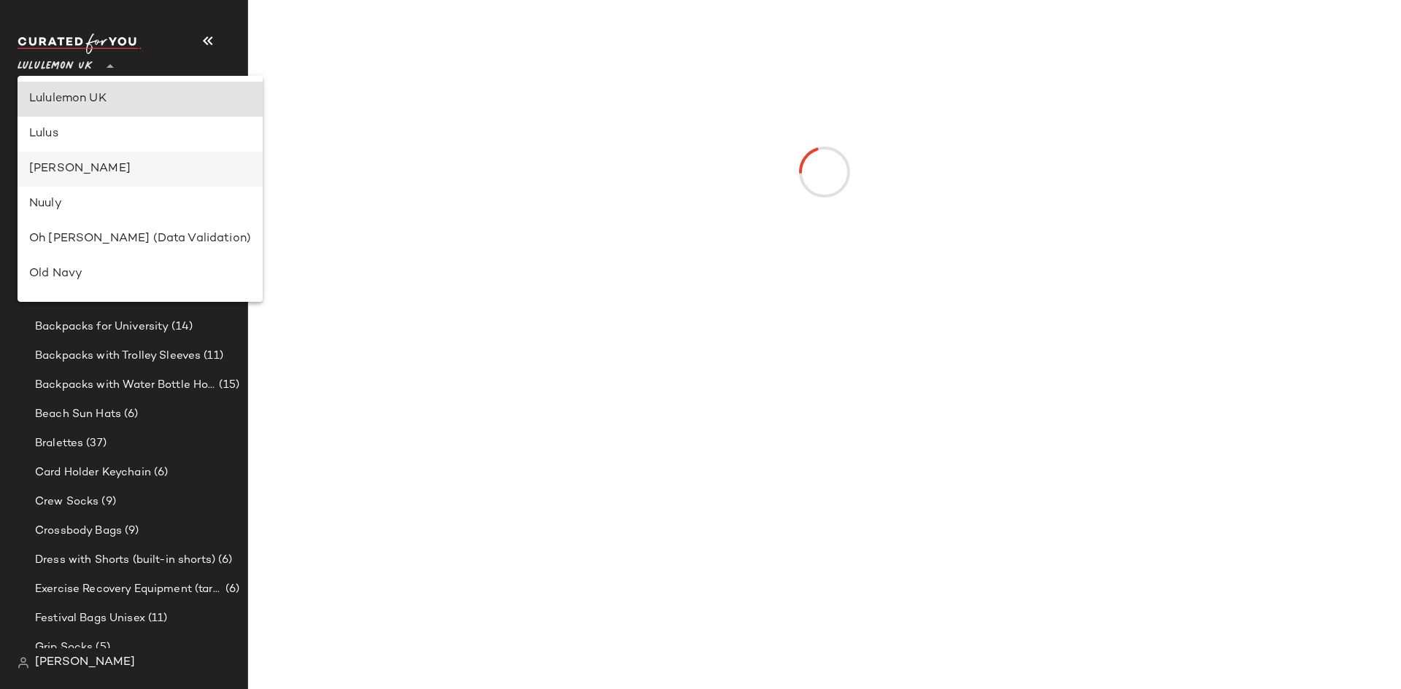
click at [64, 173] on div "Maurice" at bounding box center [140, 169] width 222 height 18
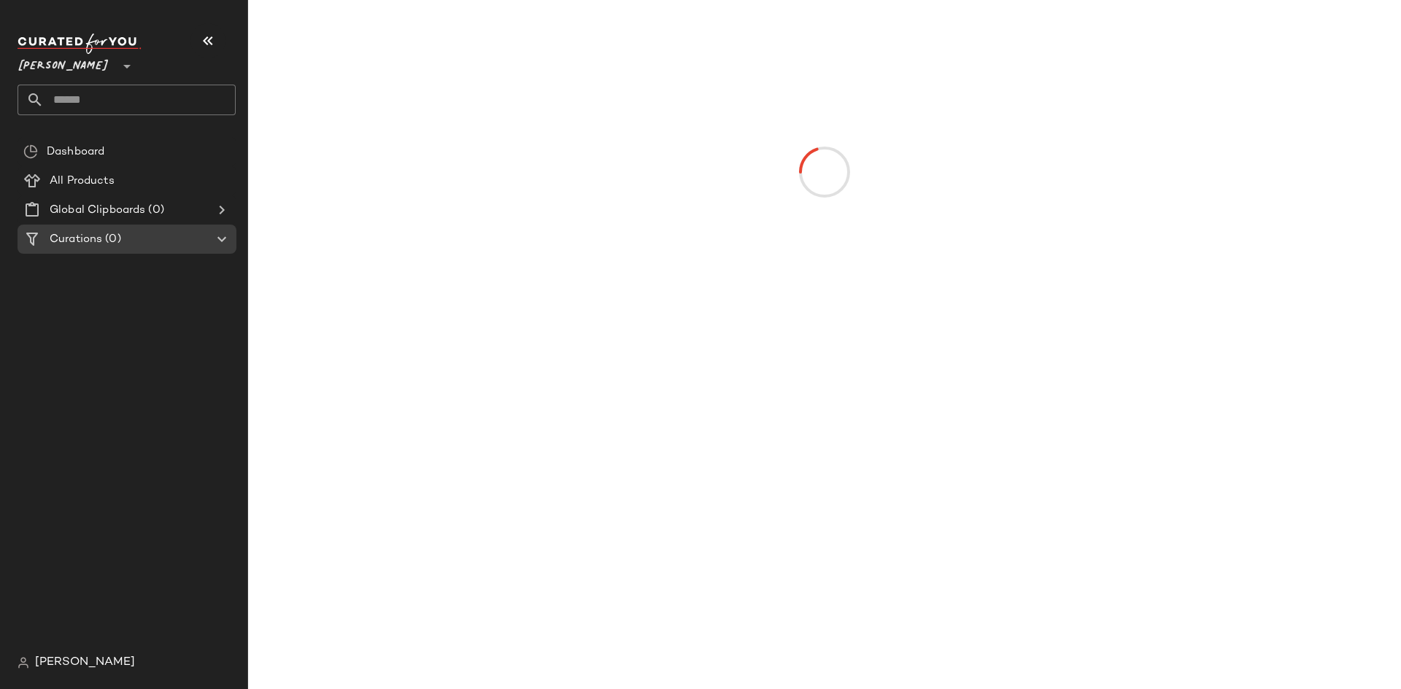
click at [57, 66] on span "Maurice" at bounding box center [64, 63] width 92 height 26
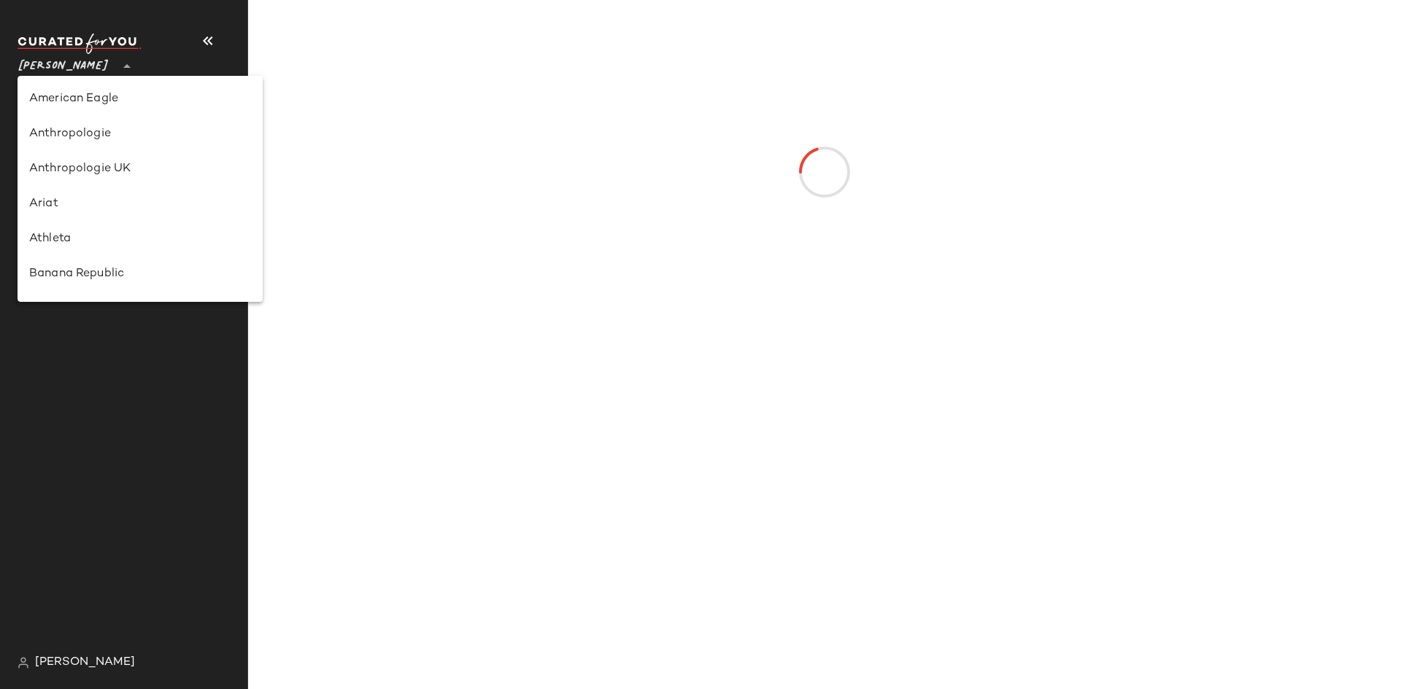
scroll to position [525, 0]
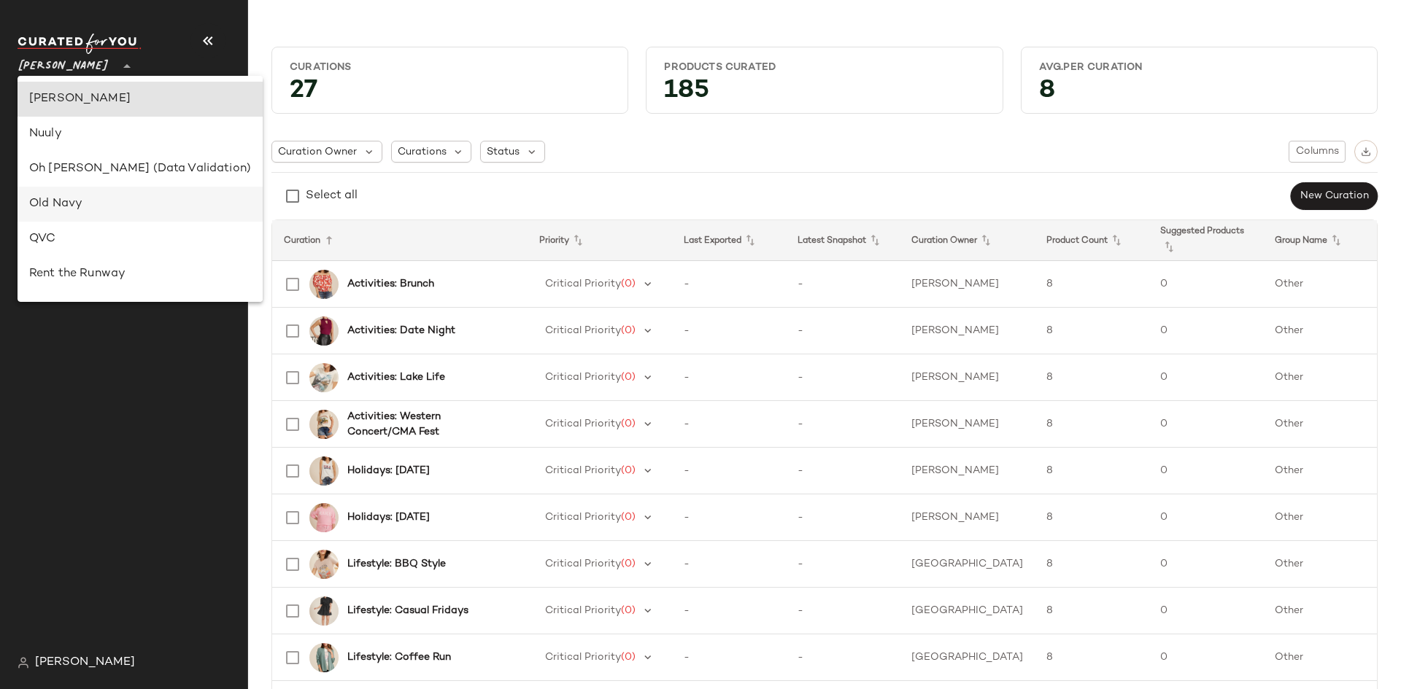
click at [66, 203] on div "Old Navy" at bounding box center [140, 205] width 222 height 18
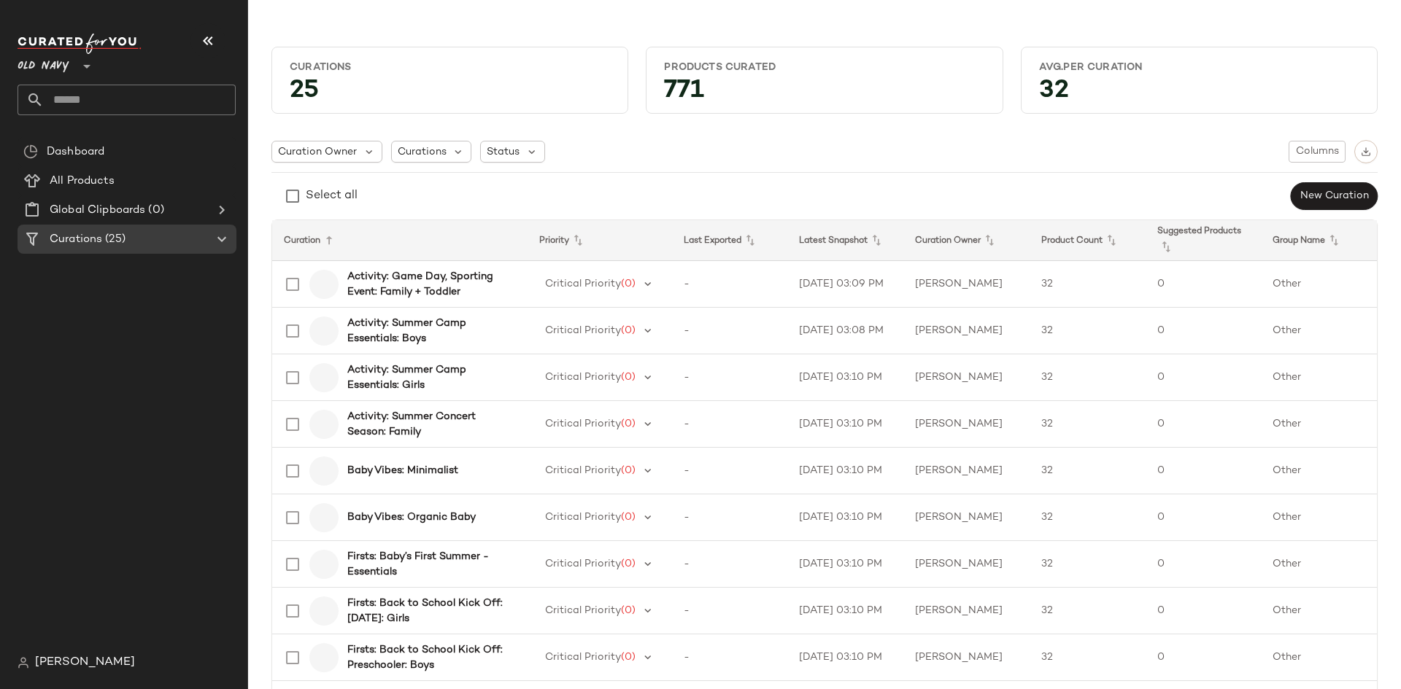
click at [48, 69] on span "Old Navy" at bounding box center [44, 63] width 52 height 26
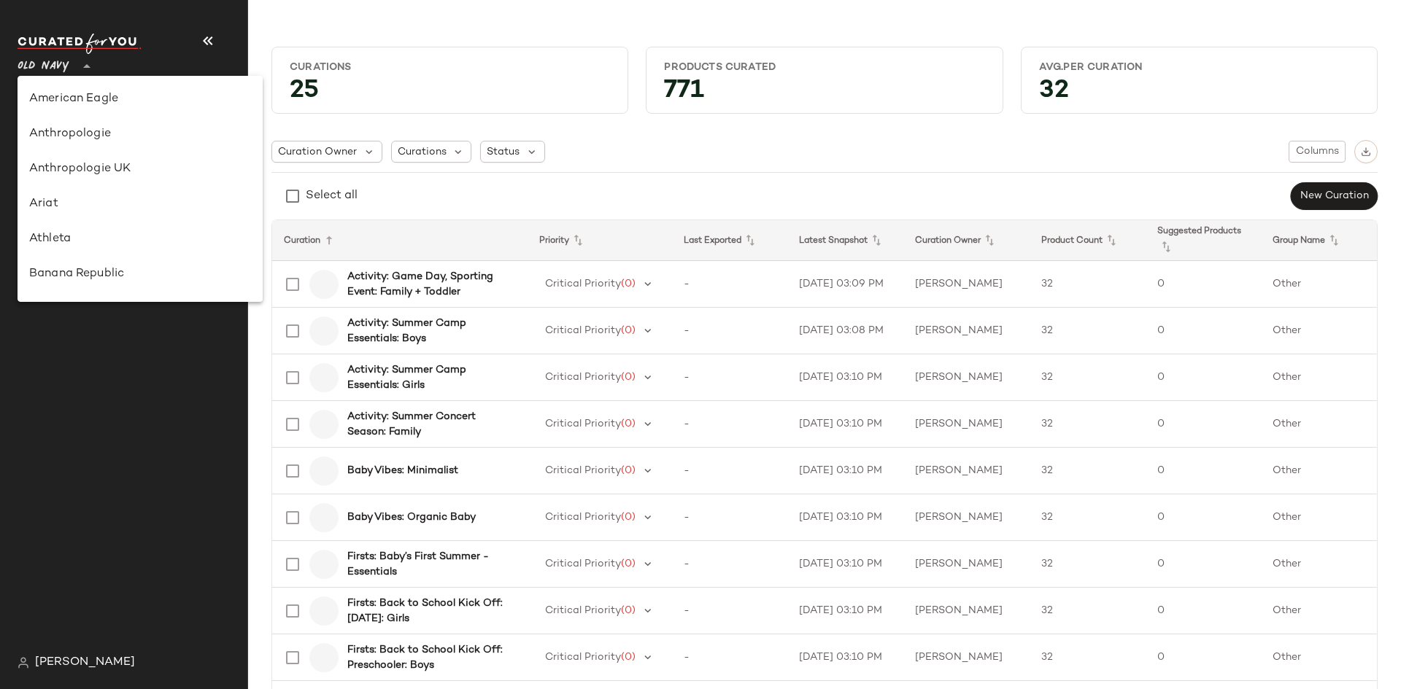
scroll to position [630, 0]
click at [48, 69] on span "Old Navy" at bounding box center [44, 63] width 52 height 26
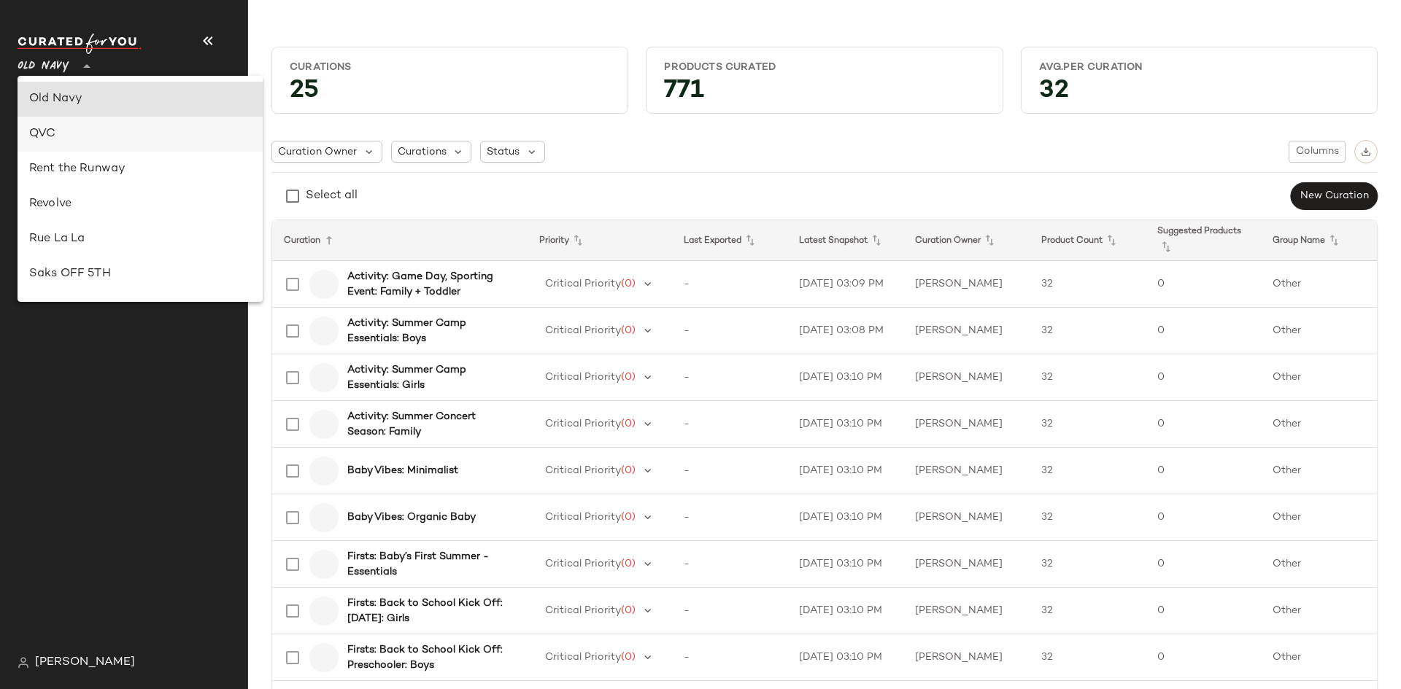
click at [68, 136] on div "QVC" at bounding box center [140, 134] width 222 height 18
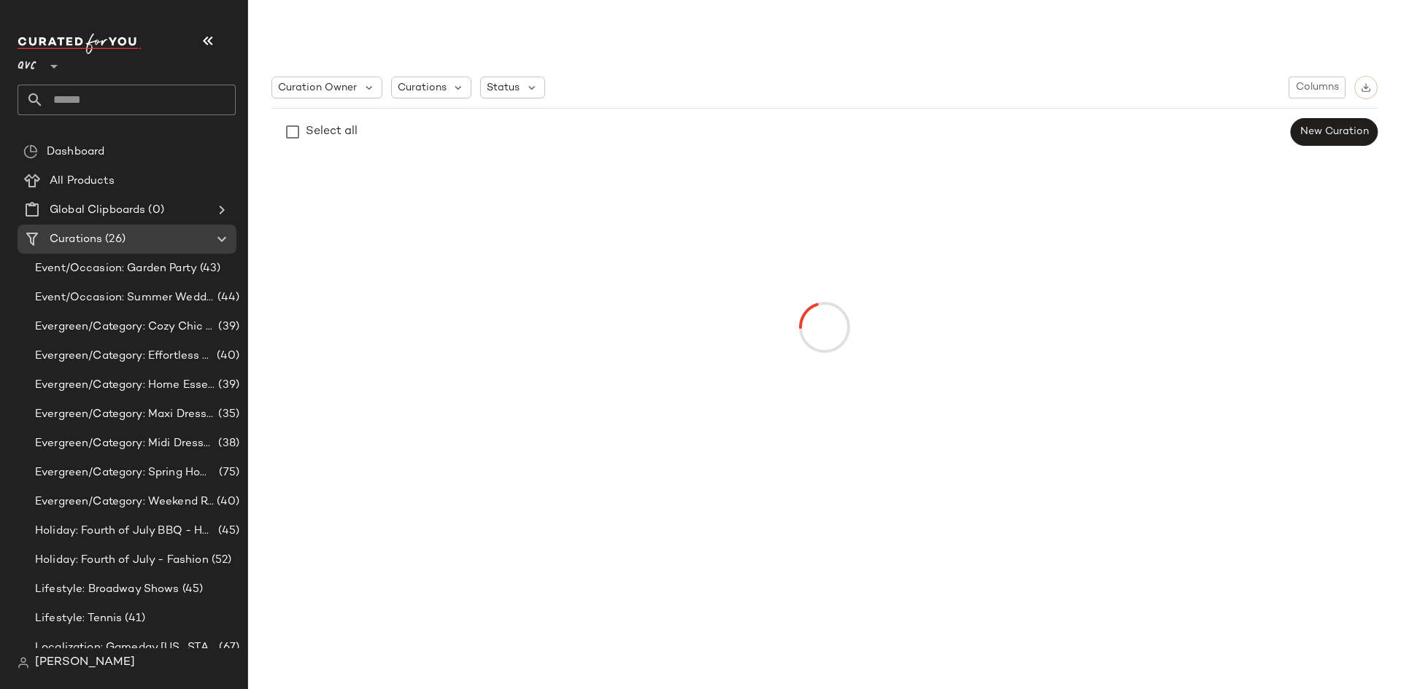
click at [43, 69] on div at bounding box center [52, 57] width 20 height 36
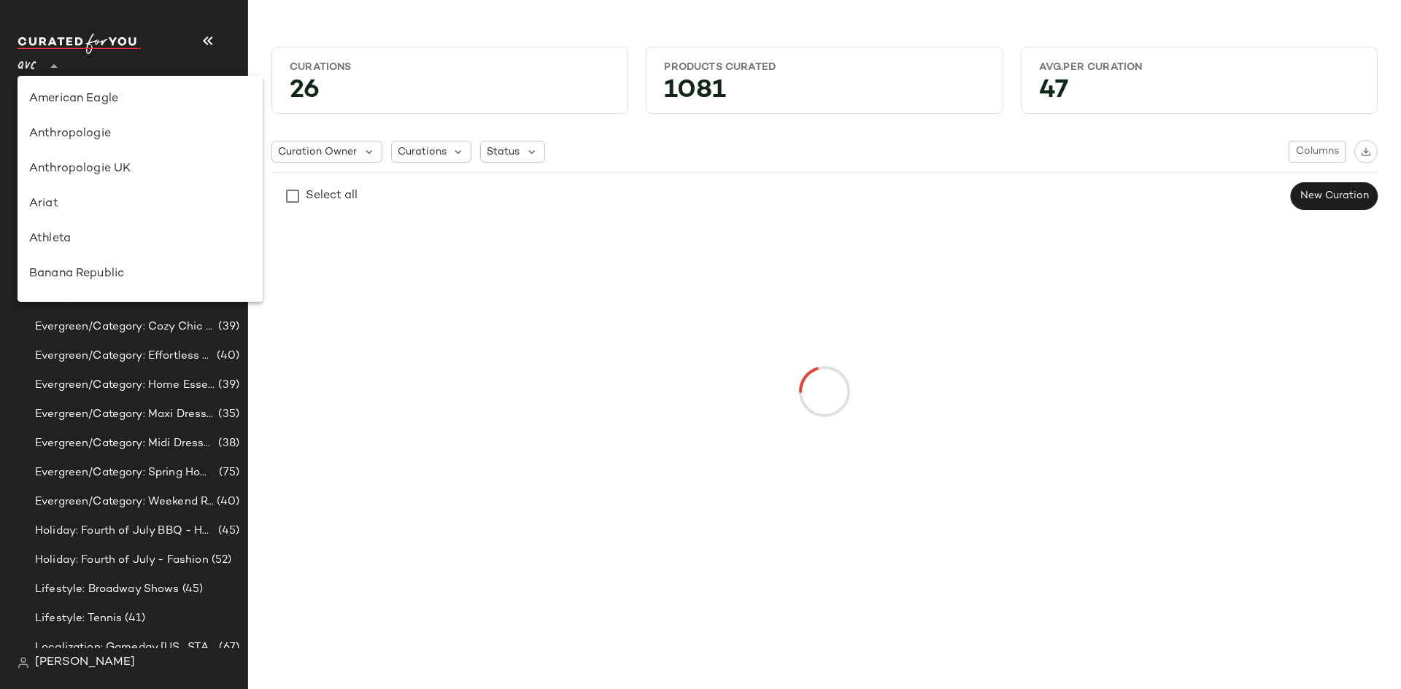
scroll to position [665, 0]
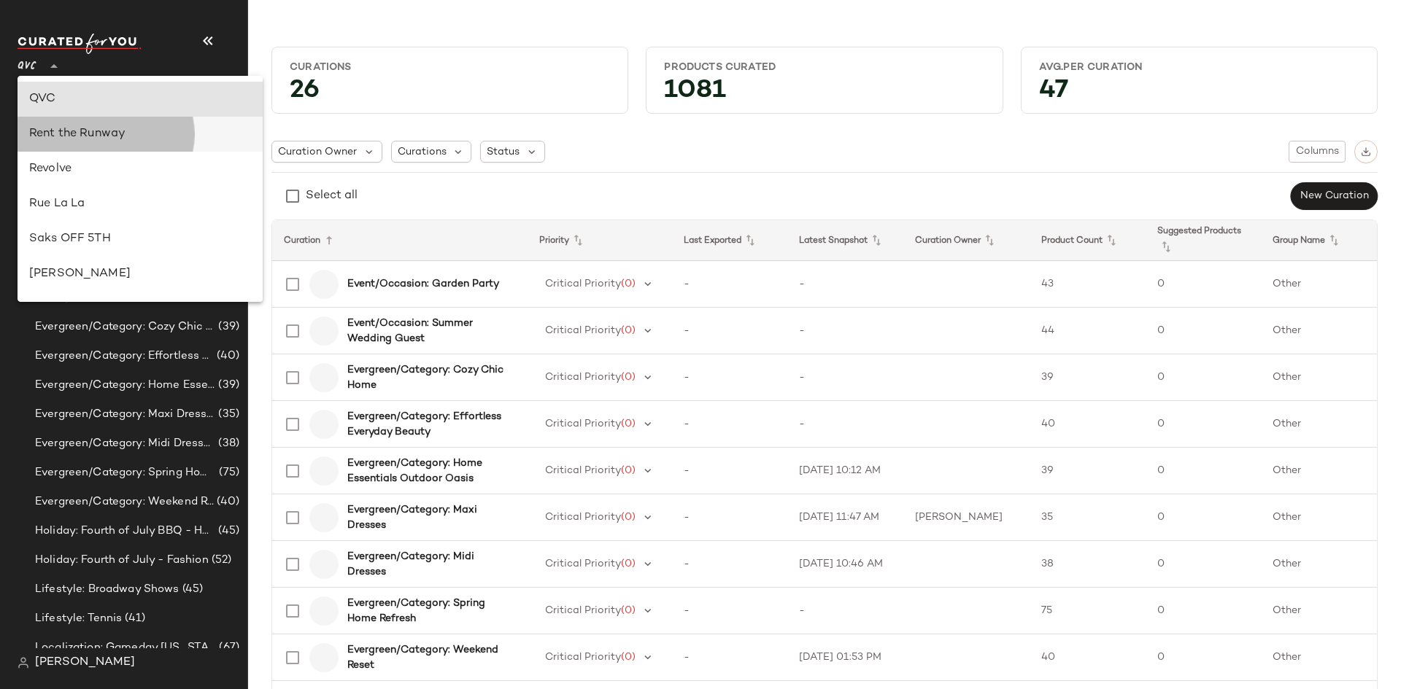
click at [58, 143] on div "Rent the Runway" at bounding box center [140, 134] width 245 height 35
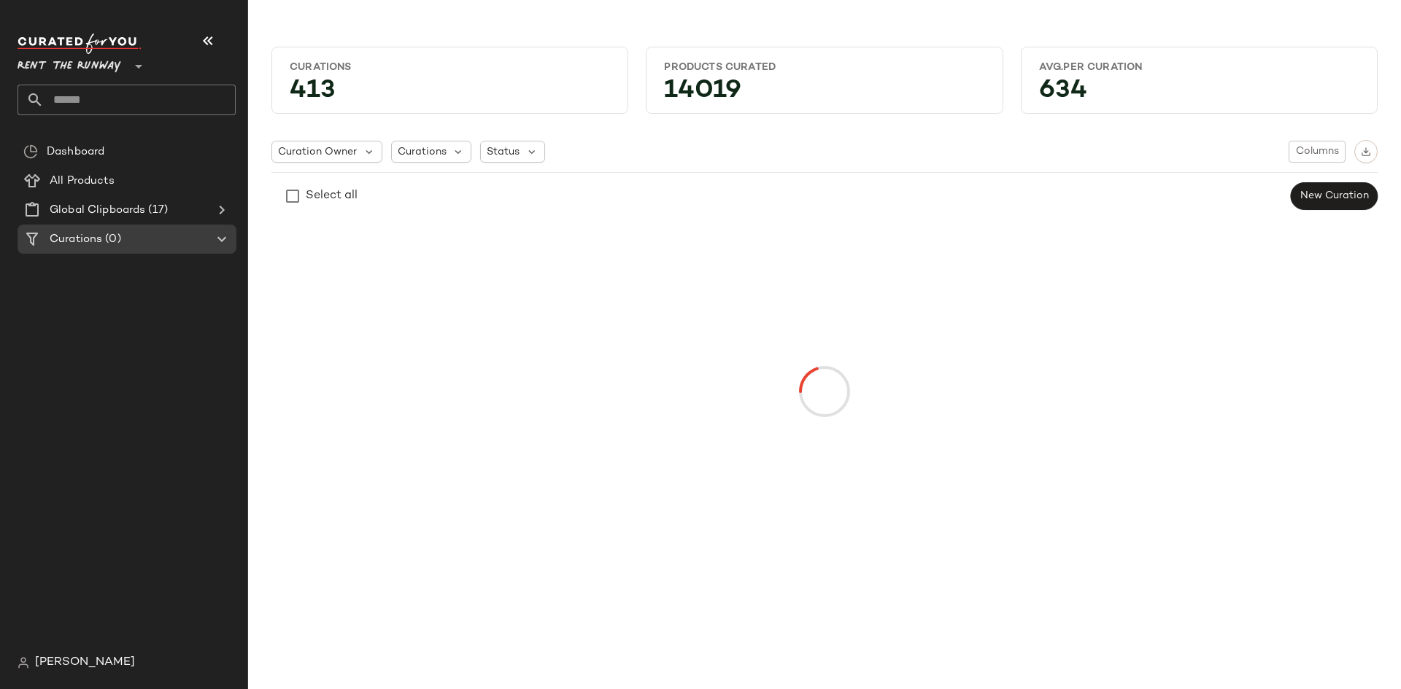
click at [75, 66] on span "Rent the Runway" at bounding box center [70, 63] width 104 height 26
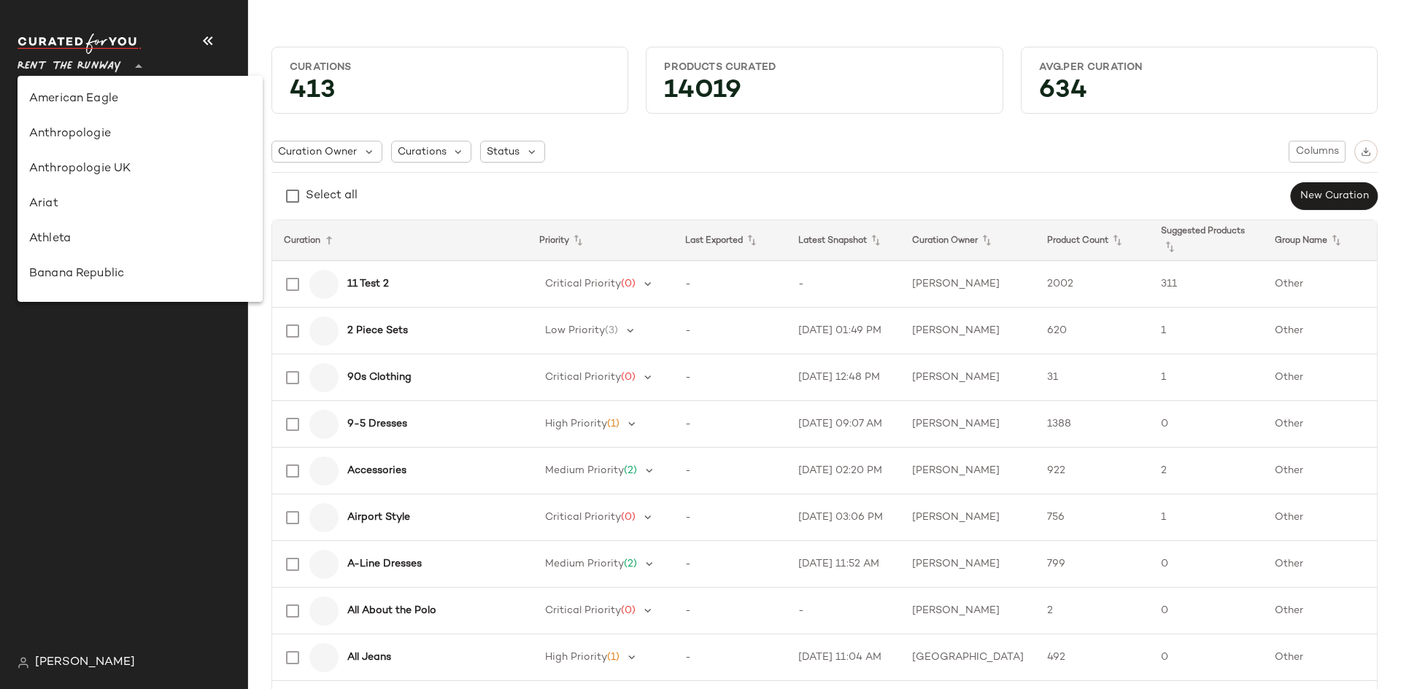
scroll to position [700, 0]
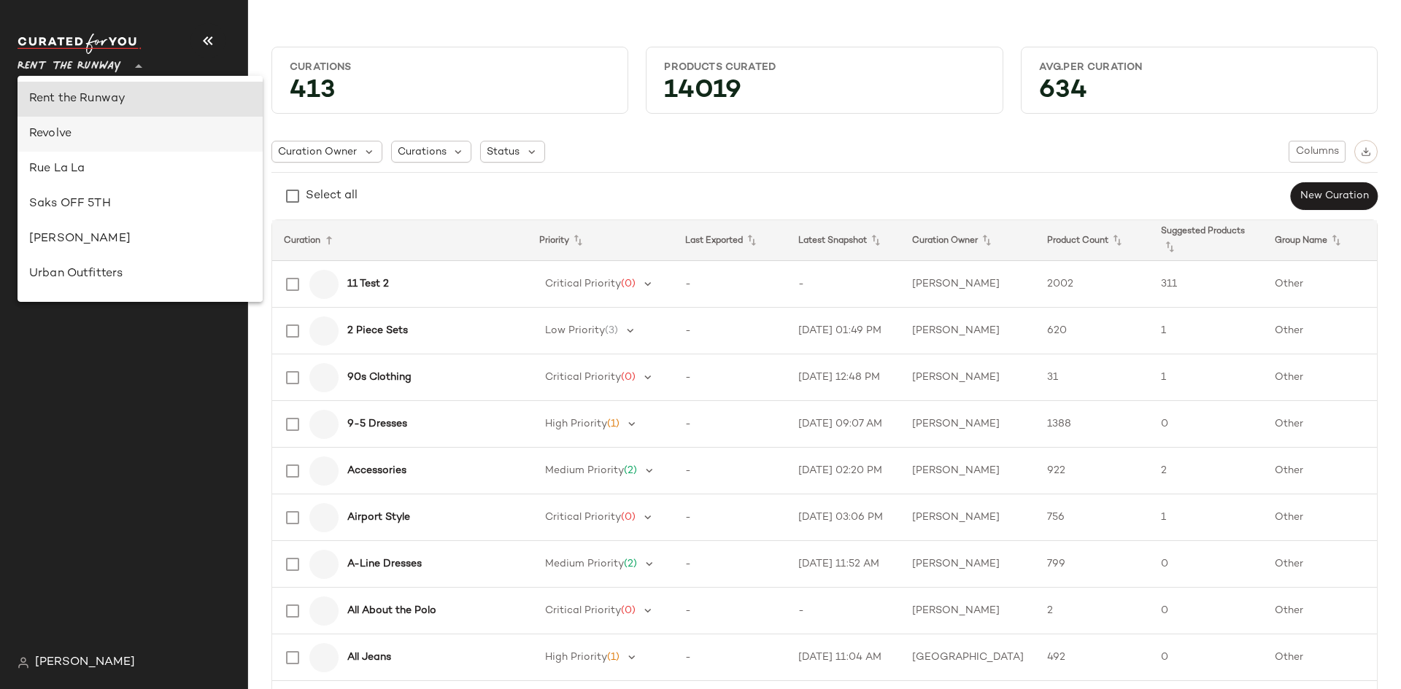
click at [64, 142] on div "Revolve" at bounding box center [140, 134] width 222 height 18
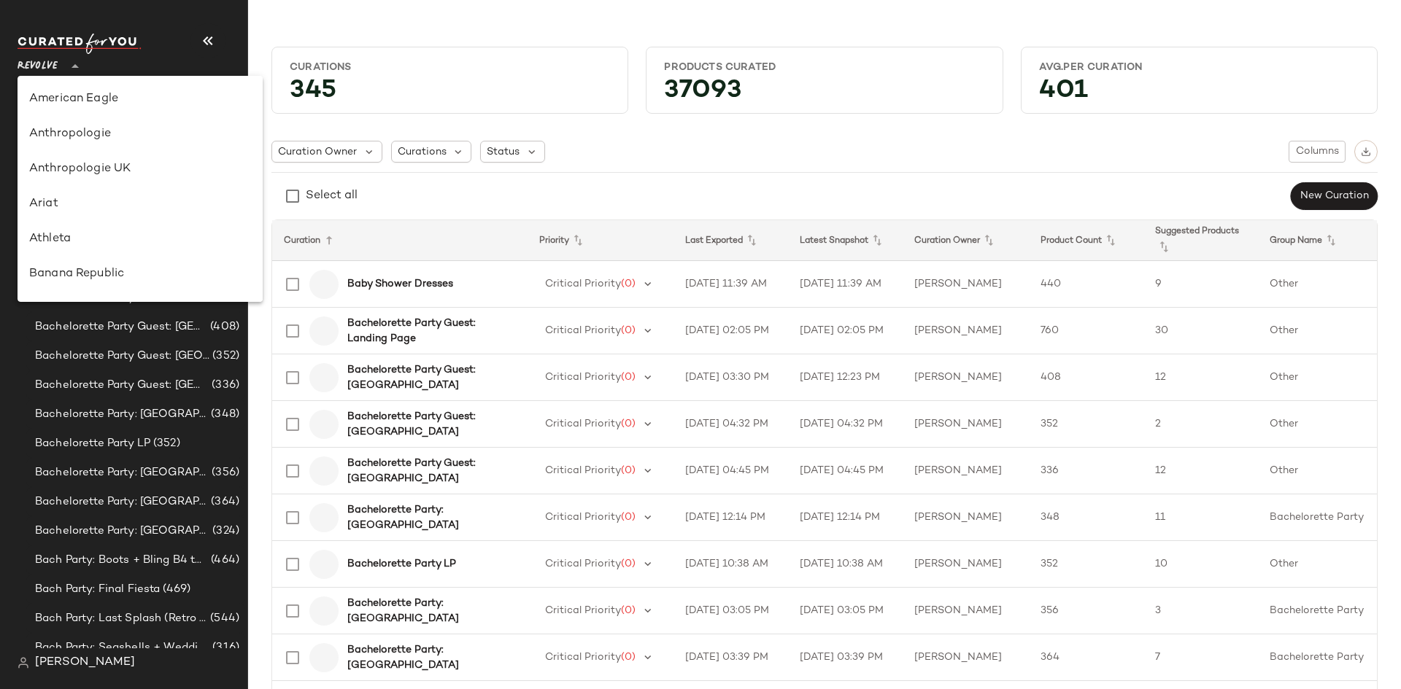
click at [47, 67] on span "Revolve" at bounding box center [38, 63] width 40 height 26
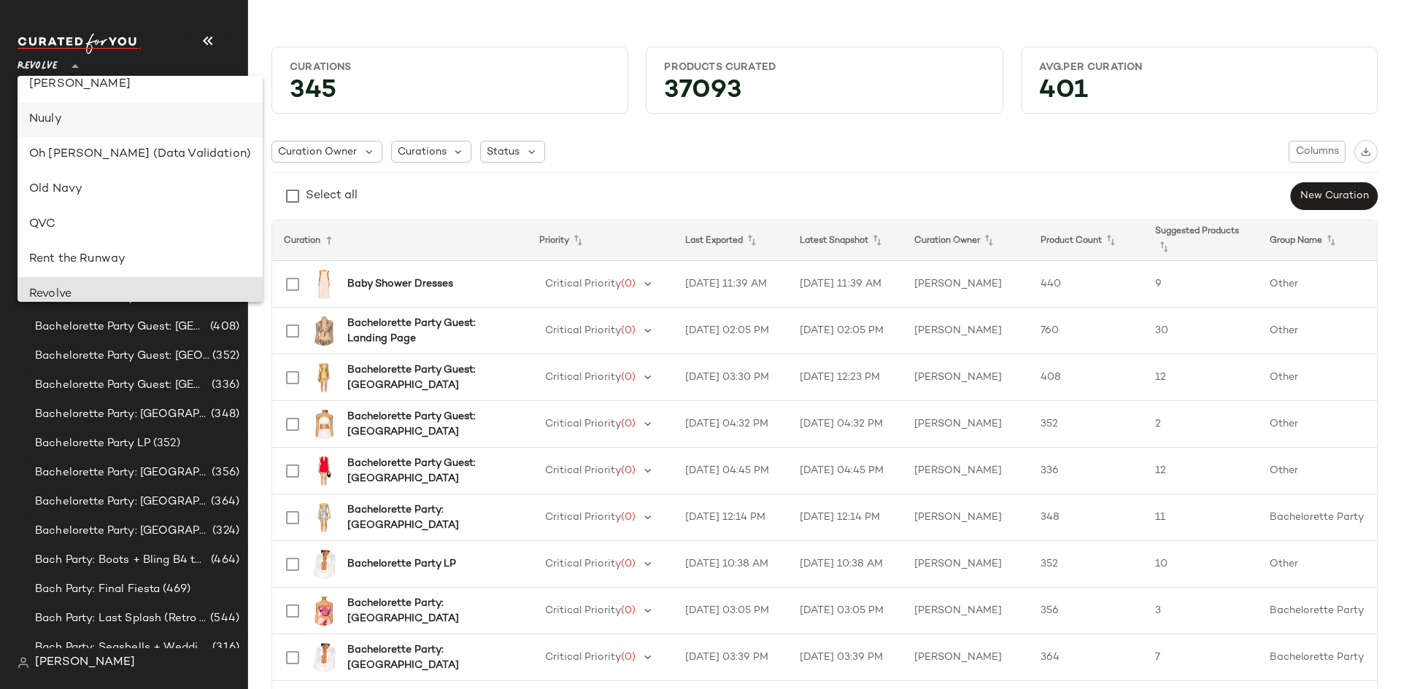
scroll to position [516, 0]
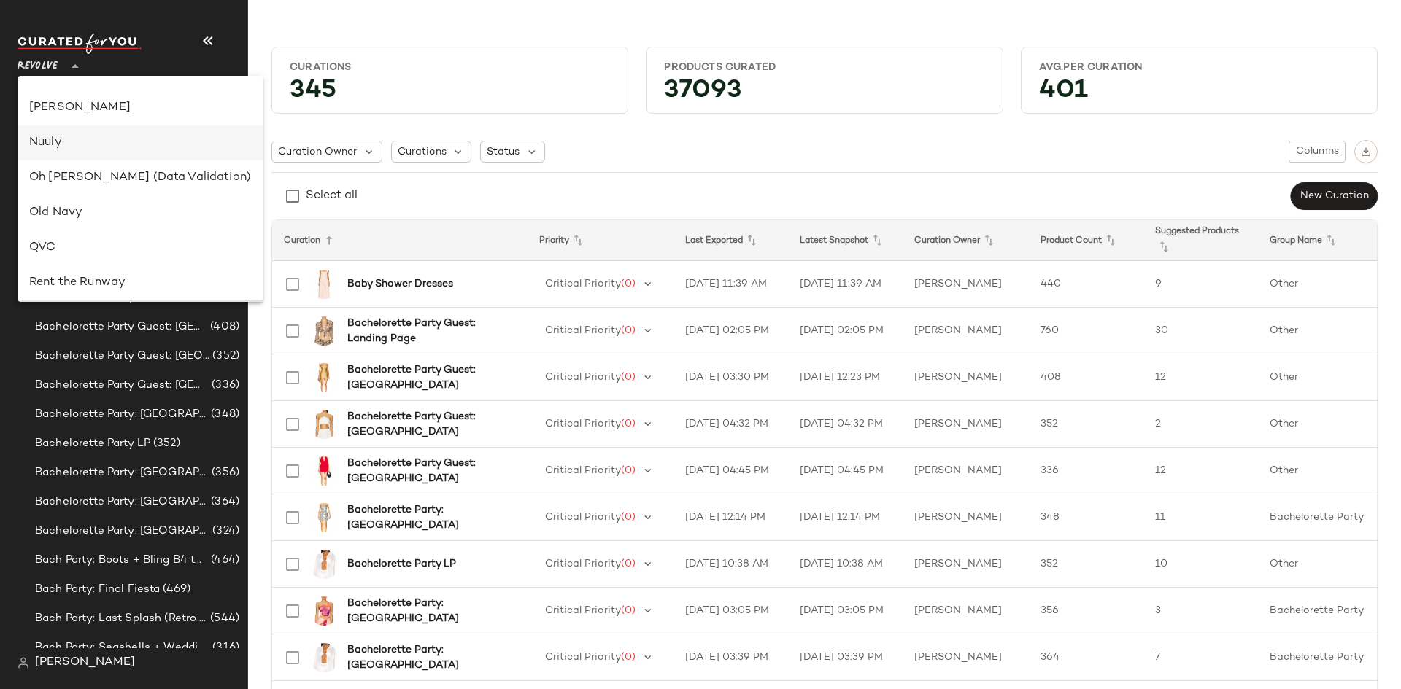
click at [57, 144] on div "Nuuly" at bounding box center [140, 143] width 222 height 18
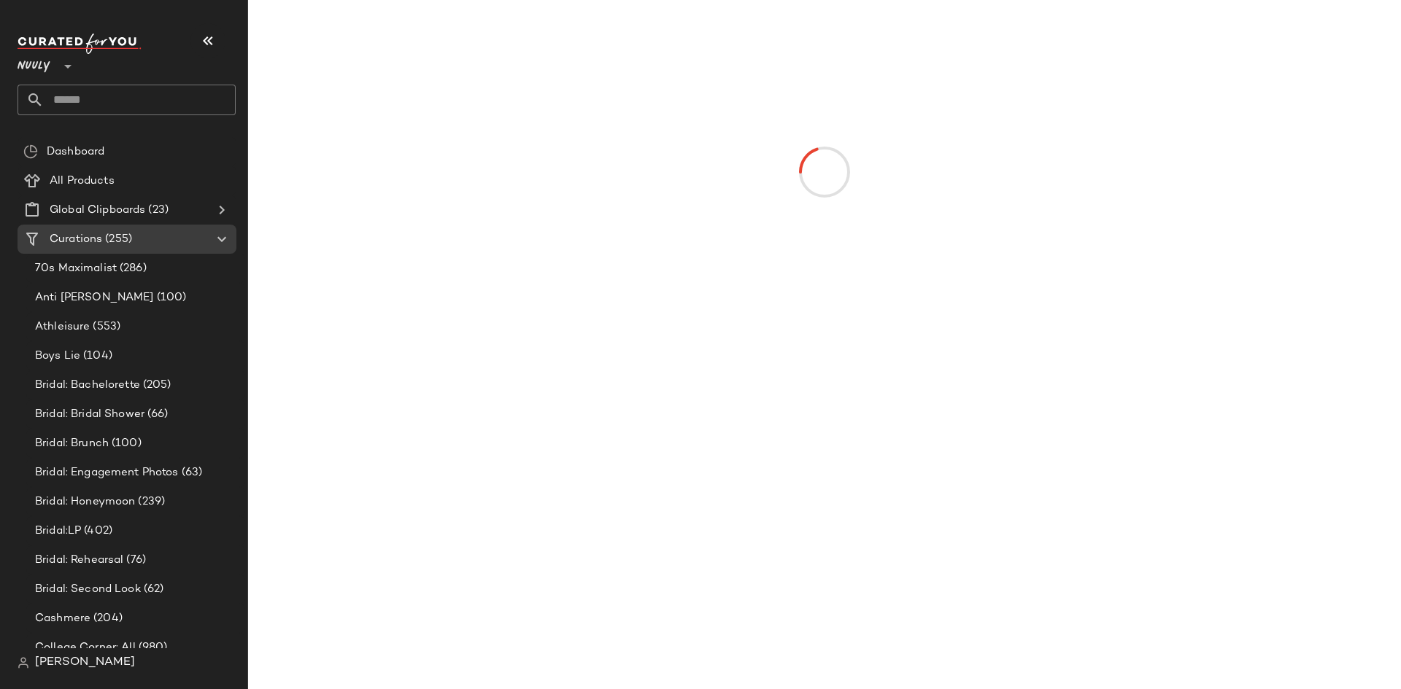
click at [43, 68] on span "Nuuly" at bounding box center [34, 63] width 33 height 26
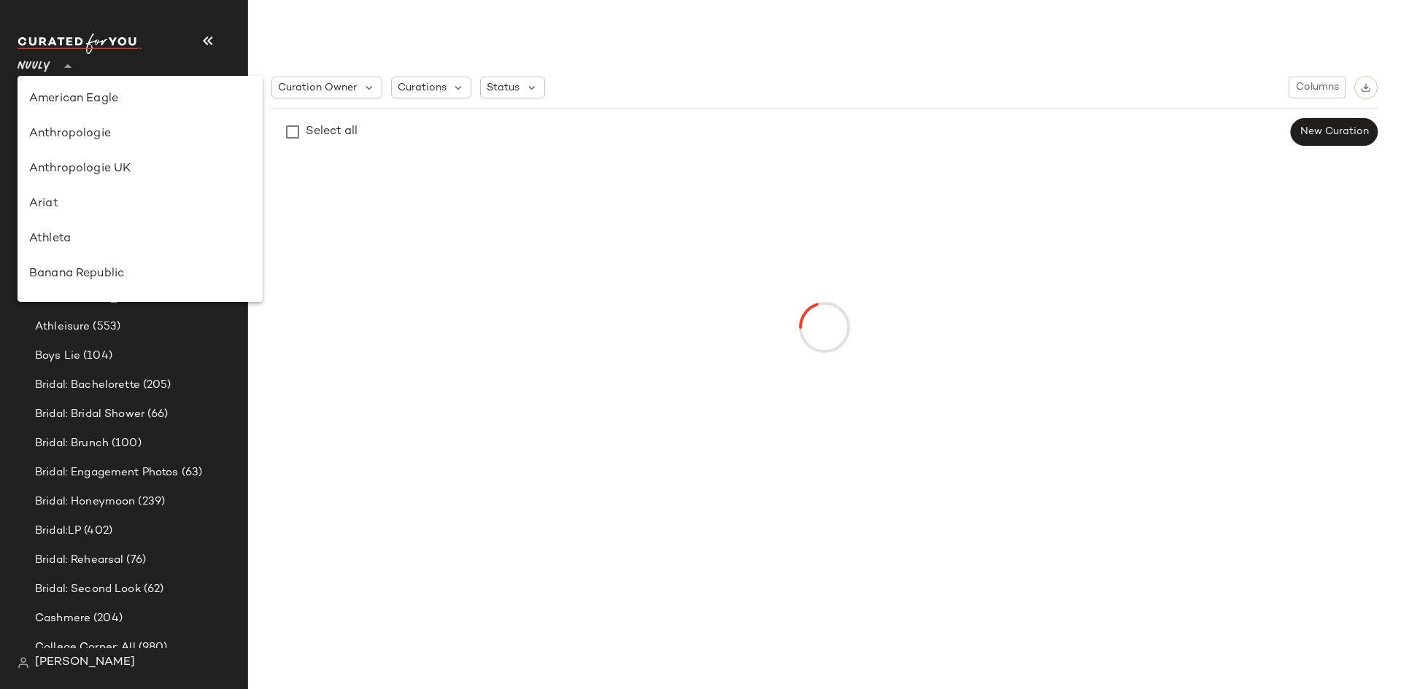
scroll to position [560, 0]
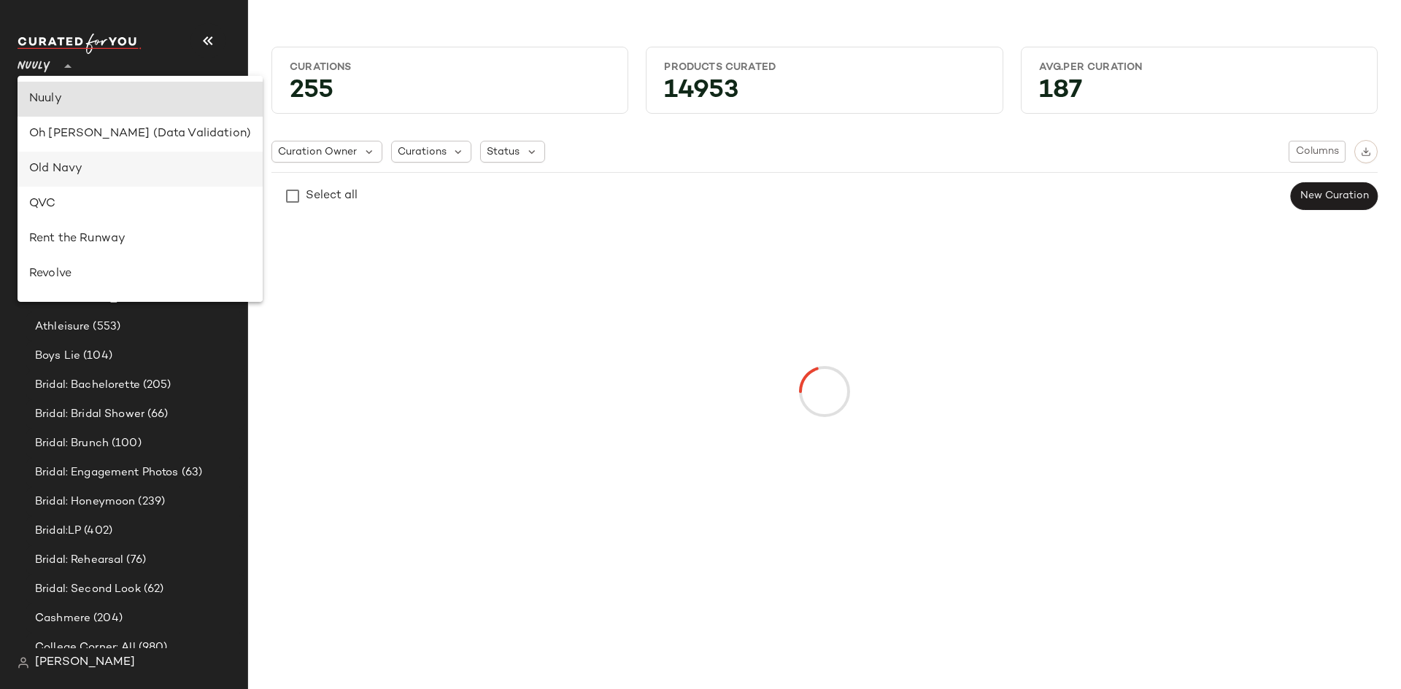
click at [71, 171] on div "Old Navy" at bounding box center [140, 169] width 222 height 18
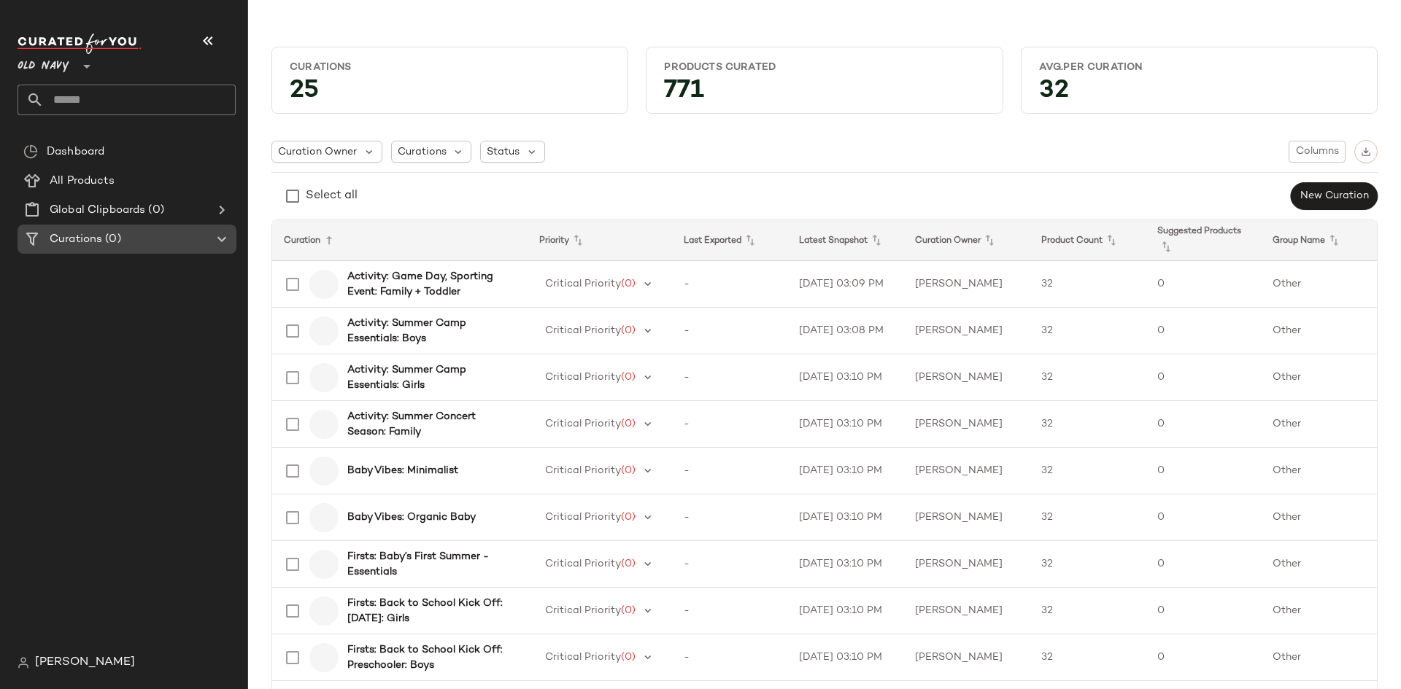
click at [171, 239] on div "Curations (0)" at bounding box center [127, 239] width 165 height 17
click at [191, 235] on div "Curations (0)" at bounding box center [127, 239] width 165 height 17
click at [187, 239] on div "Curations (0)" at bounding box center [127, 239] width 165 height 17
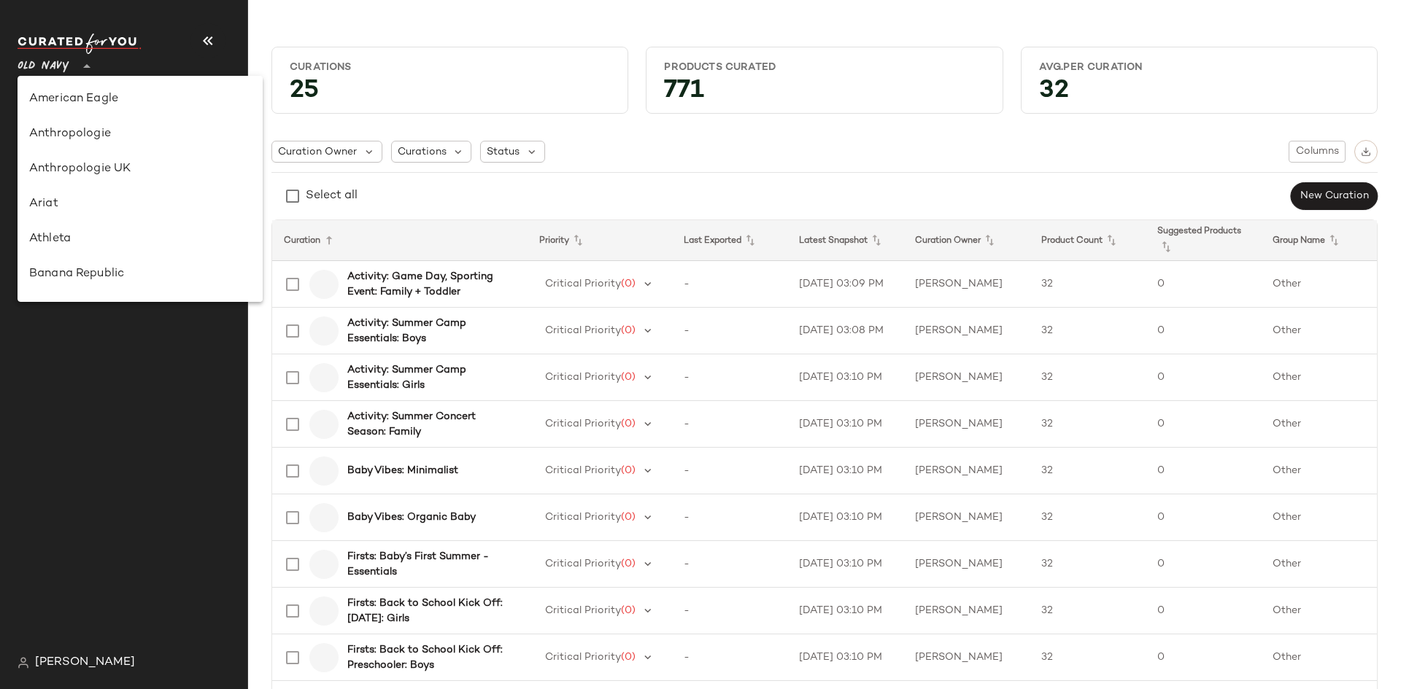
click at [65, 63] on span "Old Navy" at bounding box center [44, 63] width 52 height 26
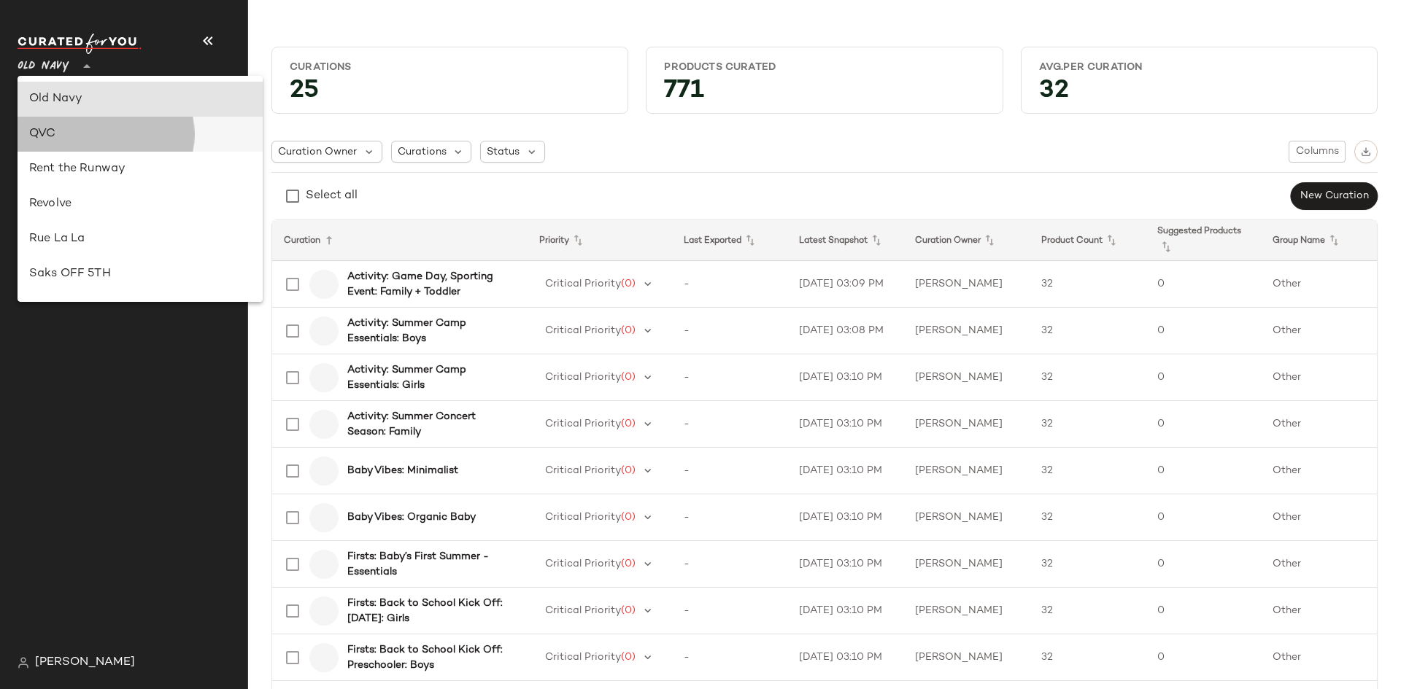
click at [70, 144] on div "QVC" at bounding box center [140, 134] width 245 height 35
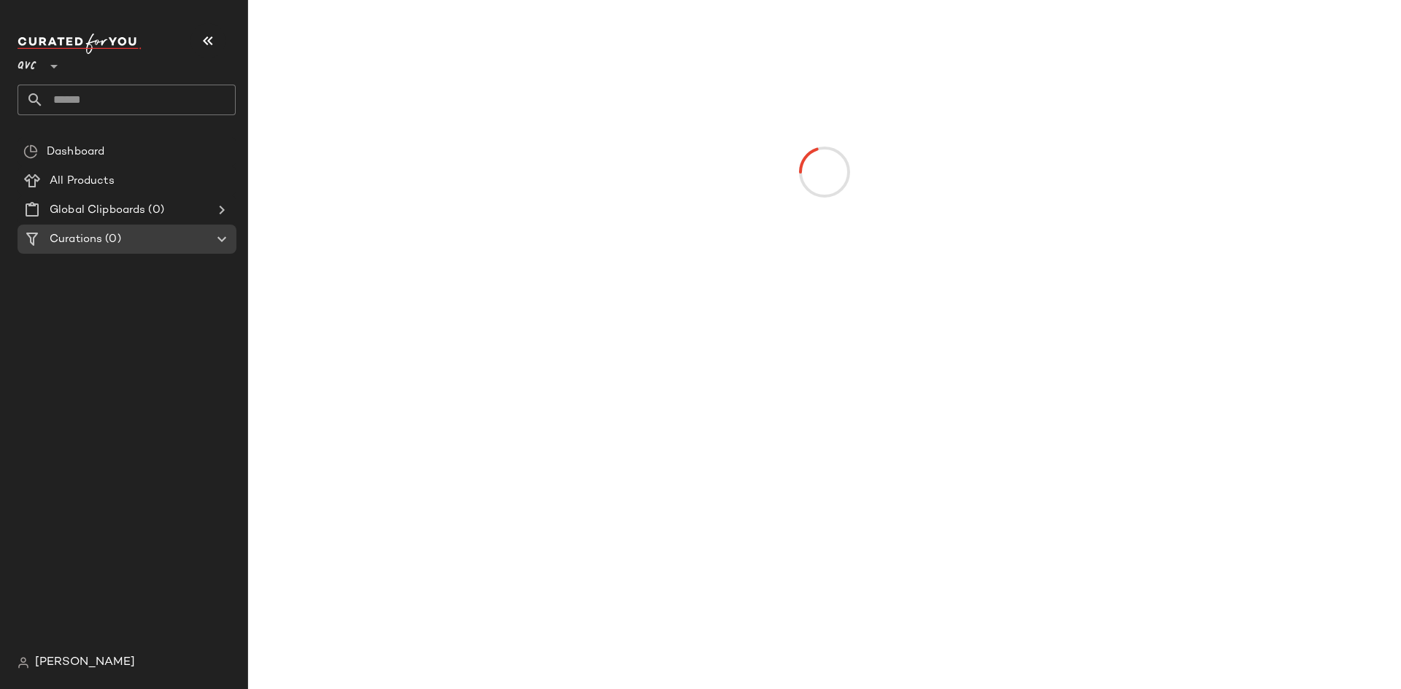
click at [42, 70] on div "QVC **" at bounding box center [40, 57] width 45 height 36
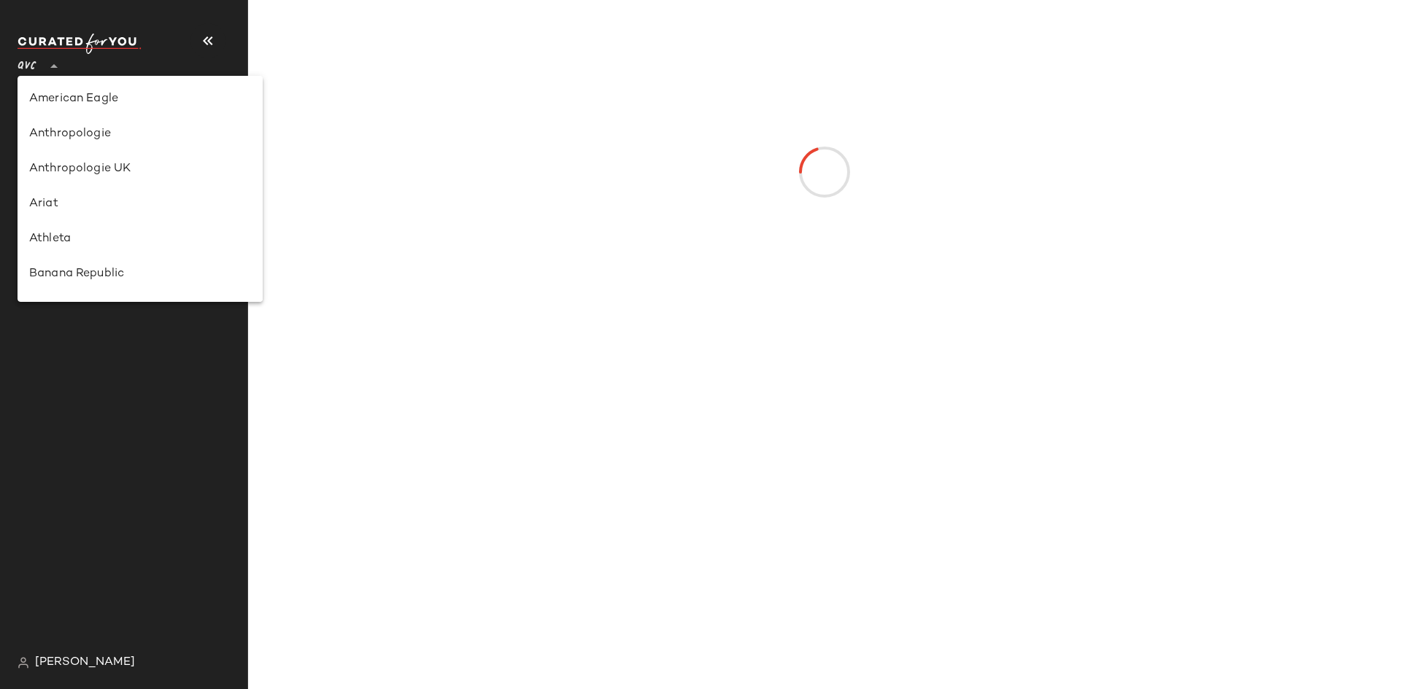
scroll to position [665, 0]
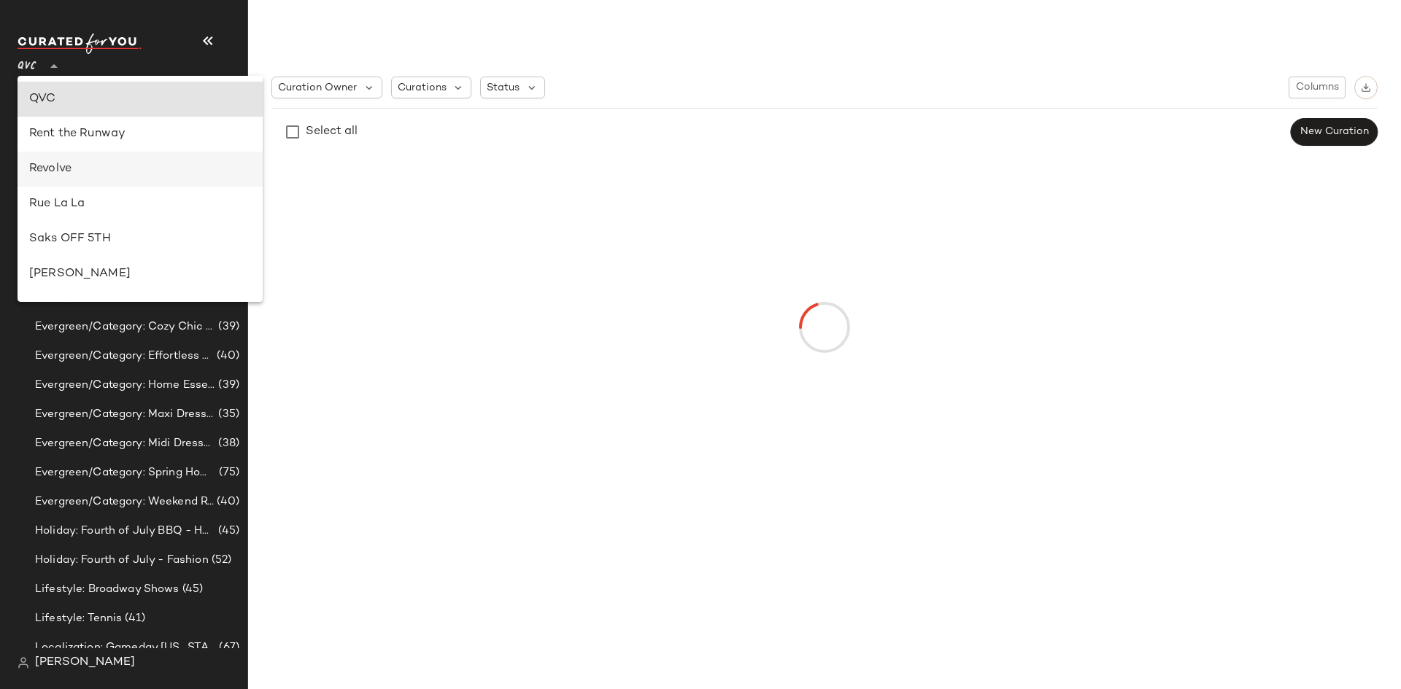
click at [60, 170] on div "Revolve" at bounding box center [140, 169] width 222 height 18
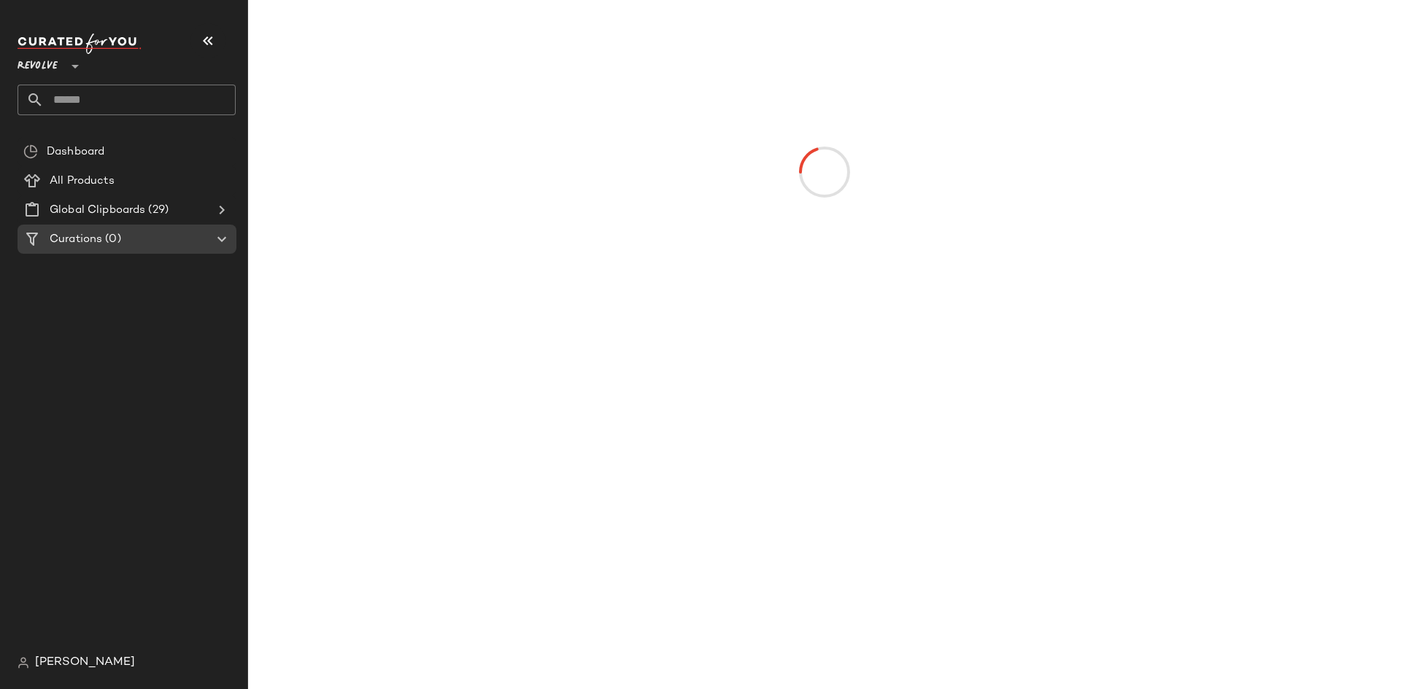
click at [53, 71] on span "Revolve" at bounding box center [38, 63] width 40 height 26
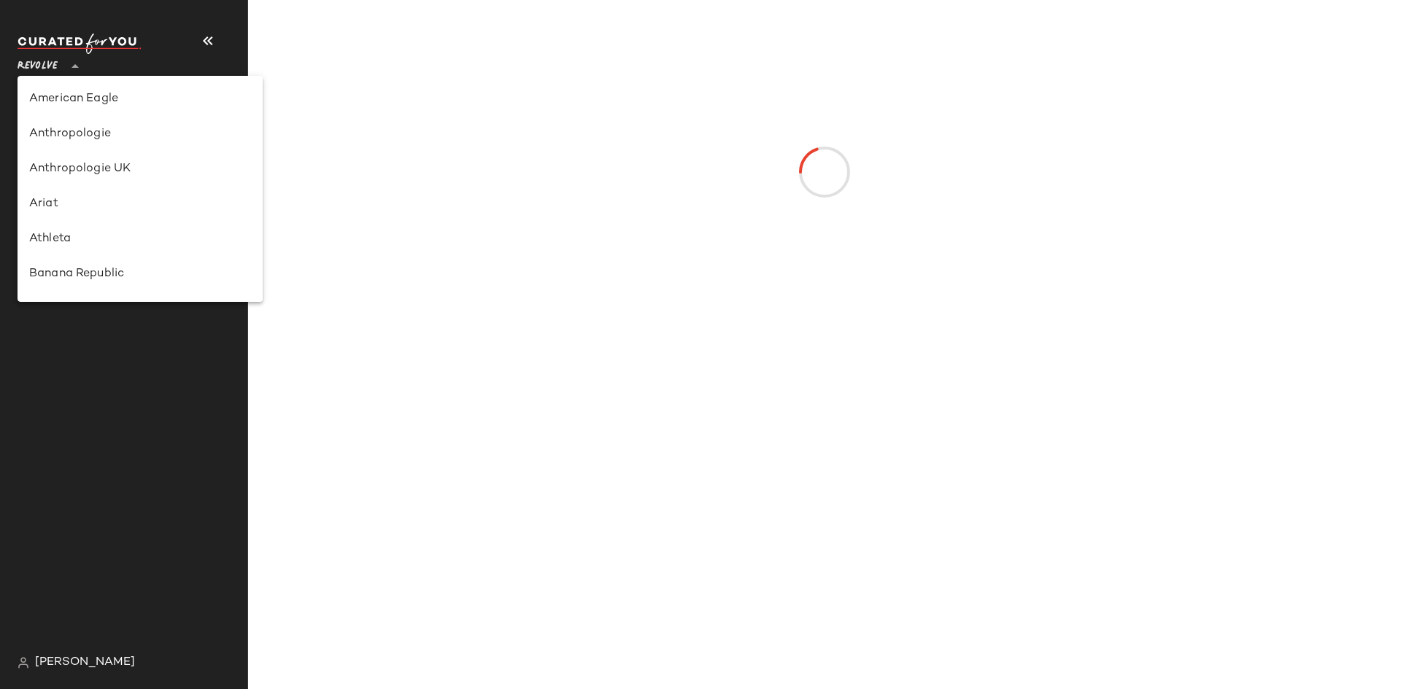
scroll to position [735, 0]
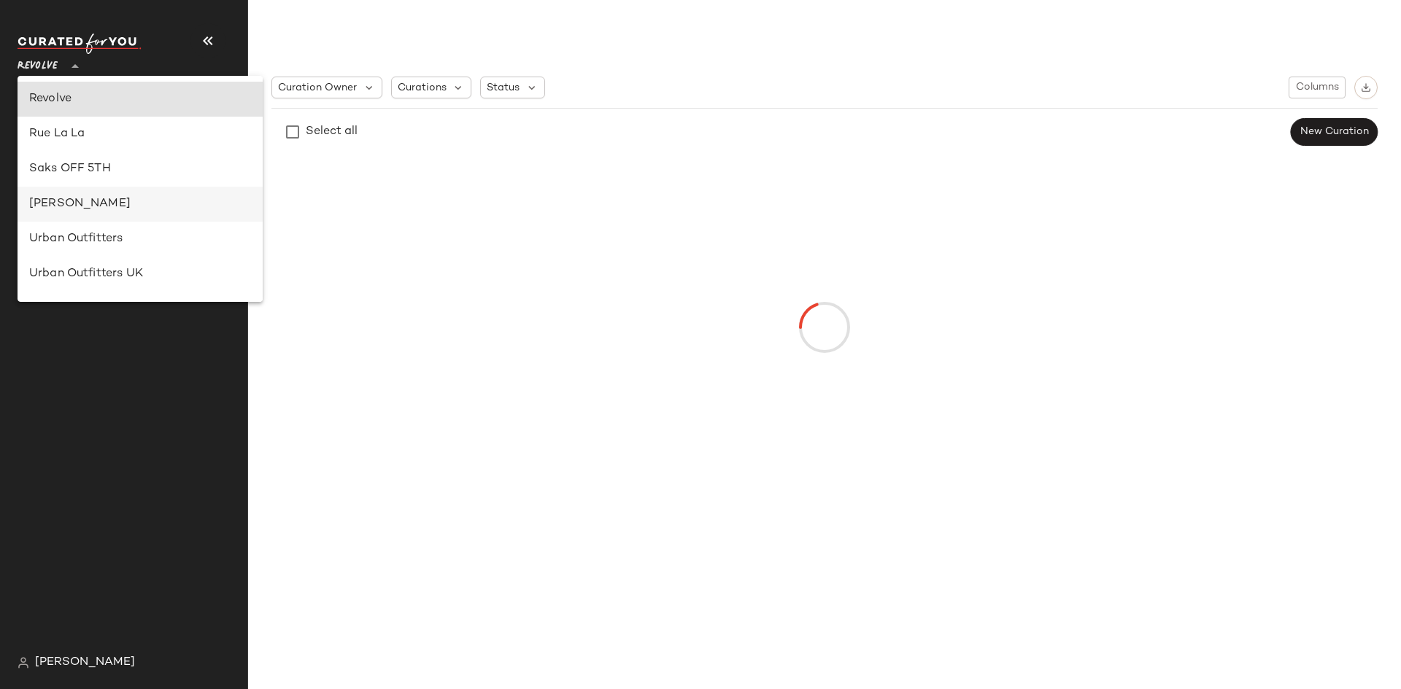
click at [62, 197] on div "Steve Madden" at bounding box center [140, 205] width 222 height 18
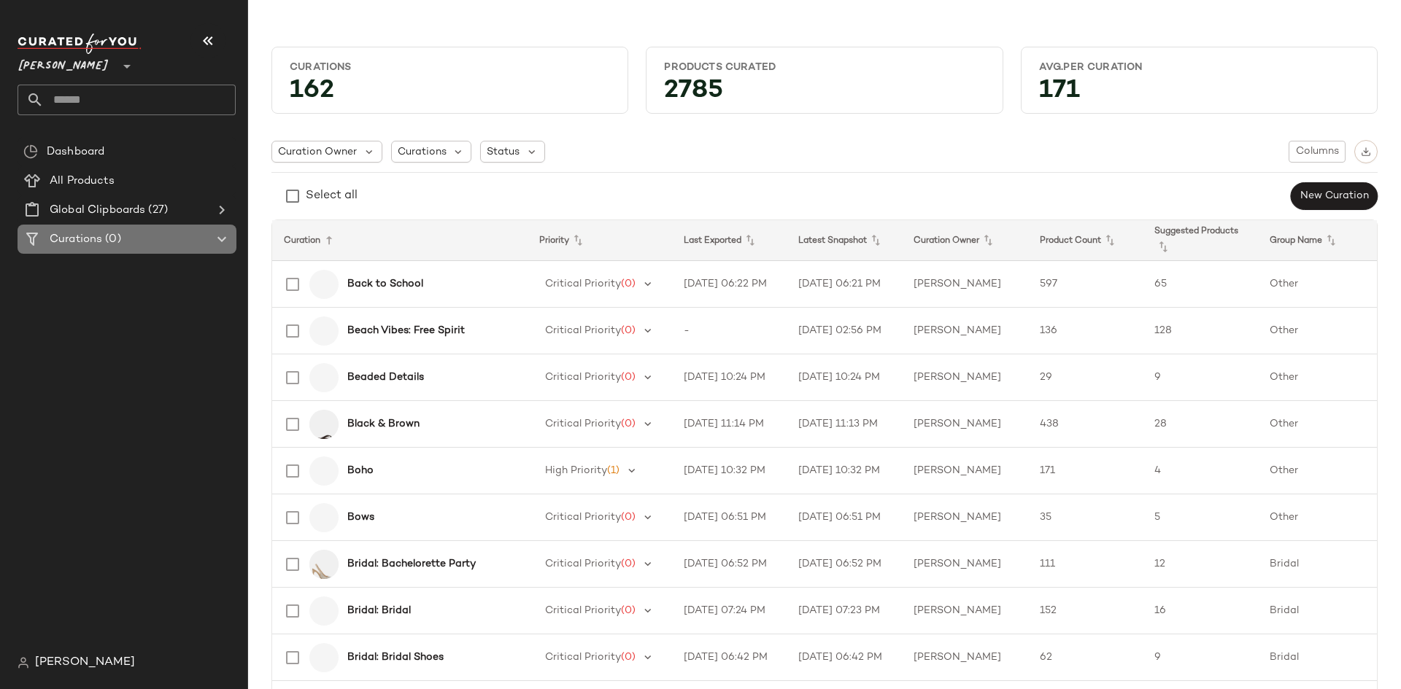
click at [200, 239] on div "Curations (0)" at bounding box center [127, 239] width 165 height 17
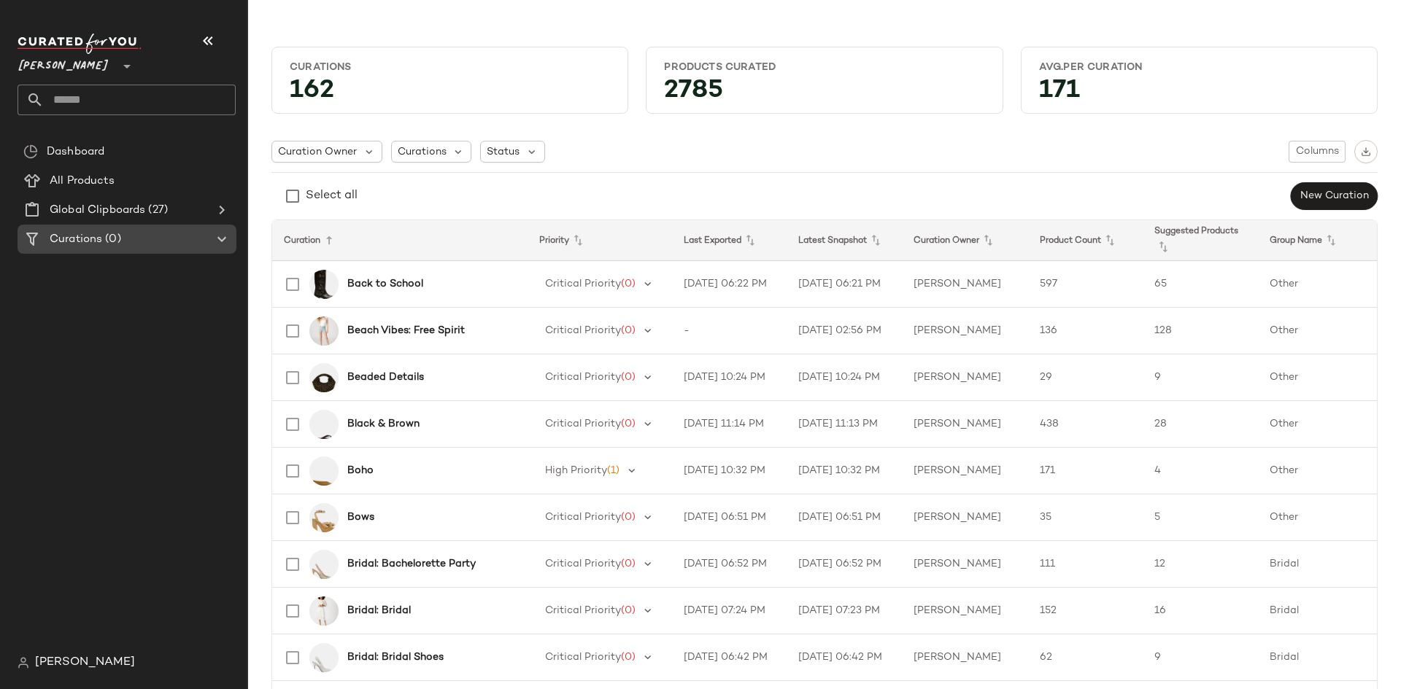
click at [200, 239] on div "Curations (0)" at bounding box center [127, 239] width 165 height 17
click at [66, 68] on span "Steve Madden" at bounding box center [64, 63] width 92 height 26
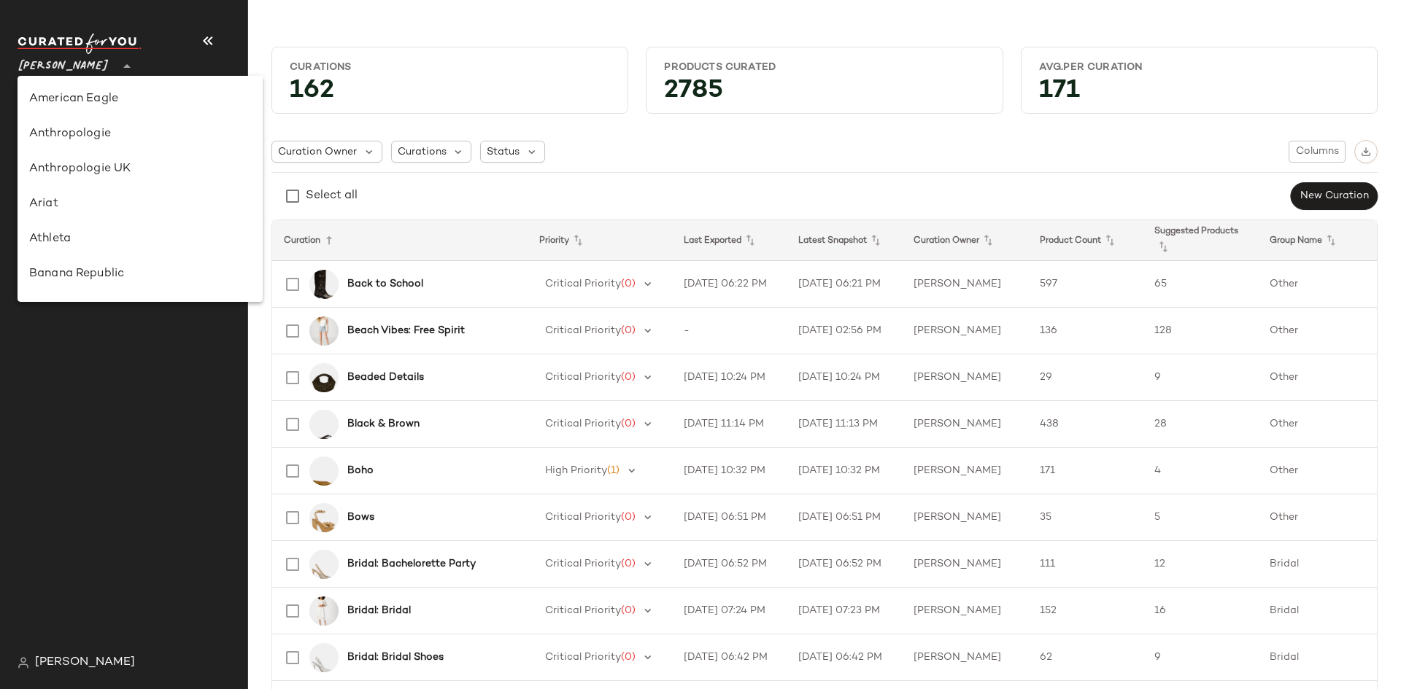
scroll to position [836, 0]
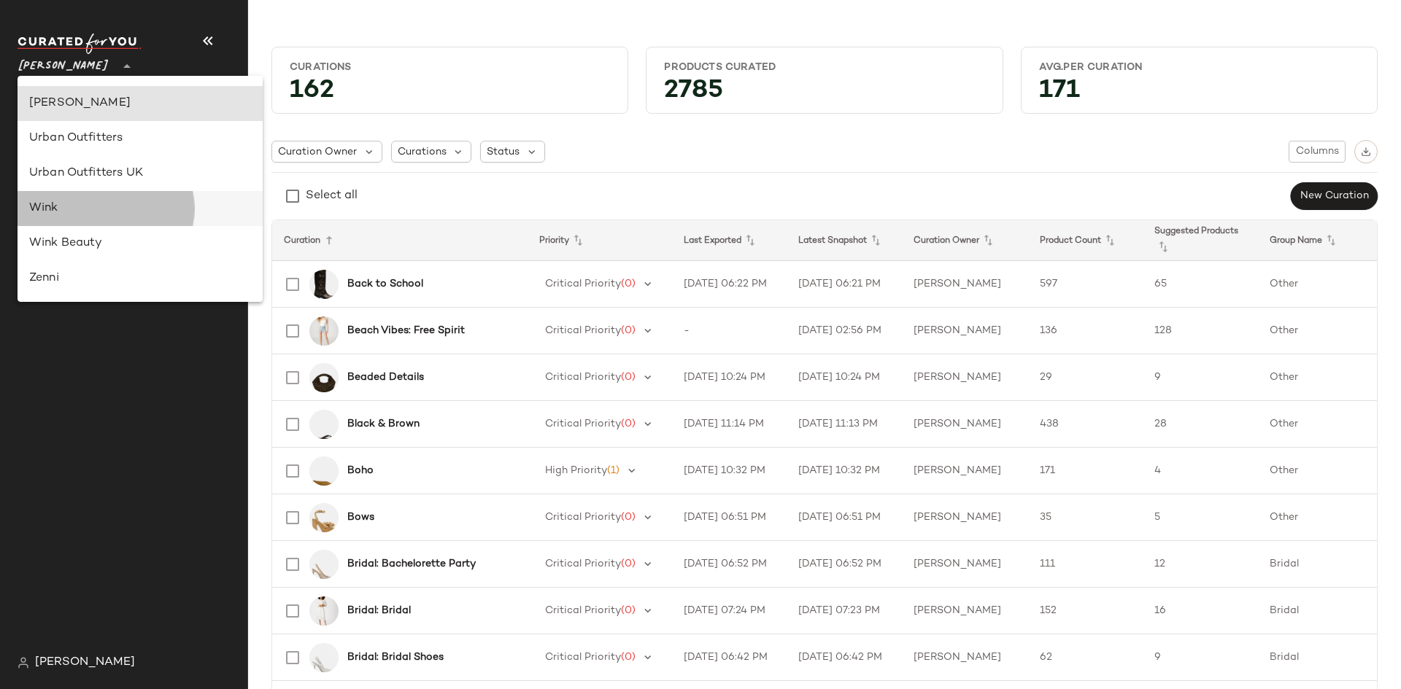
click at [56, 212] on div "Wink" at bounding box center [140, 209] width 222 height 18
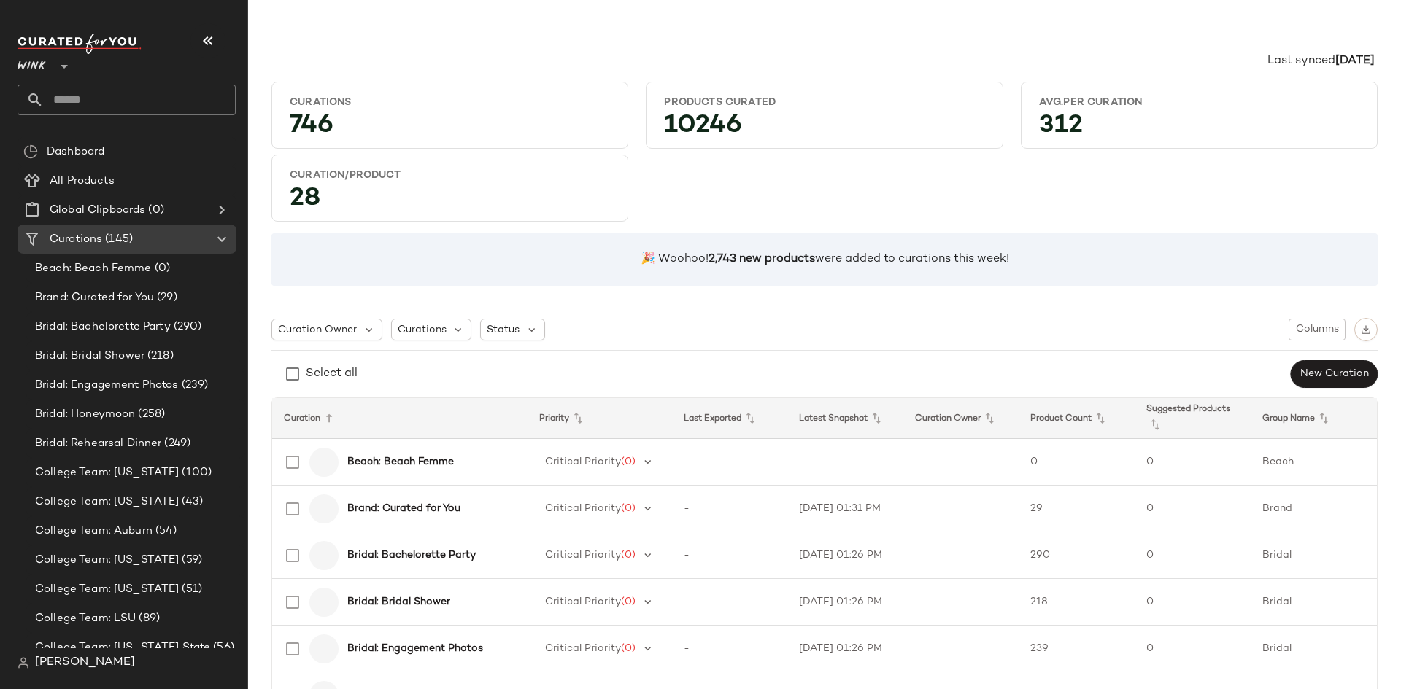
click at [44, 66] on span "Wink" at bounding box center [32, 63] width 29 height 26
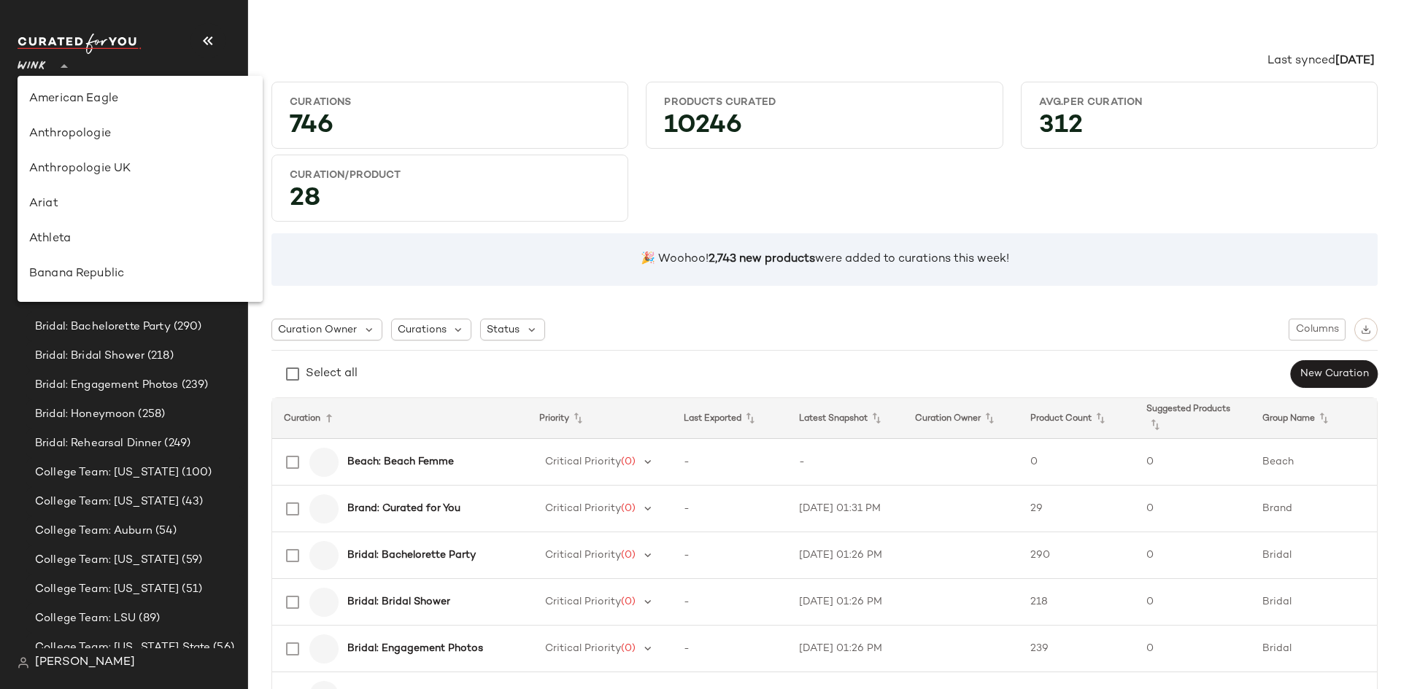
scroll to position [836, 0]
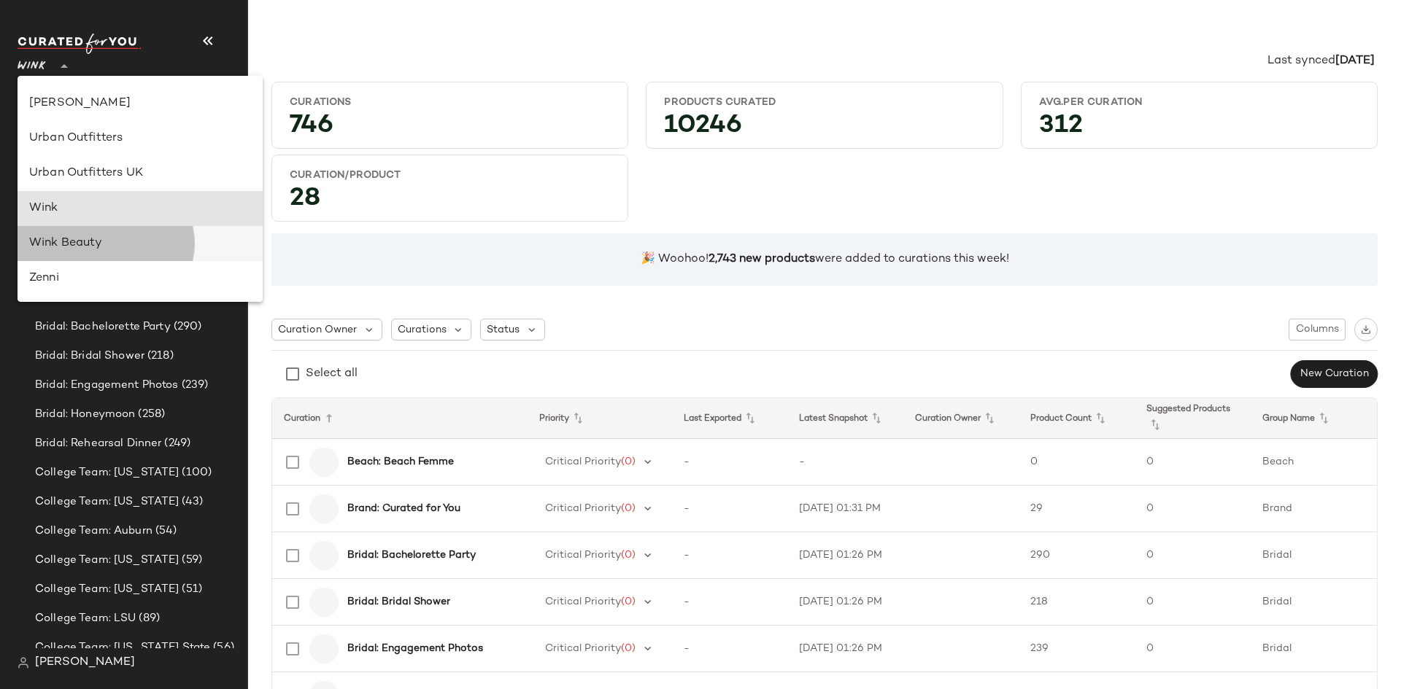
click at [69, 242] on div "Wink Beauty" at bounding box center [140, 244] width 222 height 18
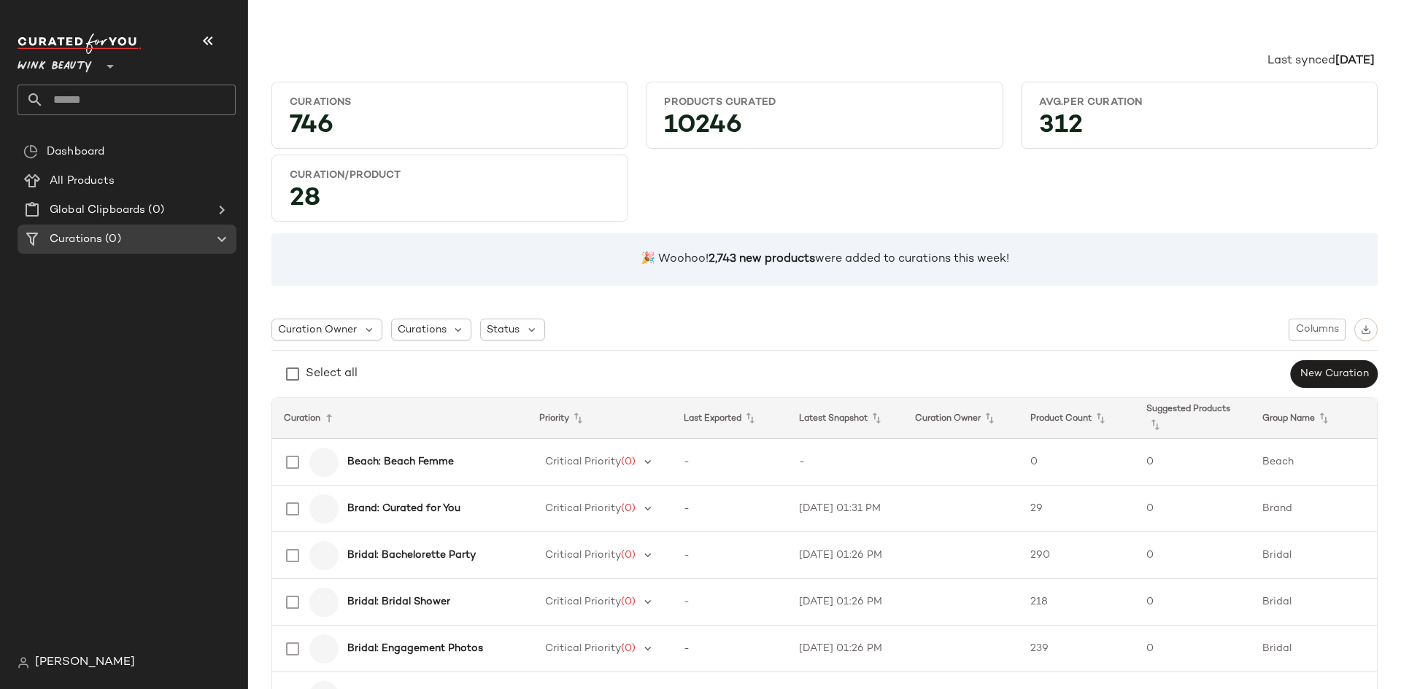
click at [43, 66] on span "Wink Beauty" at bounding box center [55, 63] width 75 height 26
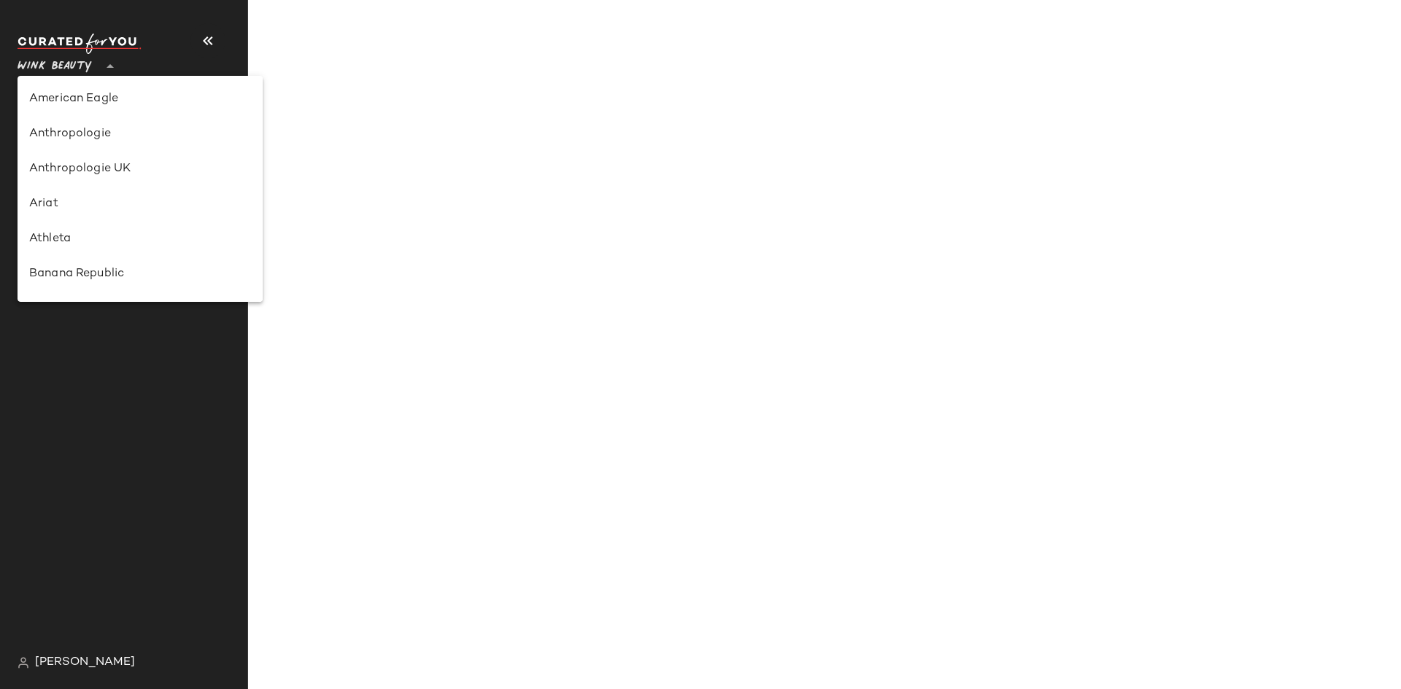
scroll to position [836, 0]
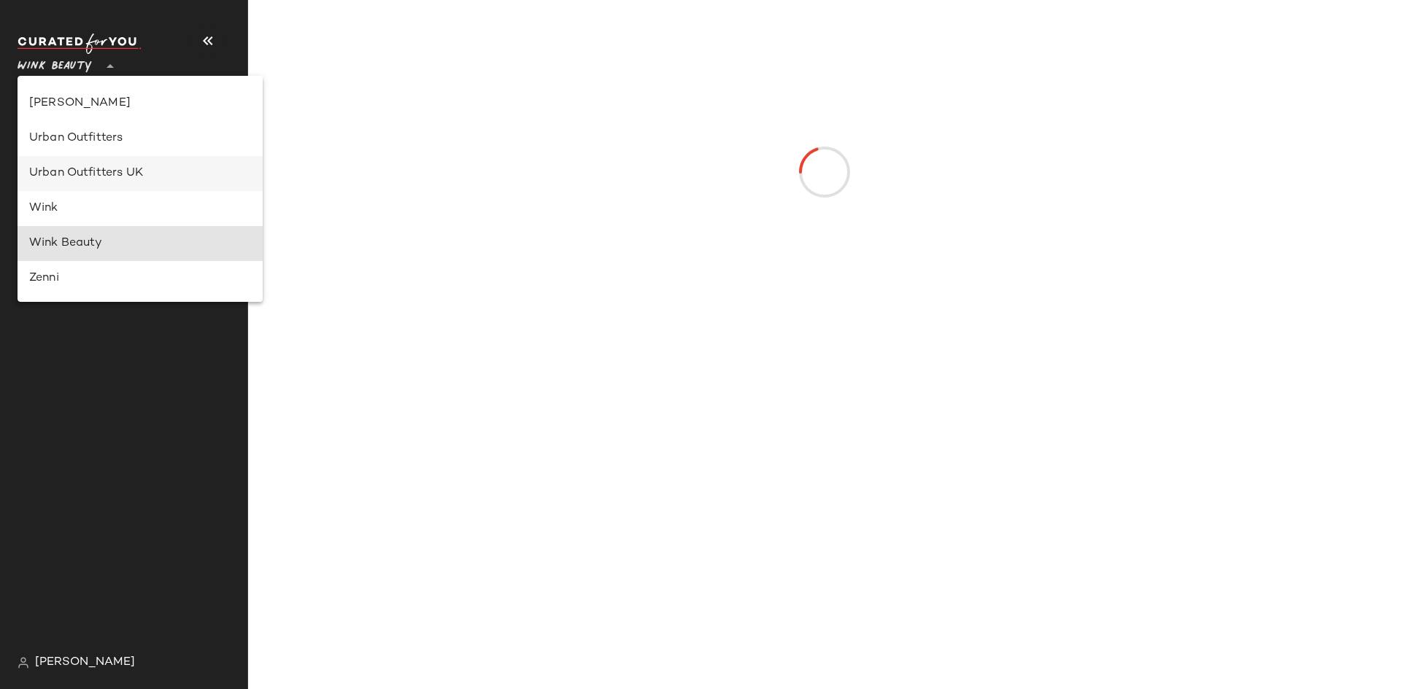
click at [80, 170] on div "Urban Outfitters UK" at bounding box center [140, 174] width 222 height 18
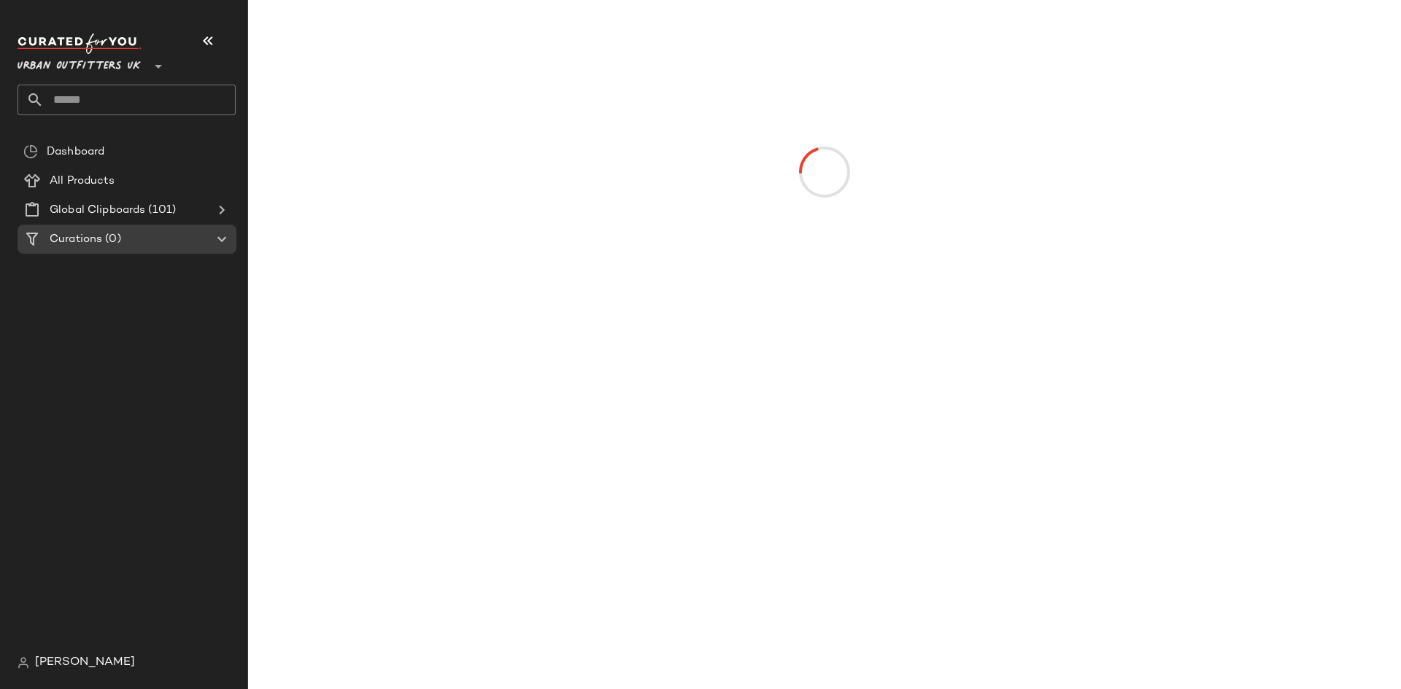
click at [85, 70] on span "Urban Outfitters UK" at bounding box center [79, 63] width 123 height 26
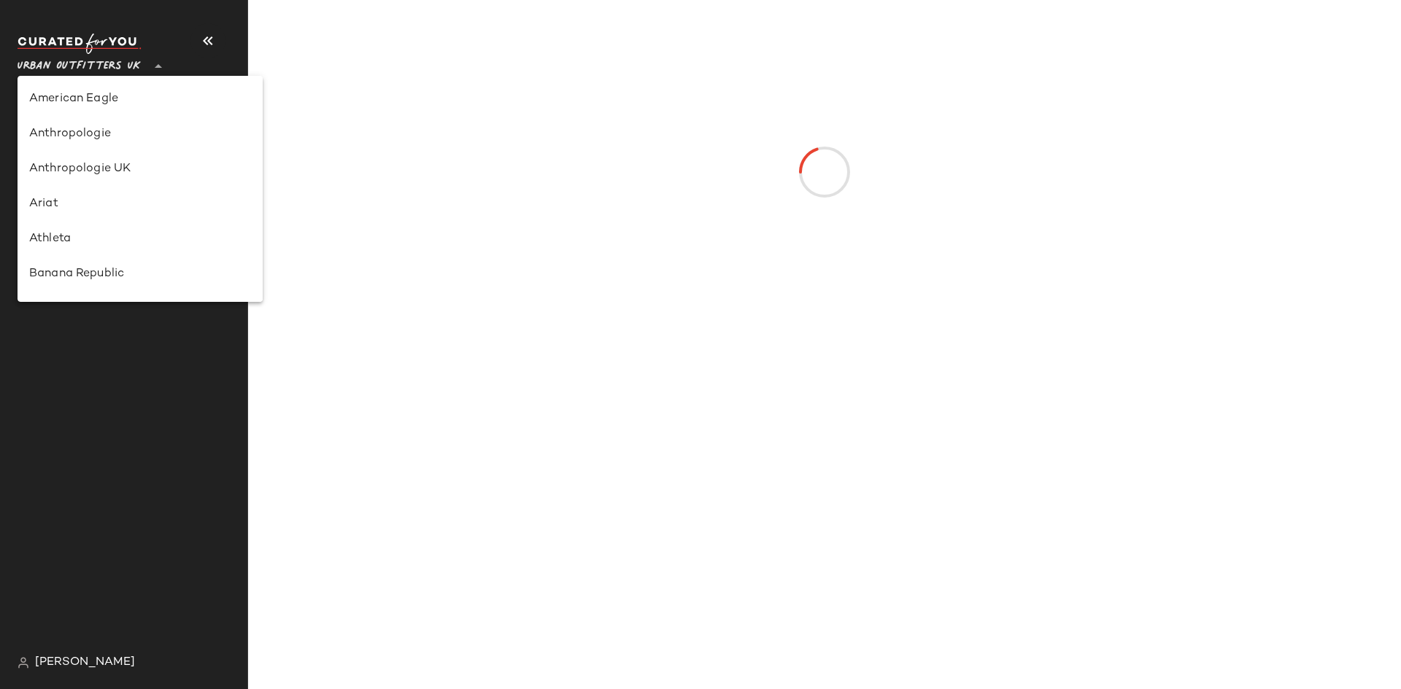
scroll to position [836, 0]
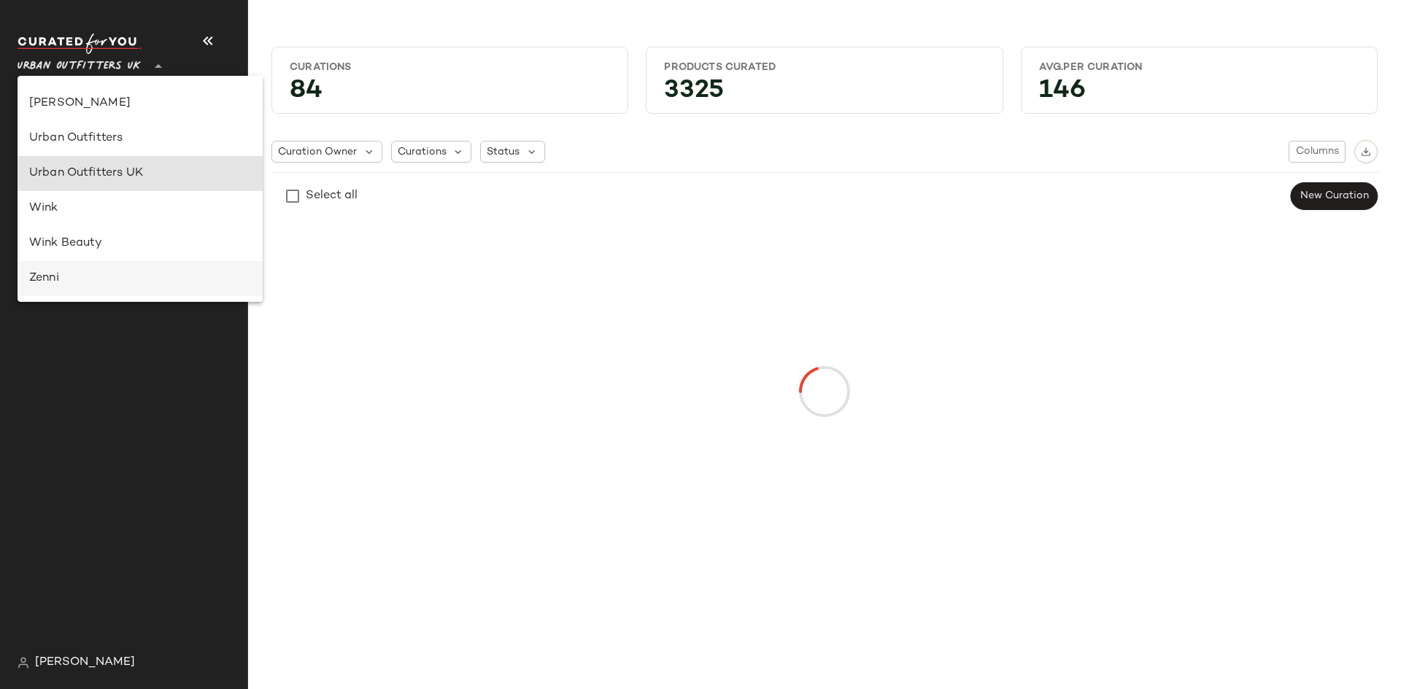
click at [69, 279] on div "Zenni" at bounding box center [140, 279] width 222 height 18
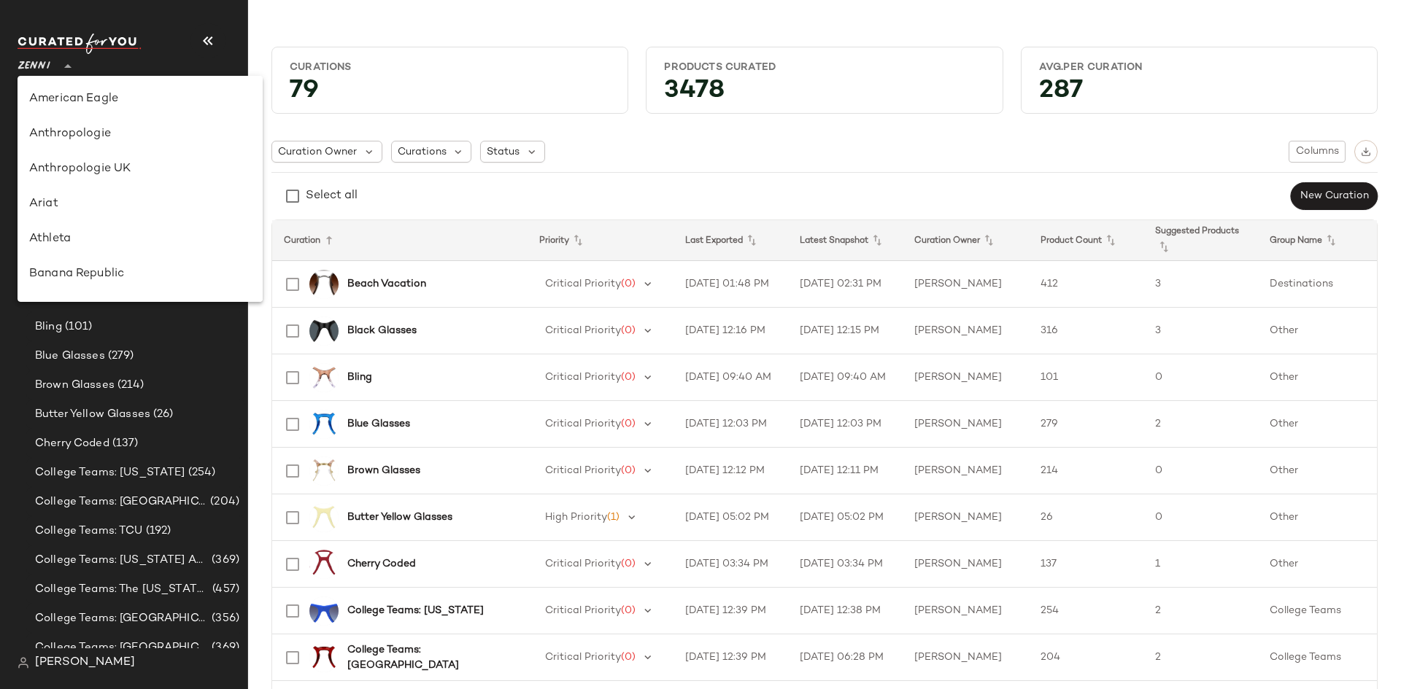
click at [63, 71] on icon at bounding box center [68, 67] width 18 height 18
click at [79, 210] on div "Wink" at bounding box center [140, 209] width 222 height 18
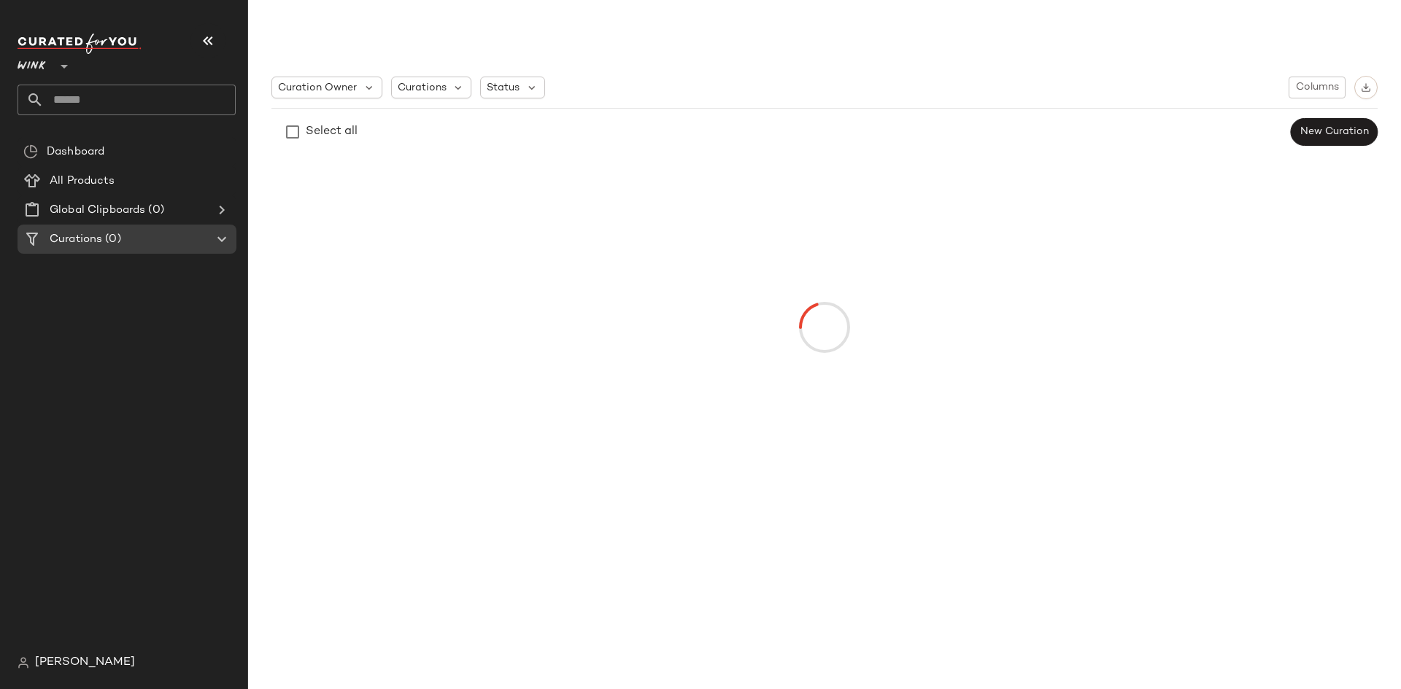
click at [40, 63] on span "Wink" at bounding box center [32, 63] width 29 height 26
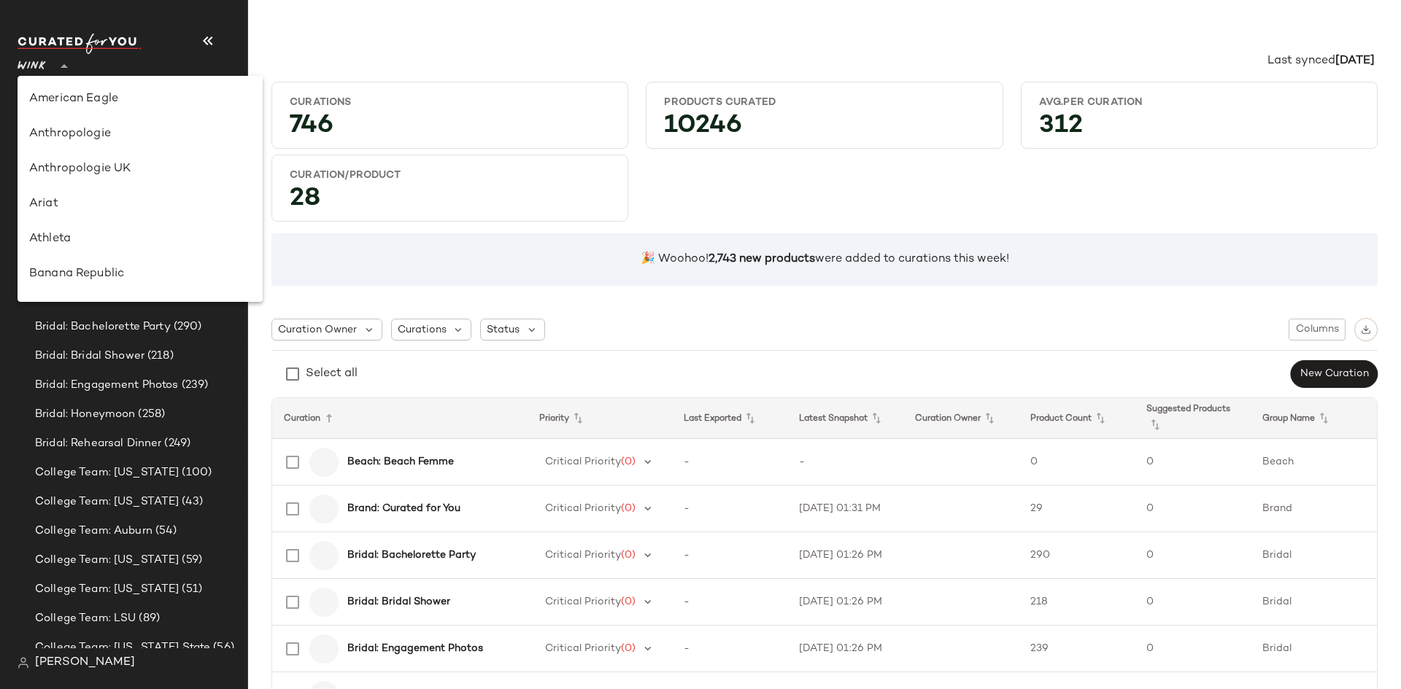
scroll to position [836, 0]
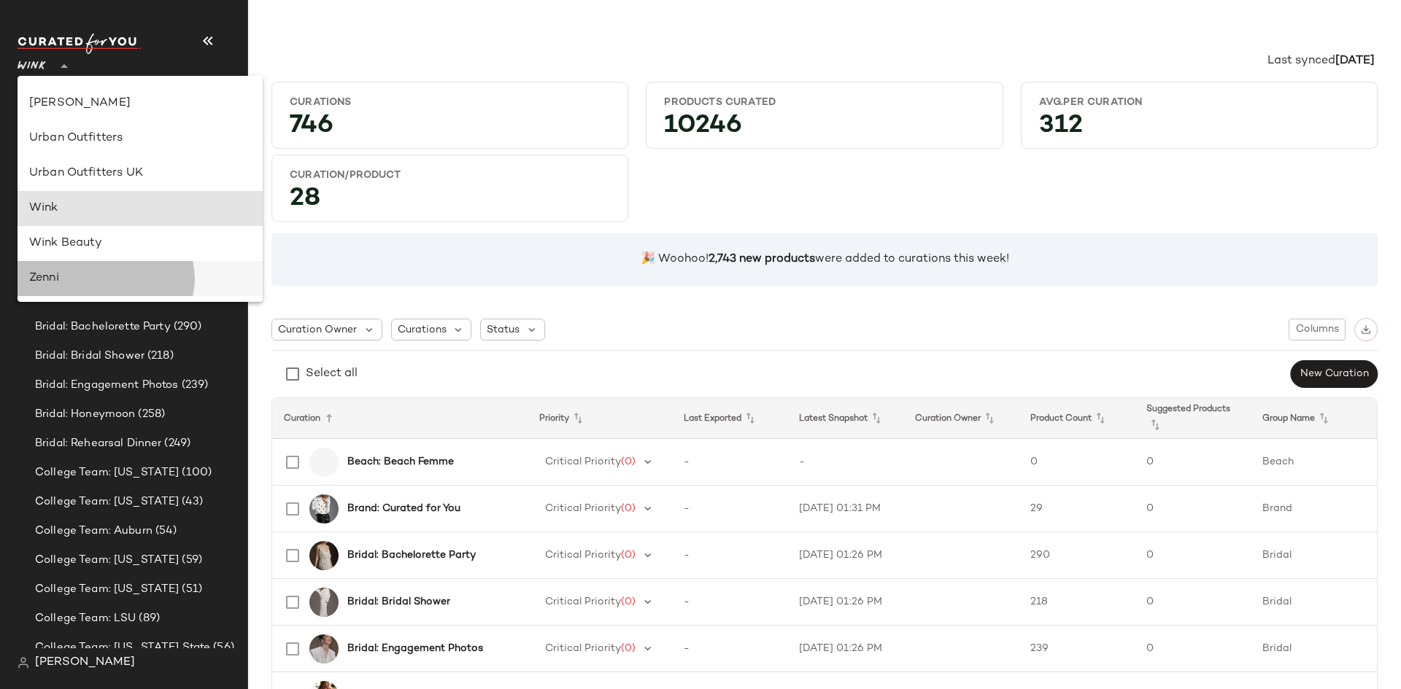
click at [68, 276] on div "Zenni" at bounding box center [140, 279] width 222 height 18
type input "**"
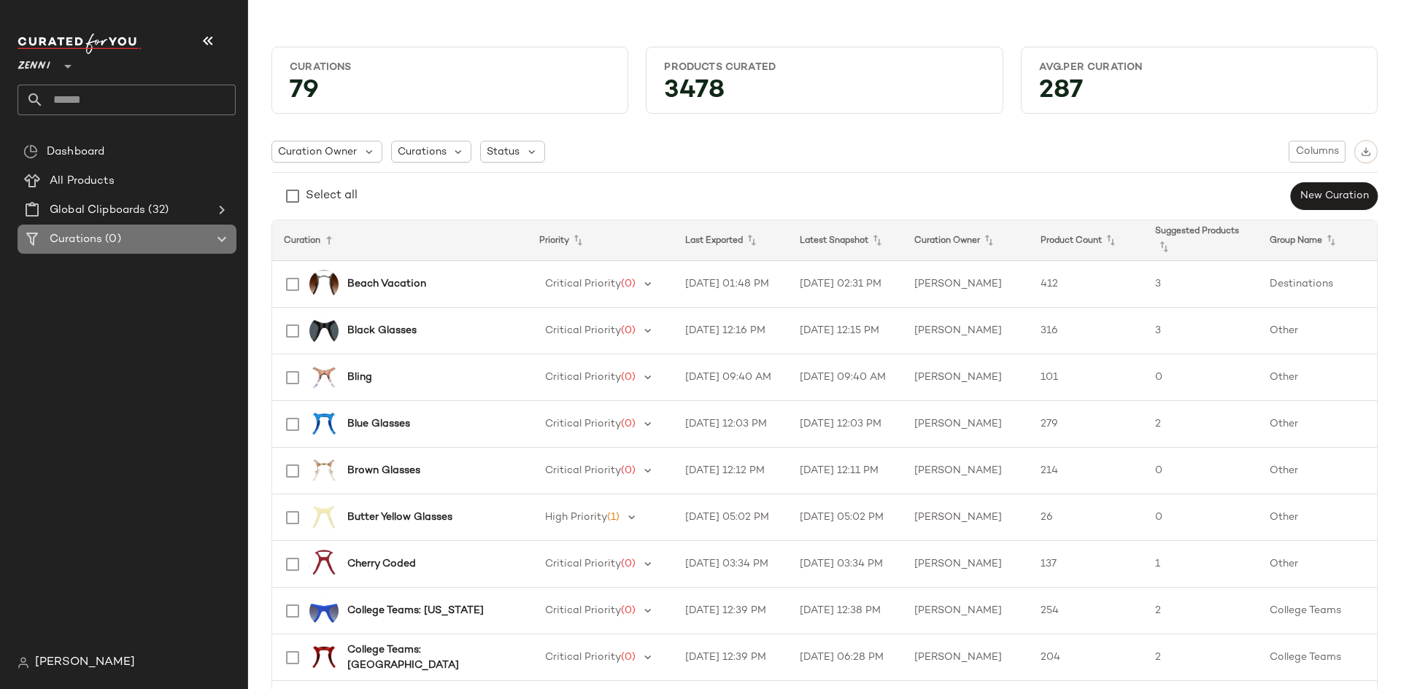
click at [201, 236] on div "Curations (0)" at bounding box center [127, 239] width 165 height 17
